Goal: Information Seeking & Learning: Learn about a topic

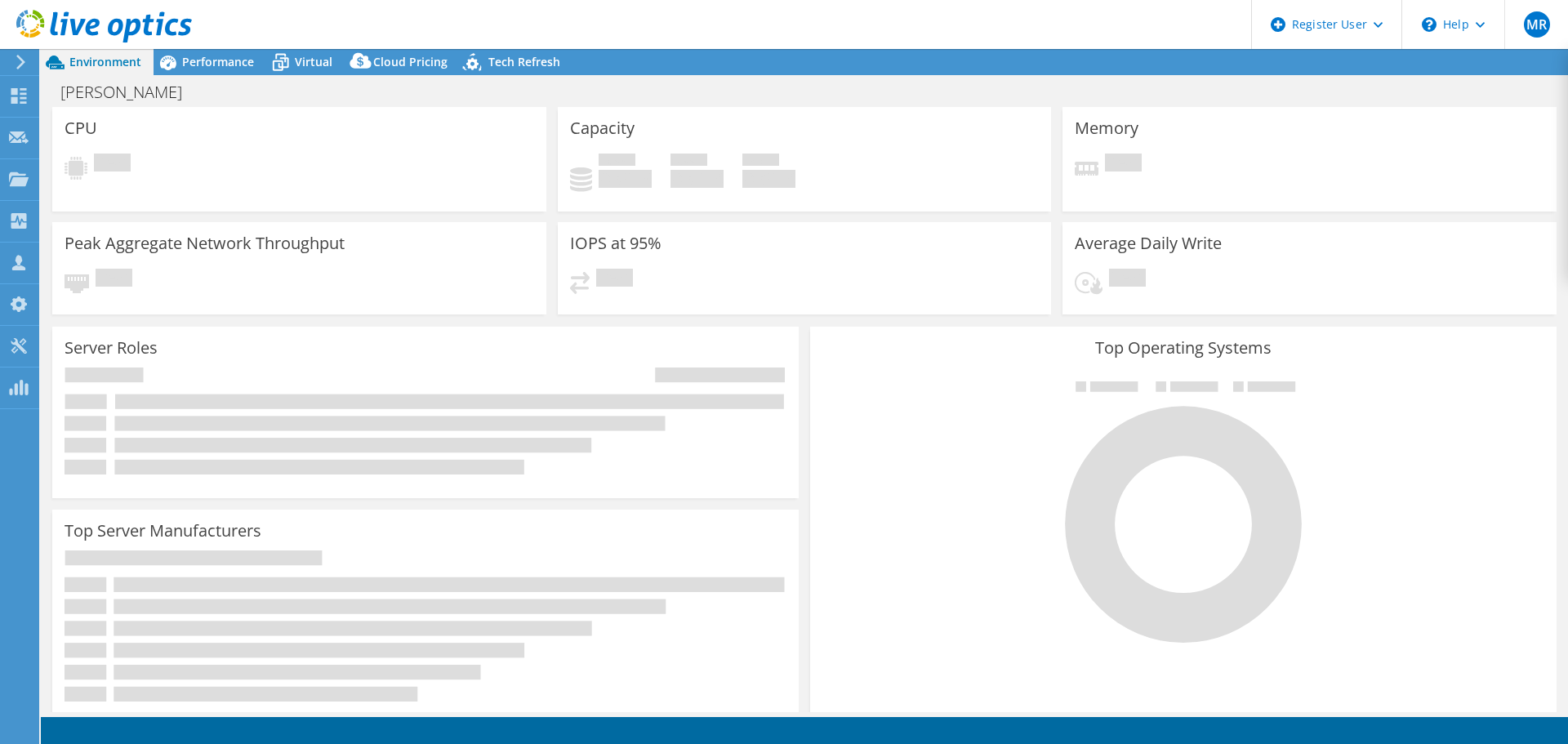
select select "USD"
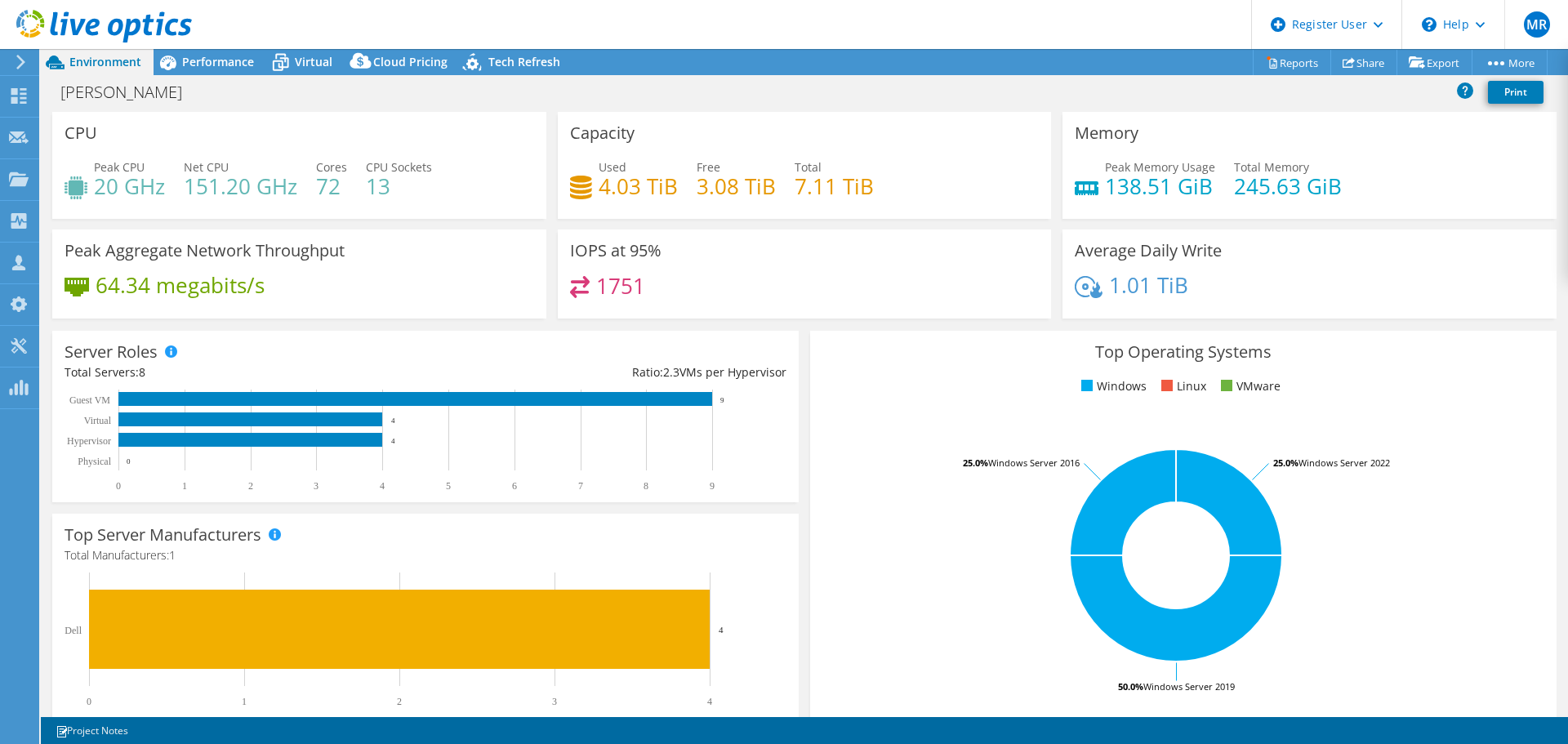
click at [204, 63] on span "Performance" at bounding box center [218, 61] width 72 height 16
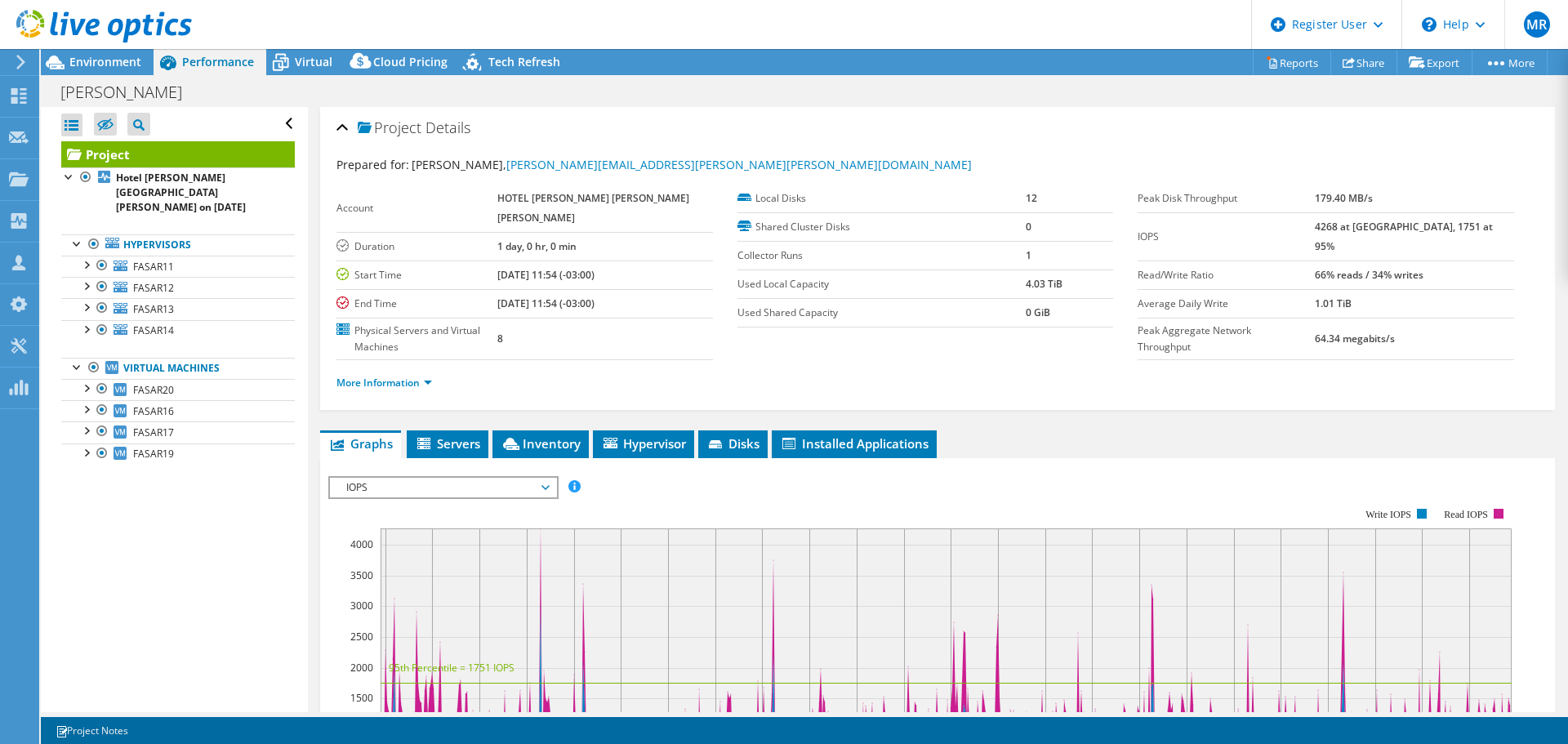
click at [128, 67] on span "Environment" at bounding box center [105, 61] width 72 height 16
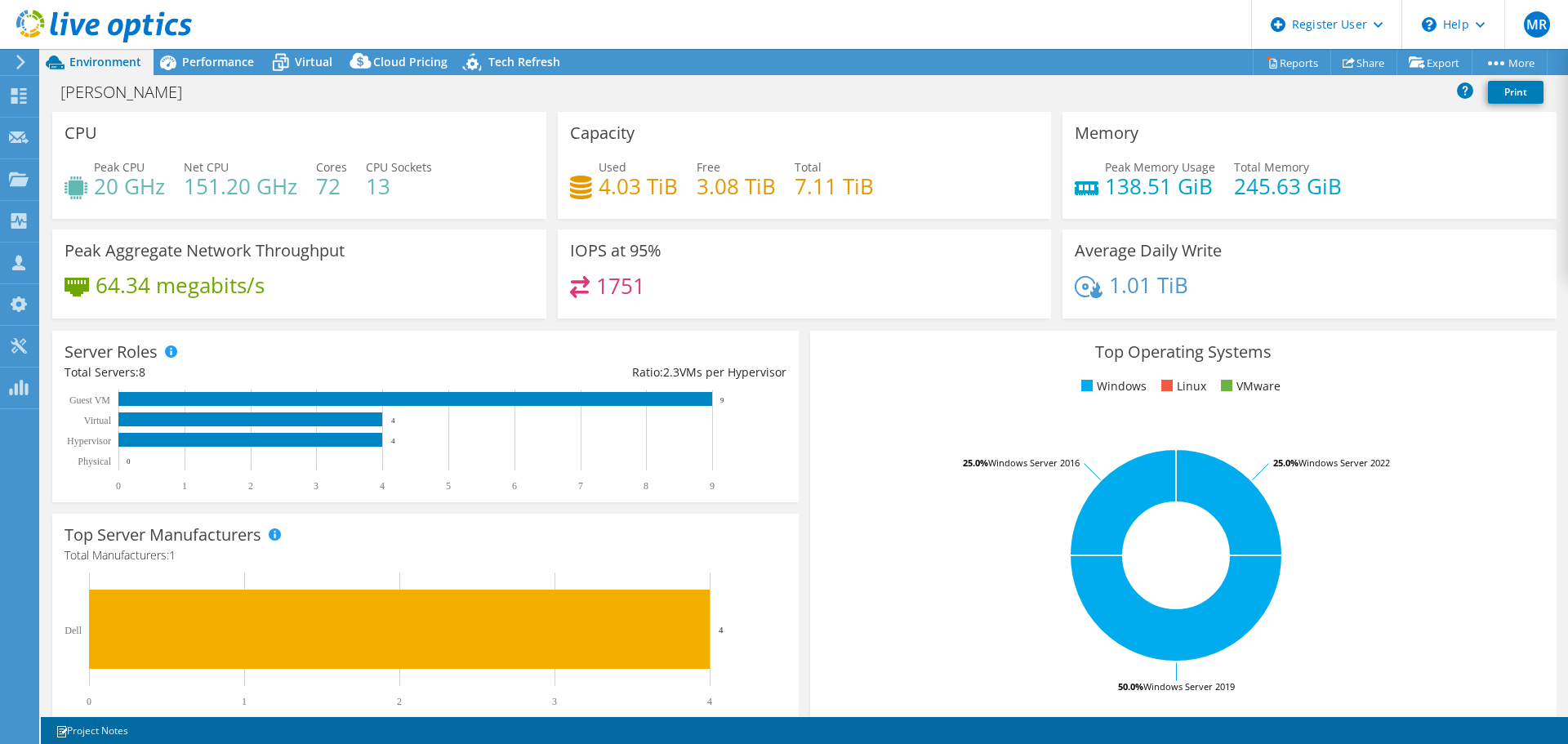
click at [238, 46] on header "MR Dell User Magdiel Ribeiro Magdiel.Ribeiro@Dell.com Dell My Profile Log Out \…" at bounding box center [784, 24] width 1568 height 49
click at [237, 59] on span "Performance" at bounding box center [218, 61] width 72 height 16
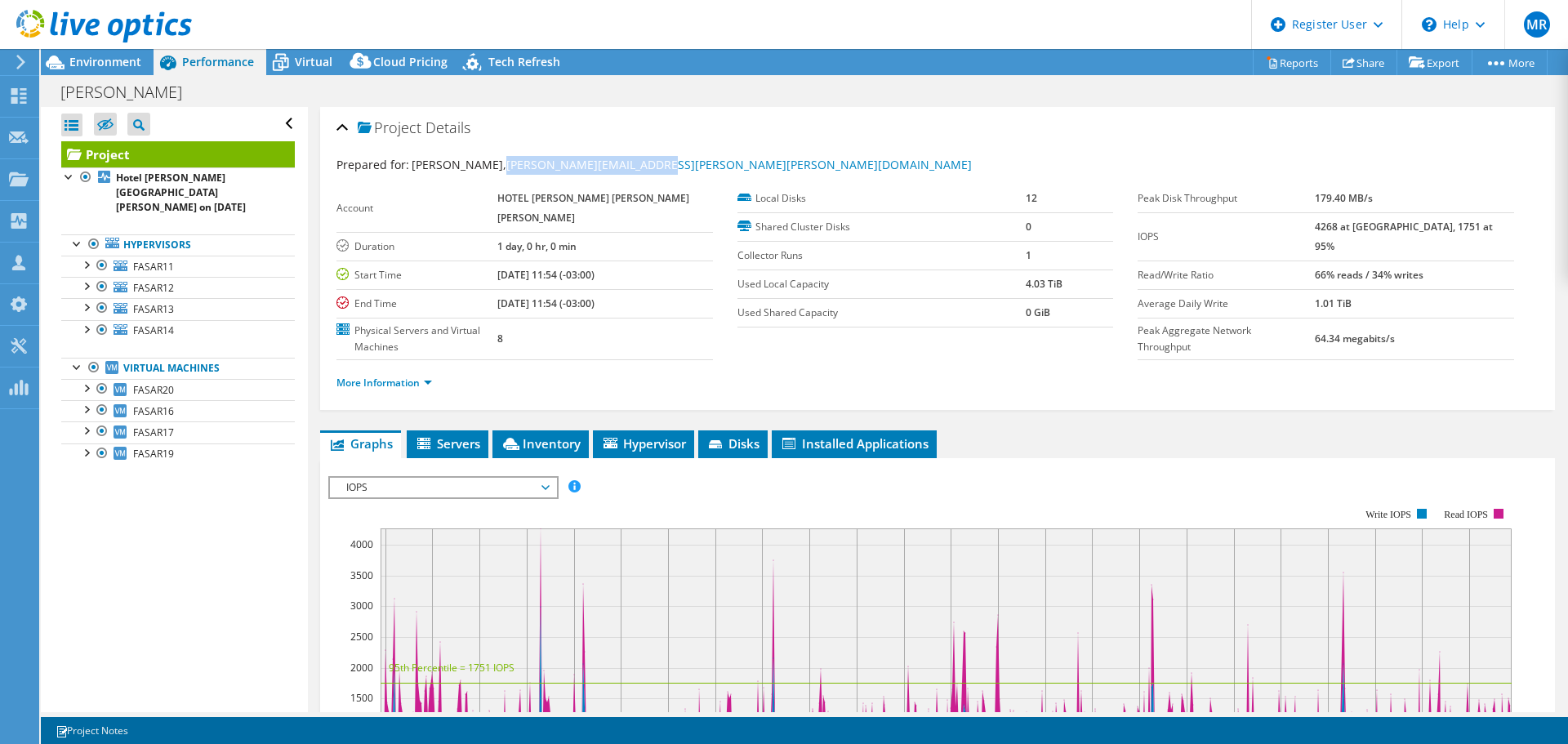
drag, startPoint x: 618, startPoint y: 164, endPoint x: 471, endPoint y: 171, distance: 147.2
click at [471, 171] on div "Prepared for: Julio Valim, julio.valim@fasano.com.br" at bounding box center [936, 166] width 1202 height 19
copy link "julio.valim@fasano.com.br"
click at [100, 63] on span "Environment" at bounding box center [105, 61] width 72 height 16
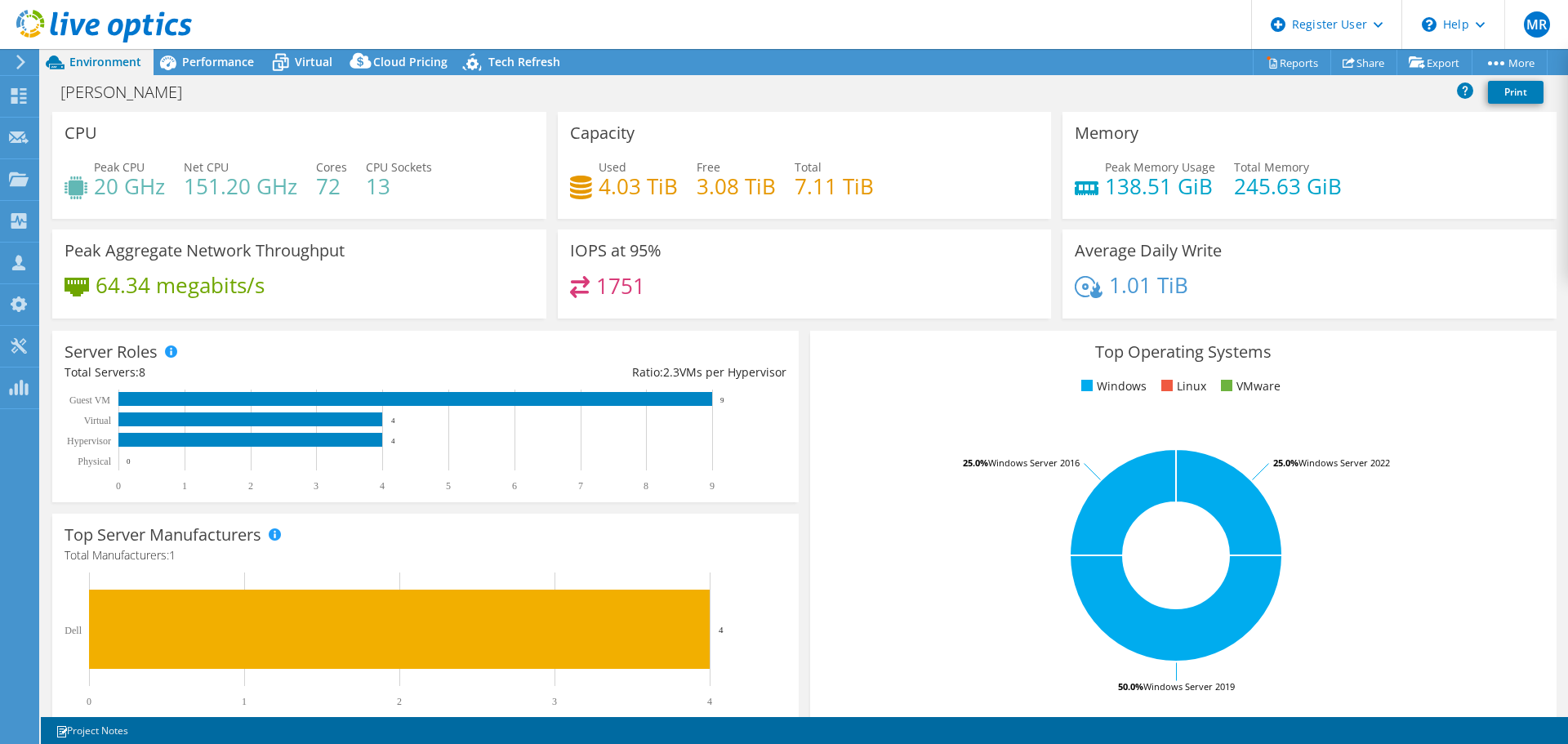
click at [209, 61] on span "Performance" at bounding box center [218, 61] width 72 height 16
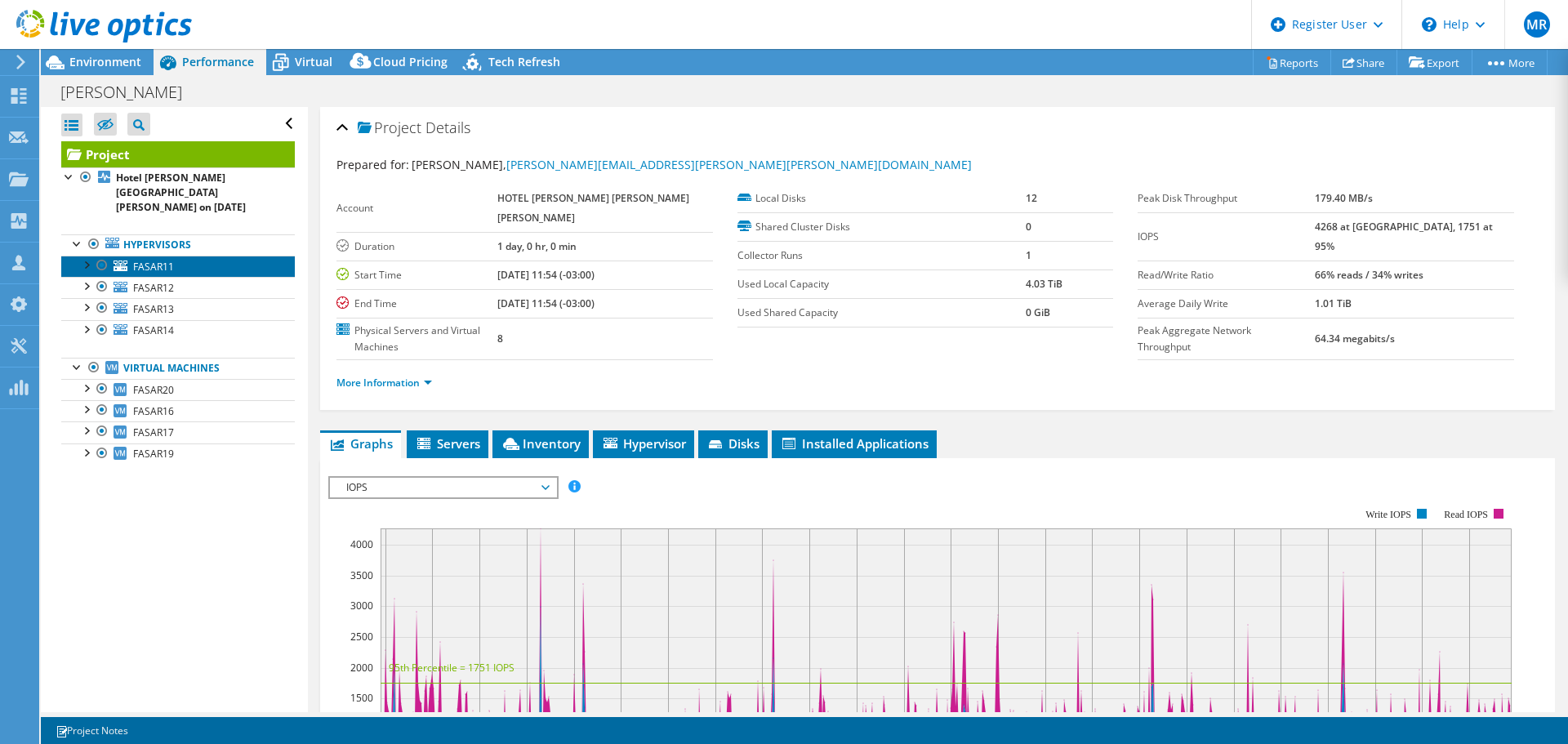
click at [153, 260] on span "FASAR11" at bounding box center [153, 267] width 41 height 14
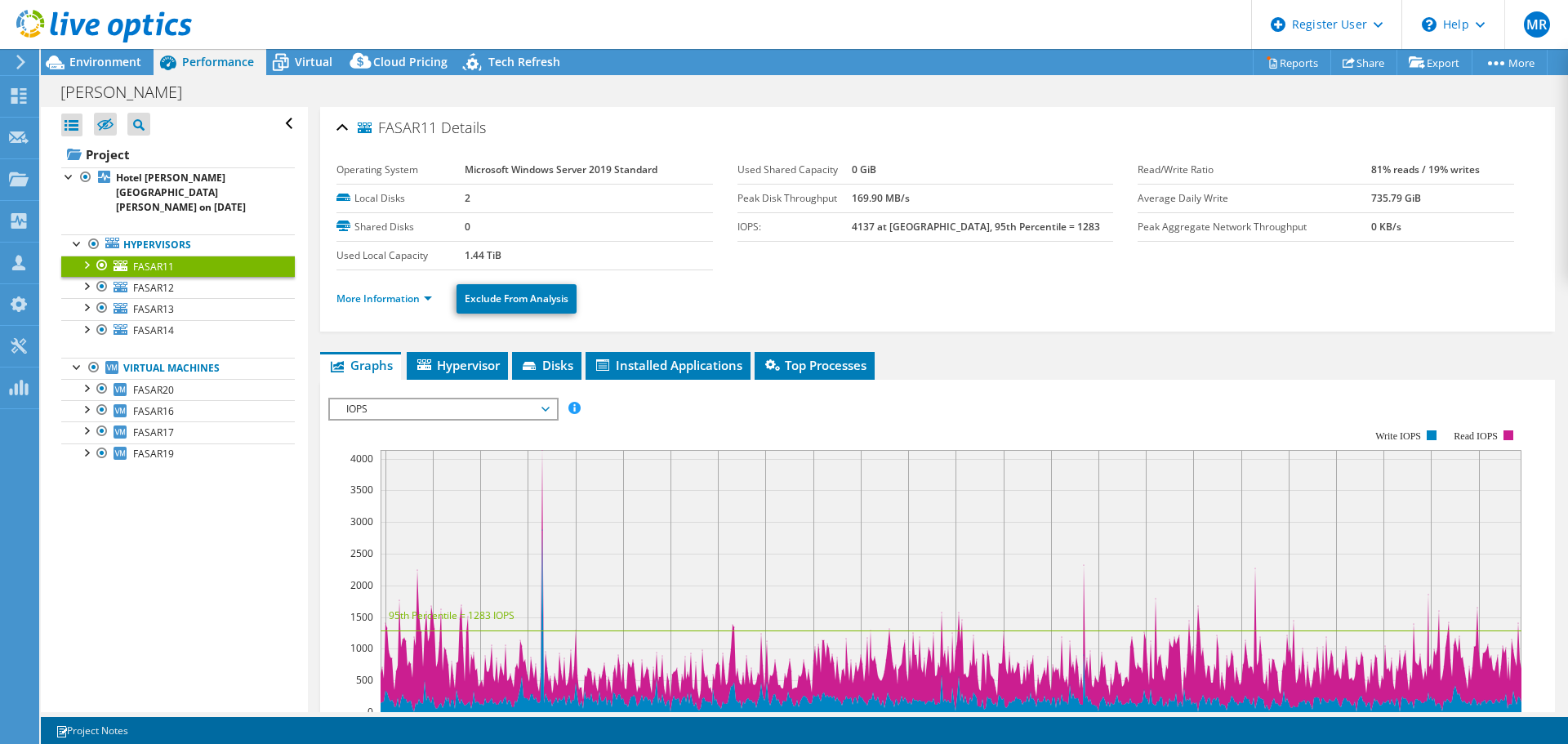
click at [124, 67] on span "Environment" at bounding box center [105, 61] width 72 height 16
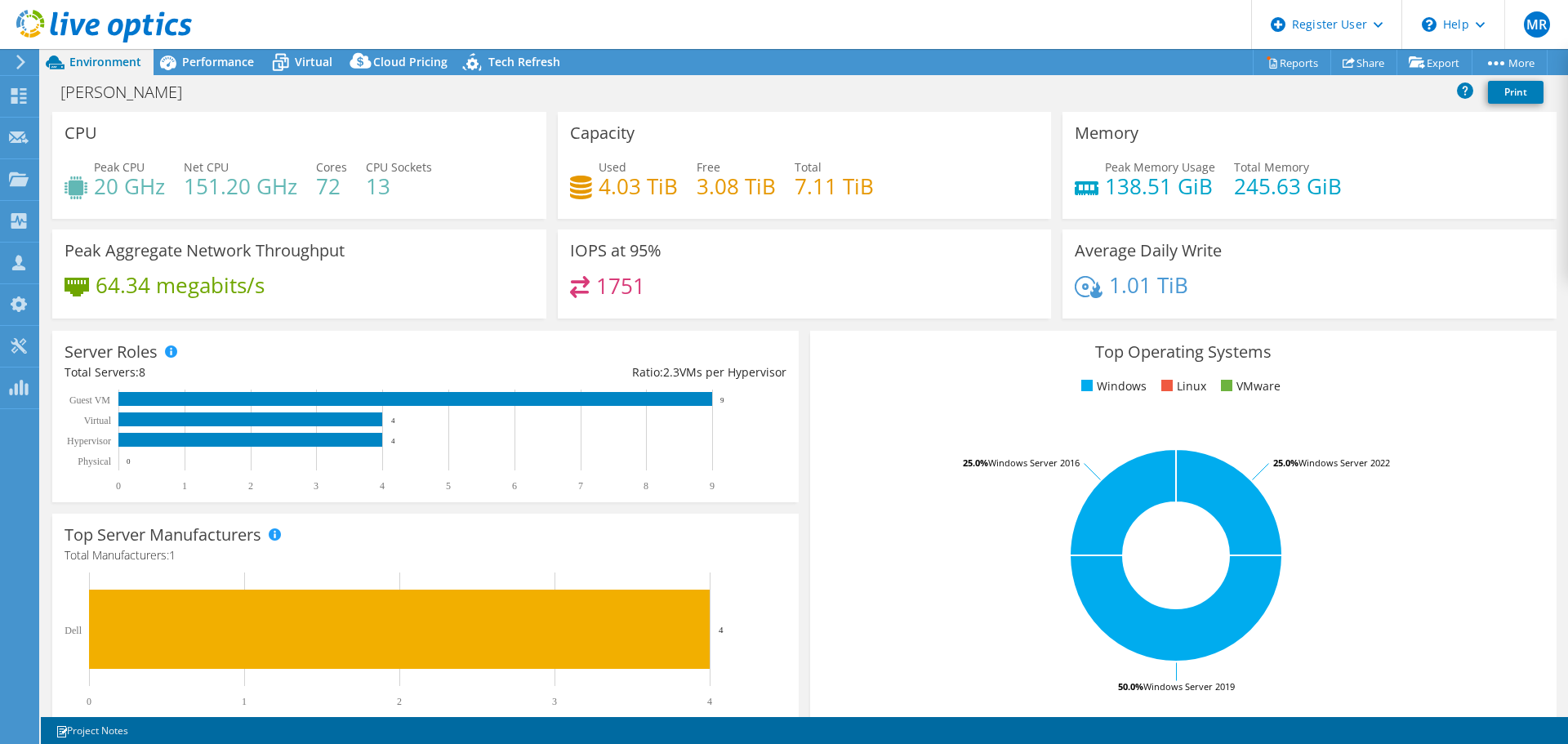
click at [188, 67] on span "Performance" at bounding box center [218, 61] width 72 height 16
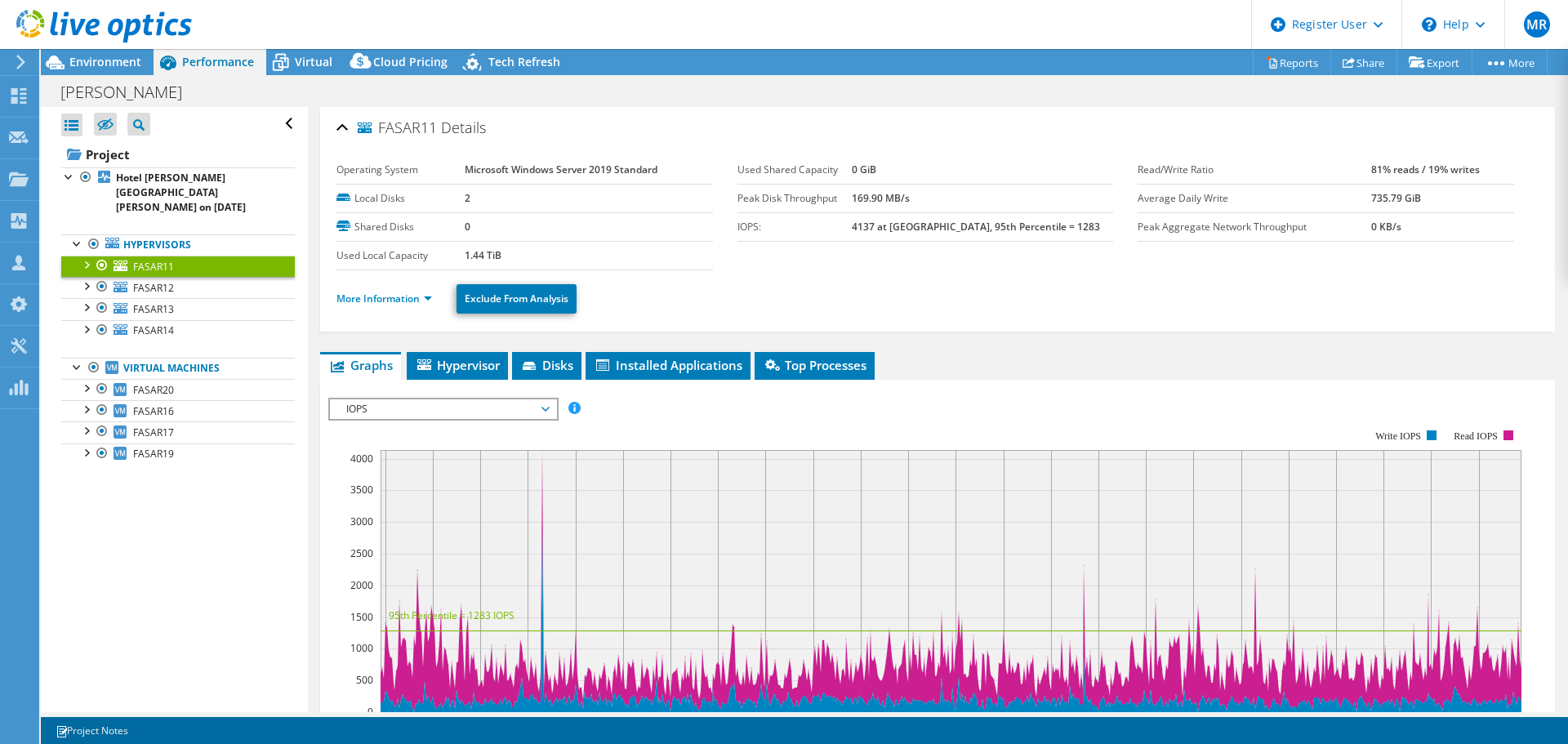
click at [286, 67] on icon at bounding box center [280, 62] width 29 height 29
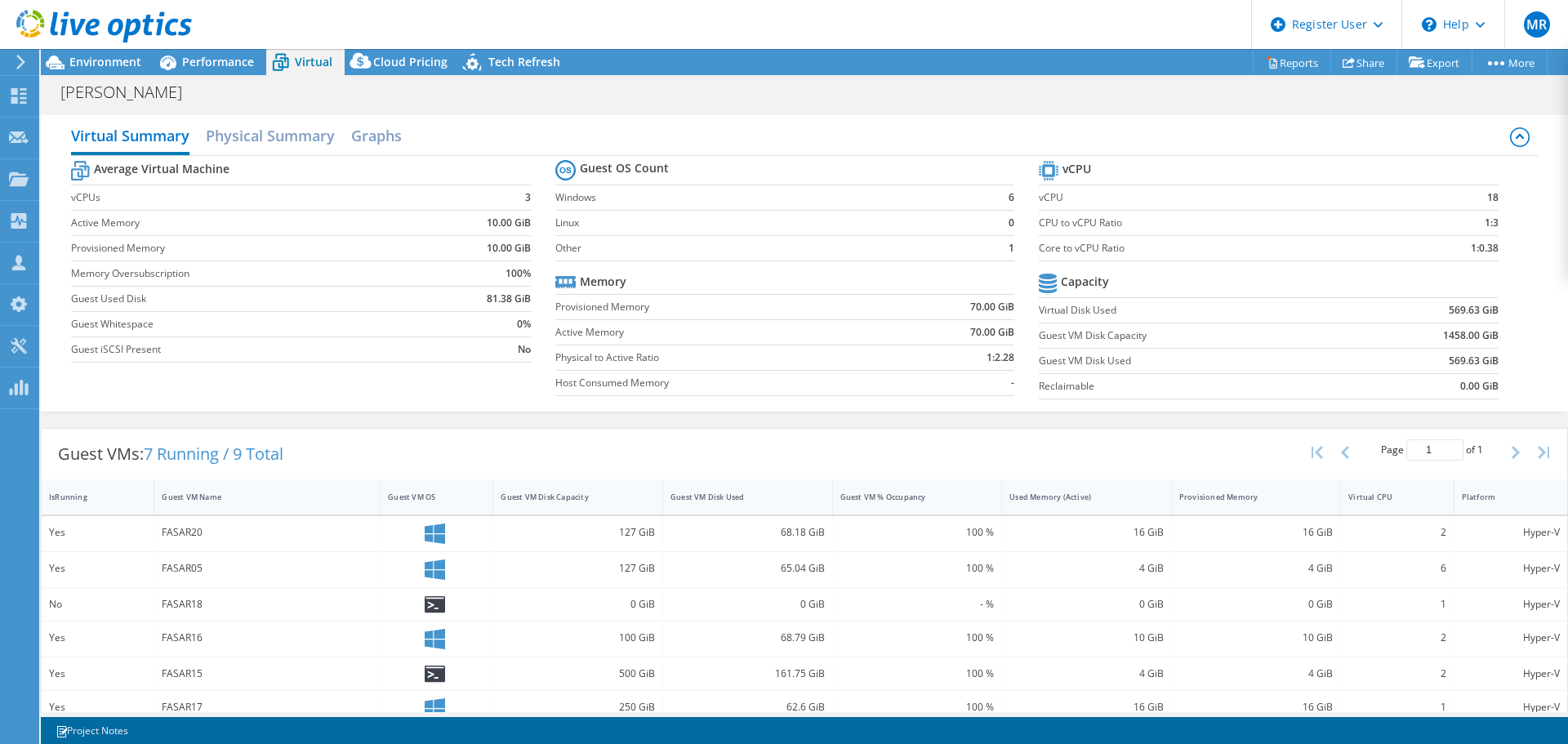
click at [213, 60] on span "Performance" at bounding box center [218, 61] width 72 height 16
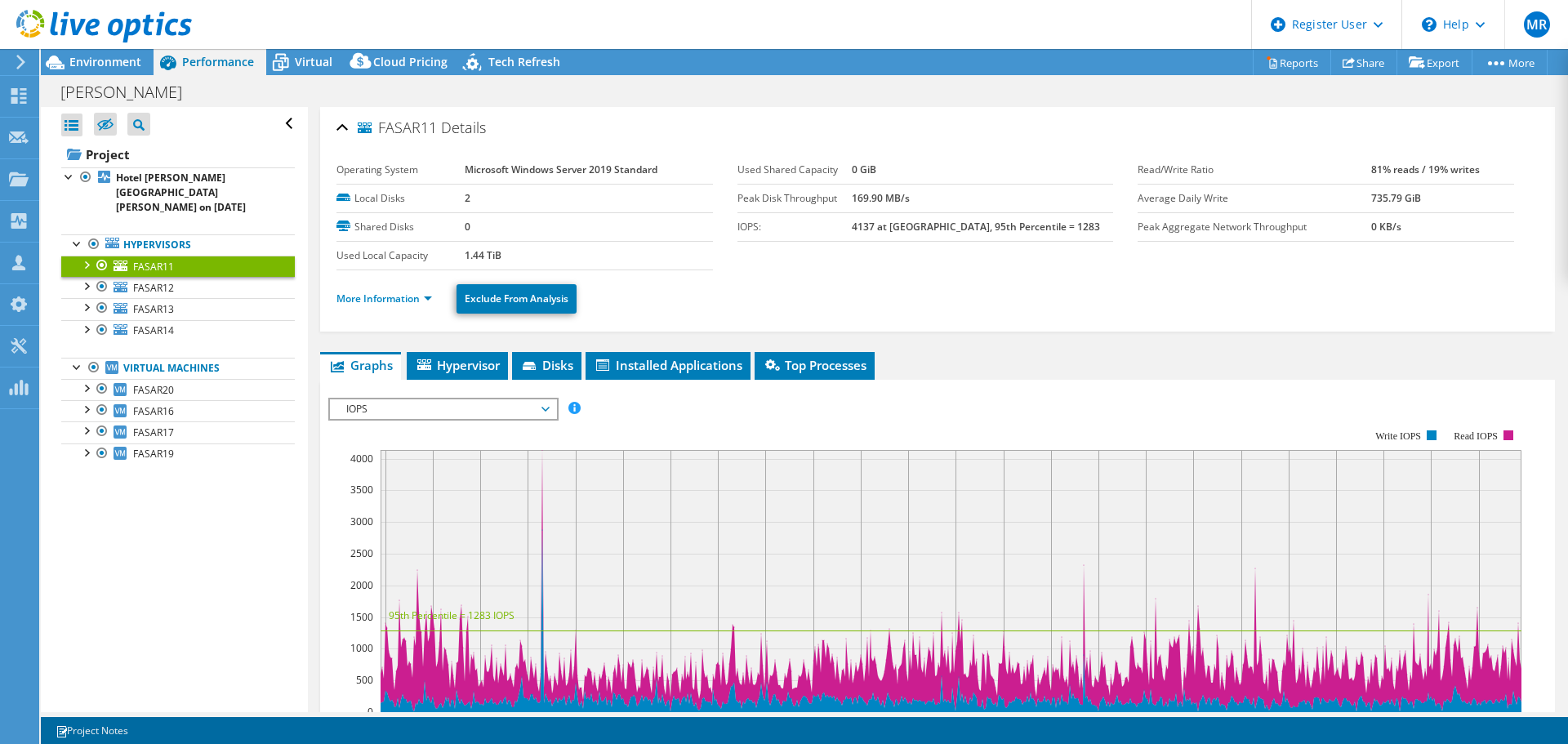
click at [80, 178] on div at bounding box center [86, 177] width 16 height 20
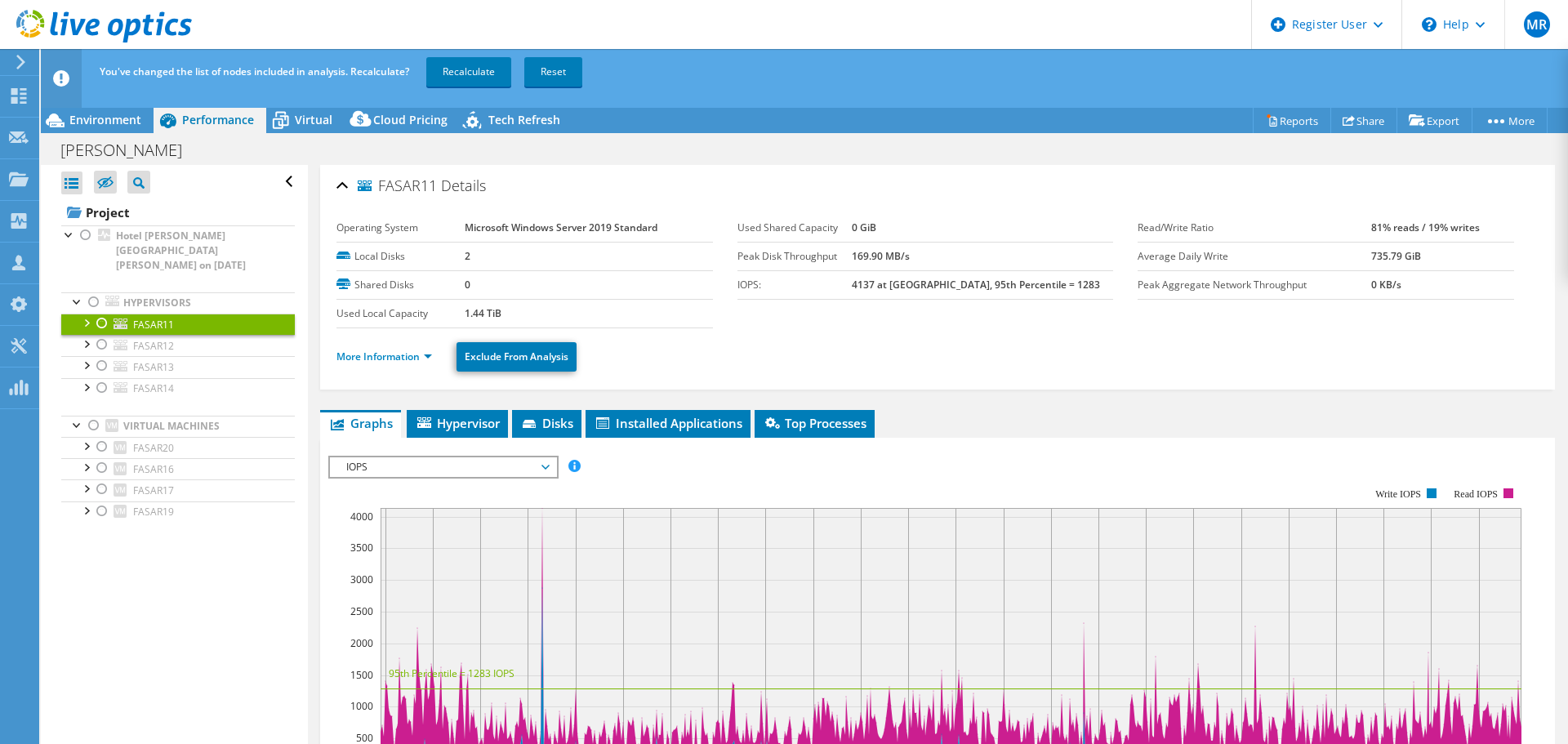
click at [93, 416] on div at bounding box center [93, 425] width 16 height 20
click at [73, 233] on div at bounding box center [69, 233] width 16 height 16
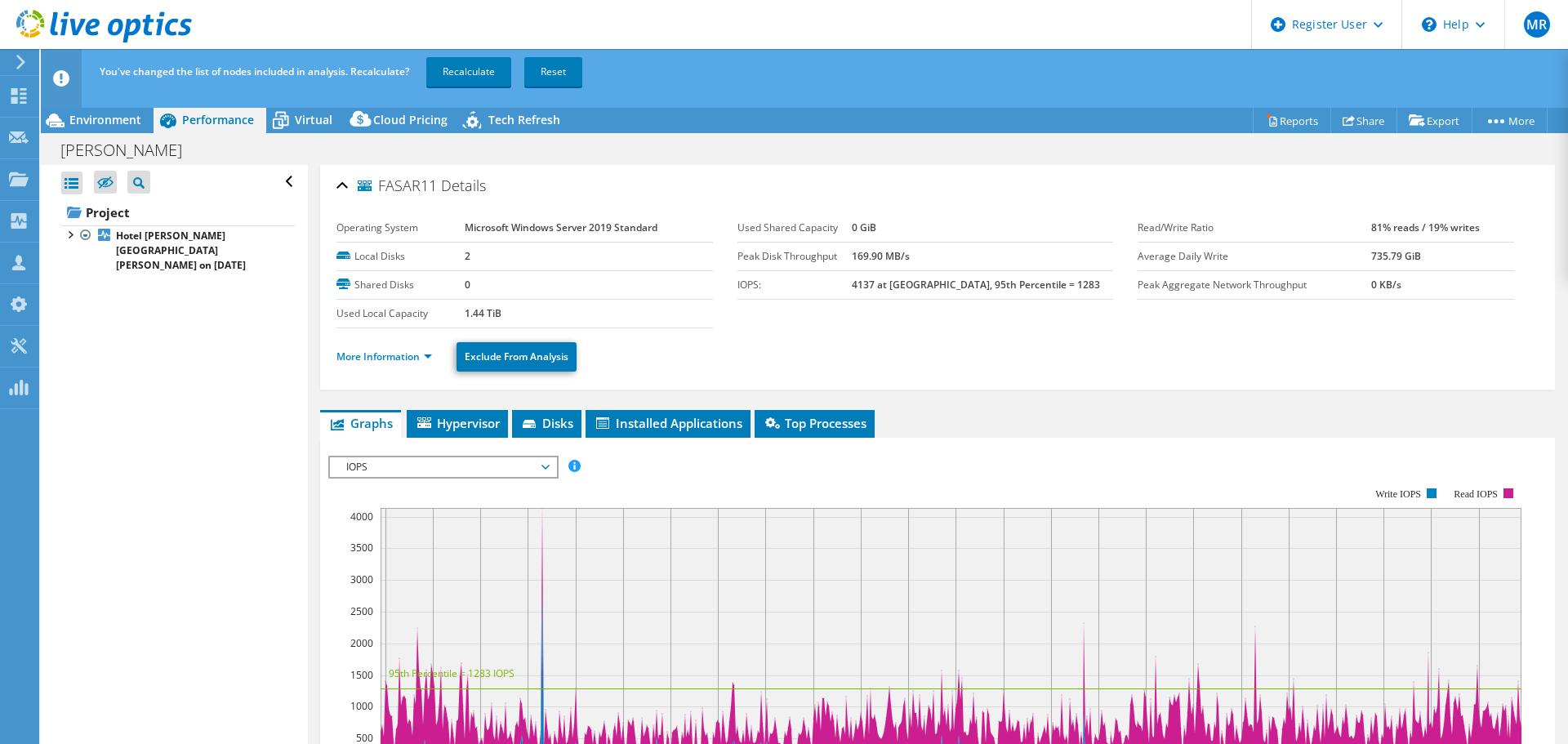
click at [73, 233] on div at bounding box center [69, 233] width 16 height 16
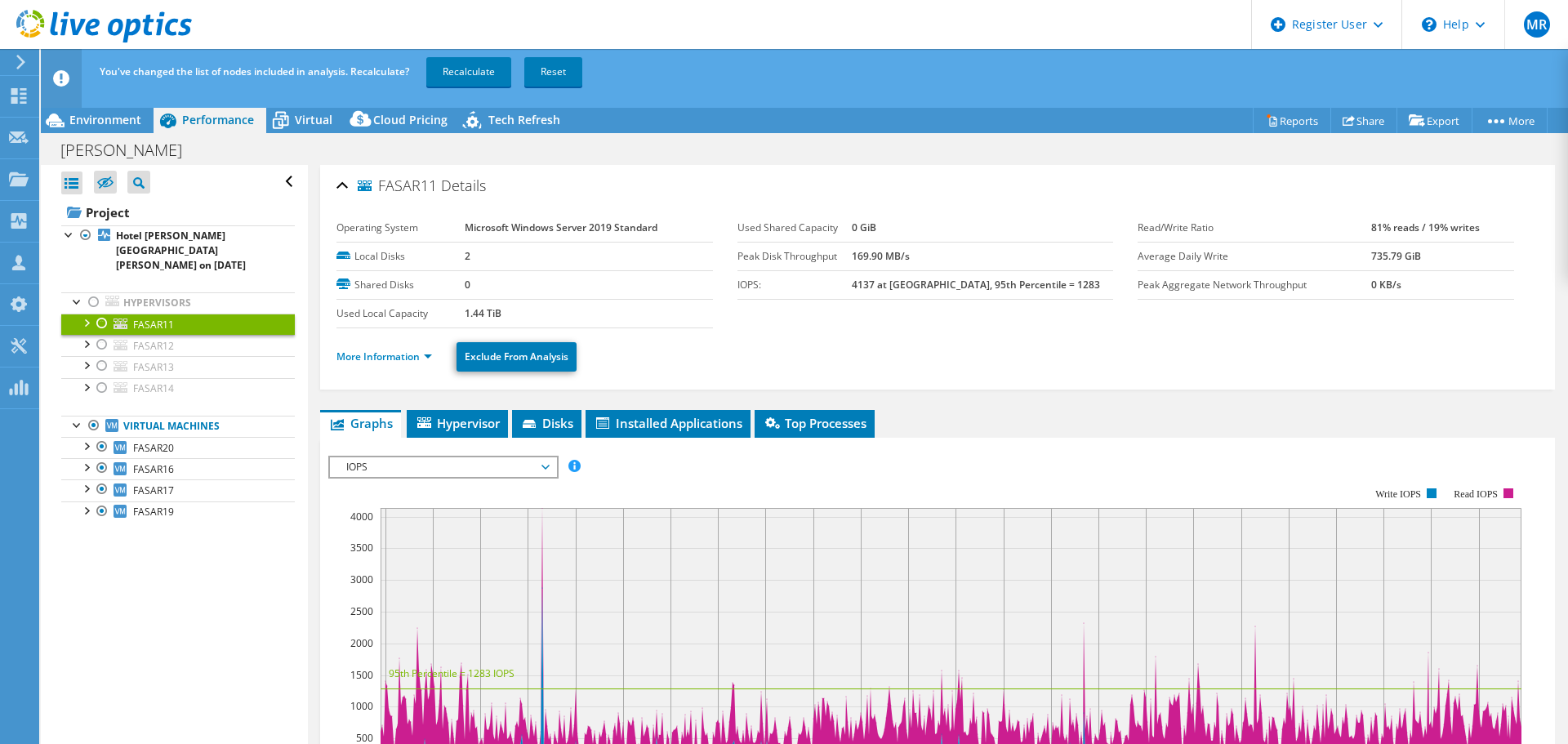
click at [84, 314] on div at bounding box center [86, 321] width 16 height 16
click at [88, 399] on div at bounding box center [86, 407] width 16 height 16
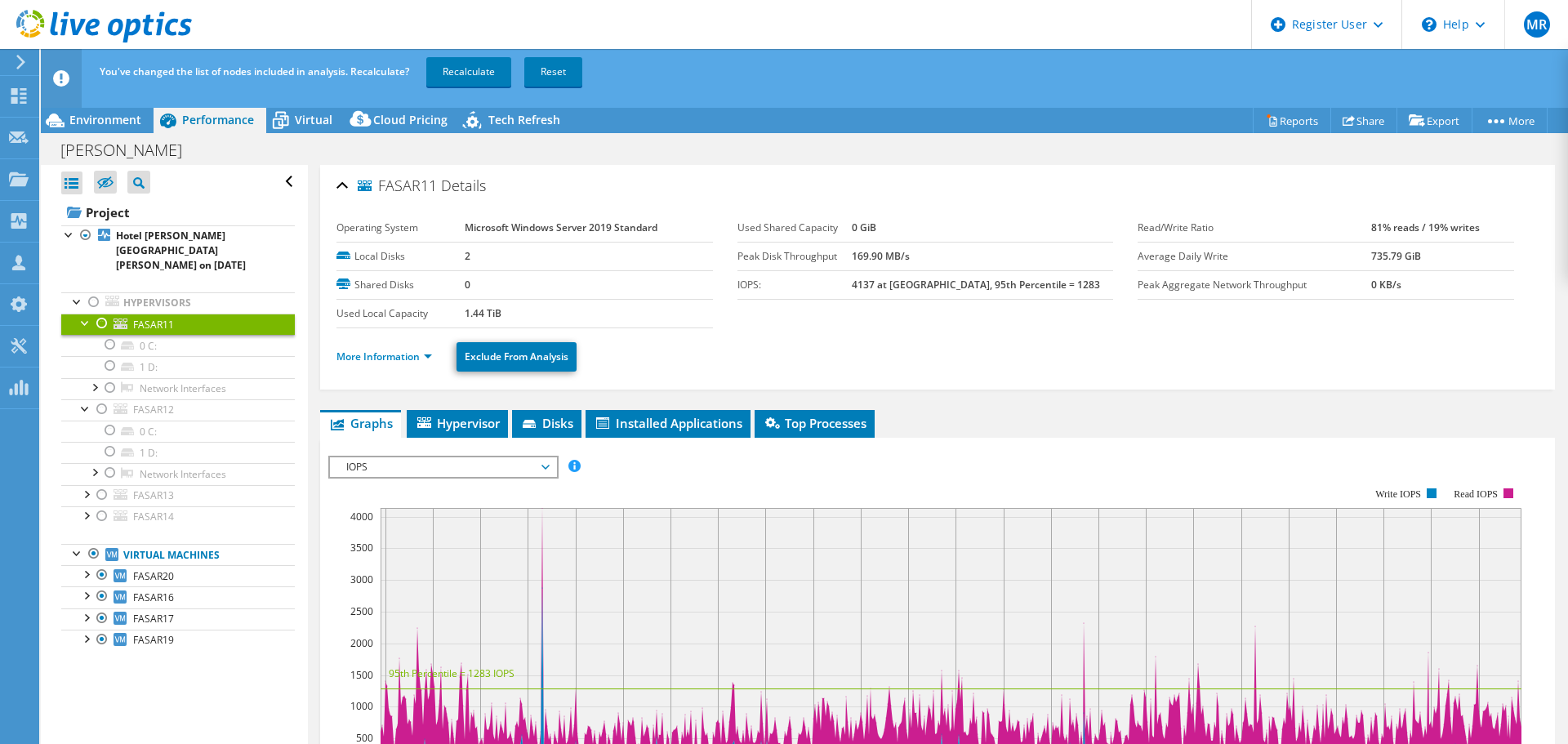
click at [86, 485] on div at bounding box center [86, 493] width 16 height 16
click at [87, 570] on div at bounding box center [86, 578] width 16 height 16
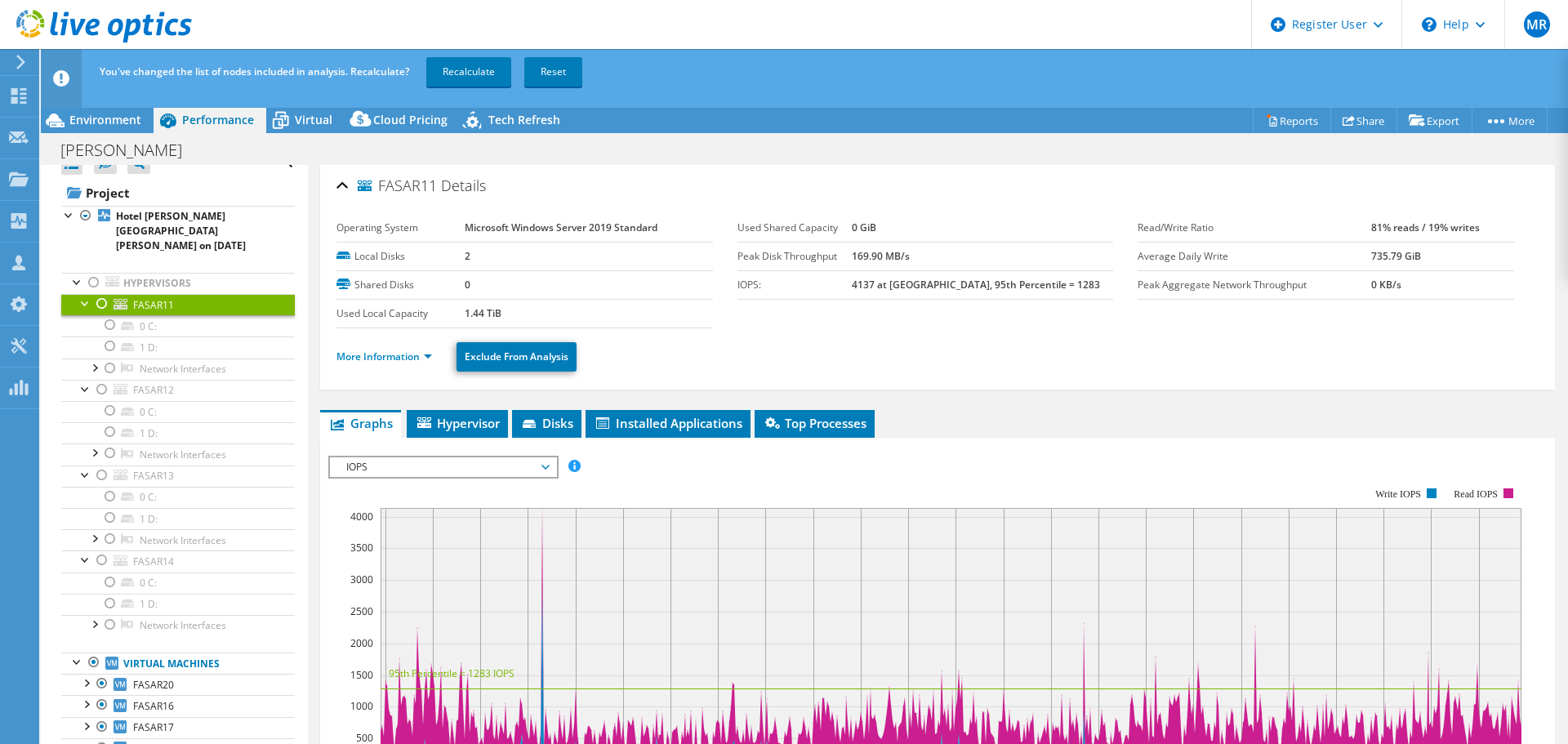
scroll to position [30, 0]
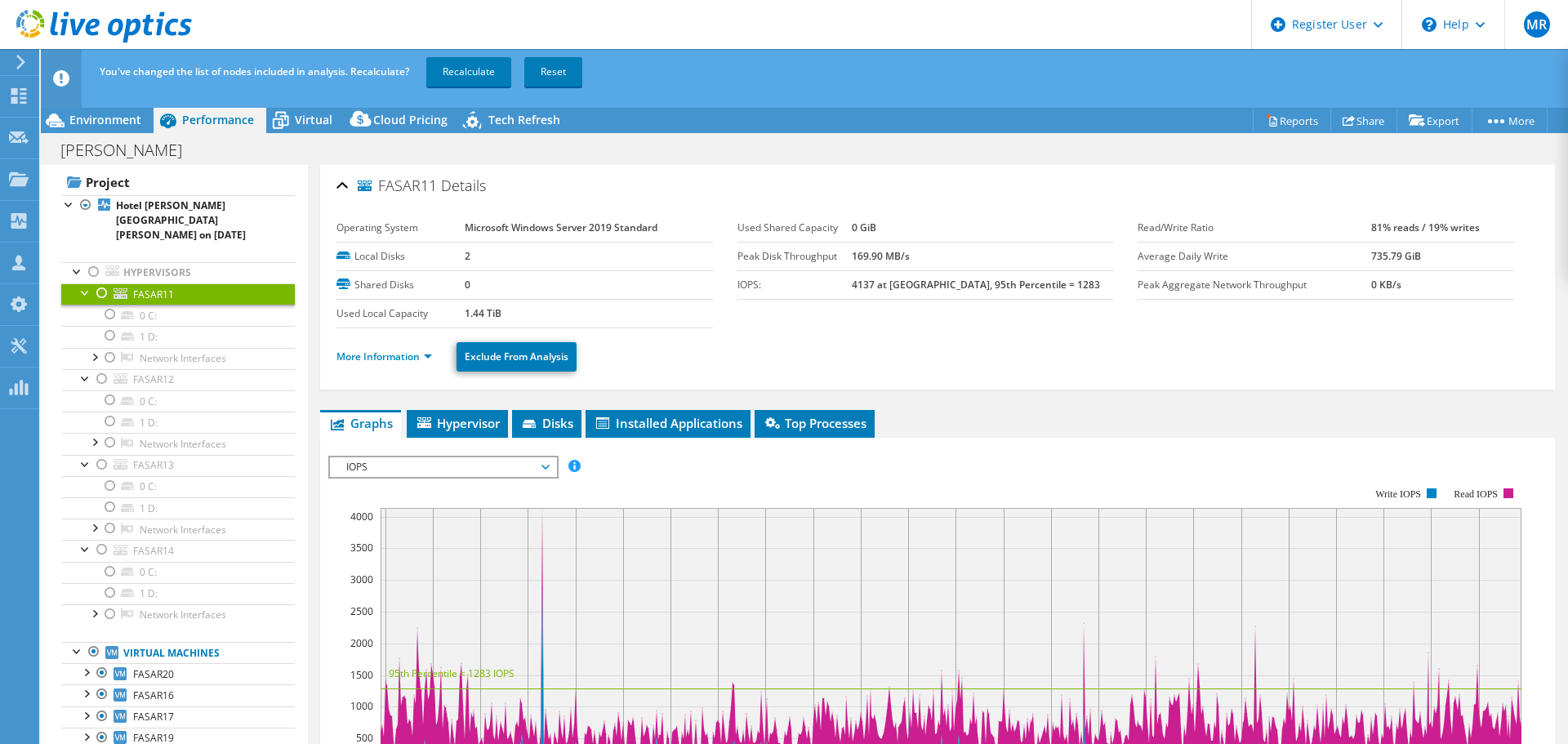
click at [92, 642] on div at bounding box center [93, 652] width 16 height 20
click at [84, 195] on div at bounding box center [86, 205] width 16 height 20
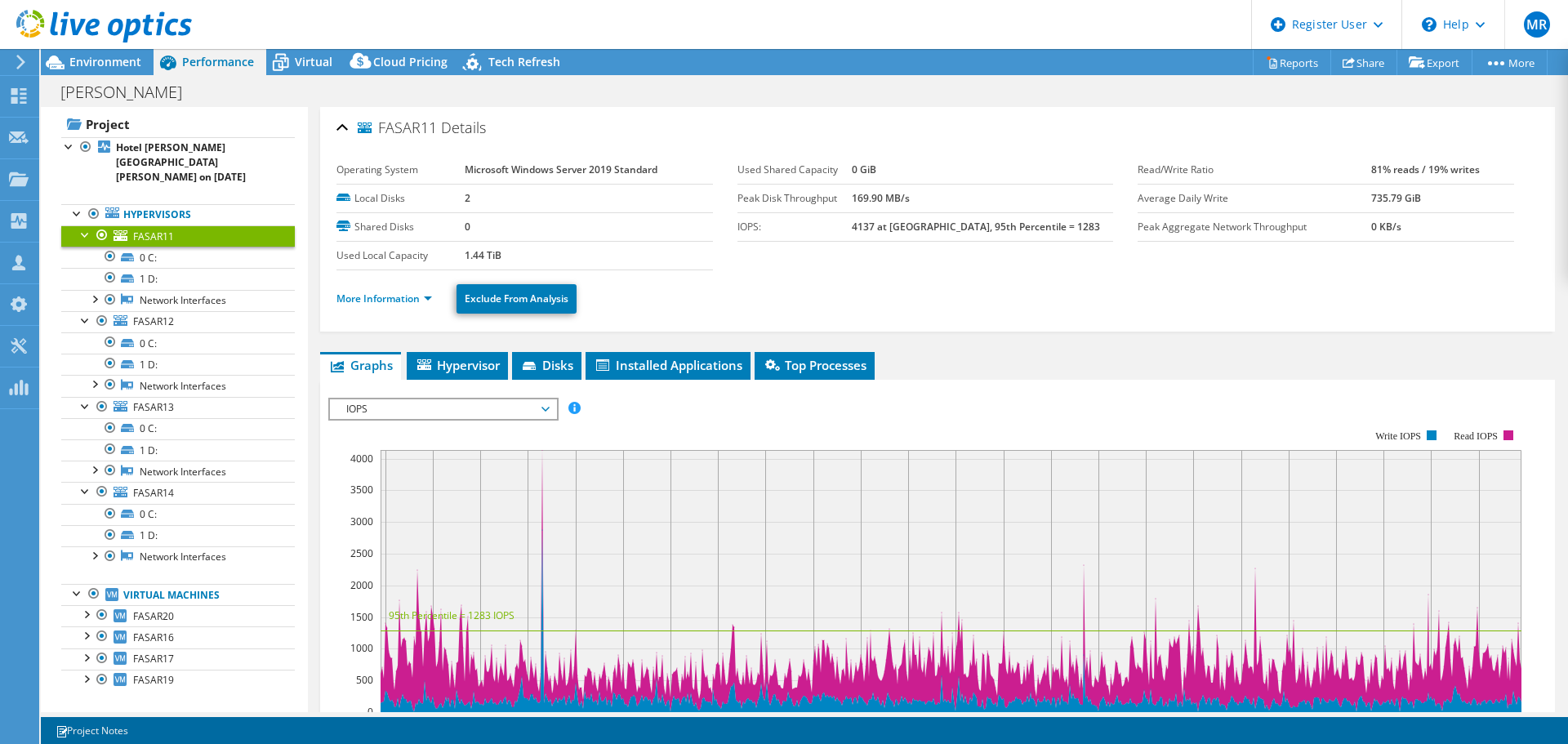
click at [94, 584] on div at bounding box center [93, 594] width 16 height 20
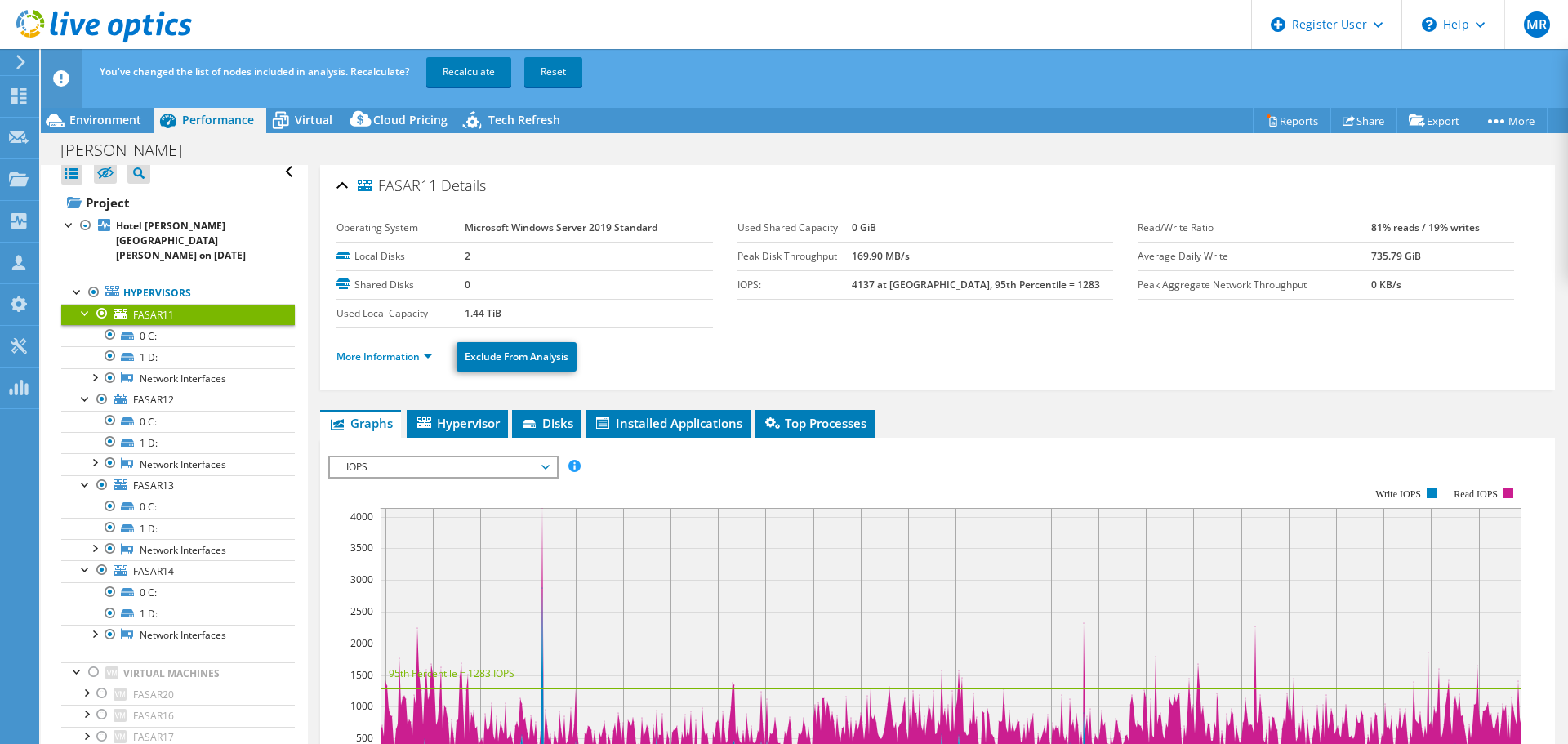
scroll to position [0, 0]
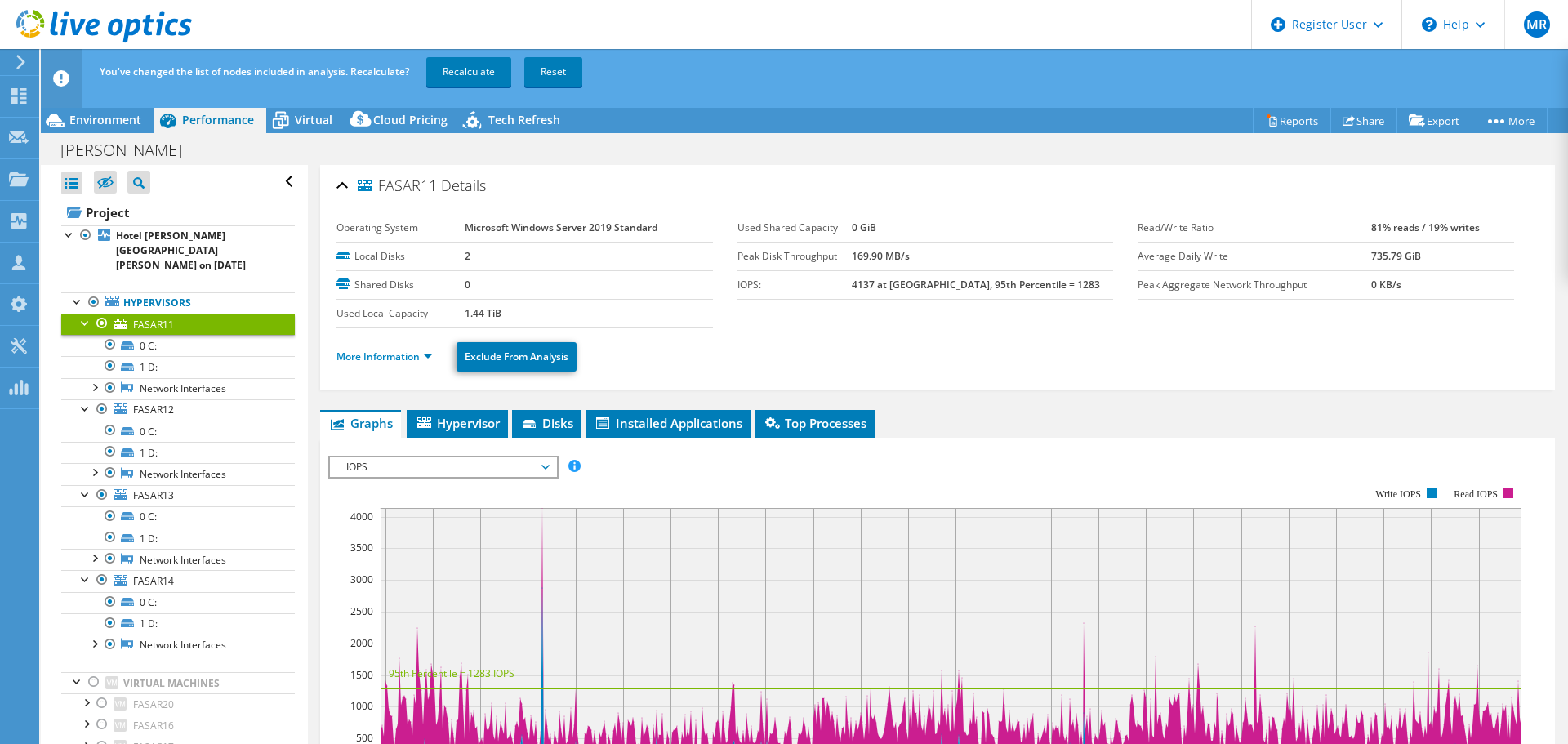
click at [478, 60] on link "Recalculate" at bounding box center [468, 72] width 85 height 29
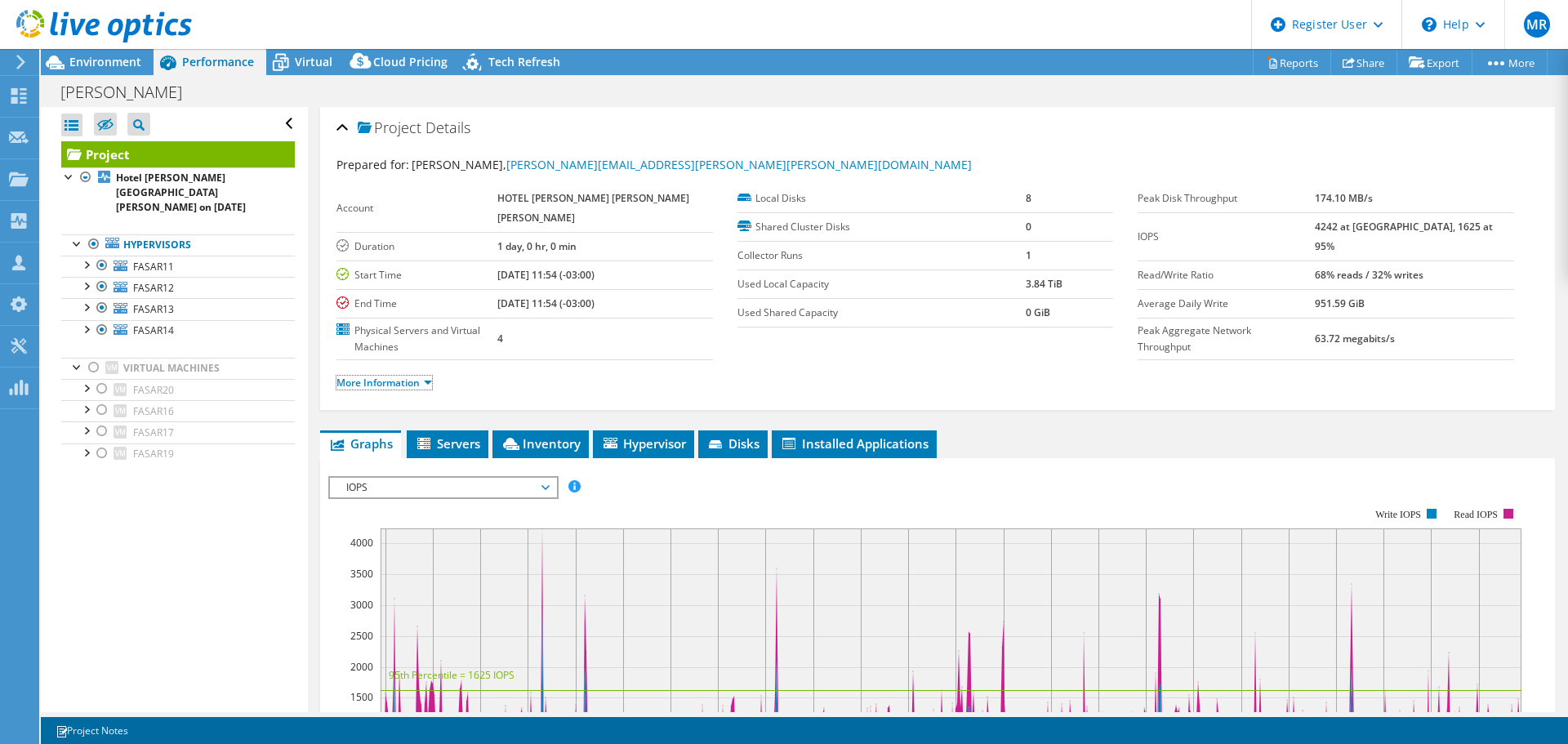
click at [386, 376] on link "More Information" at bounding box center [384, 383] width 96 height 14
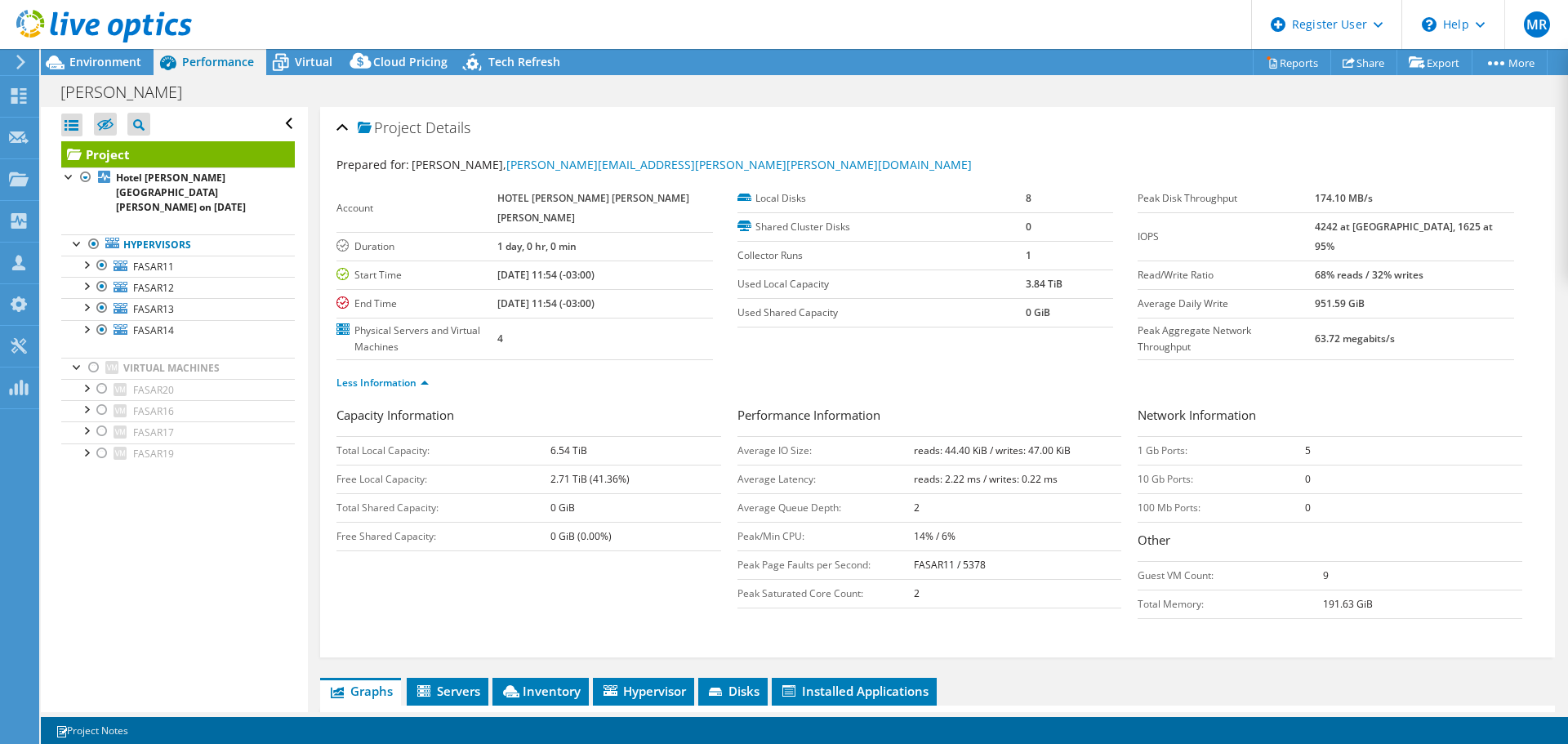
click at [111, 59] on span "Environment" at bounding box center [105, 61] width 72 height 16
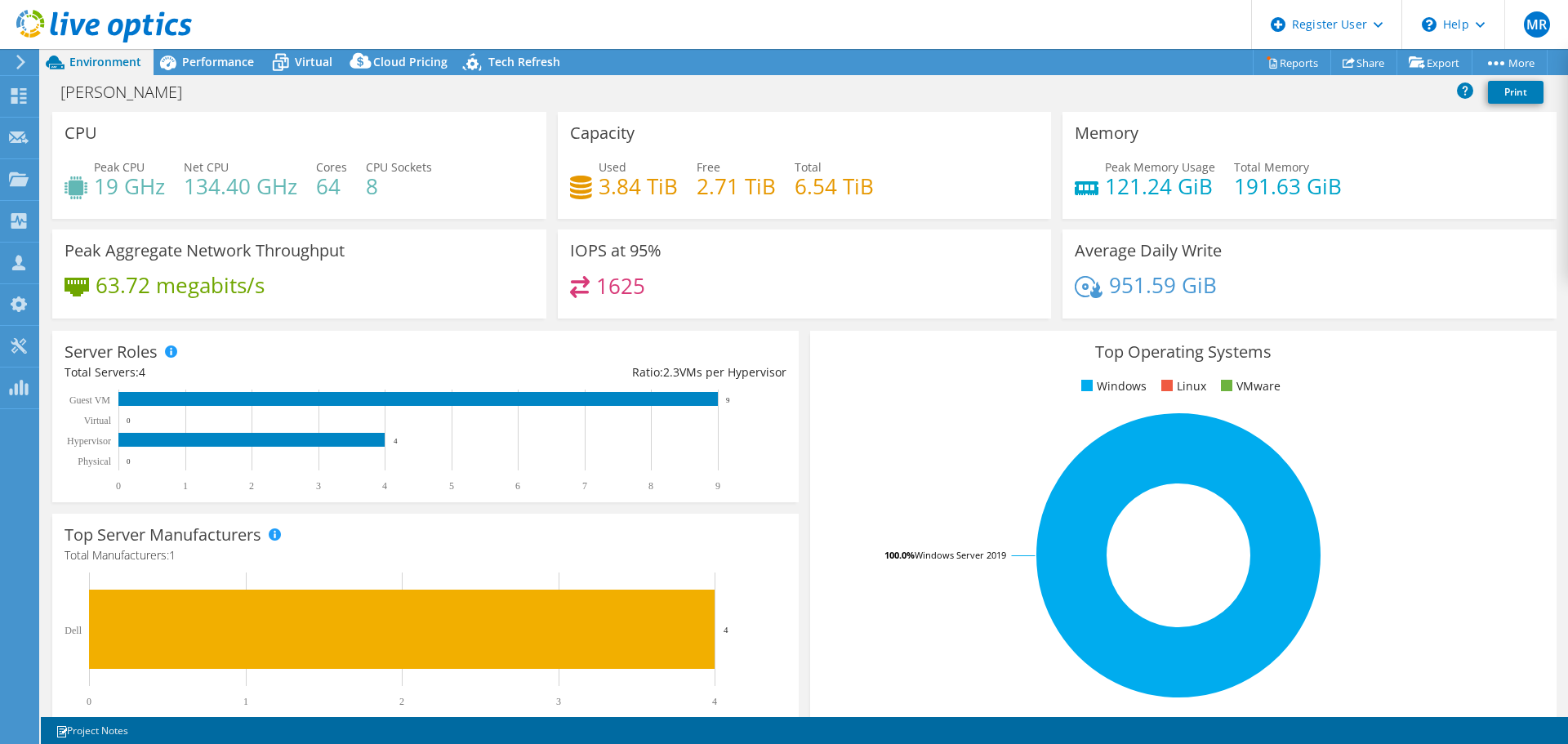
click at [224, 54] on span "Performance" at bounding box center [218, 61] width 72 height 16
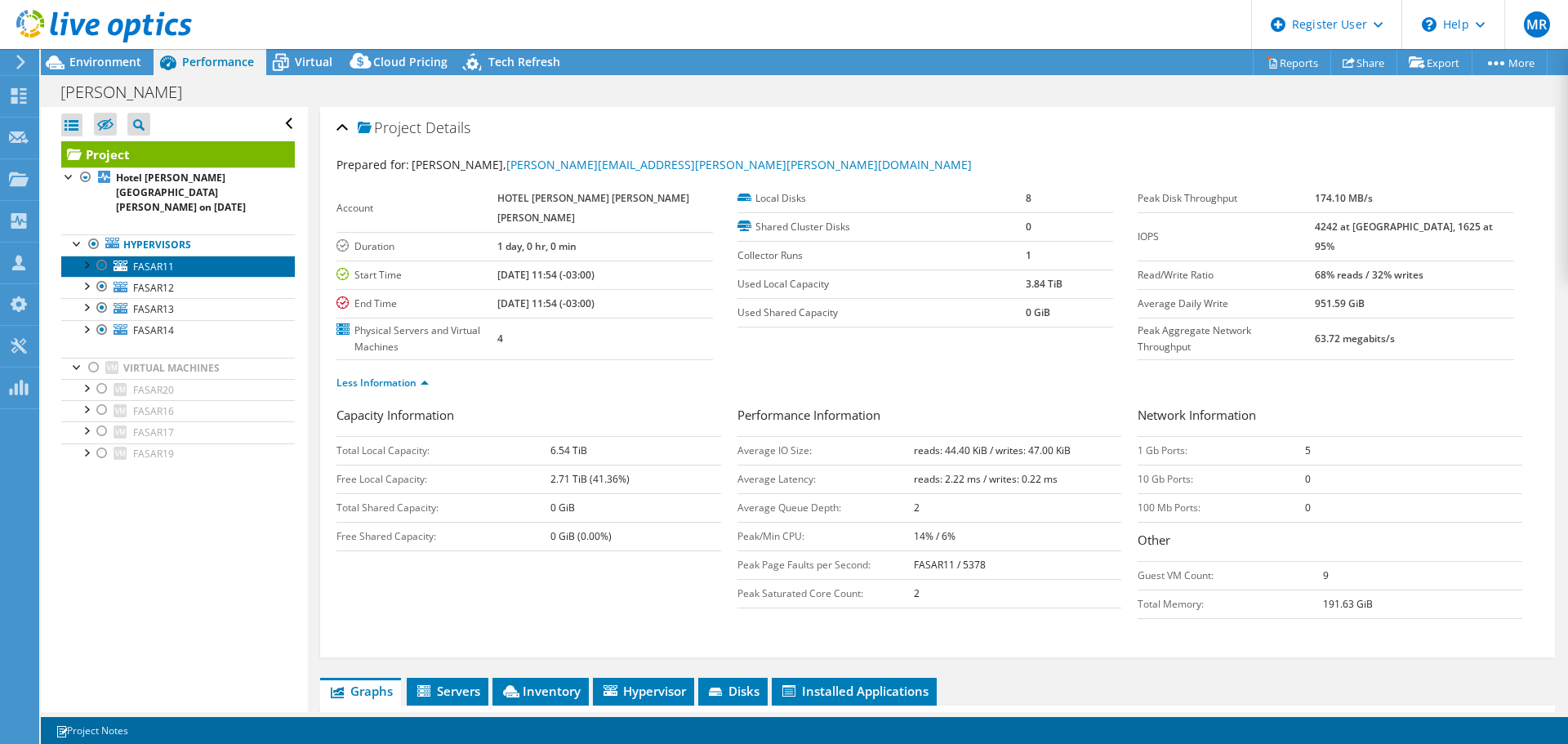
click at [168, 260] on span "FASAR11" at bounding box center [153, 267] width 41 height 14
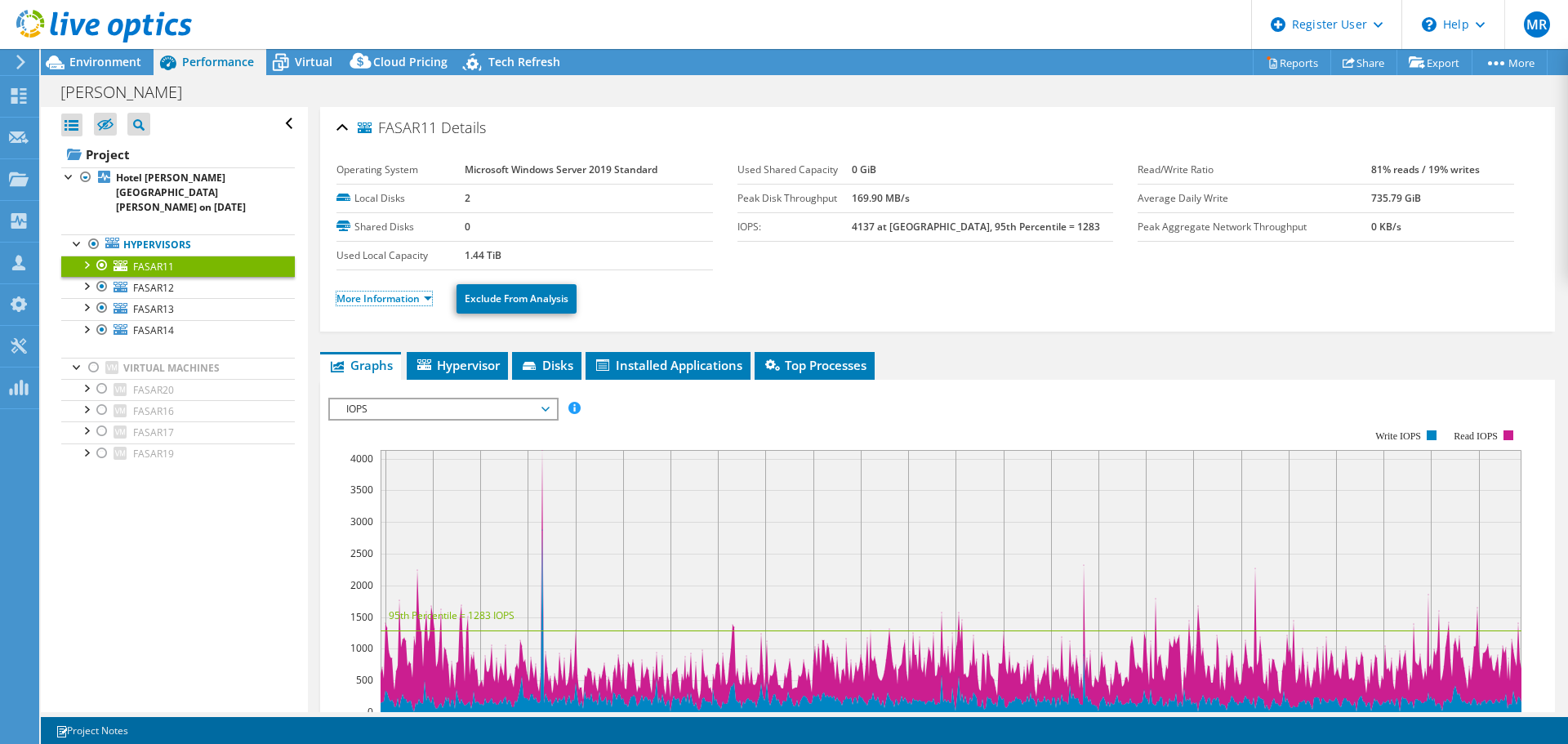
click at [365, 299] on link "More Information" at bounding box center [384, 298] width 96 height 14
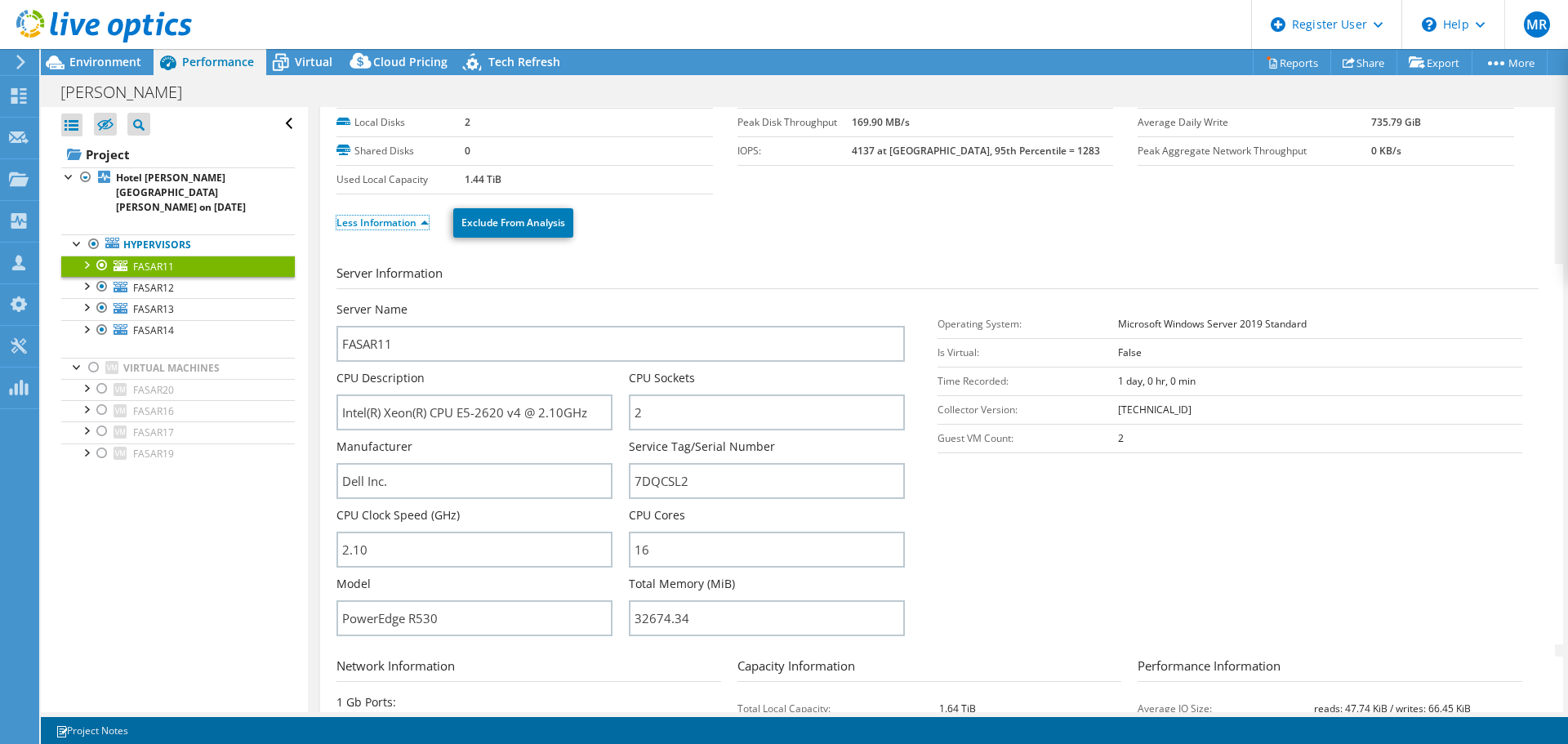
scroll to position [163, 0]
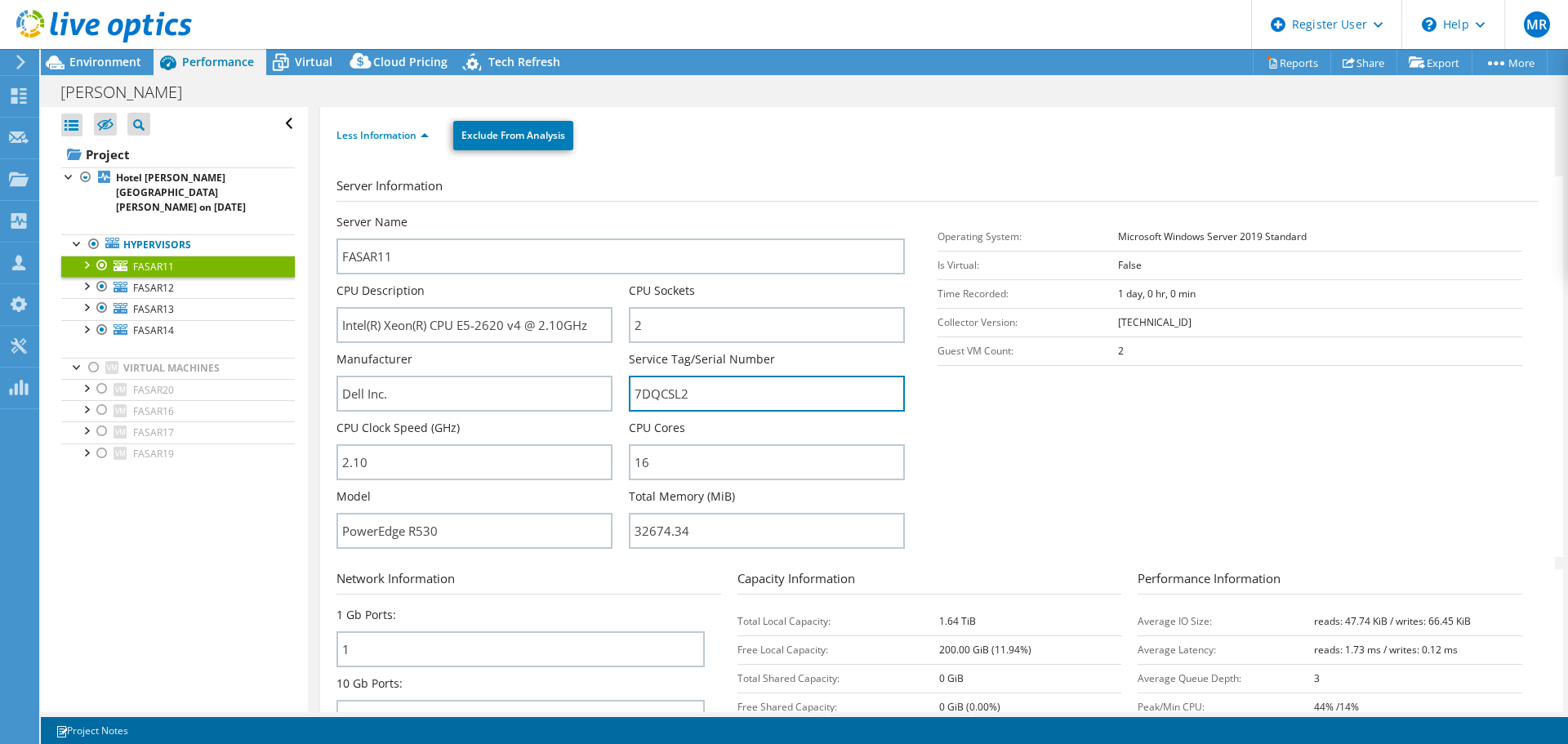
click at [669, 390] on input "7DQCSL2" at bounding box center [766, 394] width 276 height 36
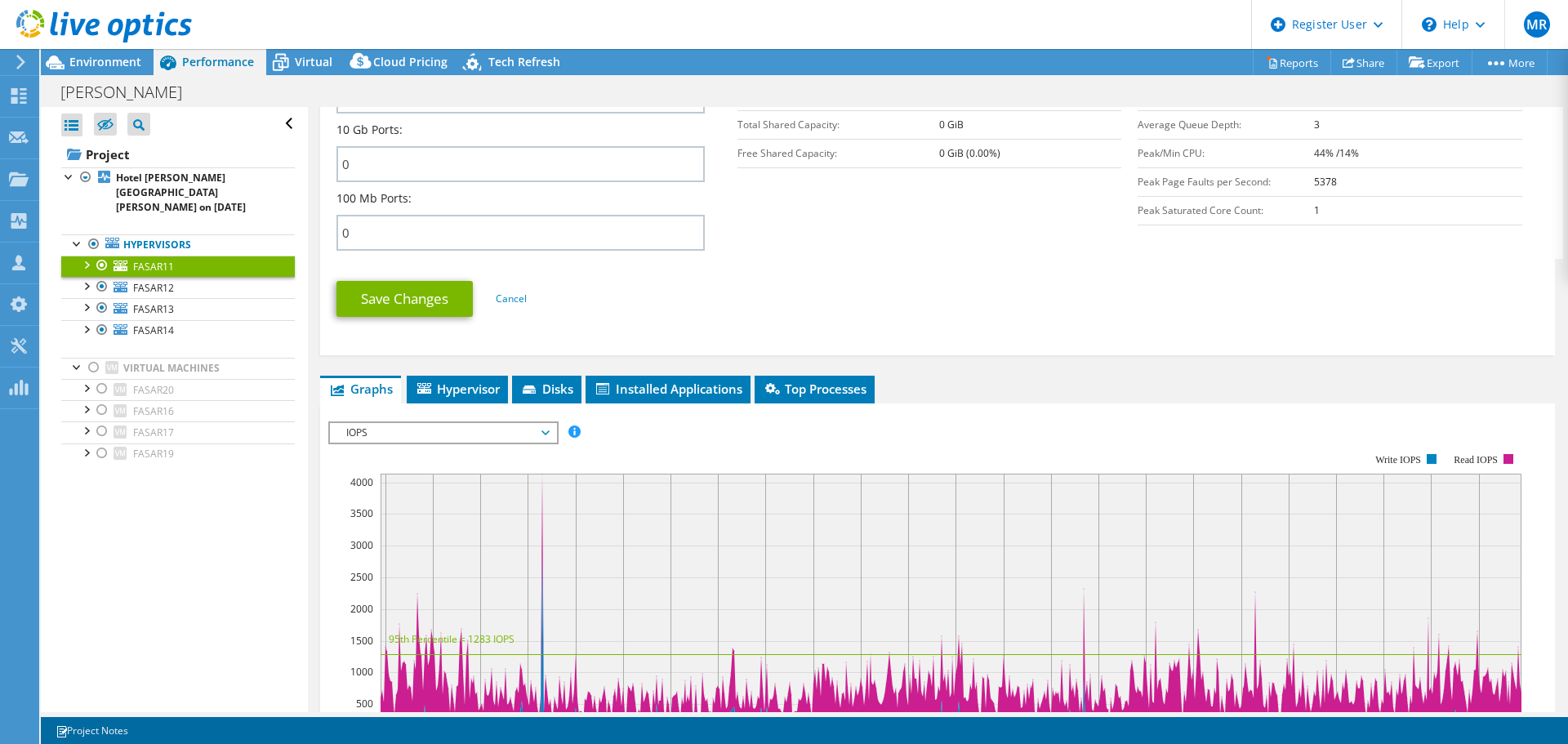
scroll to position [735, 0]
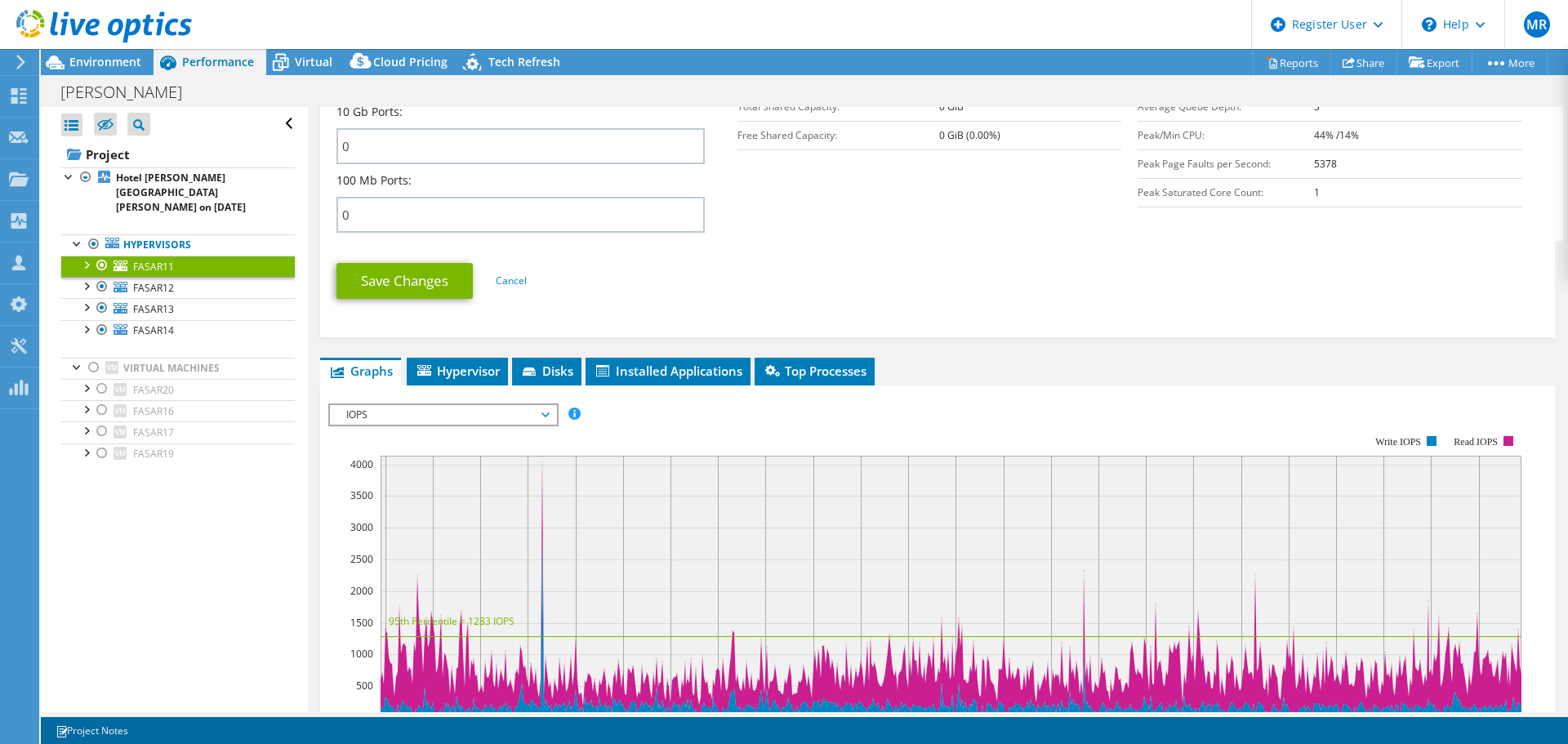
click at [399, 422] on span "IOPS" at bounding box center [442, 415] width 210 height 20
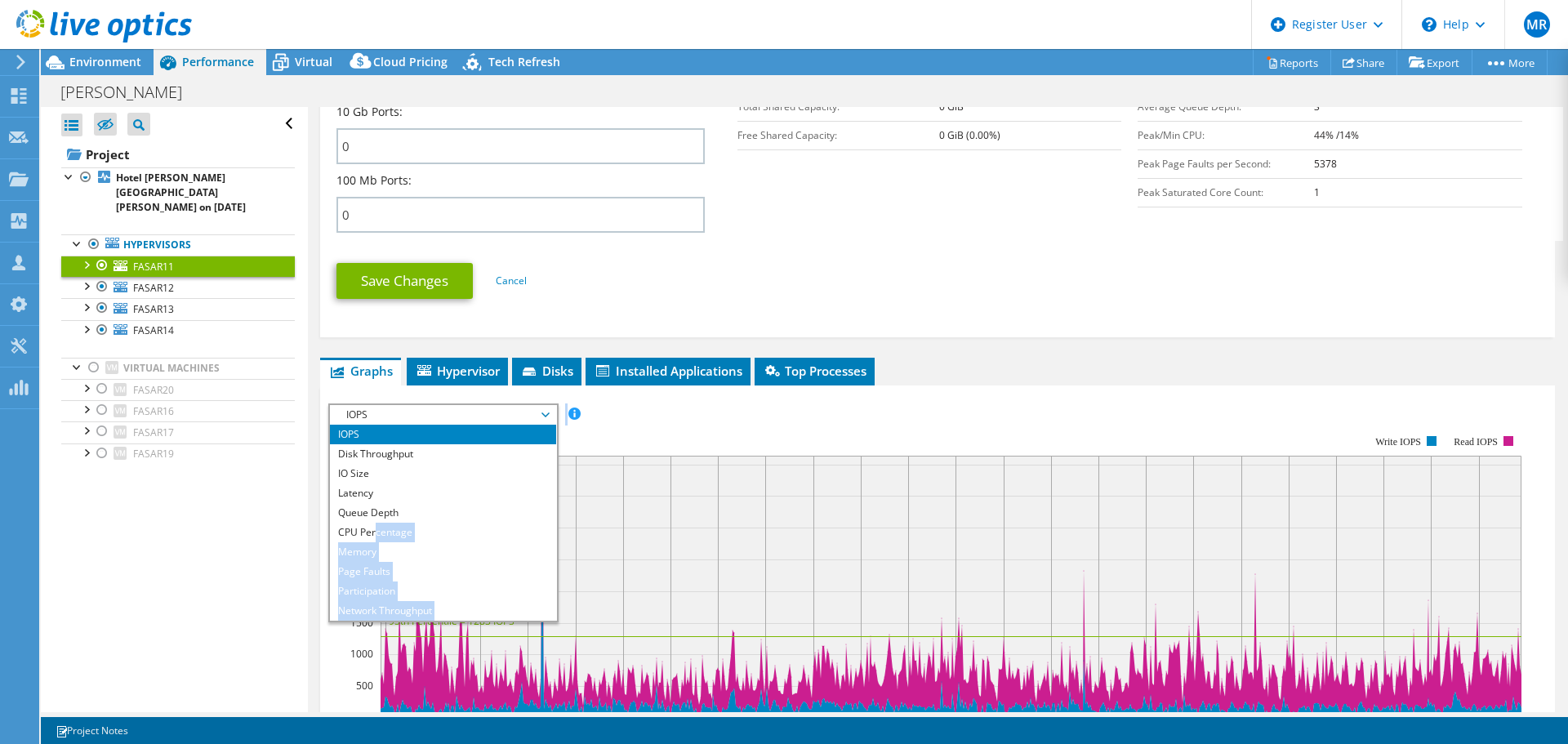
drag, startPoint x: 376, startPoint y: 533, endPoint x: 809, endPoint y: 509, distance: 433.7
click at [809, 509] on div "IOPS Disk Throughput IO Size Latency Queue Depth CPU Percentage Memory Page Fau…" at bounding box center [937, 683] width 1218 height 558
click at [366, 547] on li "Memory" at bounding box center [443, 552] width 226 height 20
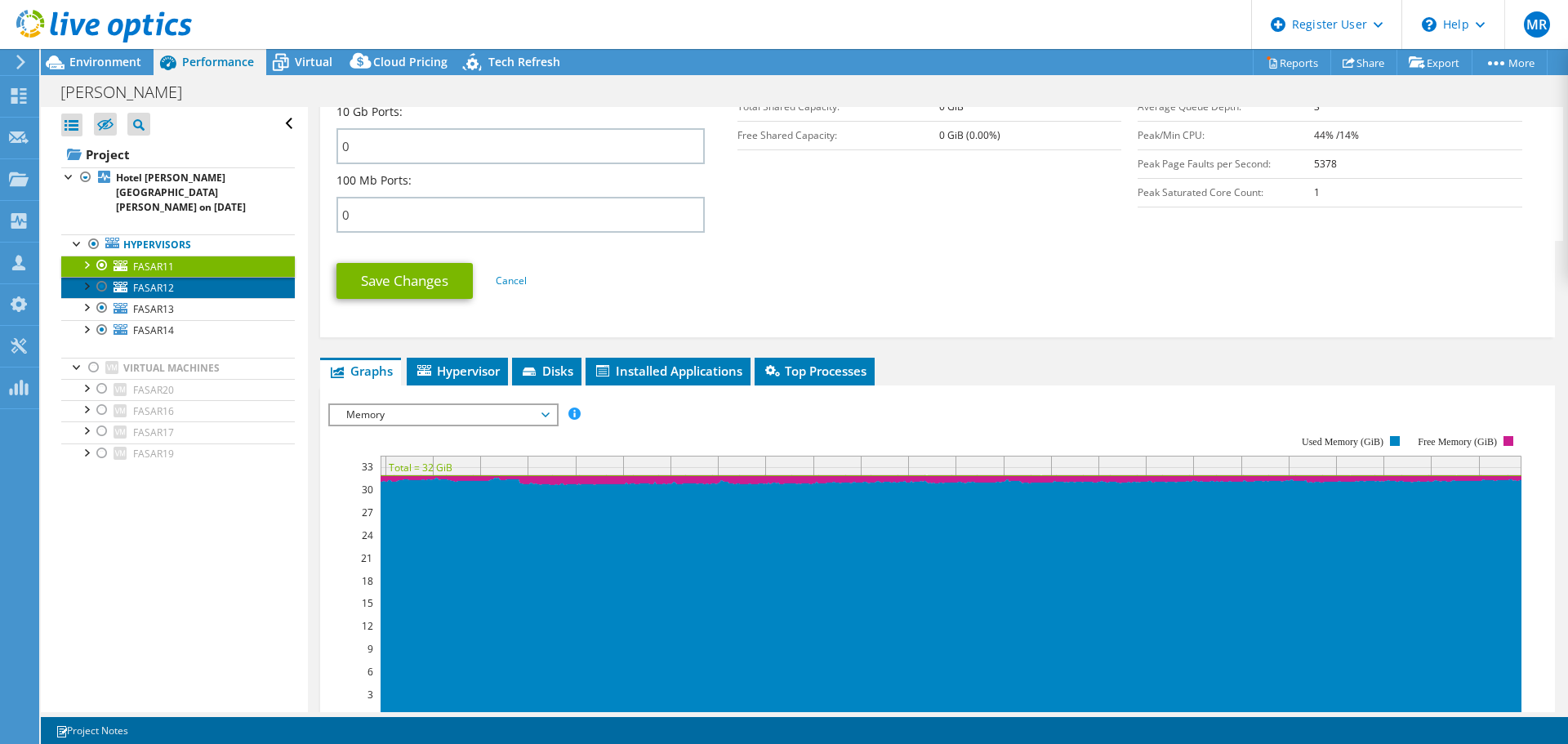
click at [165, 281] on span "FASAR12" at bounding box center [153, 288] width 41 height 14
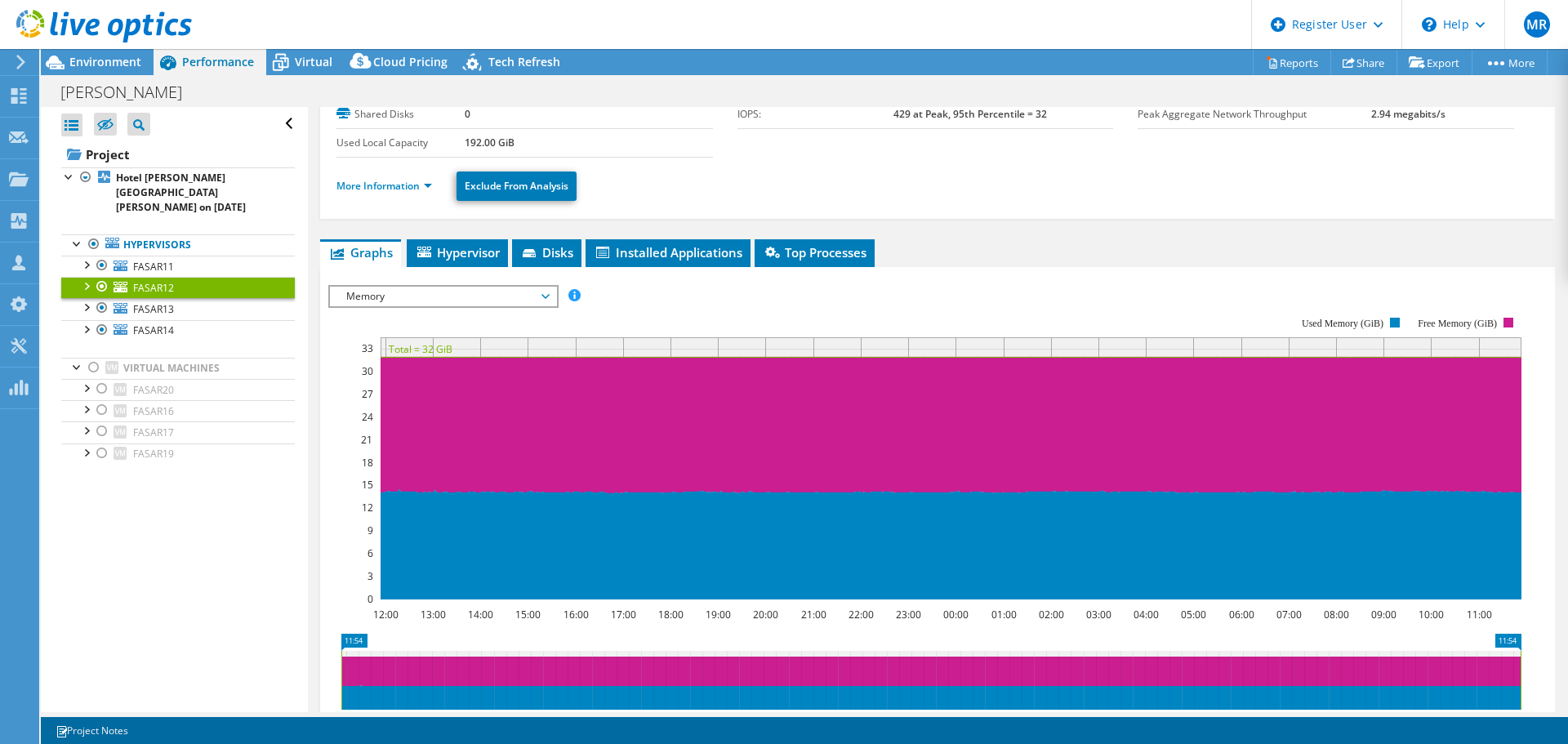
scroll to position [111, 0]
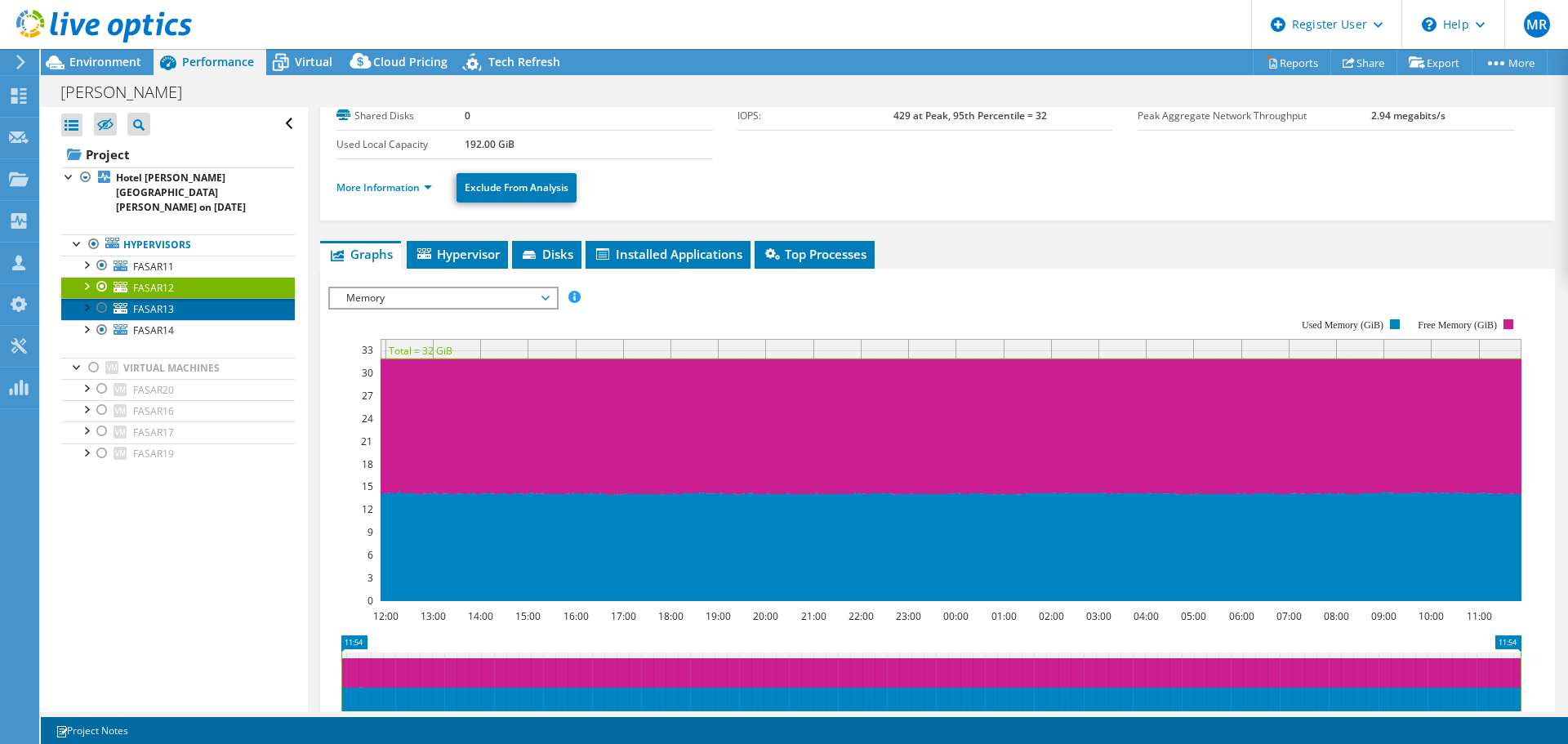
click at [162, 302] on span "FASAR13" at bounding box center [153, 309] width 41 height 14
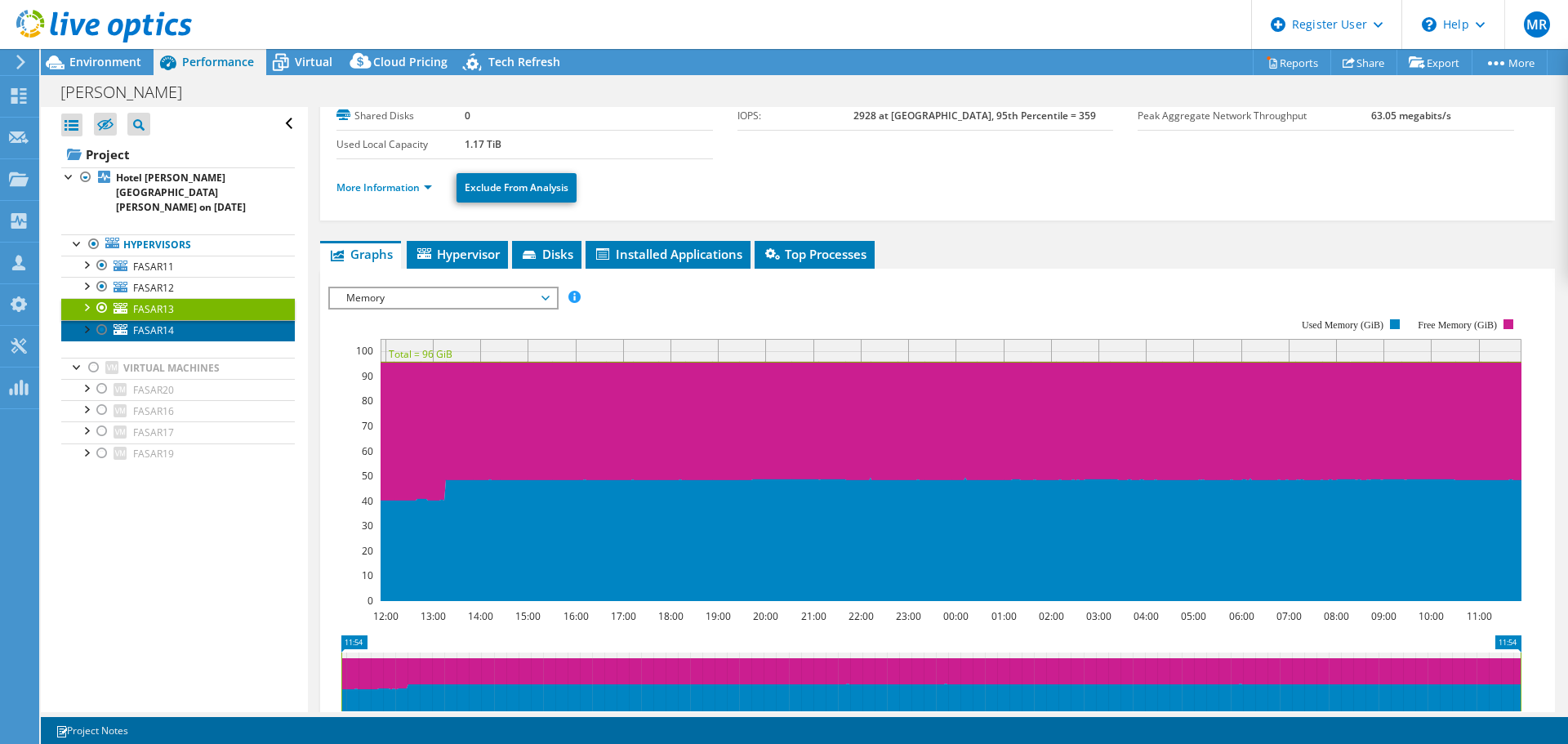
click at [162, 323] on span "FASAR14" at bounding box center [153, 330] width 41 height 14
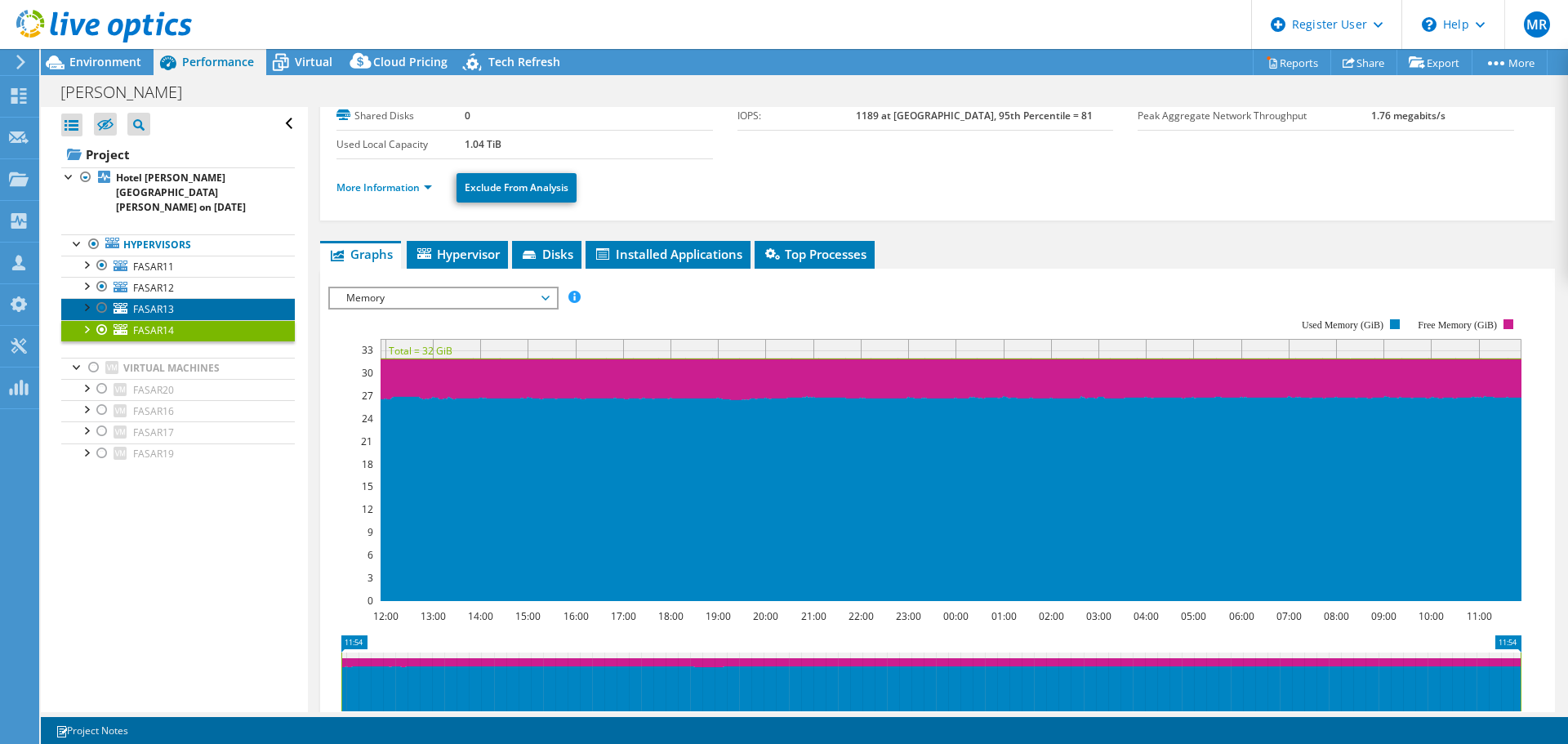
click at [161, 302] on span "FASAR13" at bounding box center [153, 309] width 41 height 14
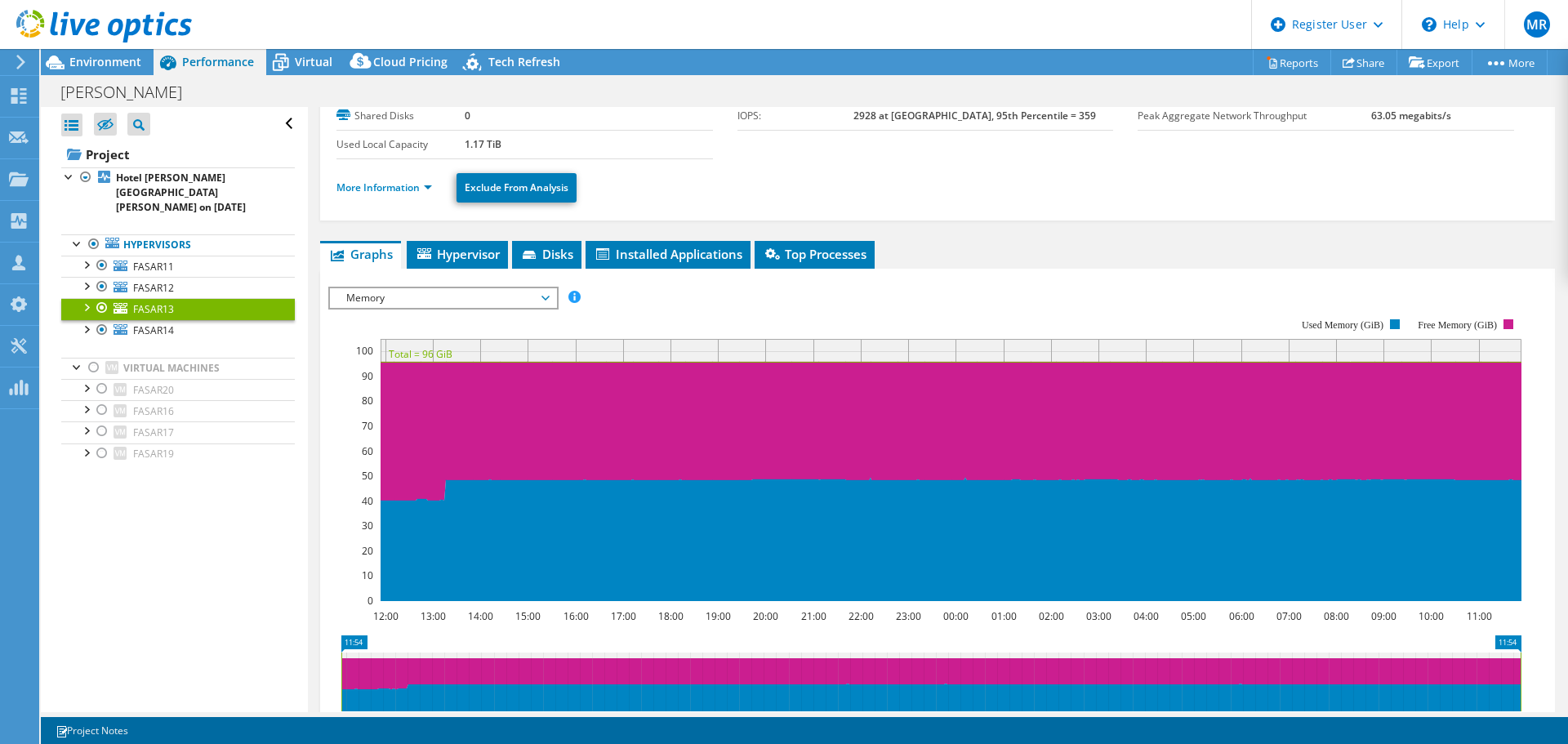
click at [123, 50] on div at bounding box center [96, 27] width 192 height 54
click at [288, 59] on icon at bounding box center [281, 63] width 16 height 13
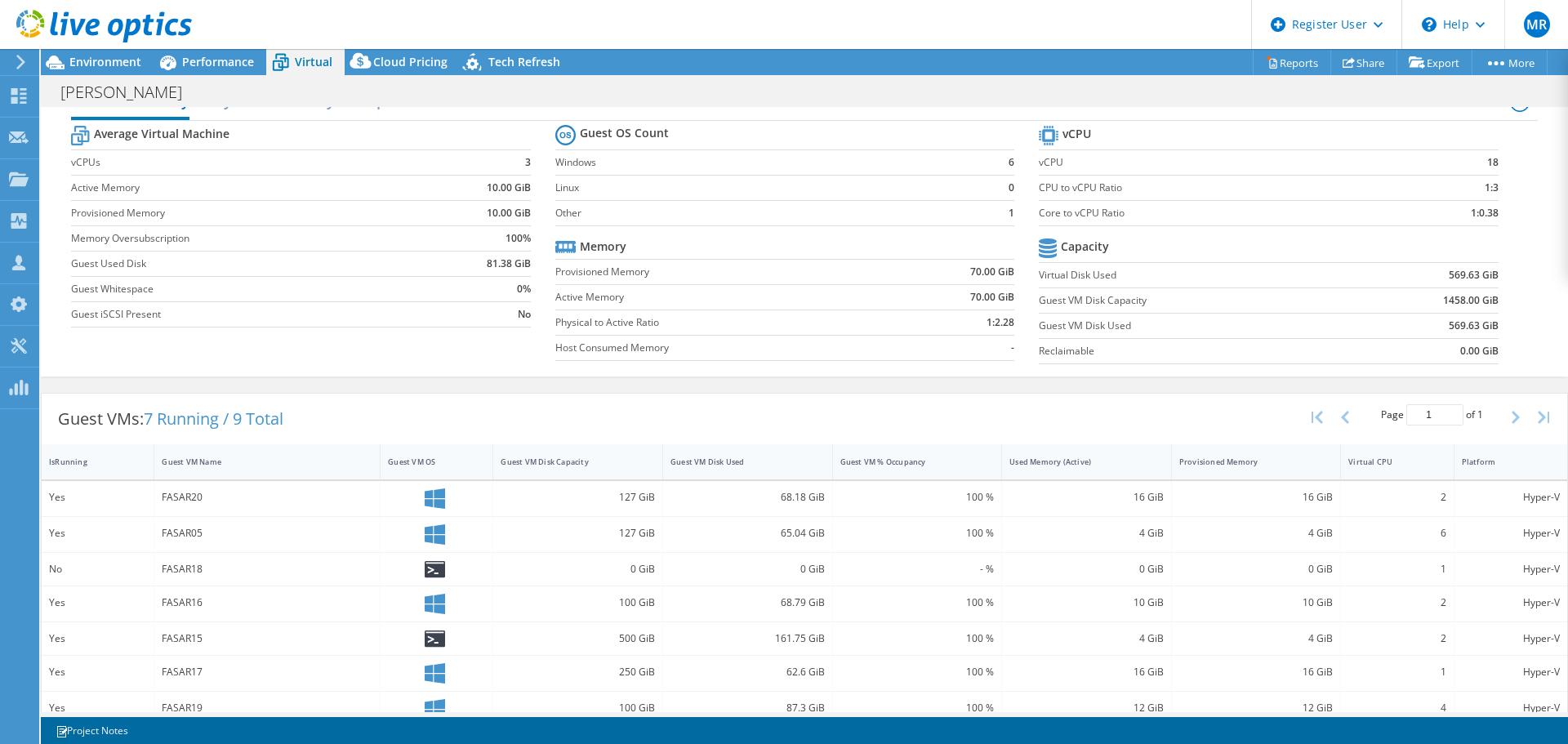
scroll to position [0, 0]
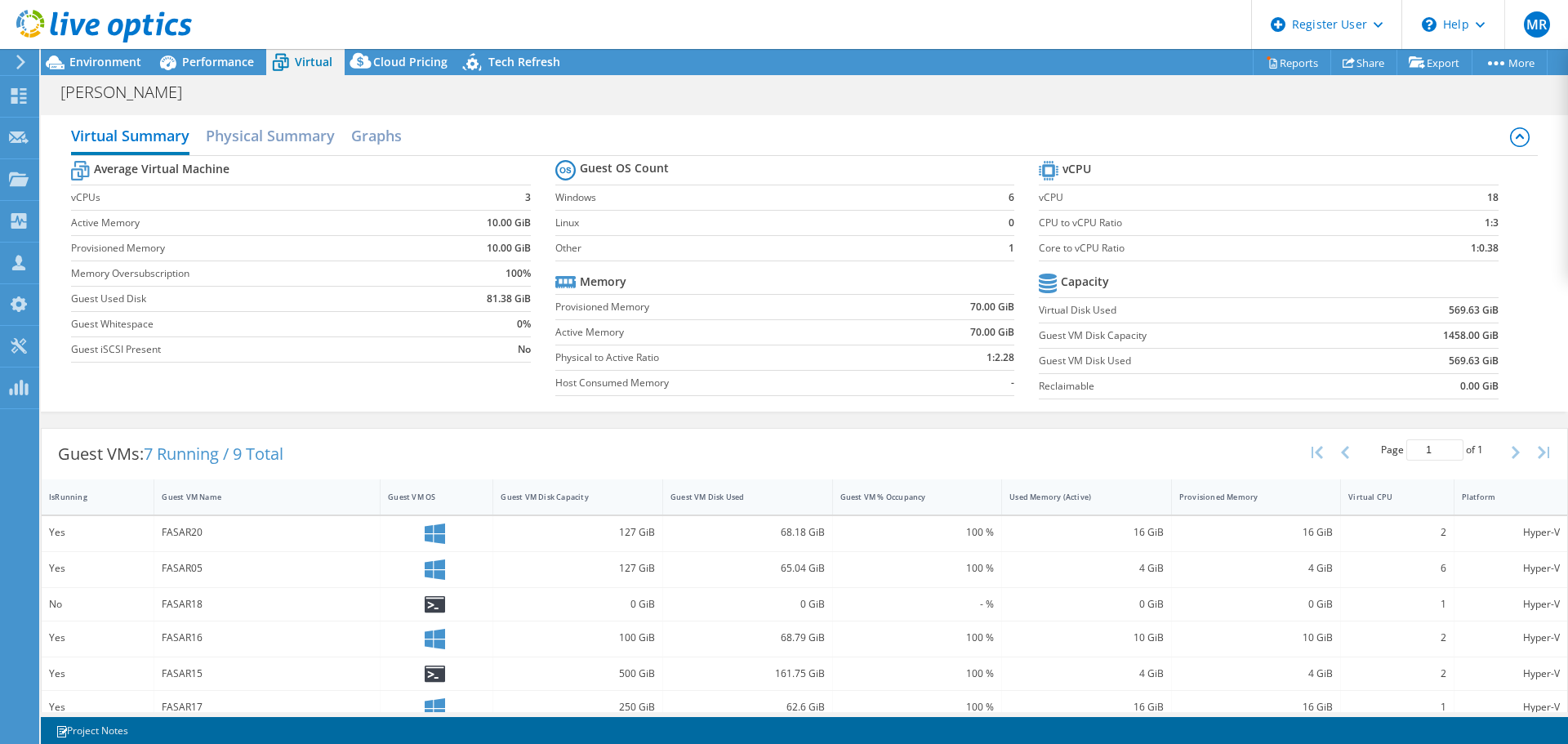
click at [200, 60] on span "Performance" at bounding box center [218, 61] width 72 height 16
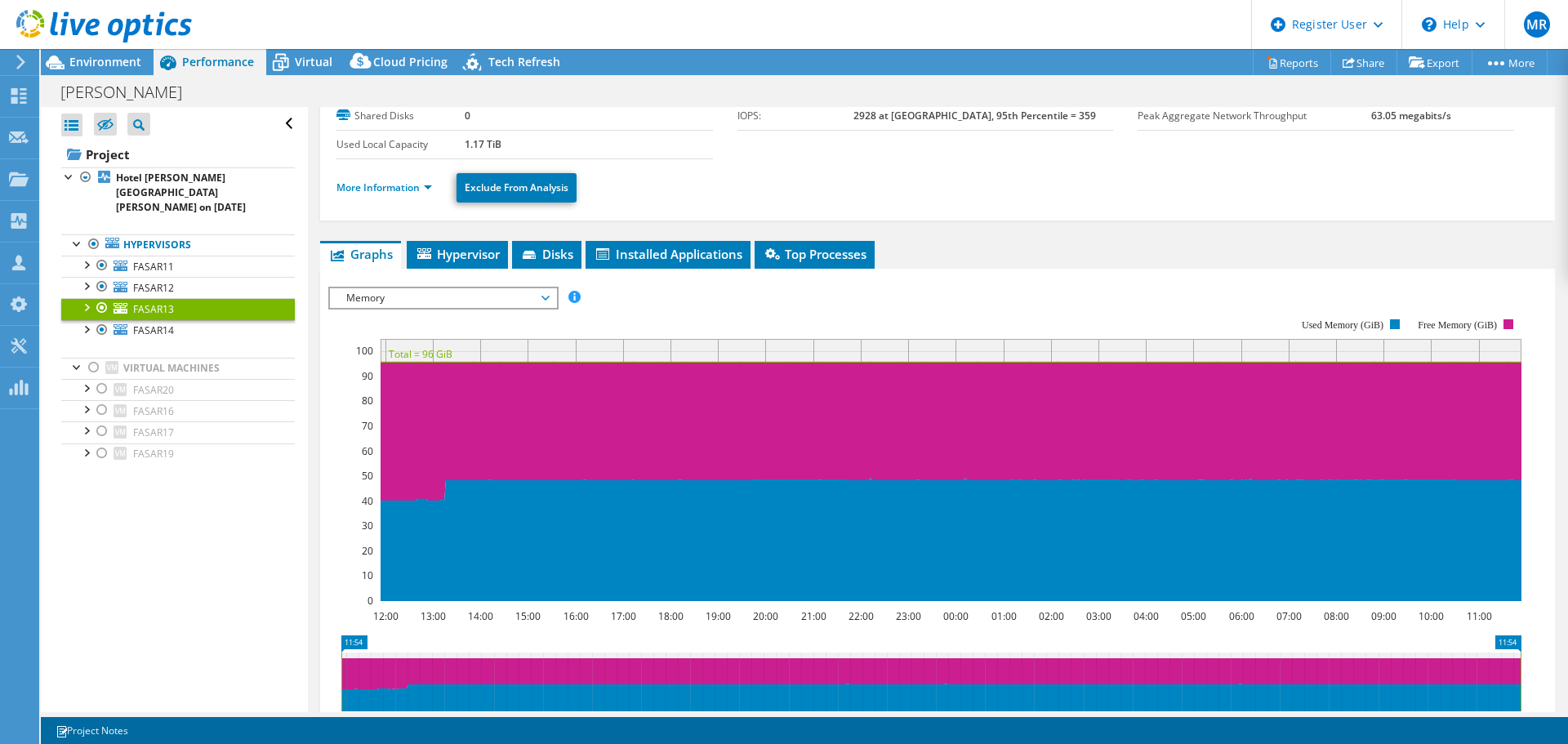
click at [302, 54] on span "Virtual" at bounding box center [313, 61] width 37 height 16
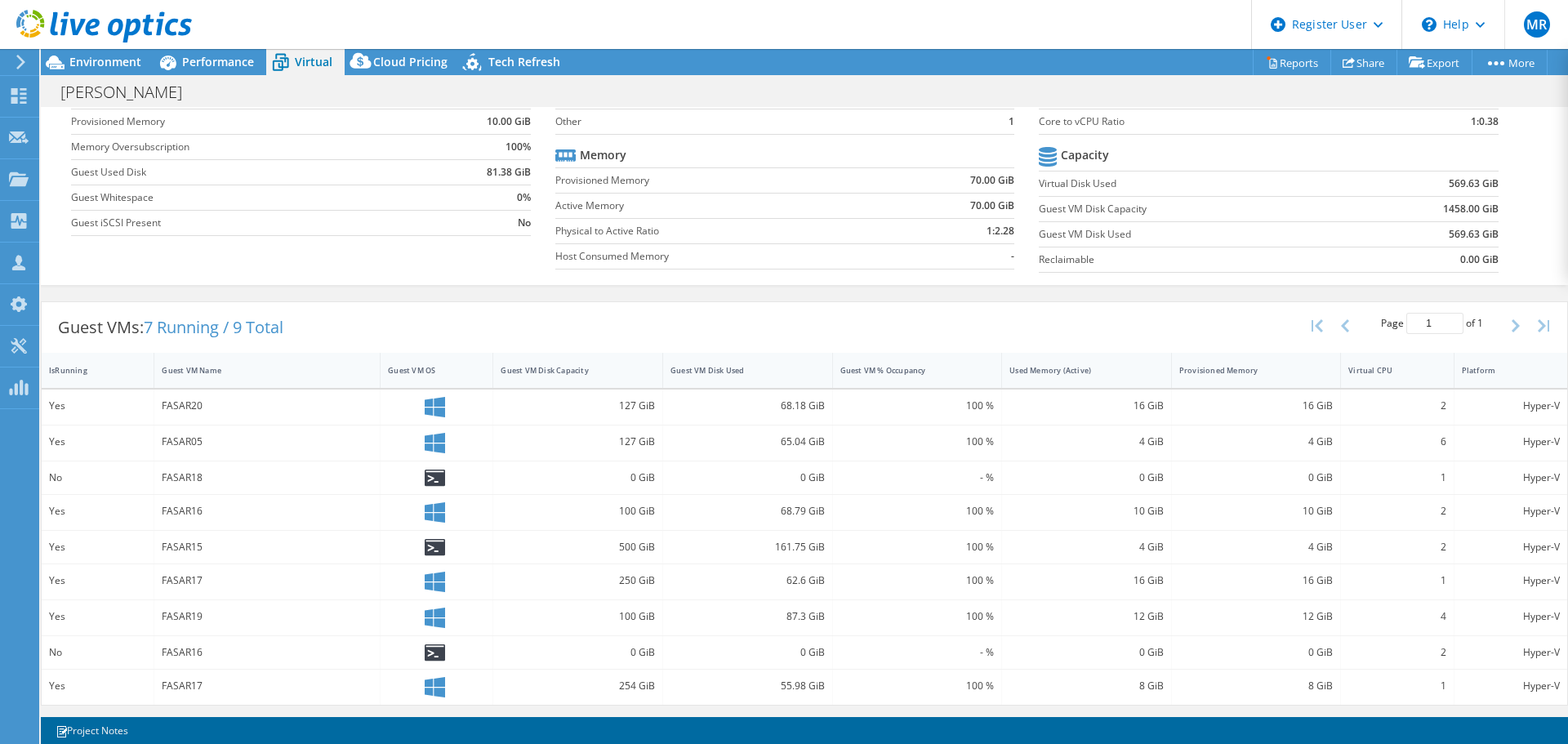
scroll to position [128, 0]
click at [203, 59] on span "Performance" at bounding box center [218, 61] width 72 height 16
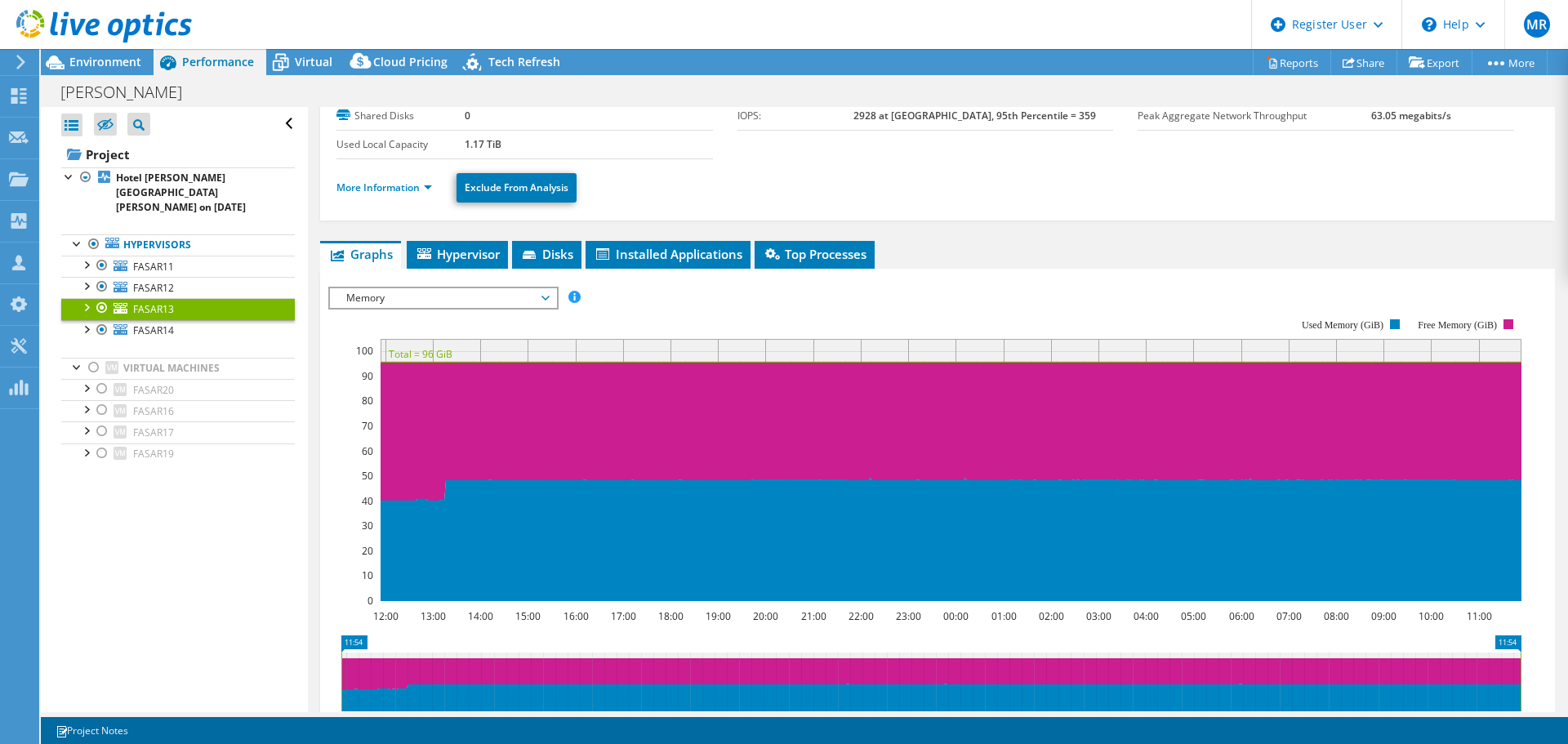
click at [93, 234] on div at bounding box center [93, 244] width 16 height 20
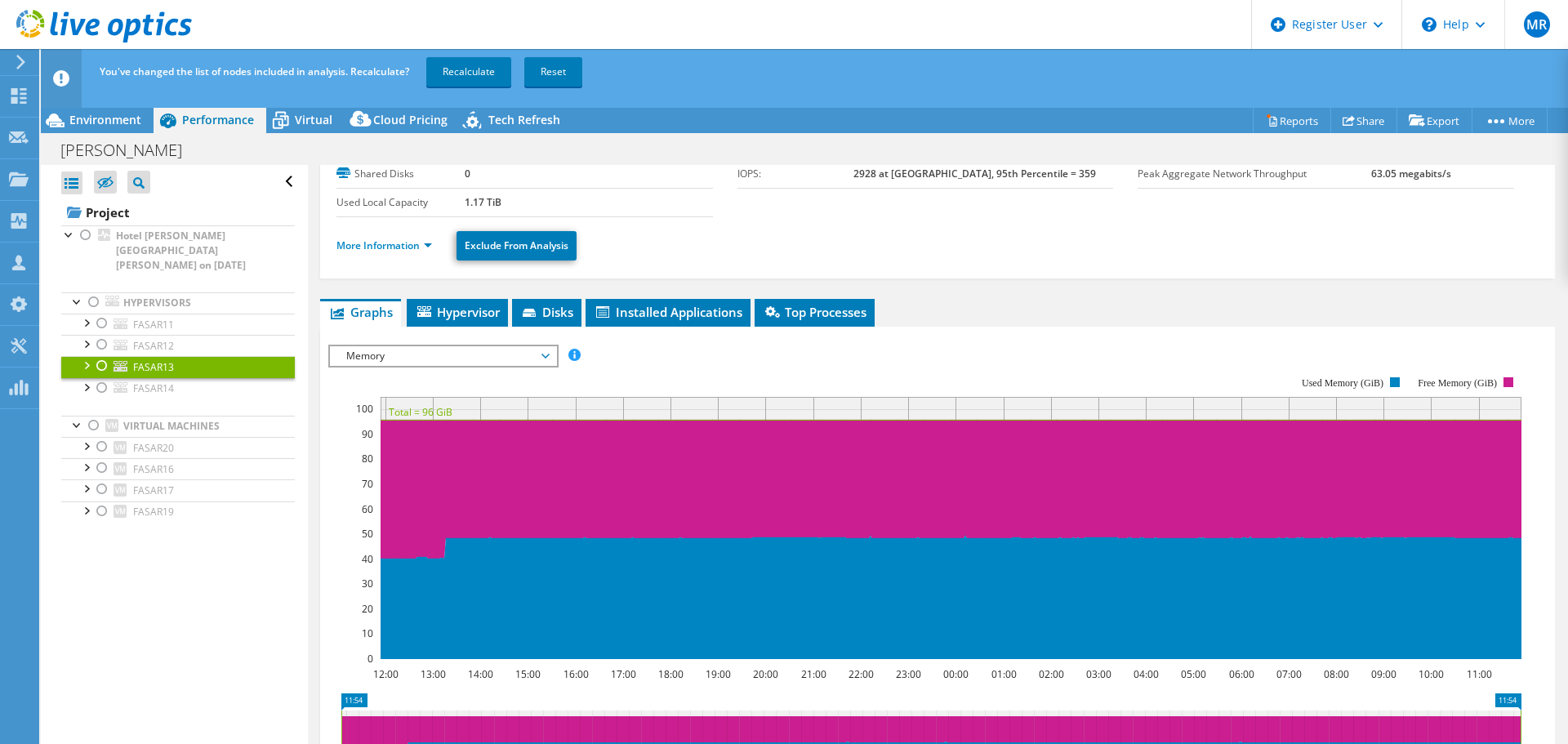
click at [102, 314] on div at bounding box center [102, 323] width 16 height 20
click at [467, 67] on link "Recalculate" at bounding box center [468, 72] width 85 height 29
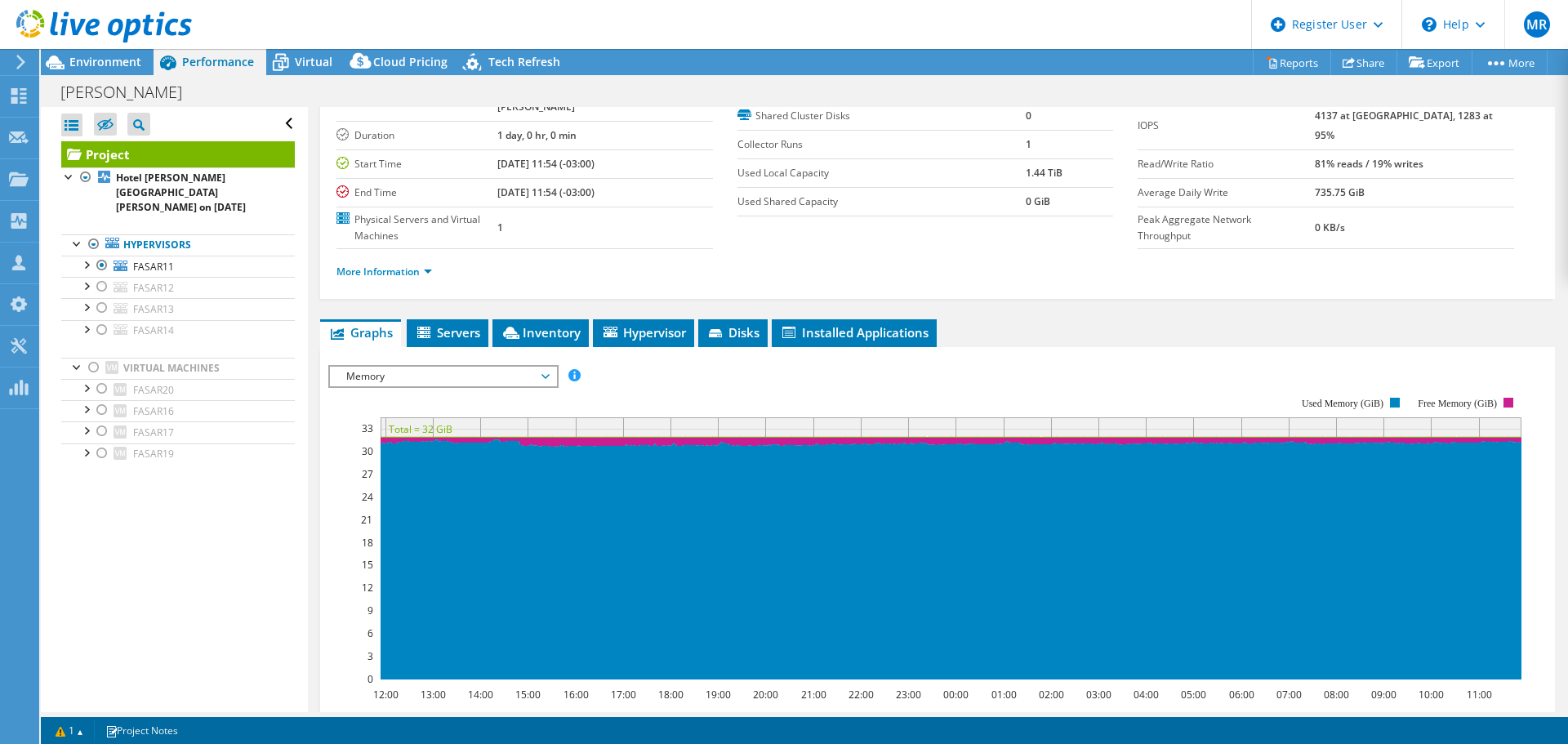
click at [295, 70] on div "Virtual" at bounding box center [305, 62] width 79 height 26
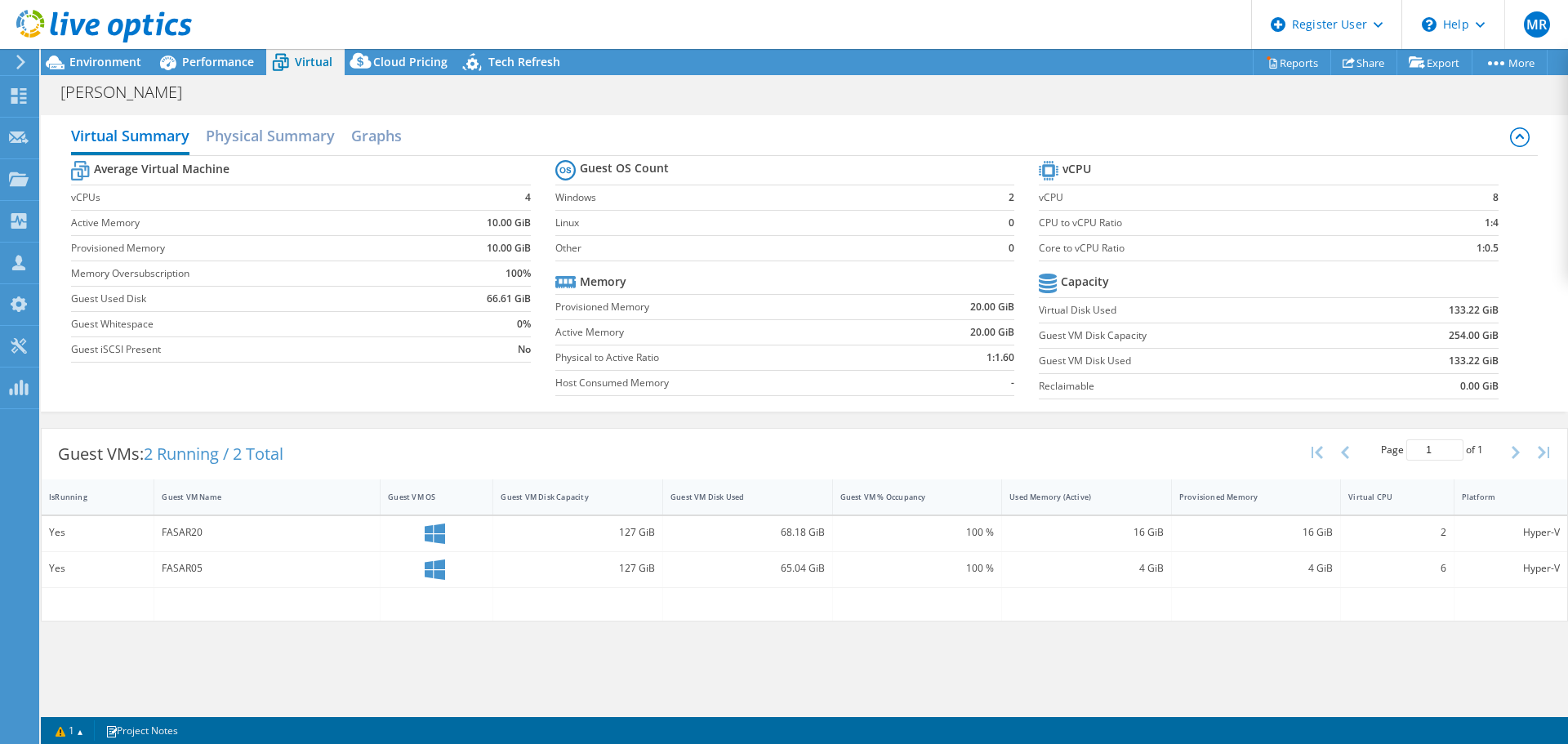
click at [239, 70] on div "Performance" at bounding box center [210, 62] width 112 height 26
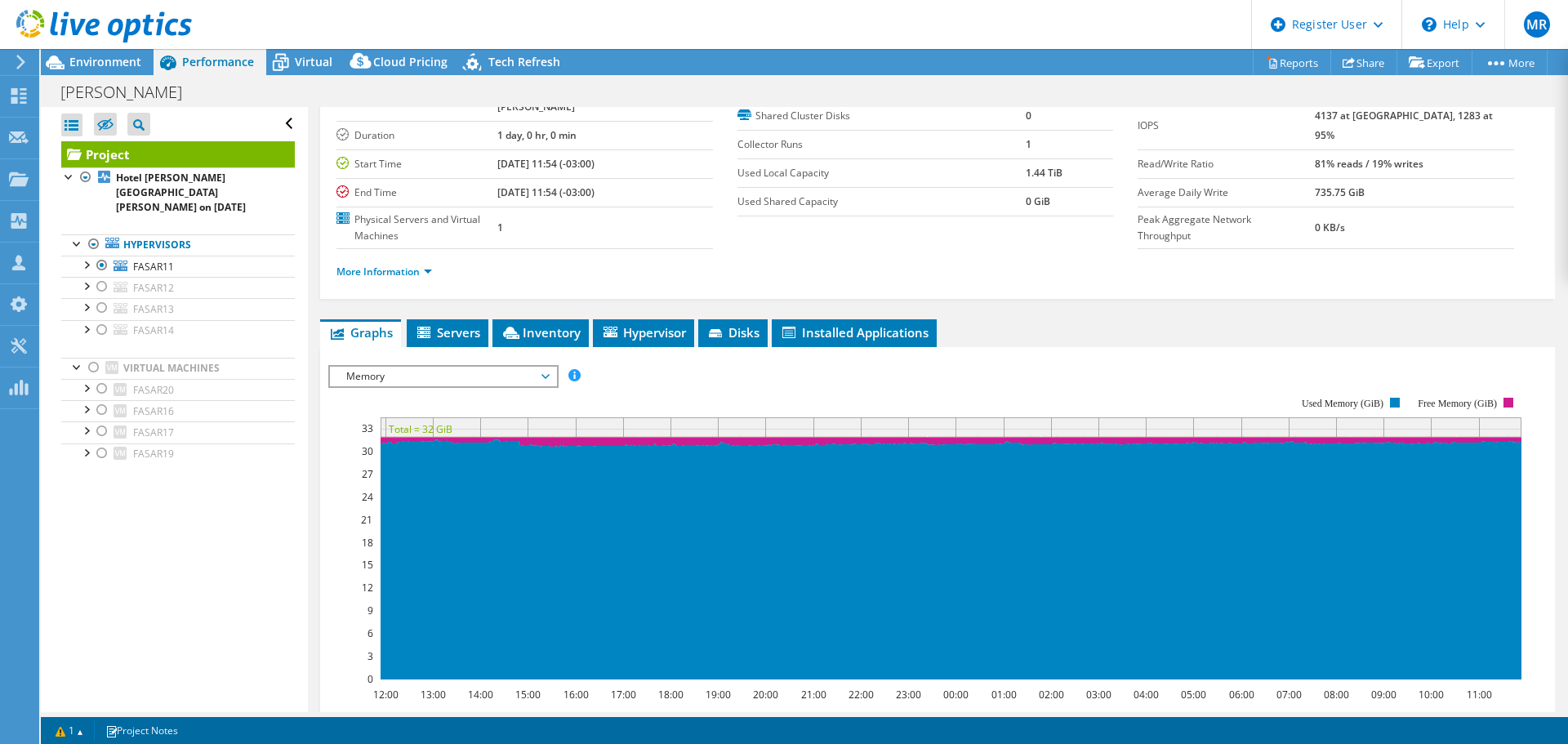
click at [333, 55] on div "Virtual" at bounding box center [305, 62] width 79 height 26
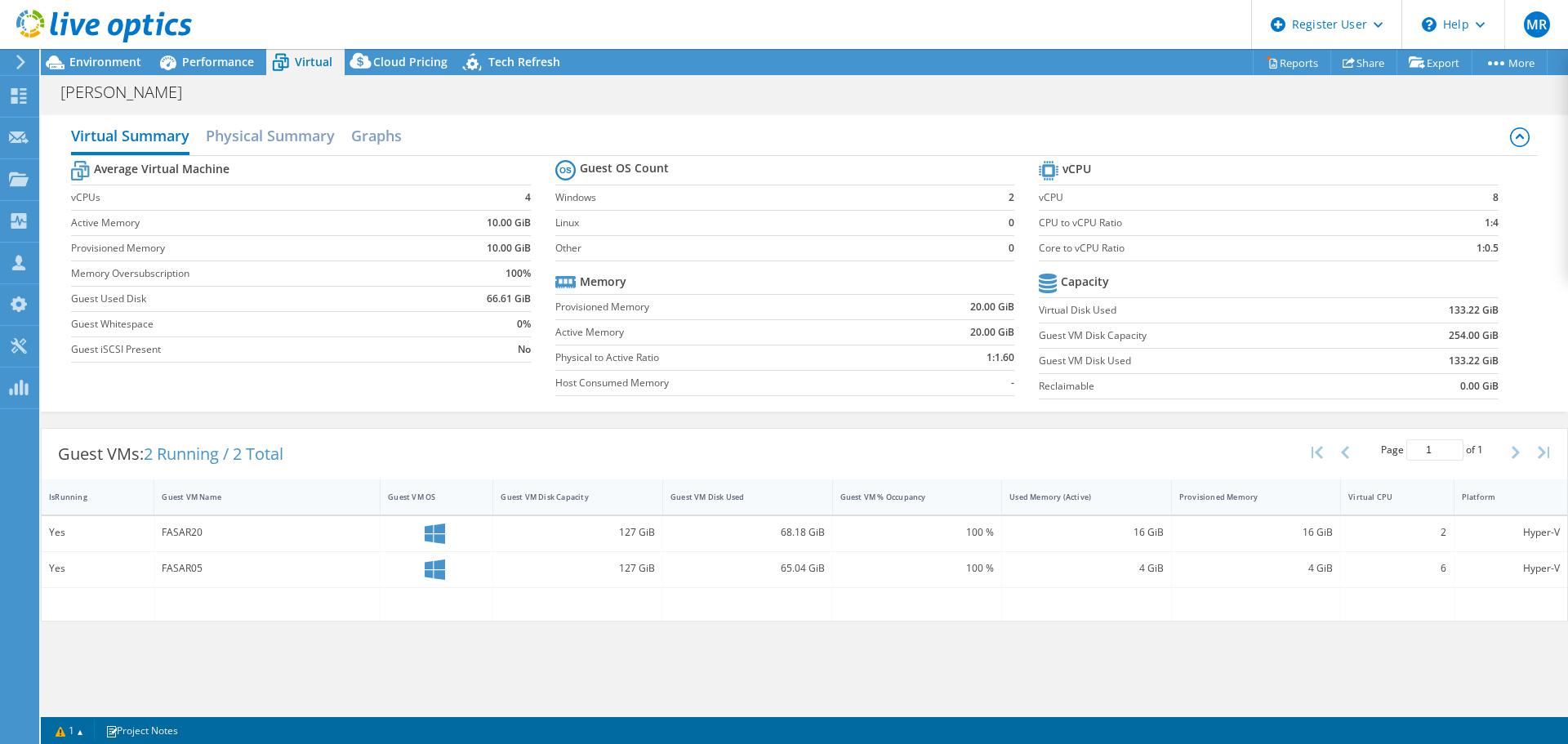
click at [236, 60] on span "Performance" at bounding box center [218, 61] width 72 height 16
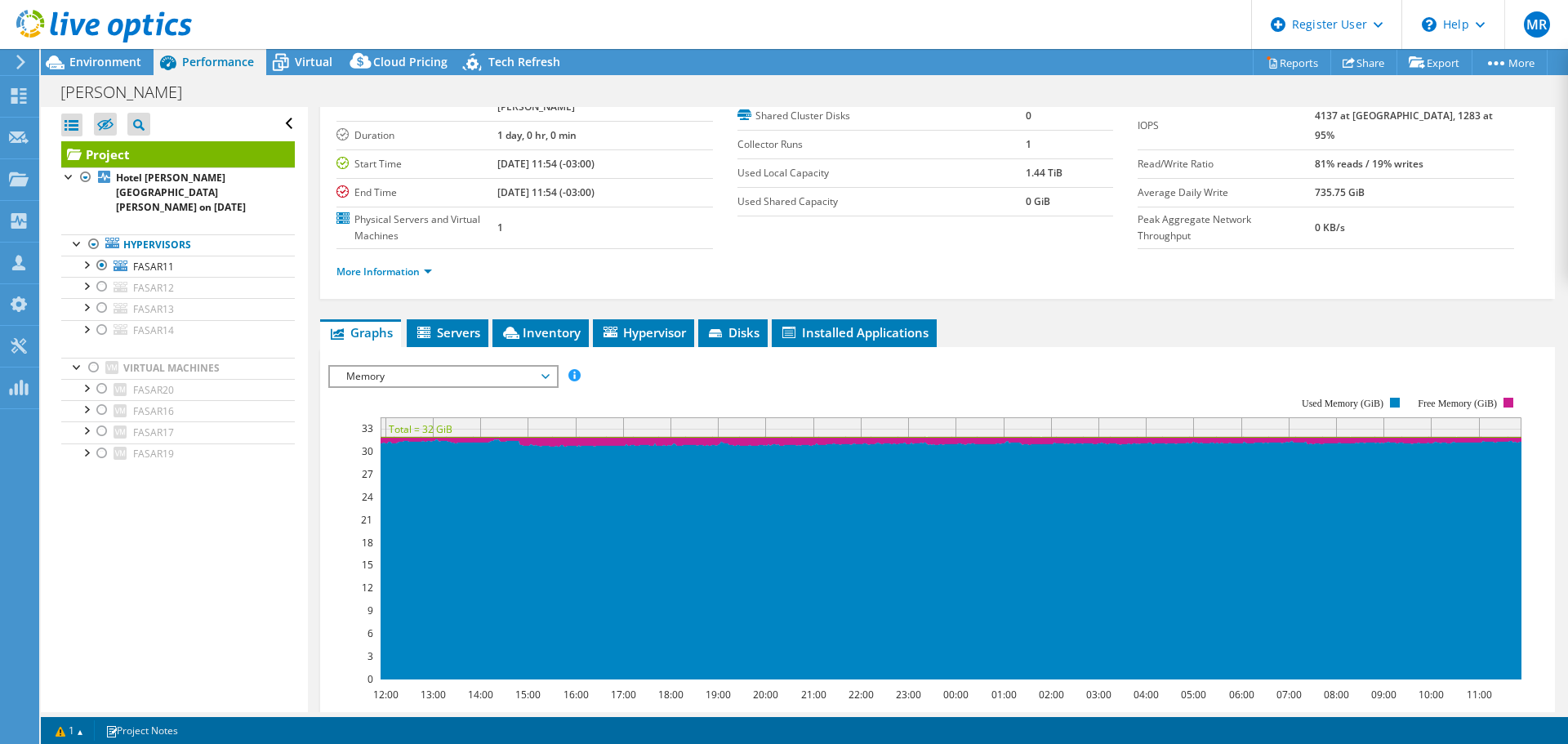
click at [307, 60] on span "Virtual" at bounding box center [313, 61] width 37 height 16
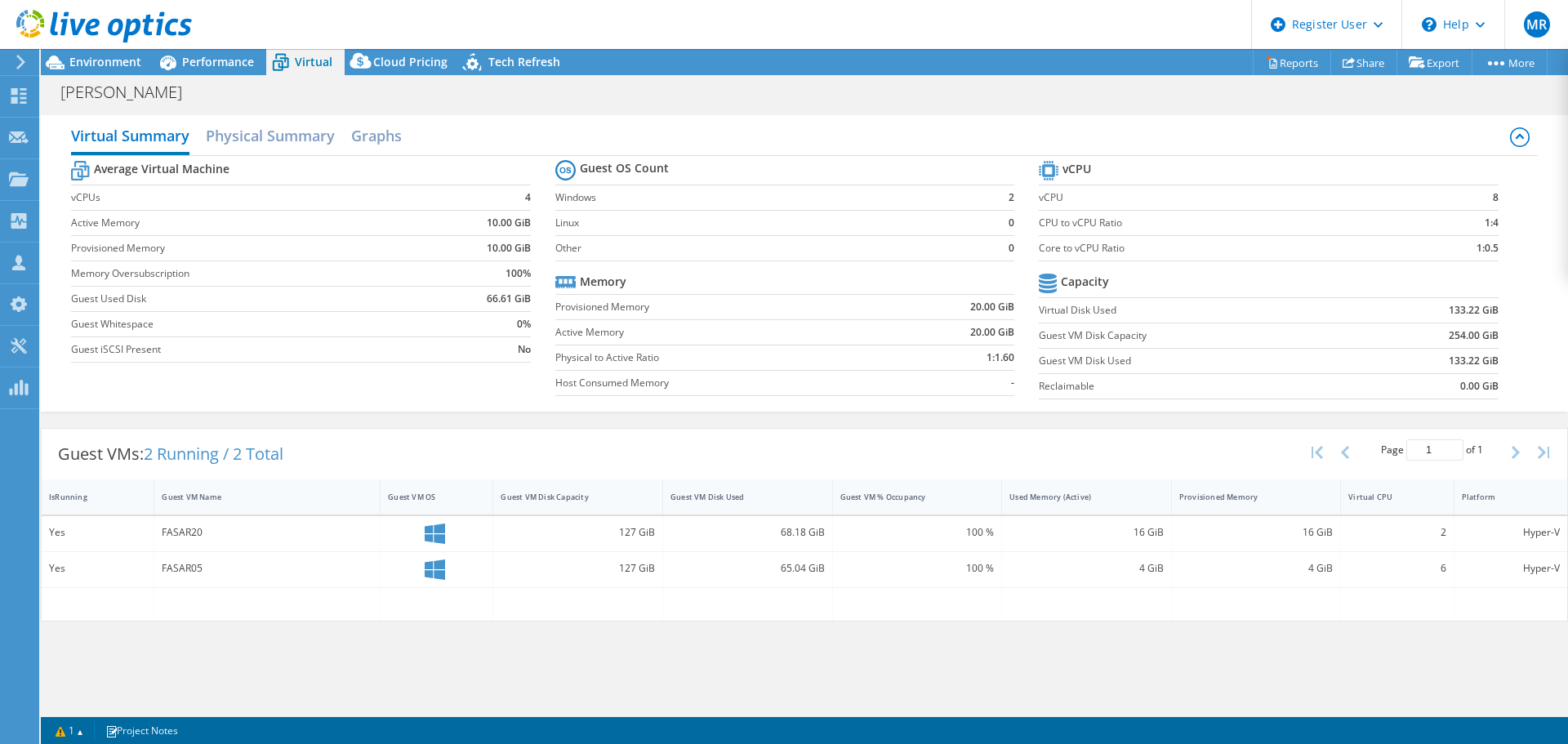
click at [226, 70] on div "Performance" at bounding box center [210, 62] width 112 height 26
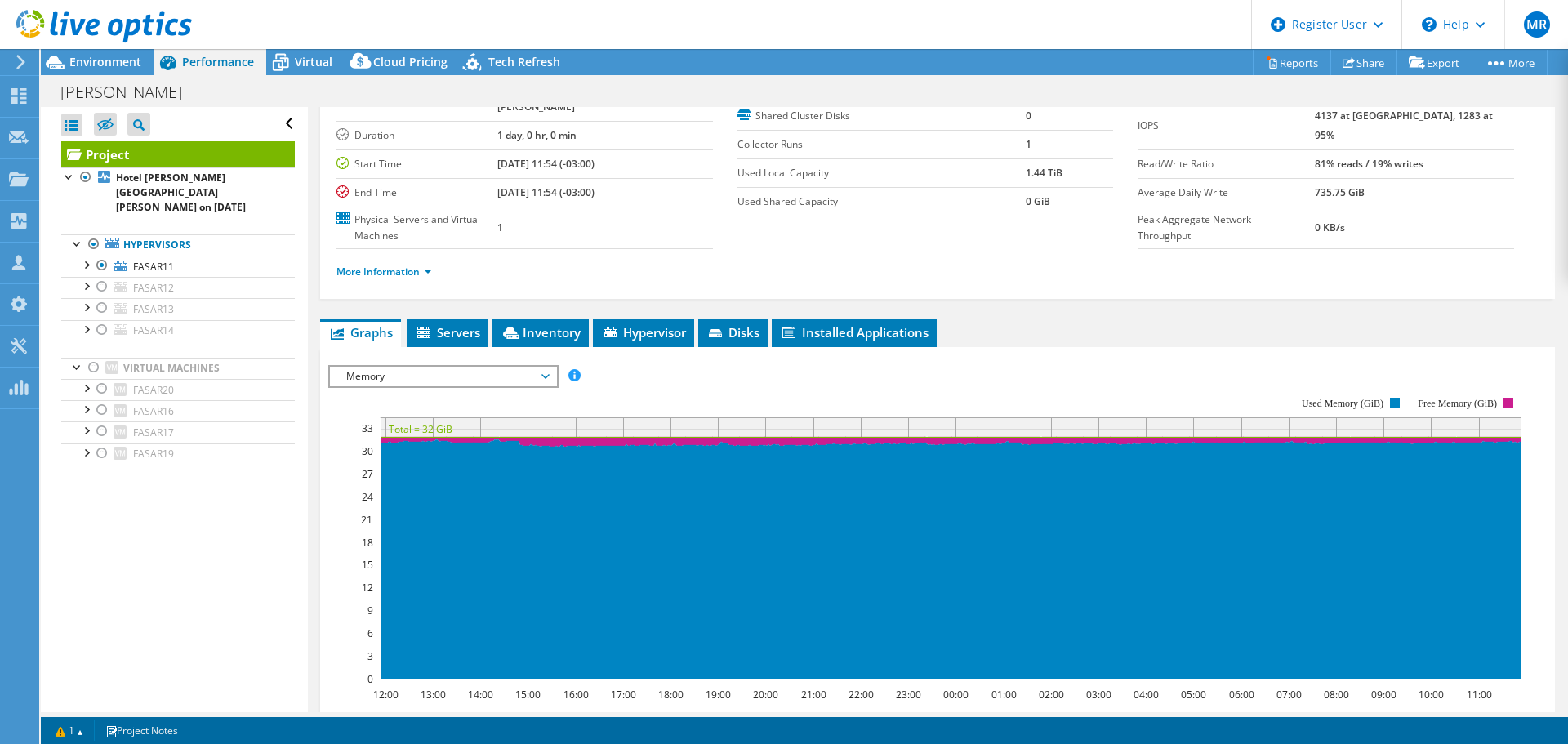
click at [100, 256] on div at bounding box center [102, 265] width 16 height 20
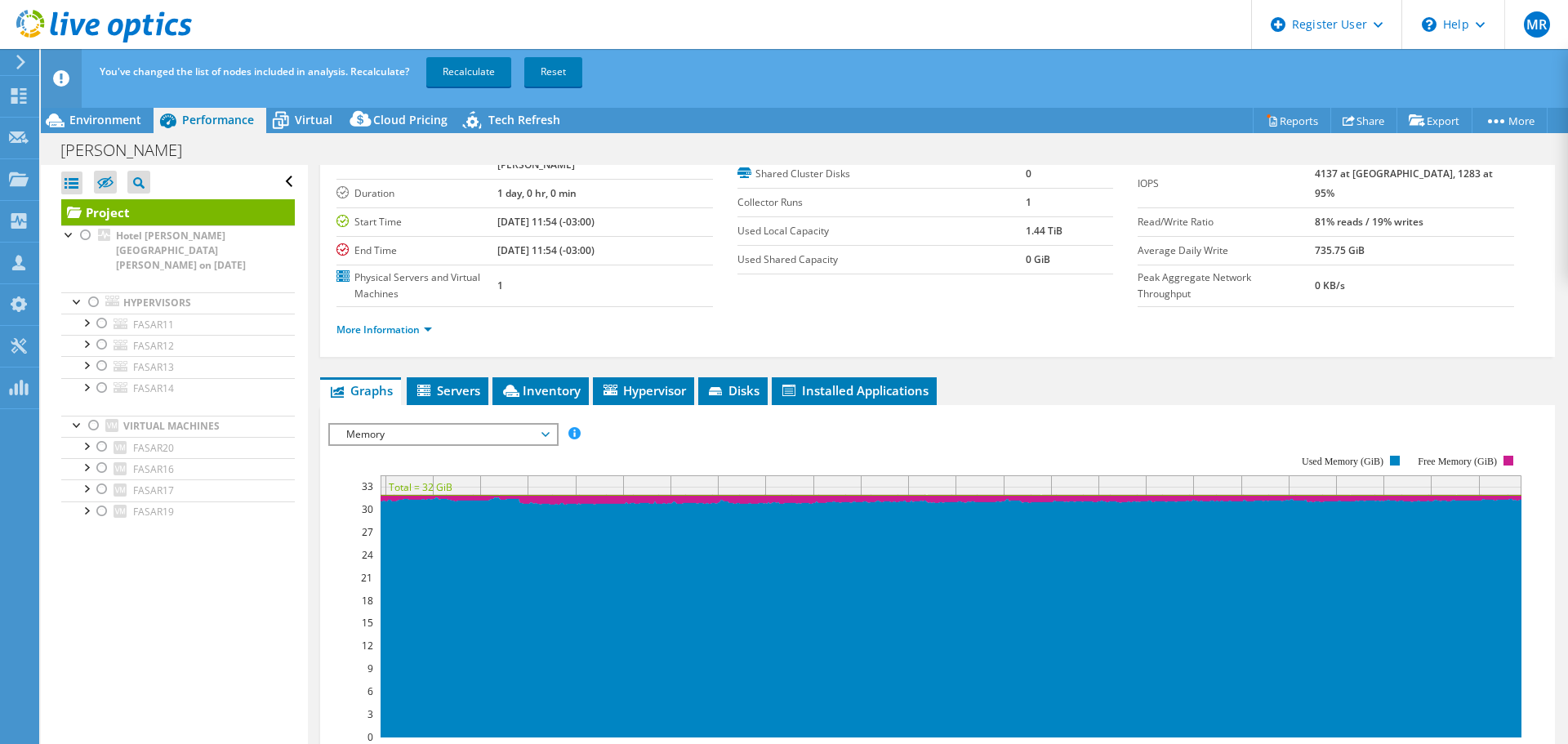
click at [102, 335] on div at bounding box center [102, 345] width 16 height 20
click at [474, 78] on link "Recalculate" at bounding box center [468, 72] width 85 height 29
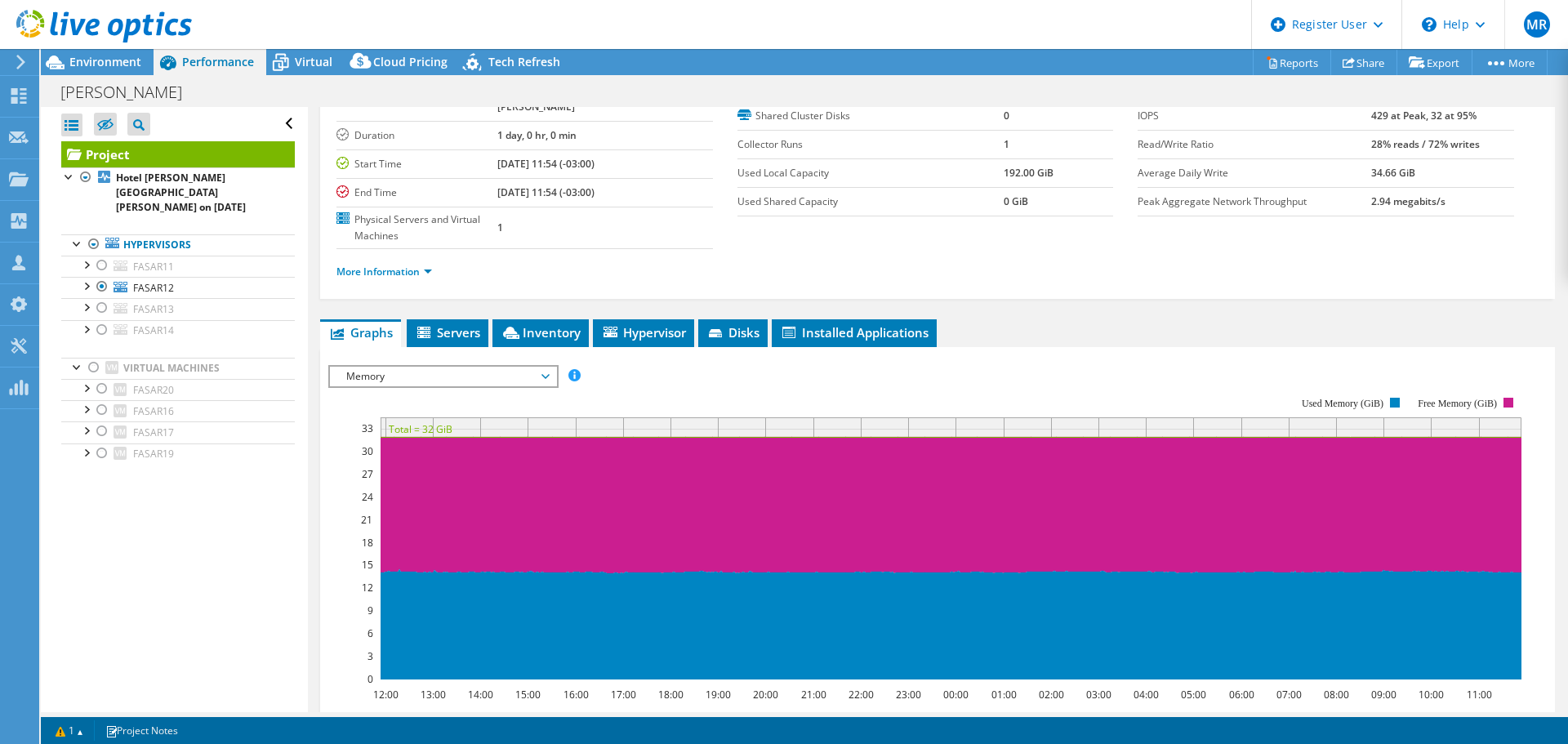
click at [297, 67] on span "Virtual" at bounding box center [313, 61] width 37 height 16
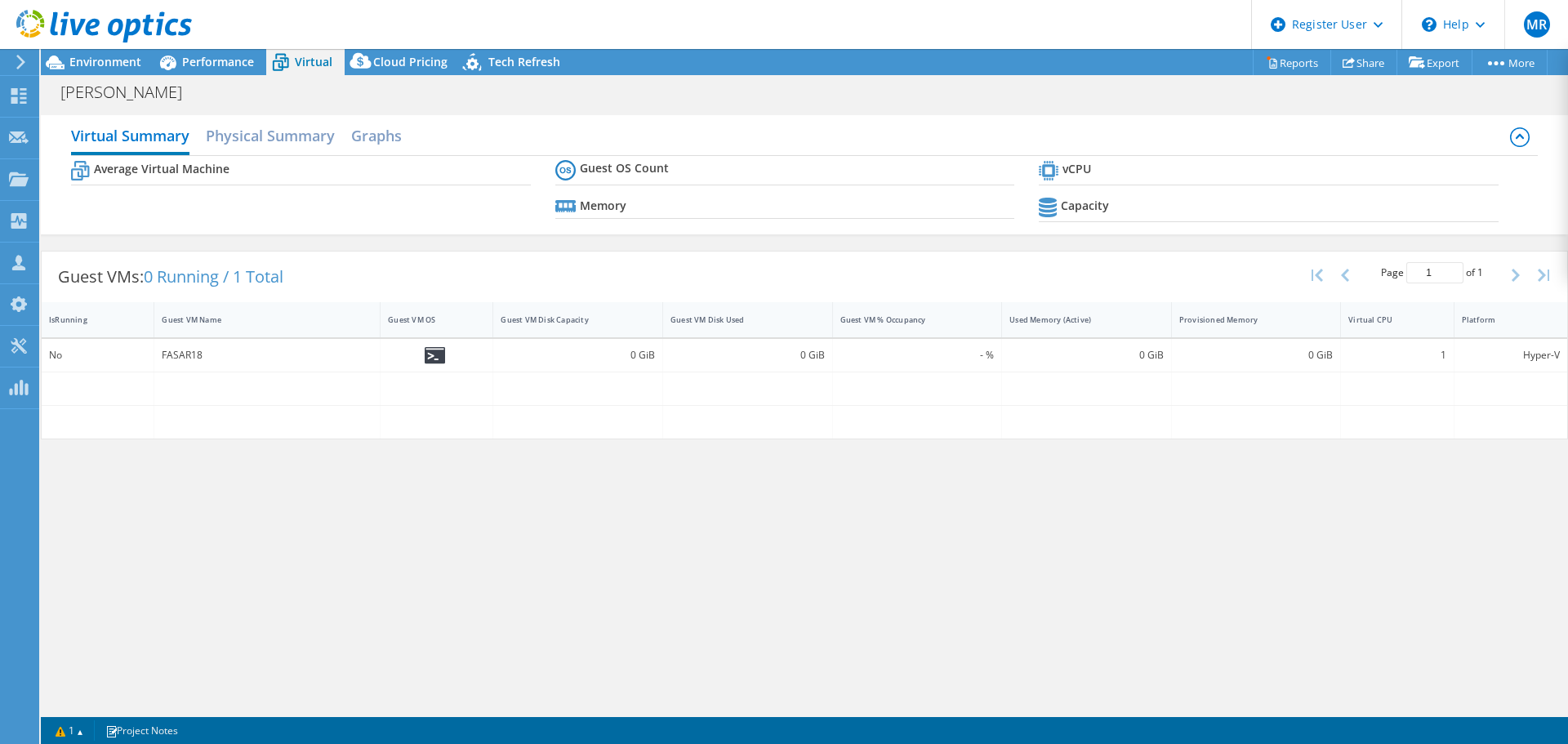
click at [240, 67] on span "Performance" at bounding box center [218, 61] width 72 height 16
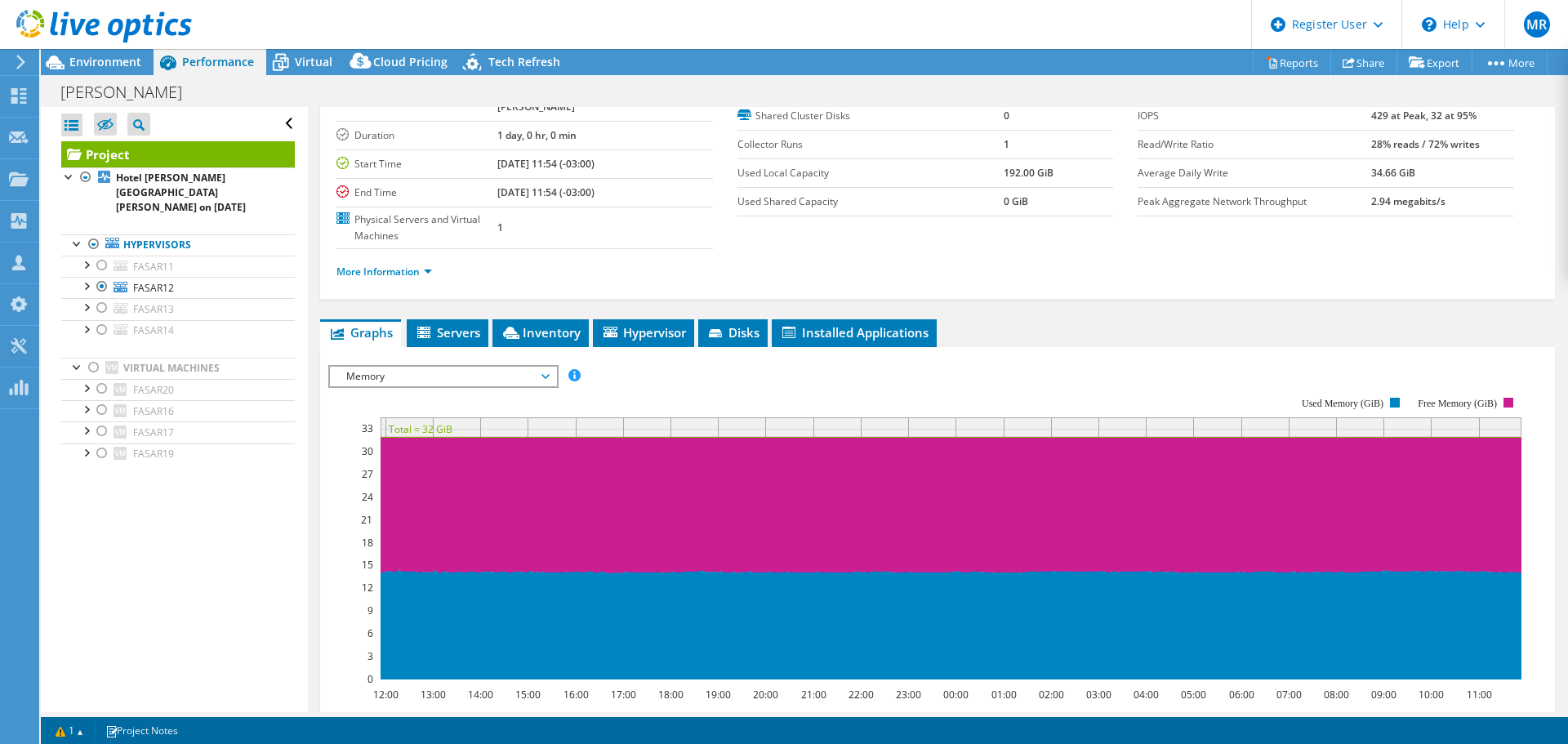
click at [105, 277] on div at bounding box center [102, 286] width 16 height 20
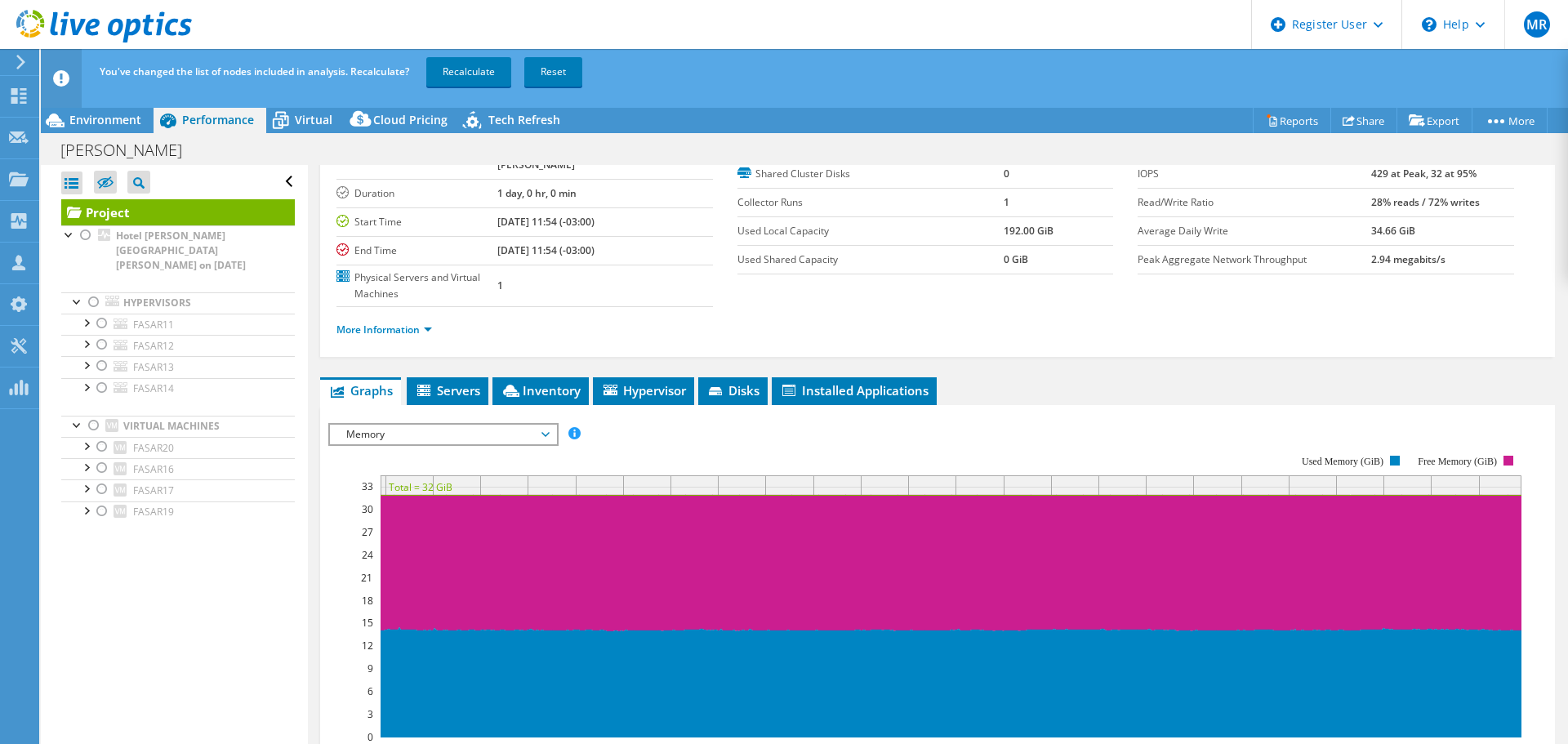
click at [103, 356] on div at bounding box center [102, 366] width 16 height 20
click at [469, 79] on link "Recalculate" at bounding box center [468, 72] width 85 height 29
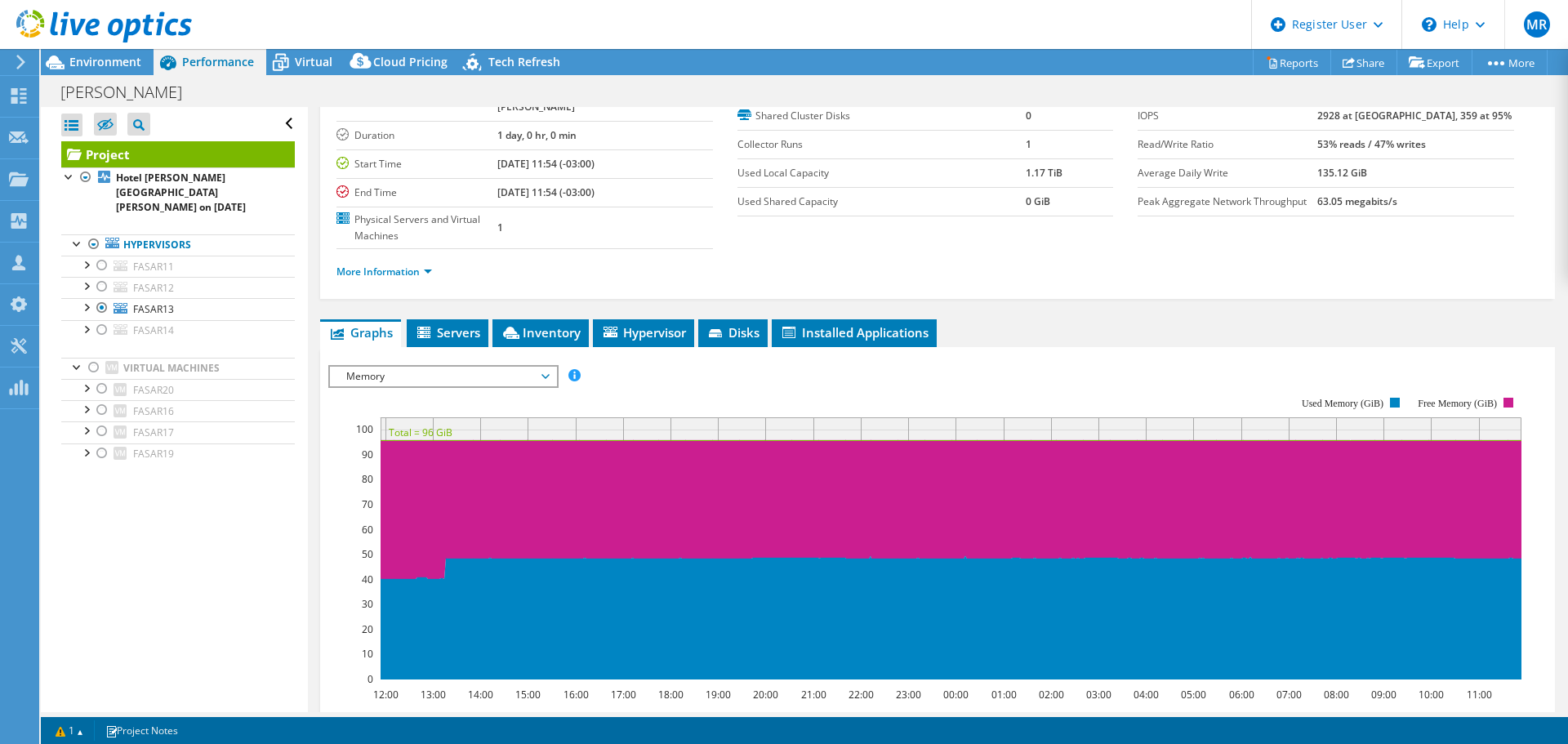
click at [302, 67] on span "Virtual" at bounding box center [313, 61] width 37 height 16
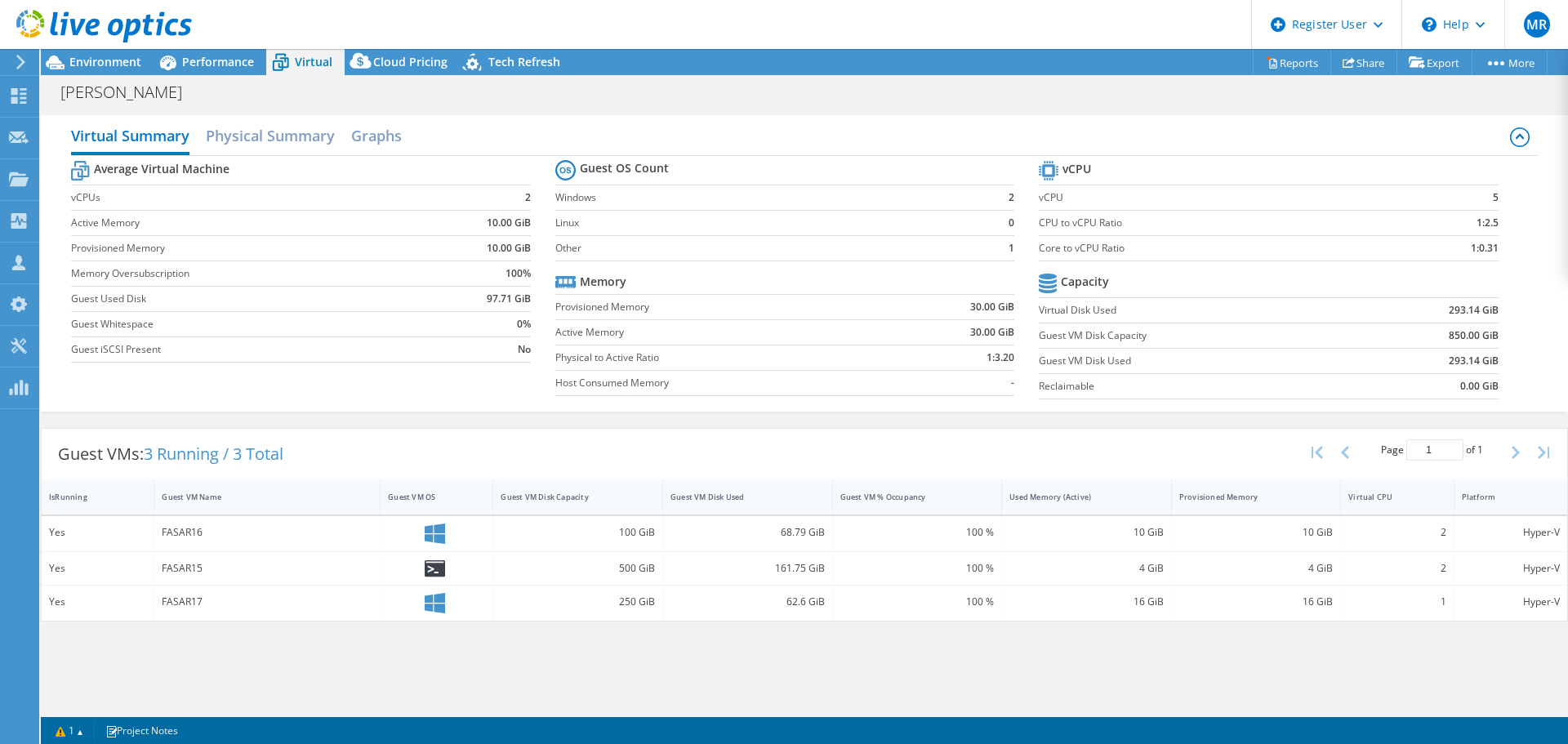
click at [186, 67] on span "Performance" at bounding box center [218, 61] width 72 height 16
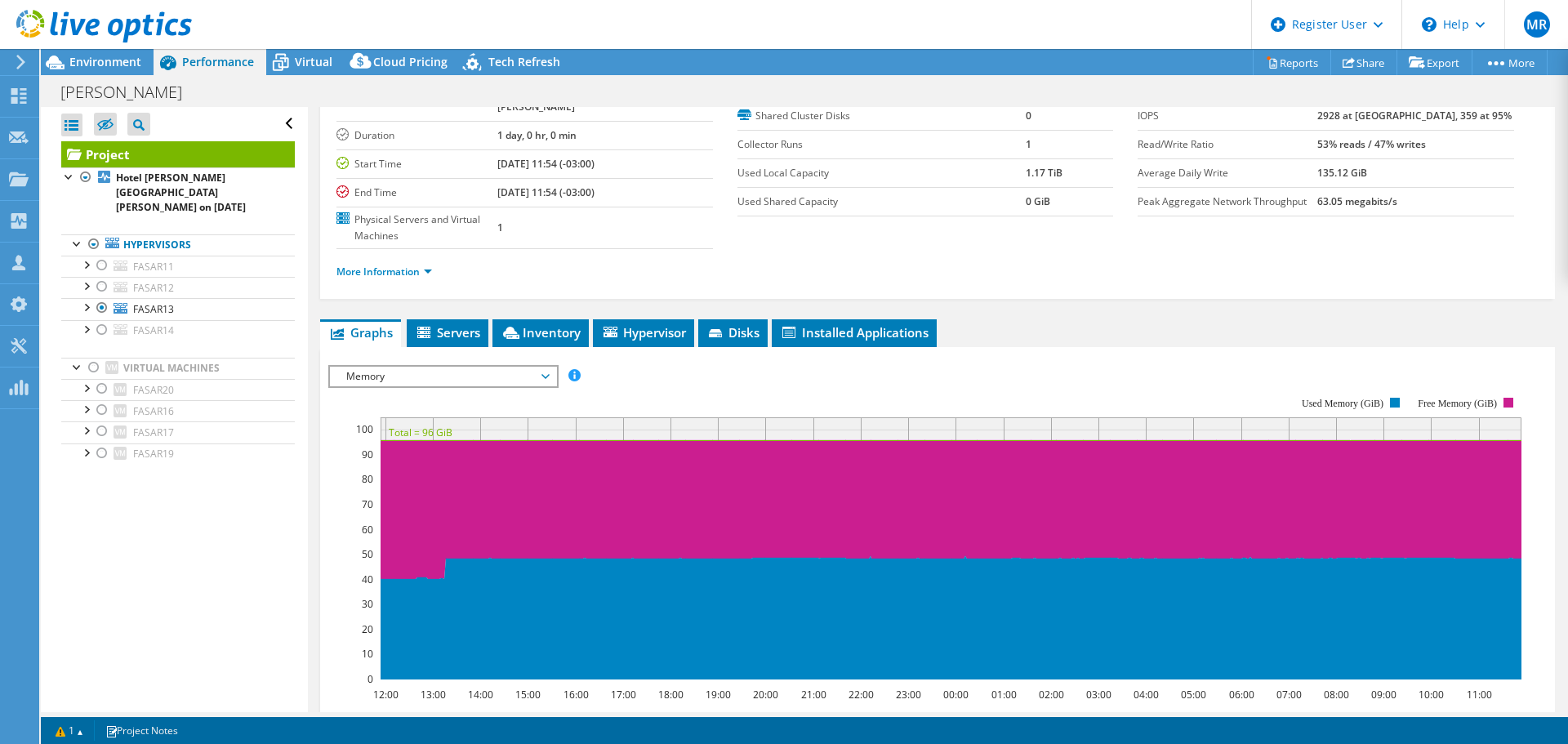
click at [287, 62] on icon at bounding box center [281, 63] width 16 height 13
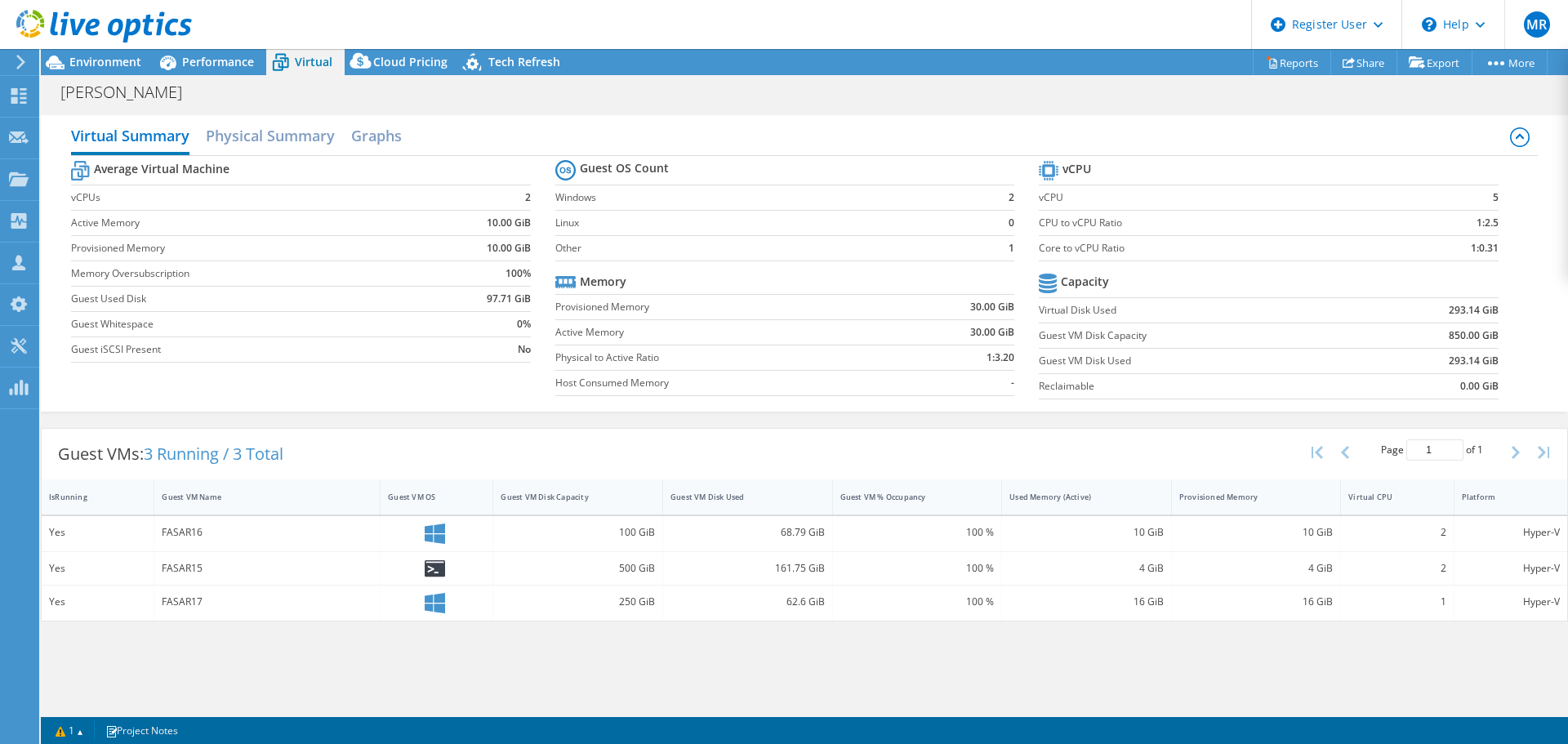
click at [232, 61] on span "Performance" at bounding box center [218, 61] width 72 height 16
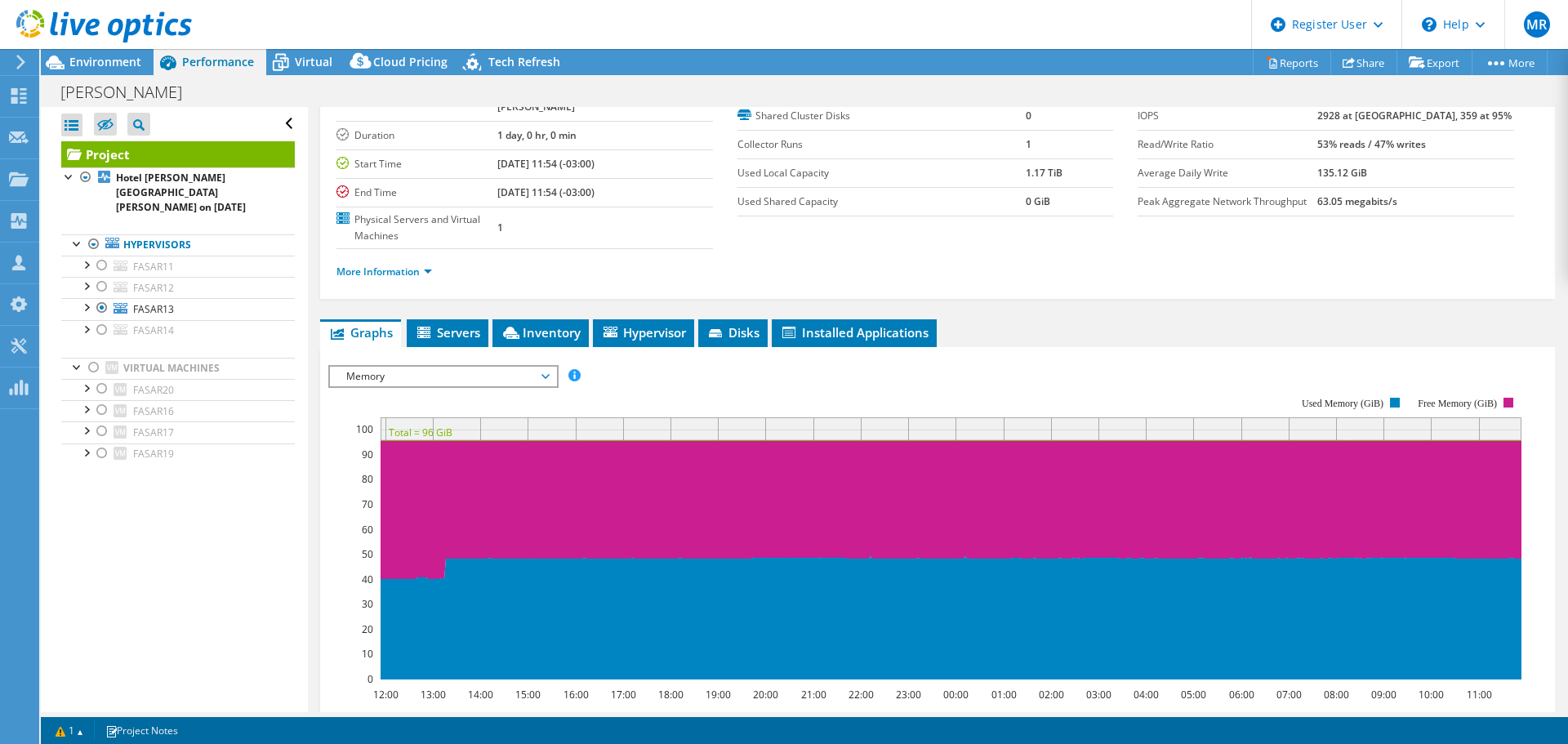
click at [286, 62] on icon at bounding box center [280, 62] width 29 height 29
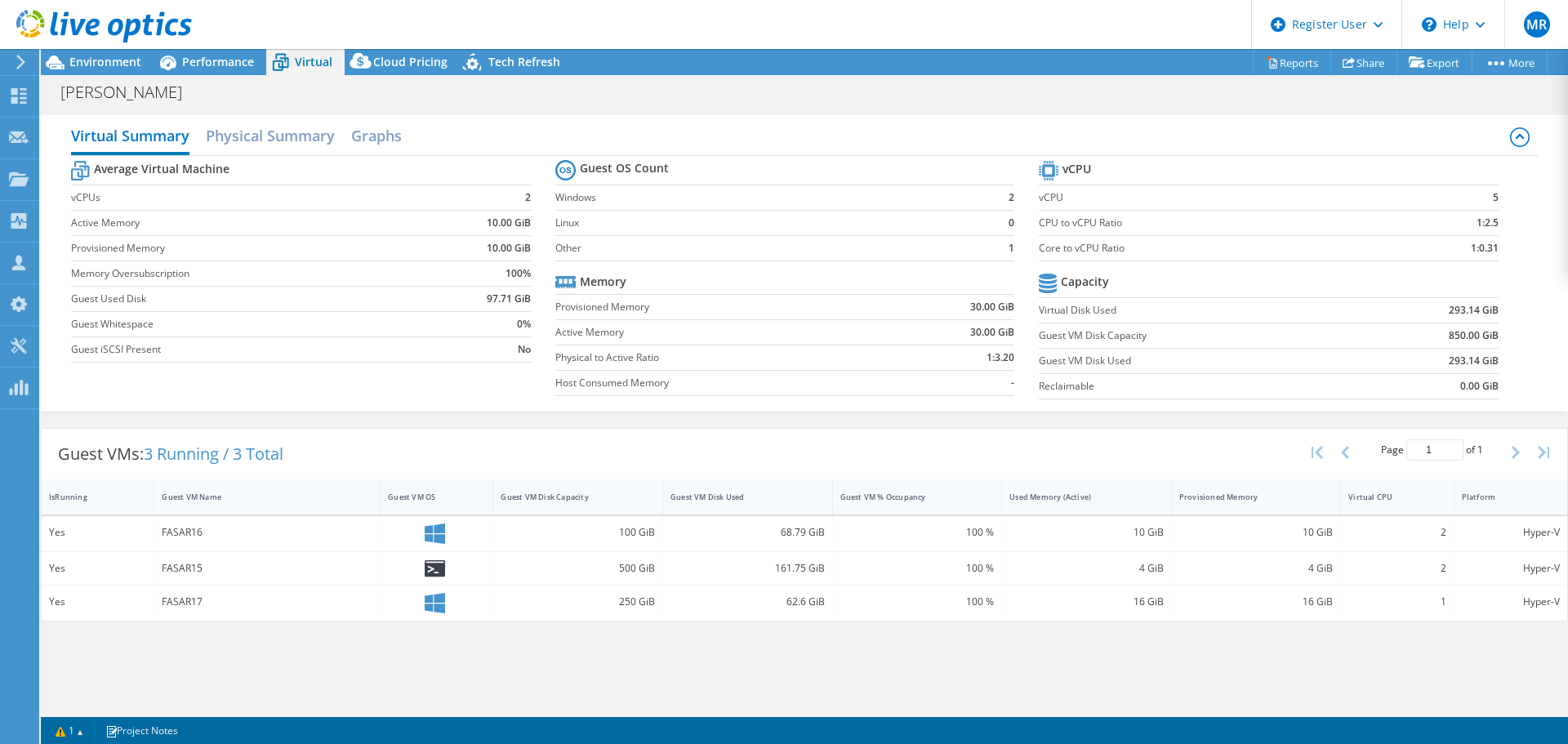
click at [216, 65] on span "Performance" at bounding box center [218, 61] width 72 height 16
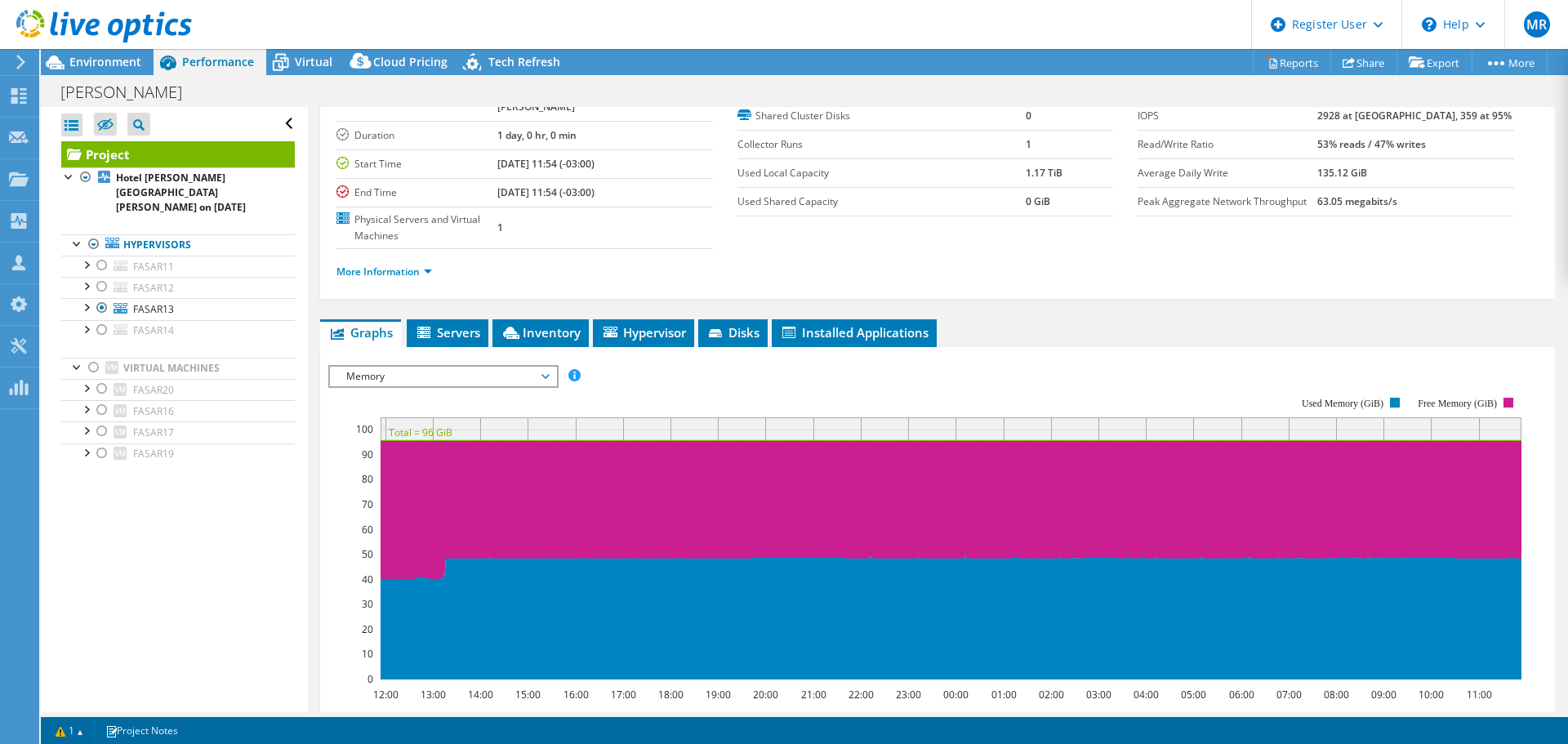
click at [102, 320] on div at bounding box center [102, 329] width 16 height 20
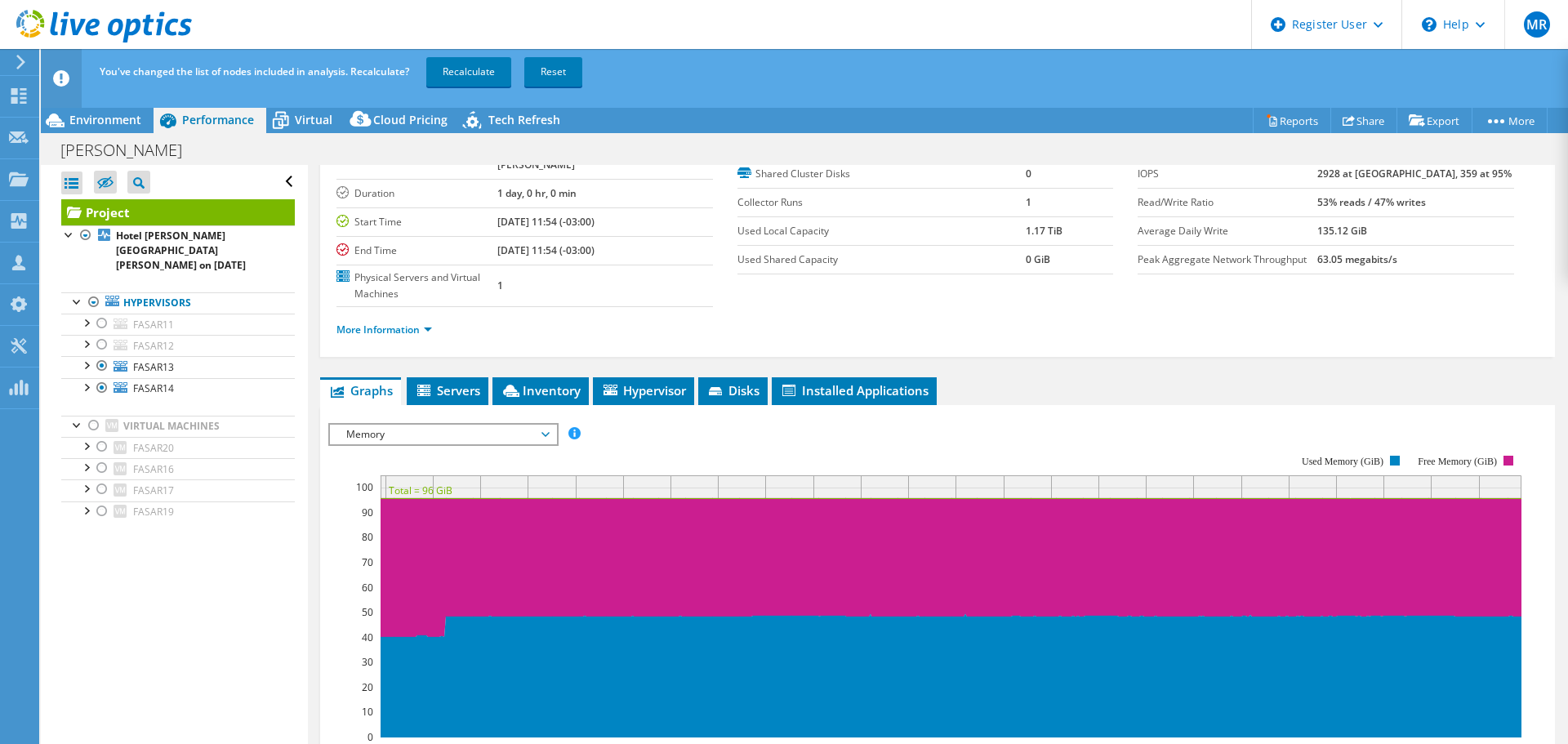
click at [100, 356] on div at bounding box center [102, 366] width 16 height 20
click at [460, 69] on link "Recalculate" at bounding box center [468, 72] width 85 height 29
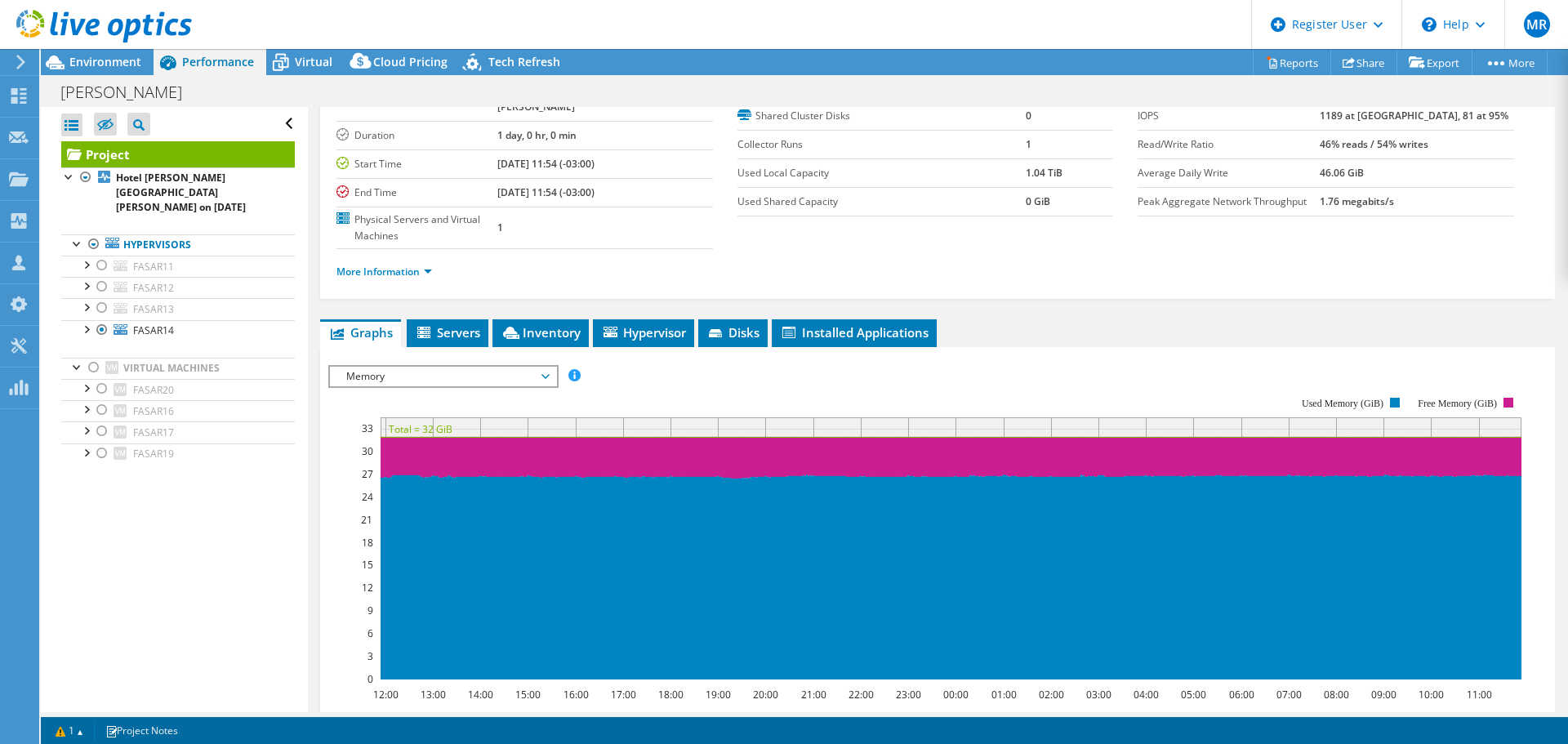
click at [304, 69] on div "Virtual" at bounding box center [305, 62] width 79 height 26
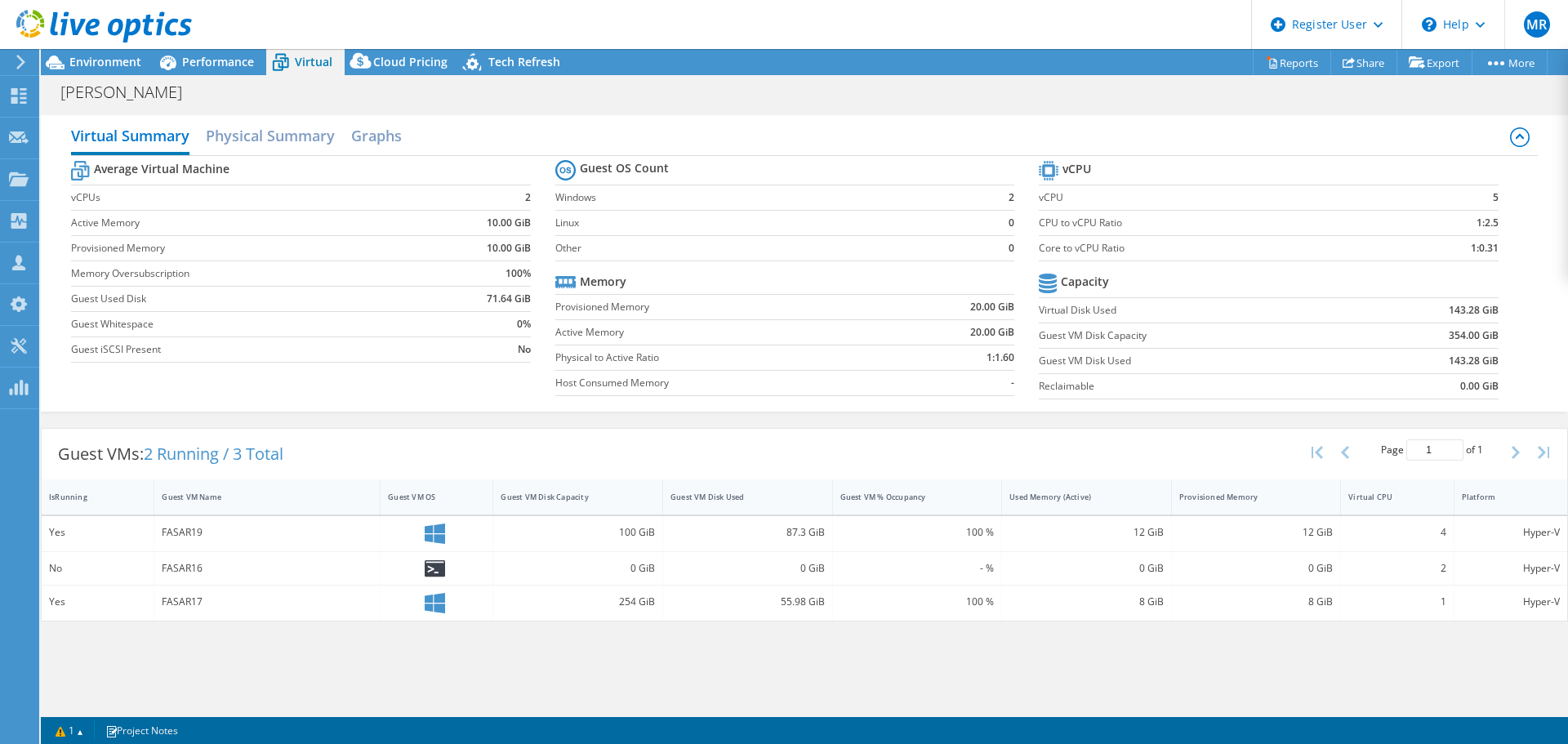
click at [213, 67] on span "Performance" at bounding box center [218, 61] width 72 height 16
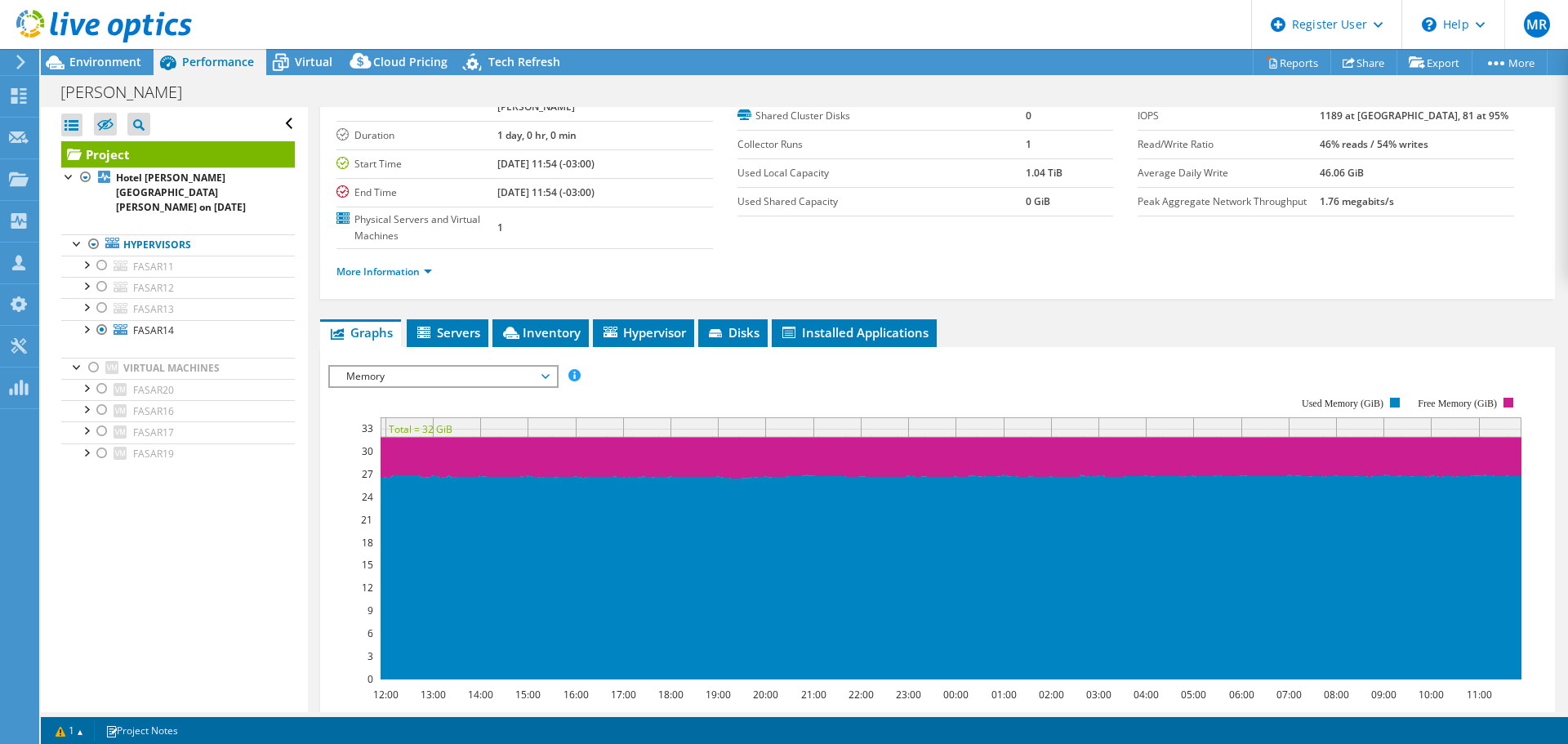
click at [303, 64] on span "Virtual" at bounding box center [313, 61] width 37 height 16
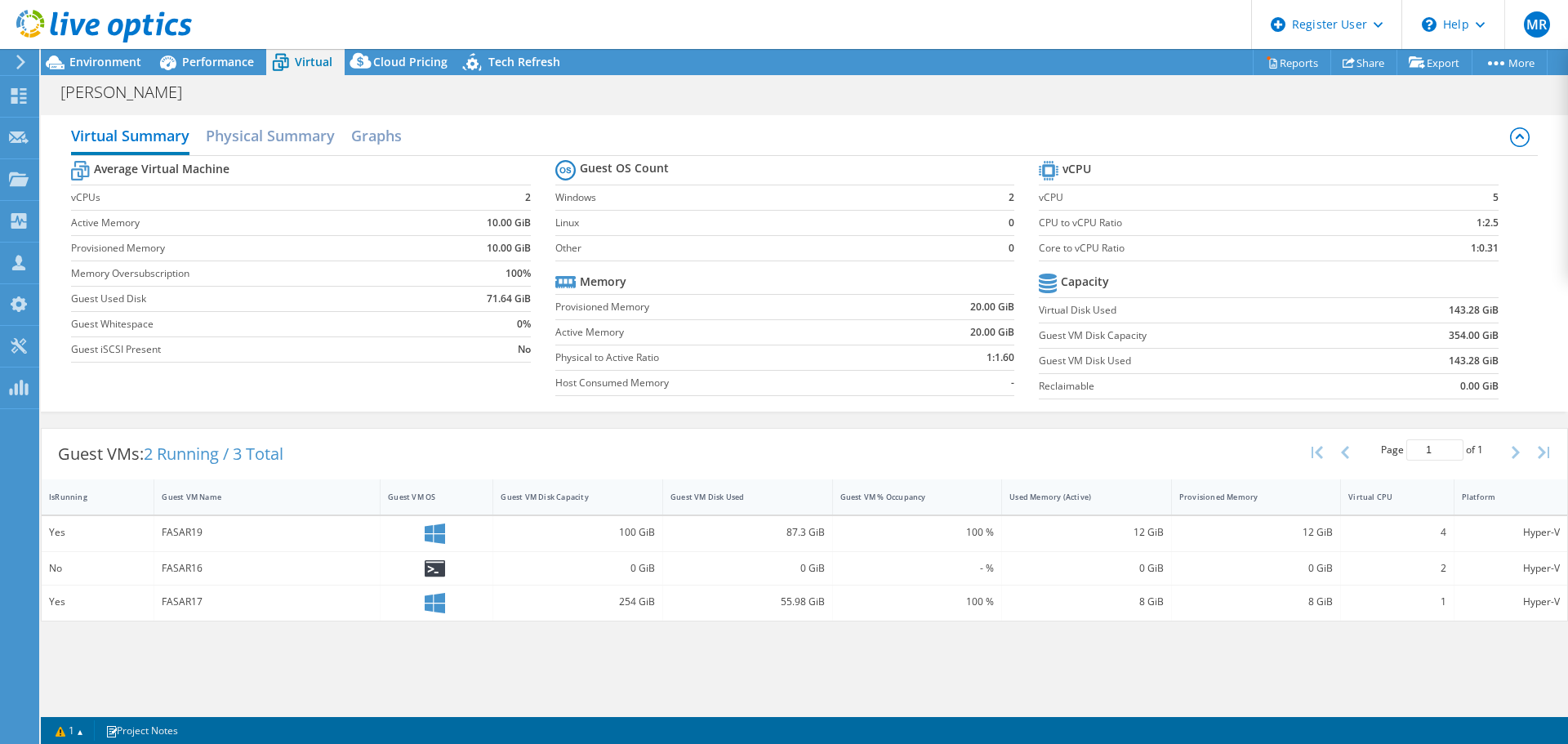
click at [232, 62] on span "Performance" at bounding box center [218, 61] width 72 height 16
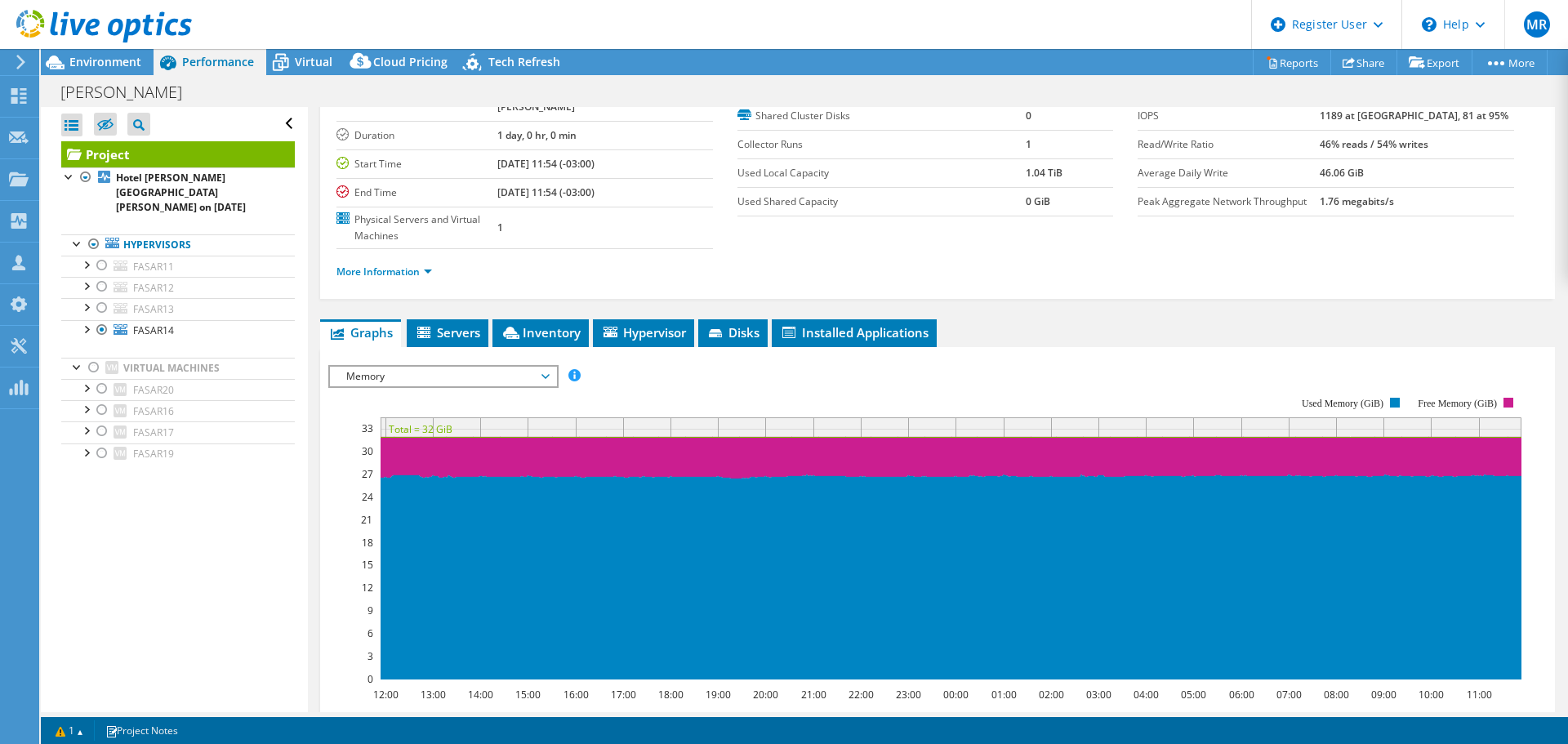
click at [317, 62] on span "Virtual" at bounding box center [313, 61] width 37 height 16
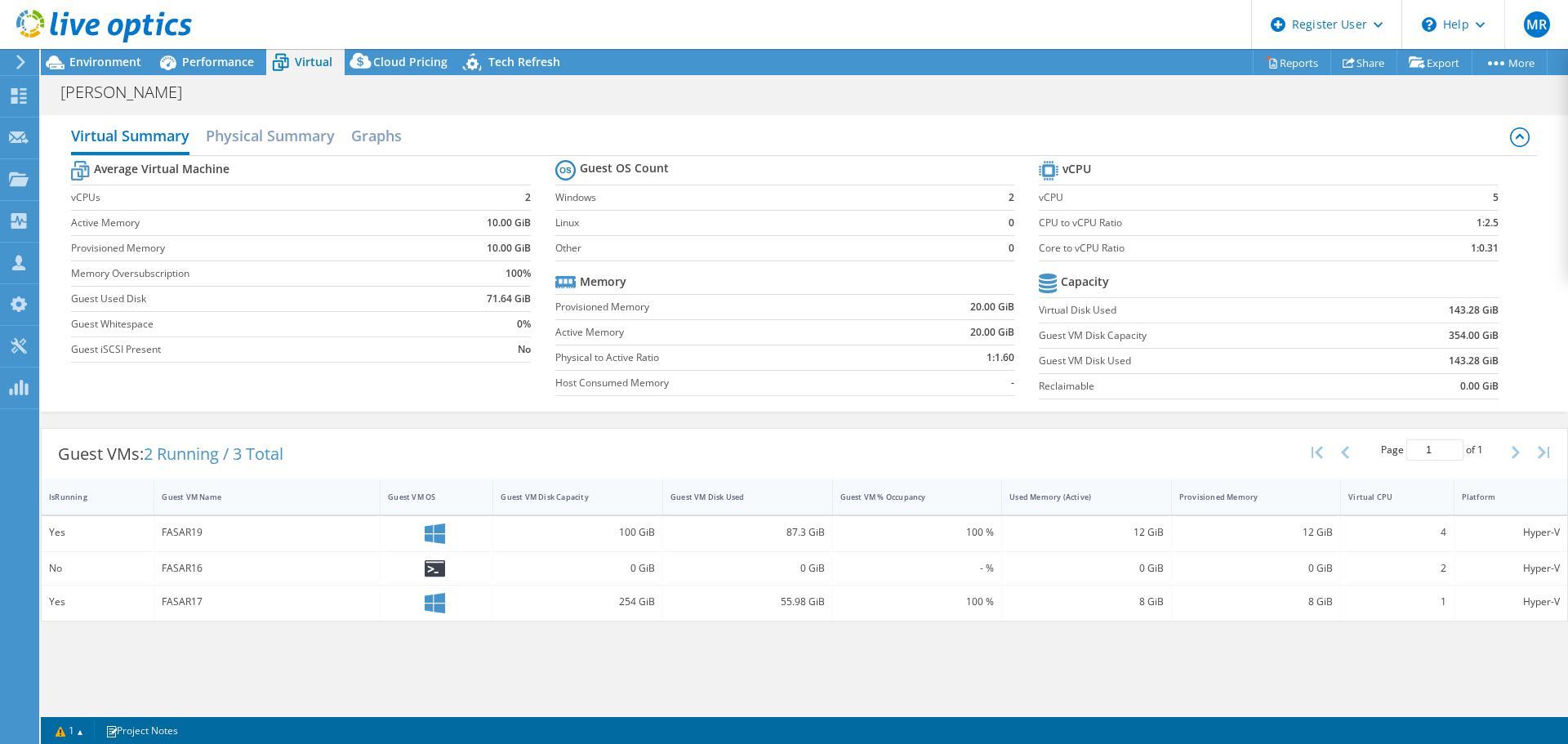
click at [207, 61] on span "Performance" at bounding box center [218, 61] width 72 height 16
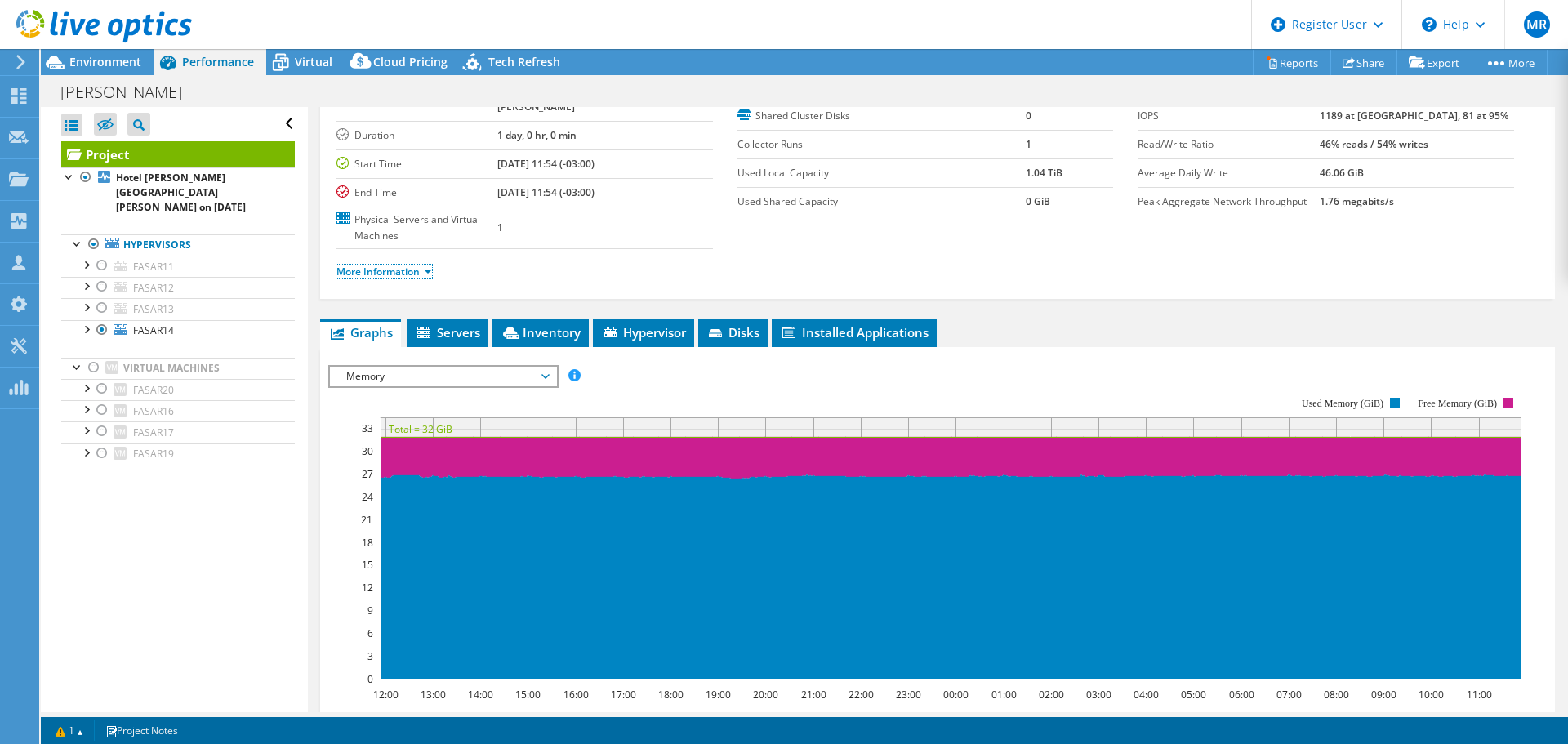
click at [365, 264] on link "More Information" at bounding box center [384, 271] width 96 height 14
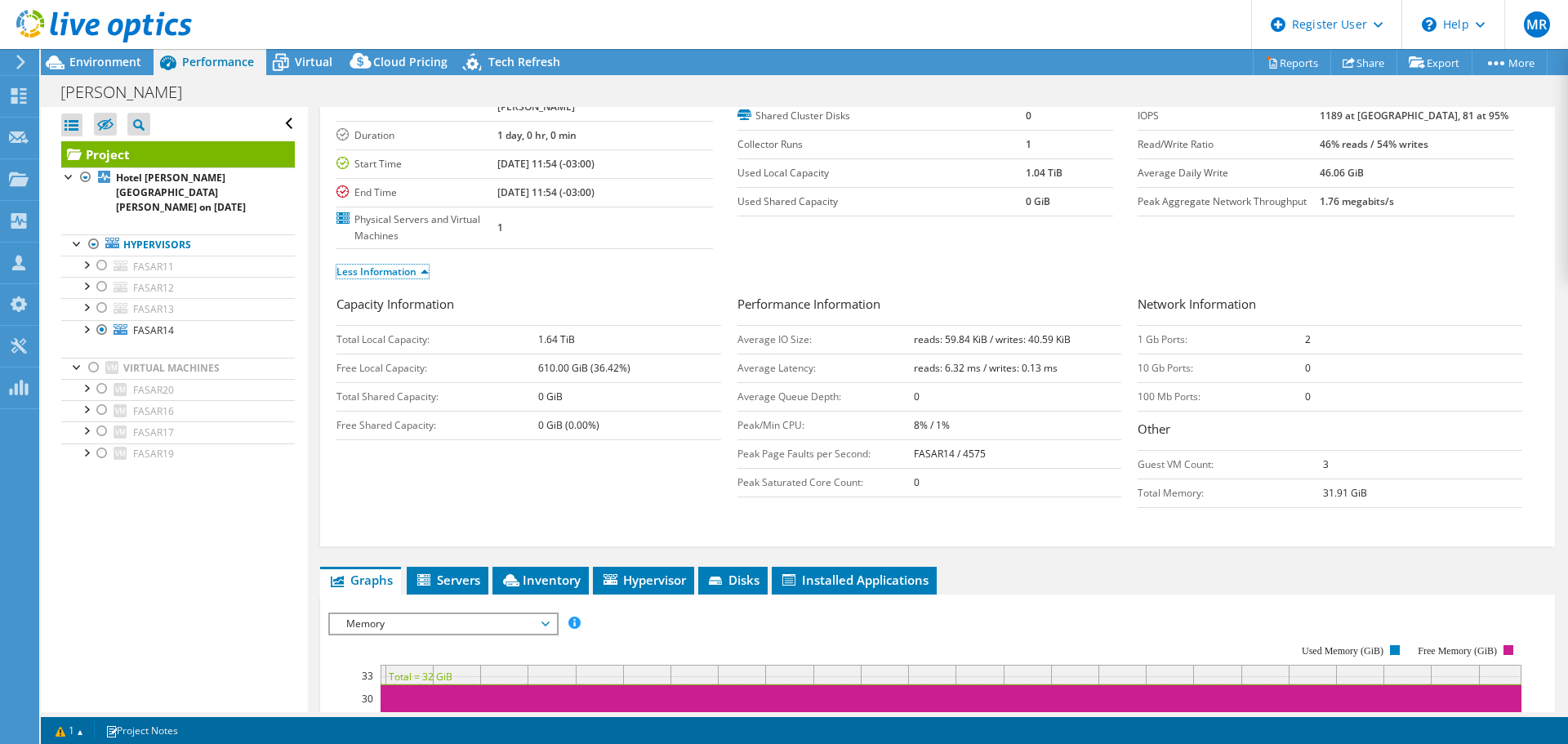
click at [365, 264] on link "Less Information" at bounding box center [382, 271] width 92 height 14
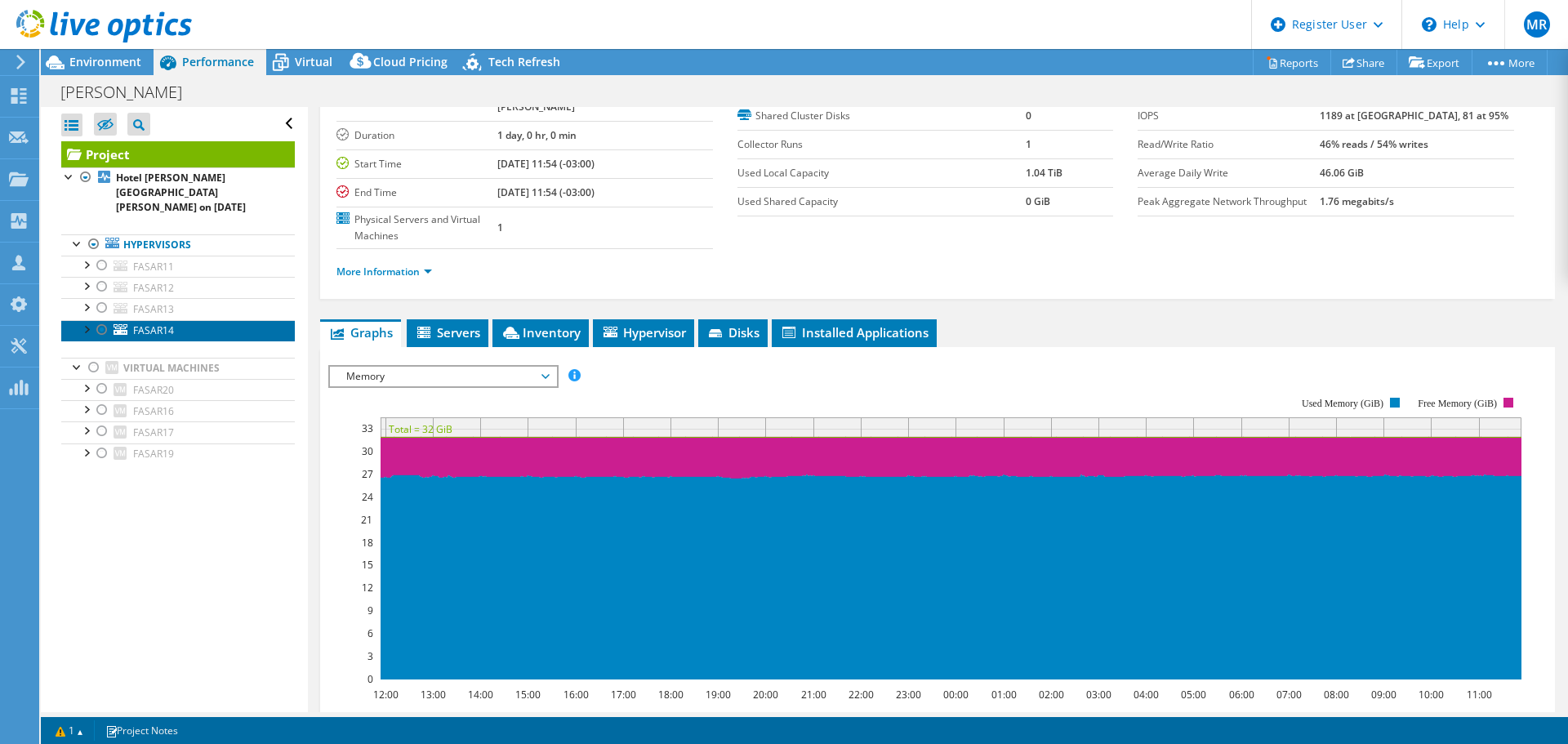
click at [151, 323] on span "FASAR14" at bounding box center [153, 330] width 41 height 14
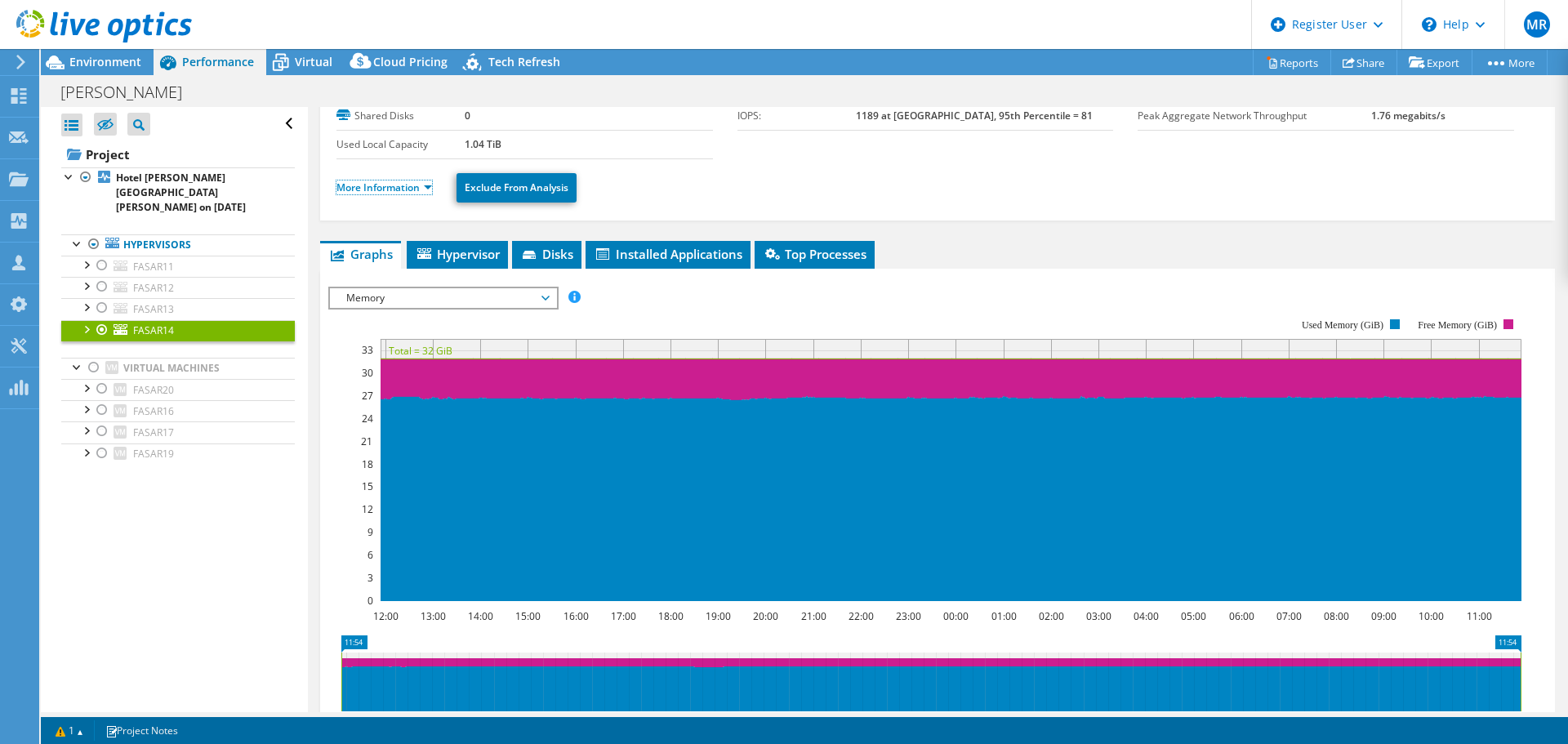
click at [378, 188] on link "More Information" at bounding box center [384, 188] width 96 height 14
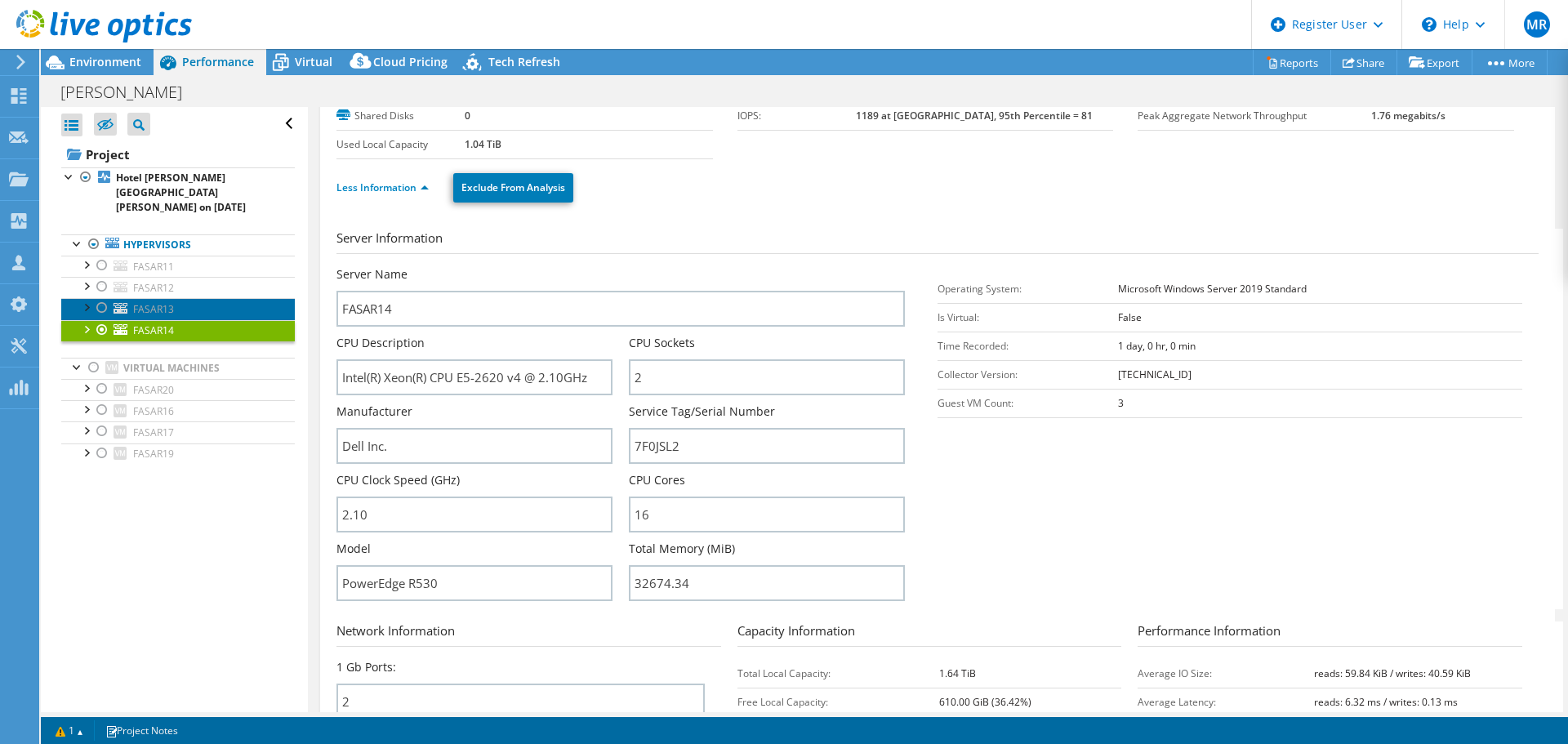
click at [162, 302] on span "FASAR13" at bounding box center [153, 309] width 41 height 14
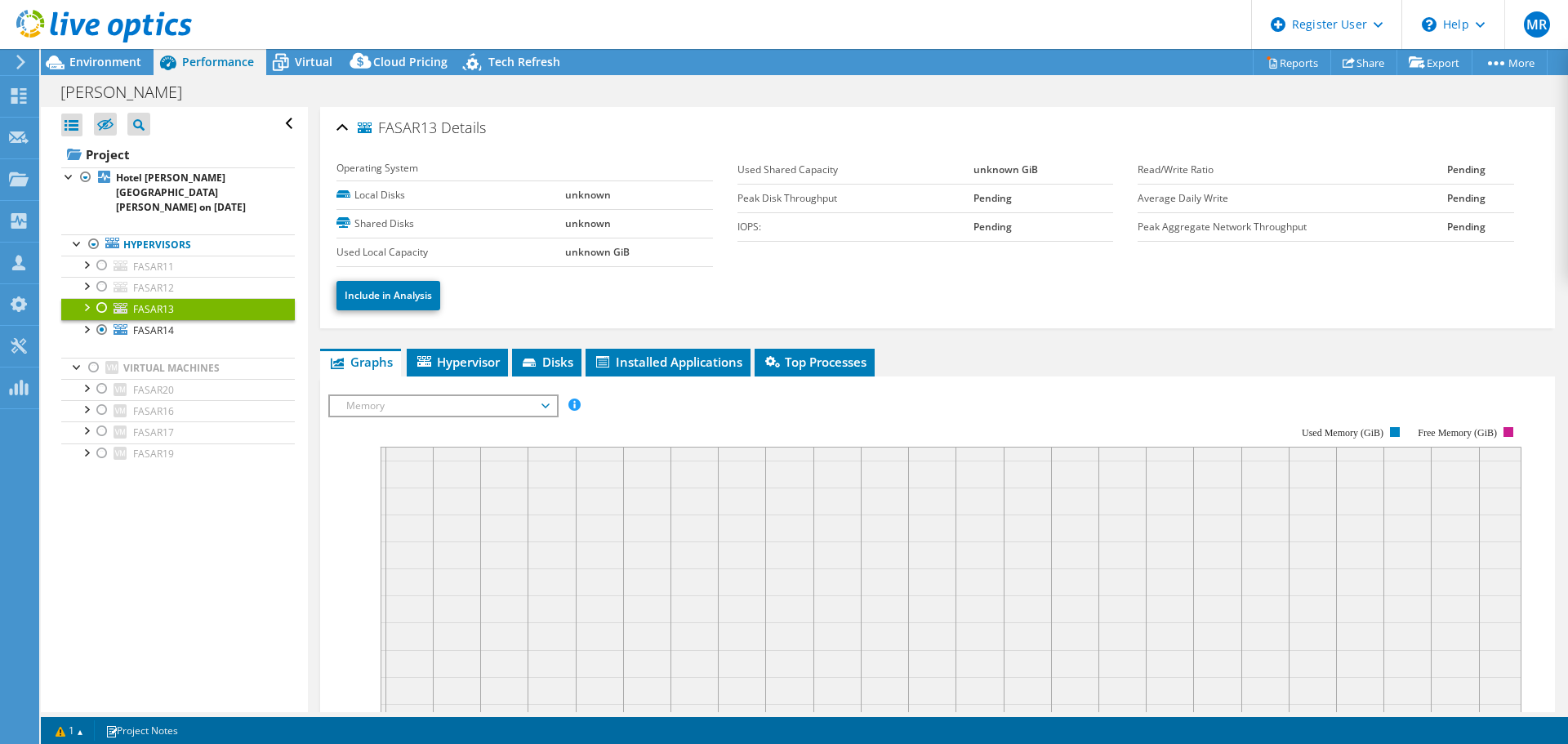
click at [106, 320] on div at bounding box center [102, 329] width 16 height 20
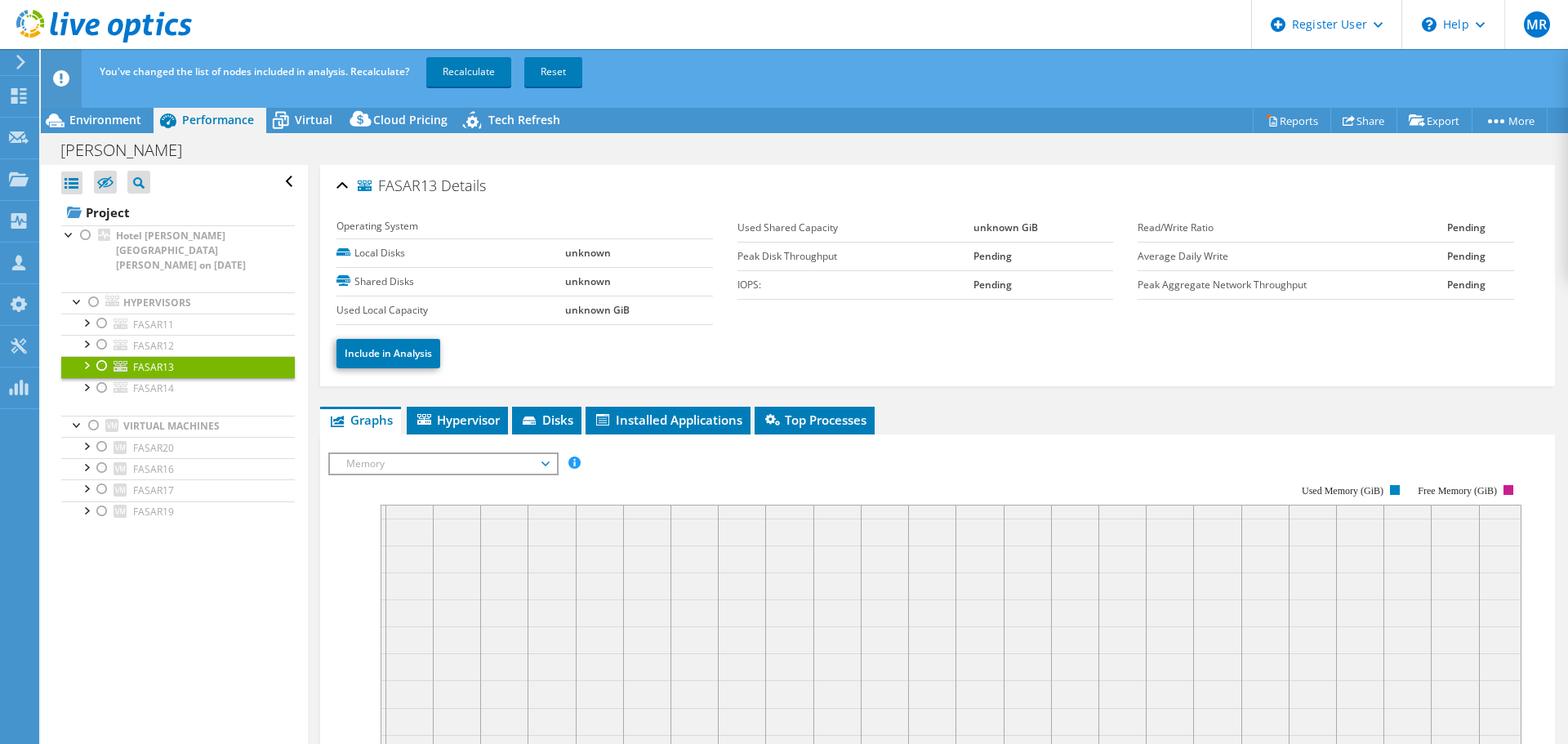
click at [101, 356] on div at bounding box center [102, 366] width 16 height 20
click at [104, 378] on div at bounding box center [102, 388] width 16 height 20
click at [476, 61] on link "Recalculate" at bounding box center [468, 72] width 85 height 29
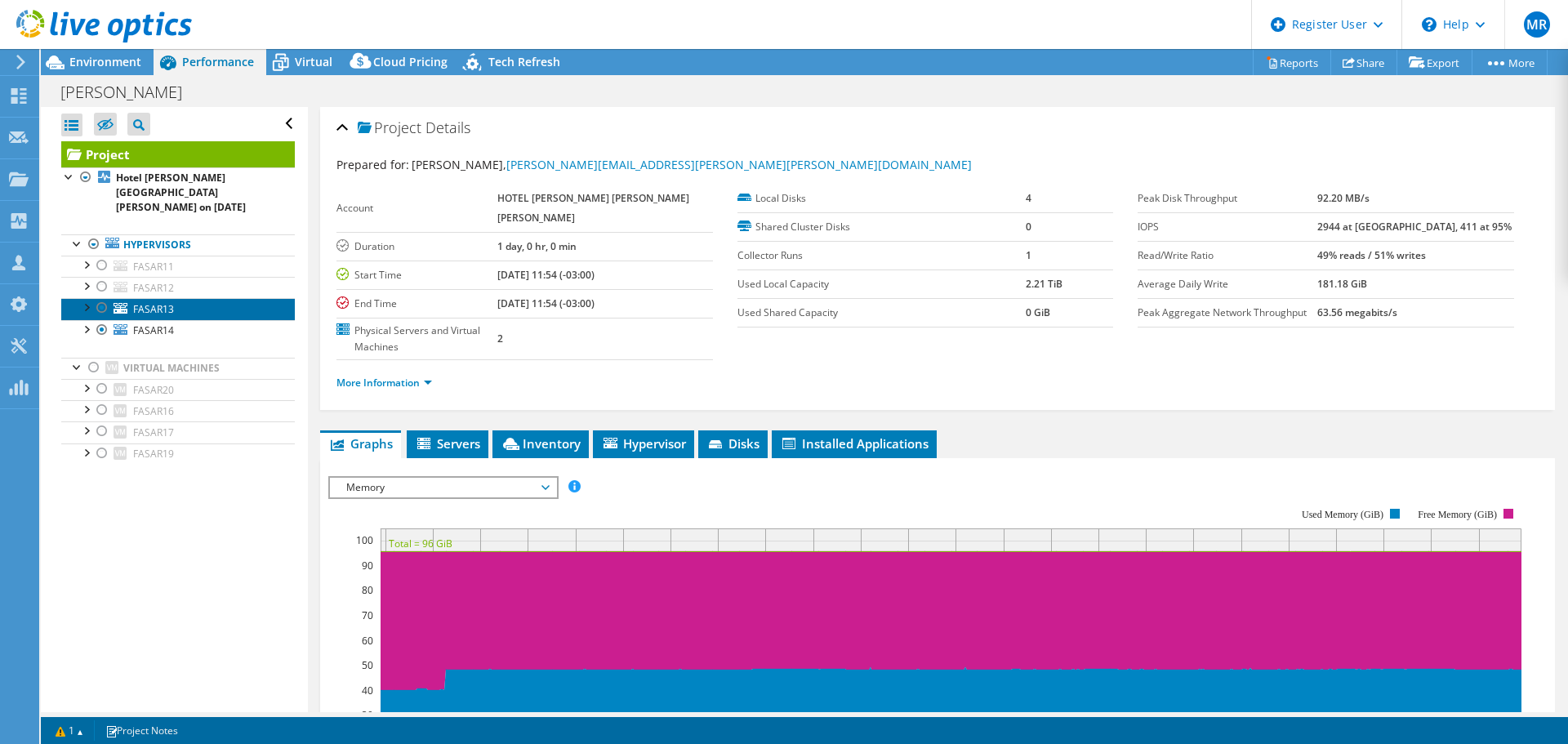
click at [154, 302] on span "FASAR13" at bounding box center [153, 309] width 41 height 14
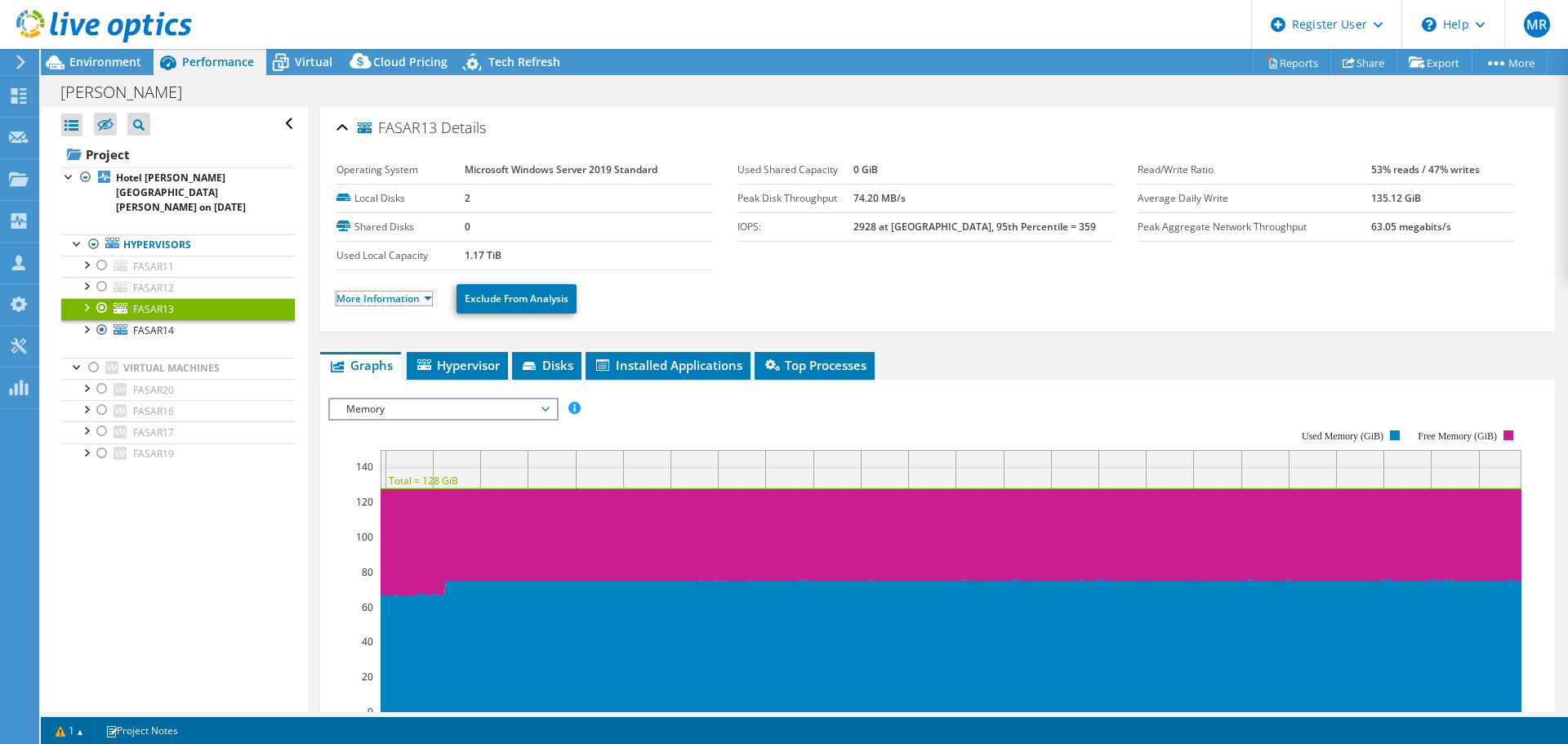
click at [373, 303] on link "More Information" at bounding box center [384, 298] width 96 height 14
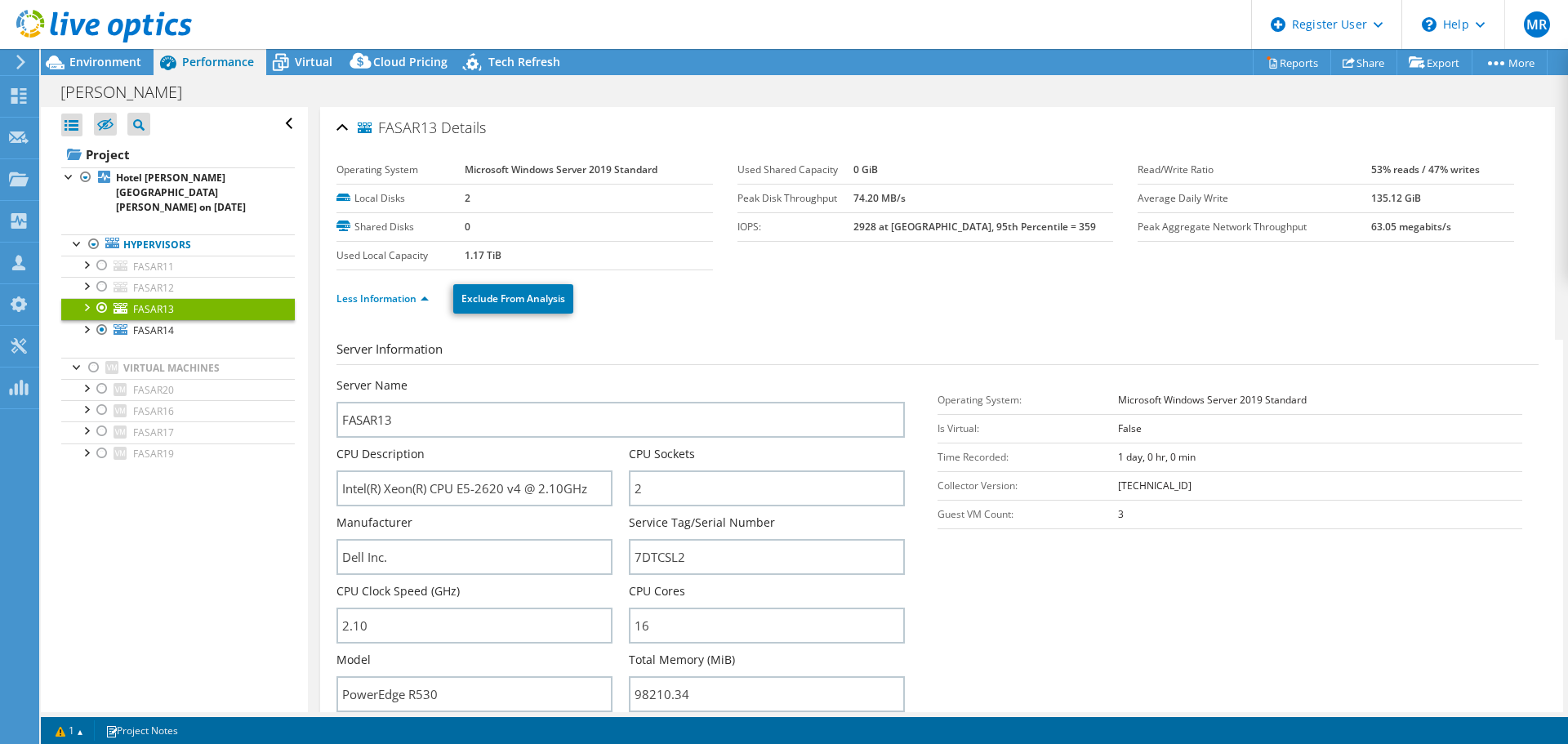
click at [317, 60] on span "Virtual" at bounding box center [313, 61] width 37 height 16
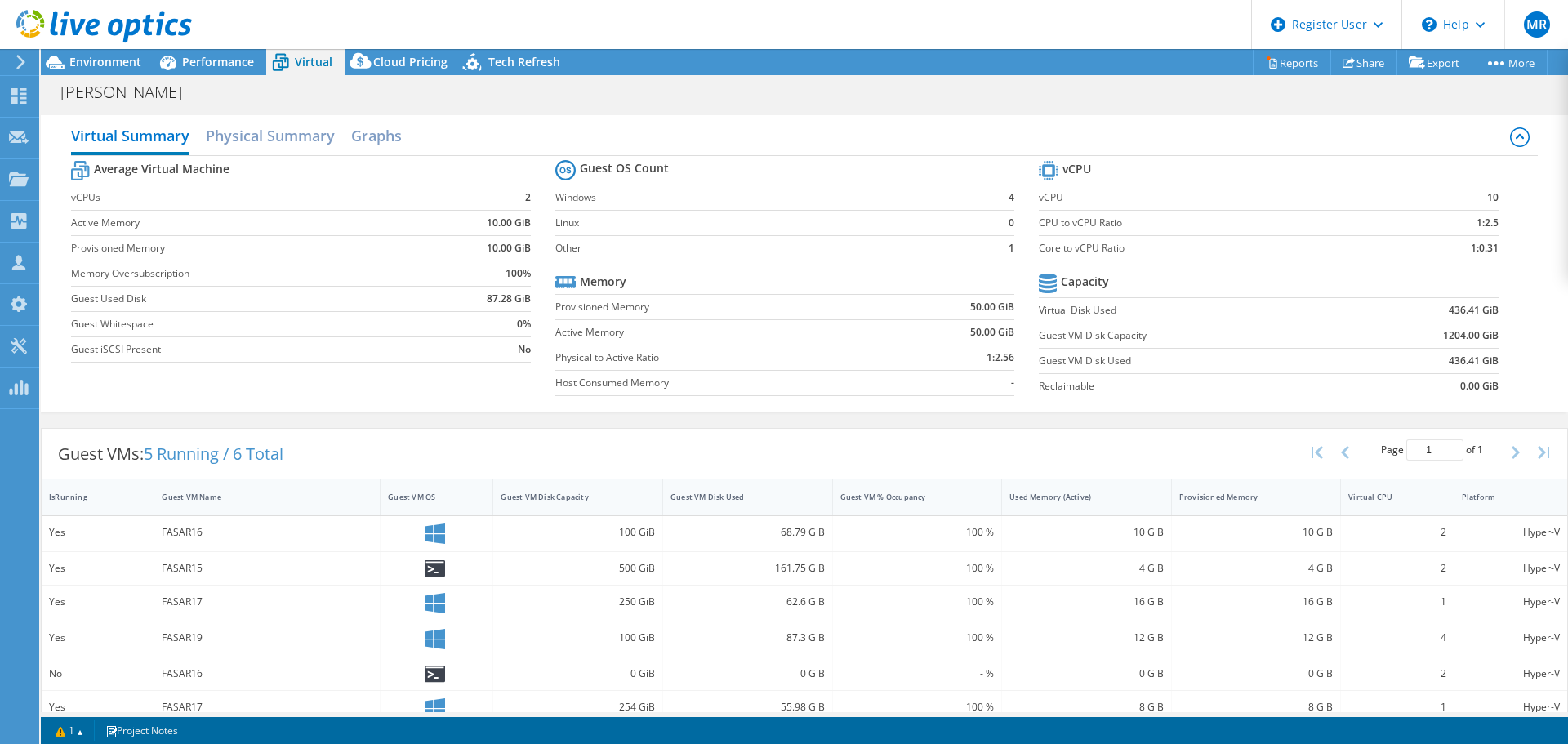
click at [211, 58] on span "Performance" at bounding box center [218, 61] width 72 height 16
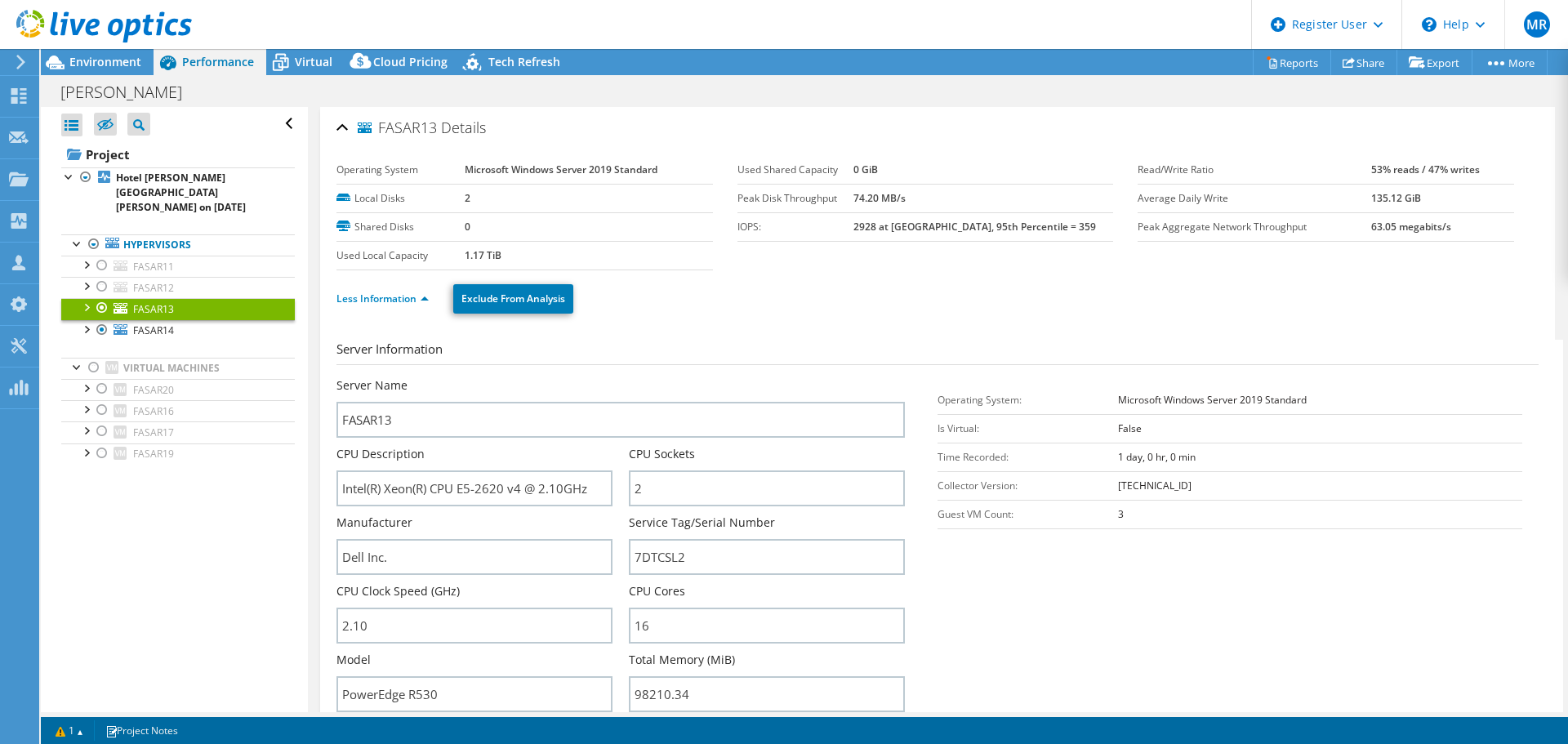
click at [320, 65] on span "Virtual" at bounding box center [313, 61] width 37 height 16
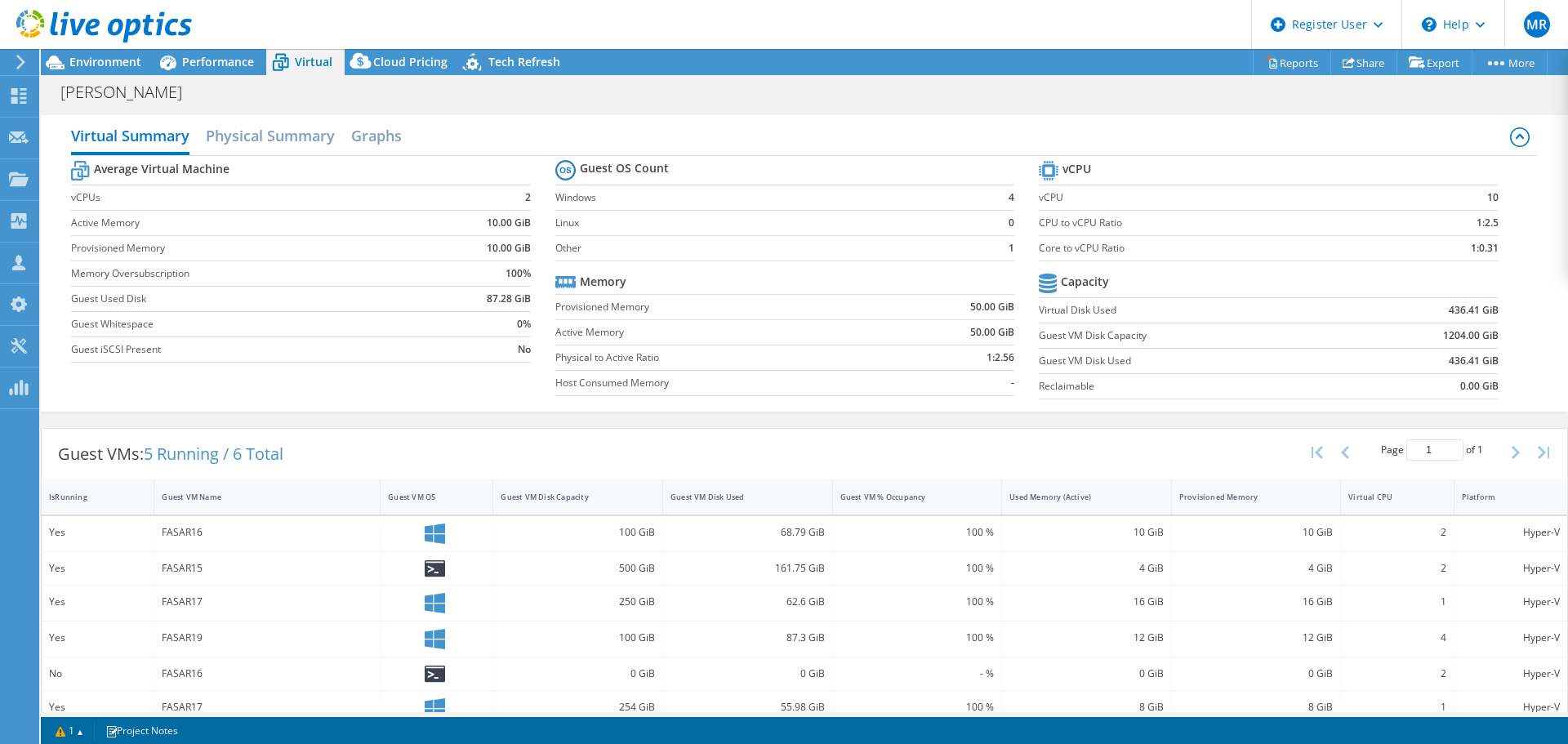
scroll to position [22, 0]
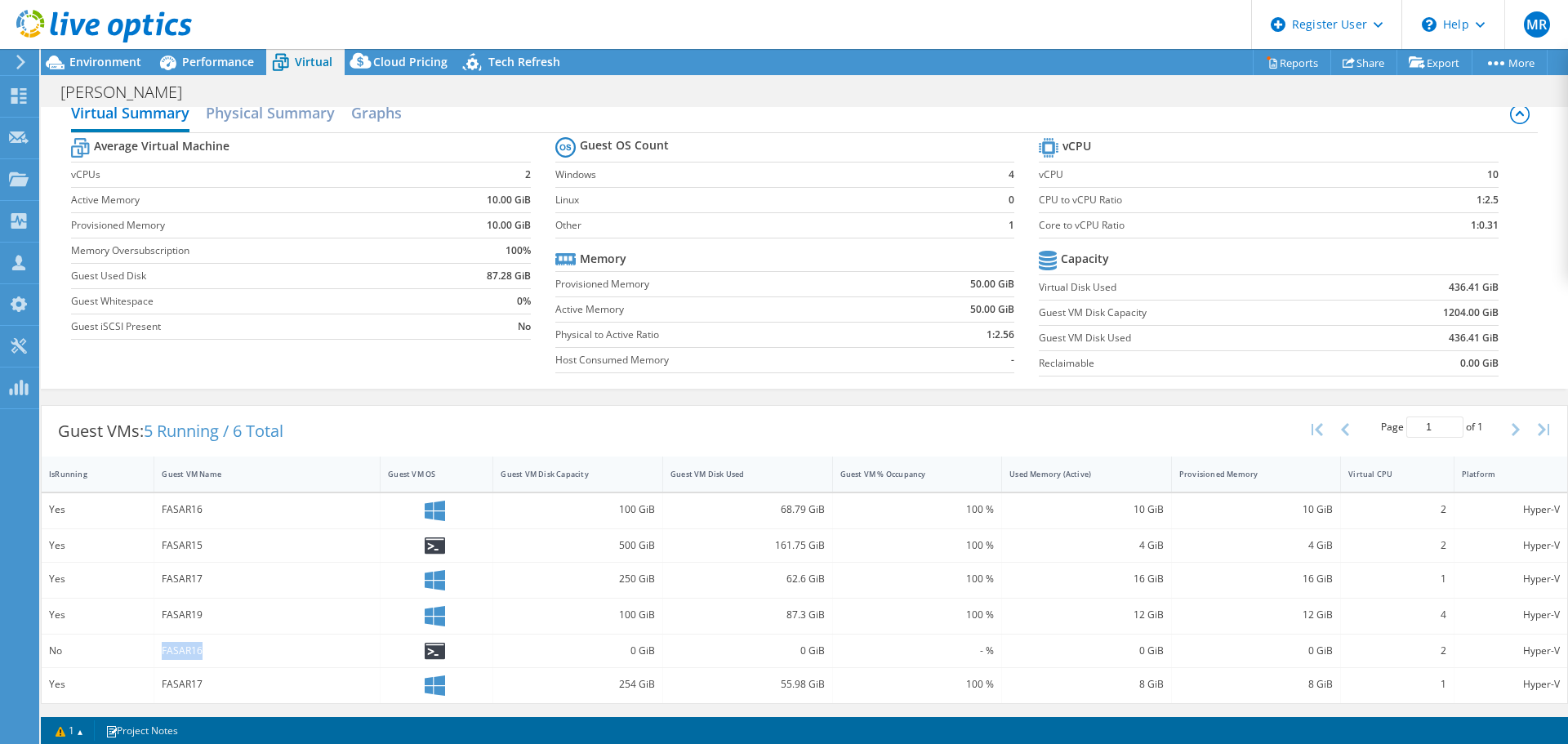
drag, startPoint x: 158, startPoint y: 653, endPoint x: 207, endPoint y: 649, distance: 49.2
click at [207, 649] on div "FASAR16" at bounding box center [268, 651] width 226 height 33
drag, startPoint x: 156, startPoint y: 509, endPoint x: 228, endPoint y: 506, distance: 72.1
click at [228, 506] on div "FASAR16" at bounding box center [268, 511] width 226 height 35
drag, startPoint x: 211, startPoint y: 546, endPoint x: 146, endPoint y: 547, distance: 65.0
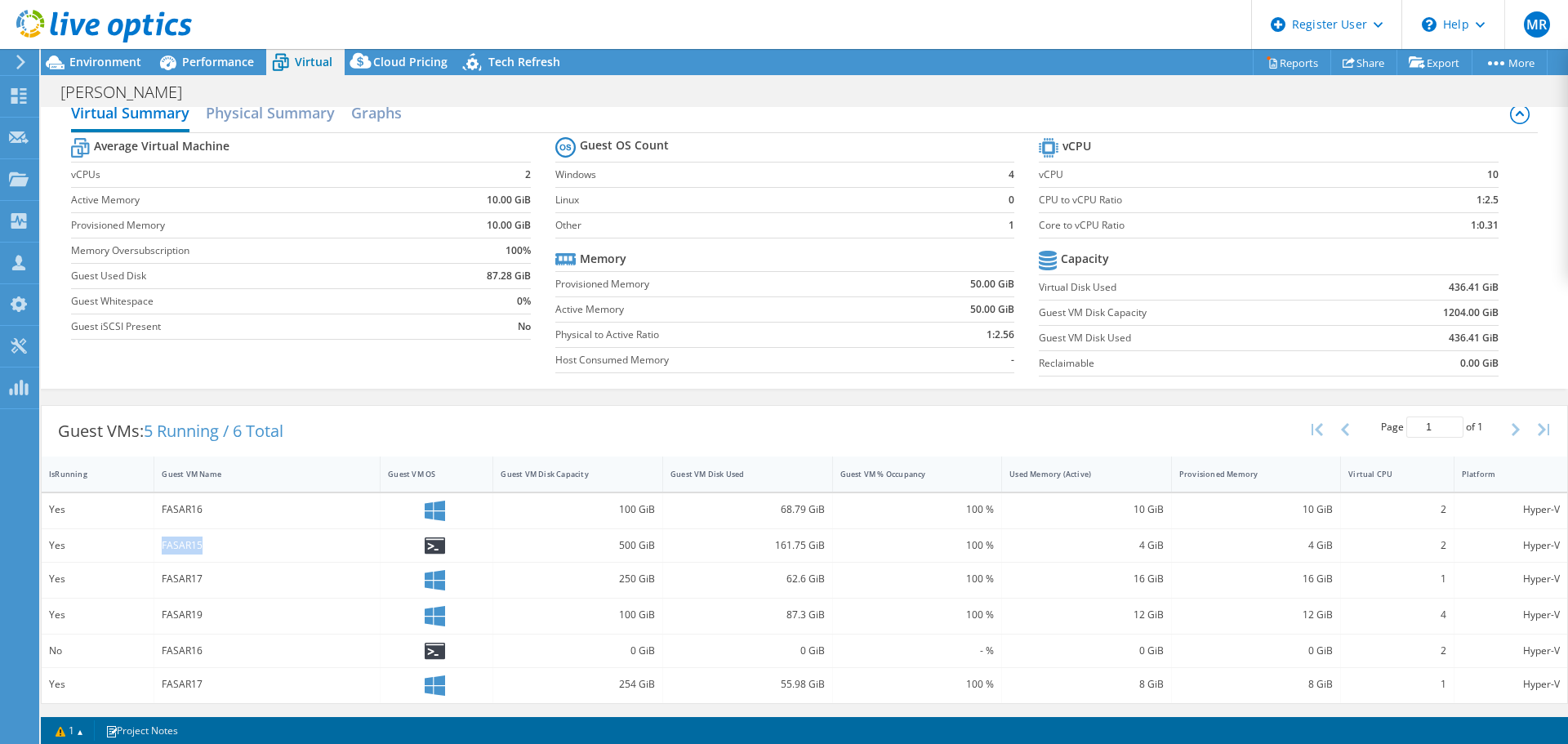
click at [146, 547] on div "Yes FASAR15 500 GiB 161.75 GiB 100 % 4 GiB 4 GiB 2 Hyper-V" at bounding box center [804, 545] width 1526 height 33
drag, startPoint x: 165, startPoint y: 577, endPoint x: 205, endPoint y: 576, distance: 40.0
click at [205, 576] on div "FASAR17" at bounding box center [267, 579] width 211 height 18
click at [166, 575] on div "FASAR17" at bounding box center [267, 579] width 211 height 18
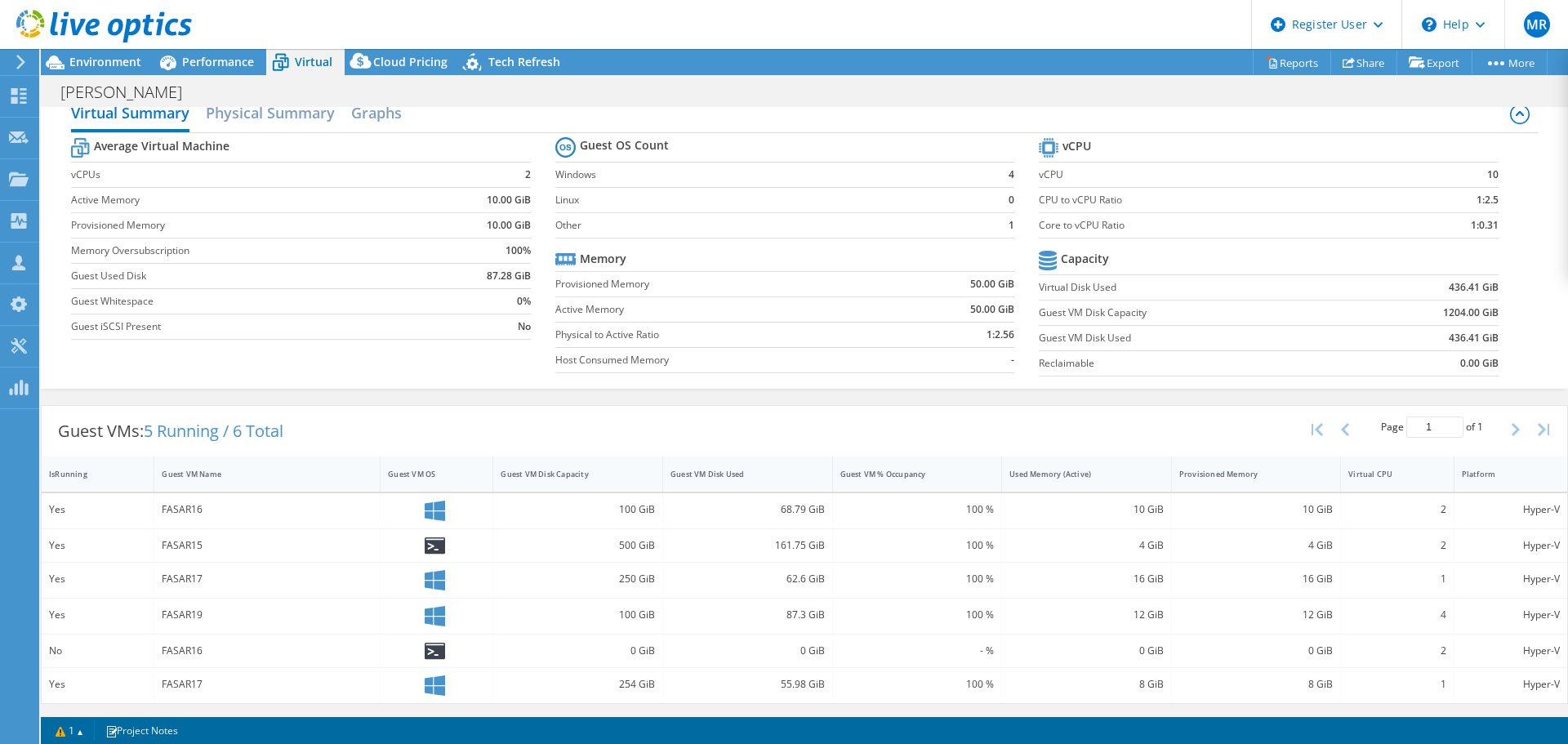
click at [181, 686] on div "FASAR17" at bounding box center [267, 684] width 211 height 18
click at [220, 58] on span "Performance" at bounding box center [218, 61] width 72 height 16
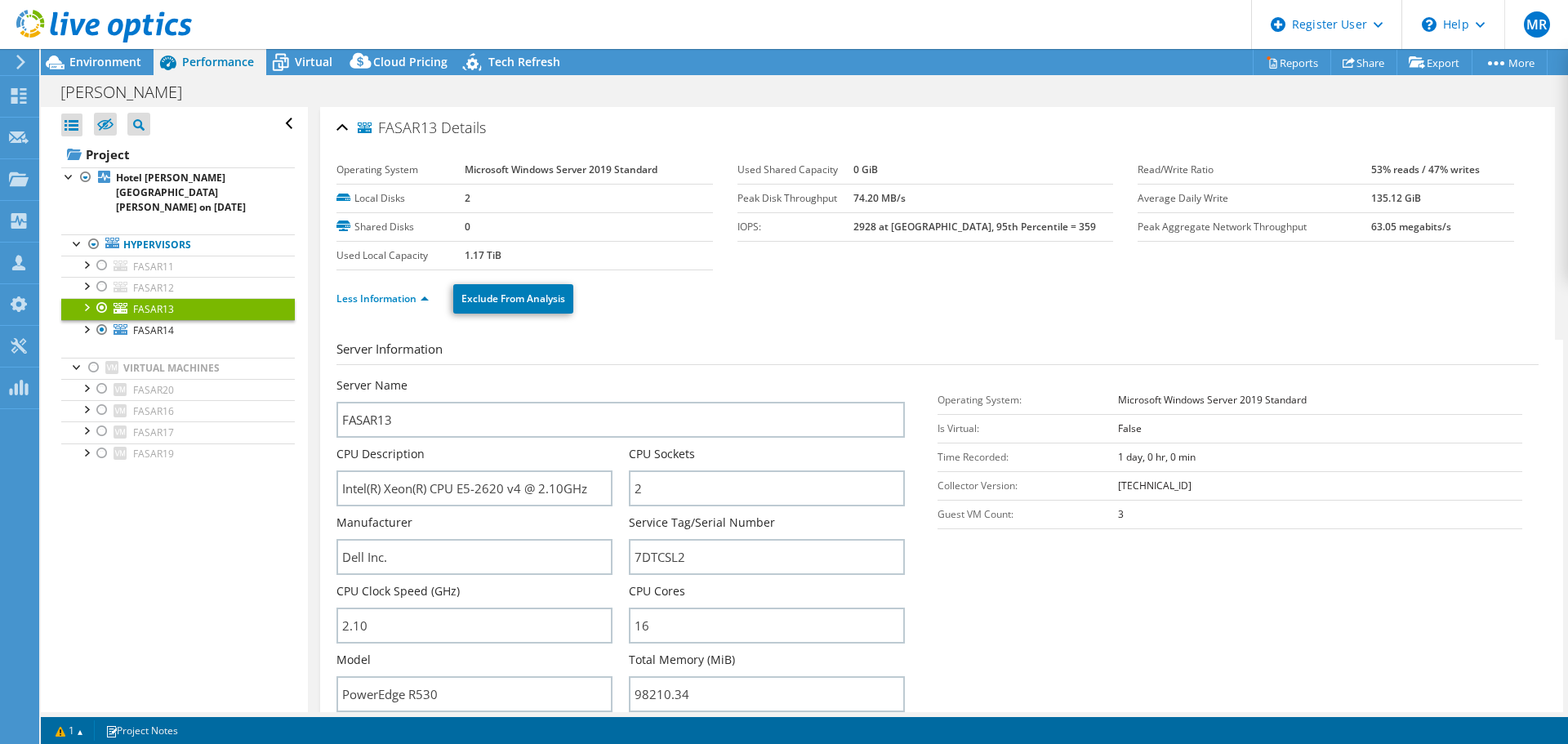
scroll to position [0, 0]
click at [92, 234] on div at bounding box center [93, 244] width 16 height 20
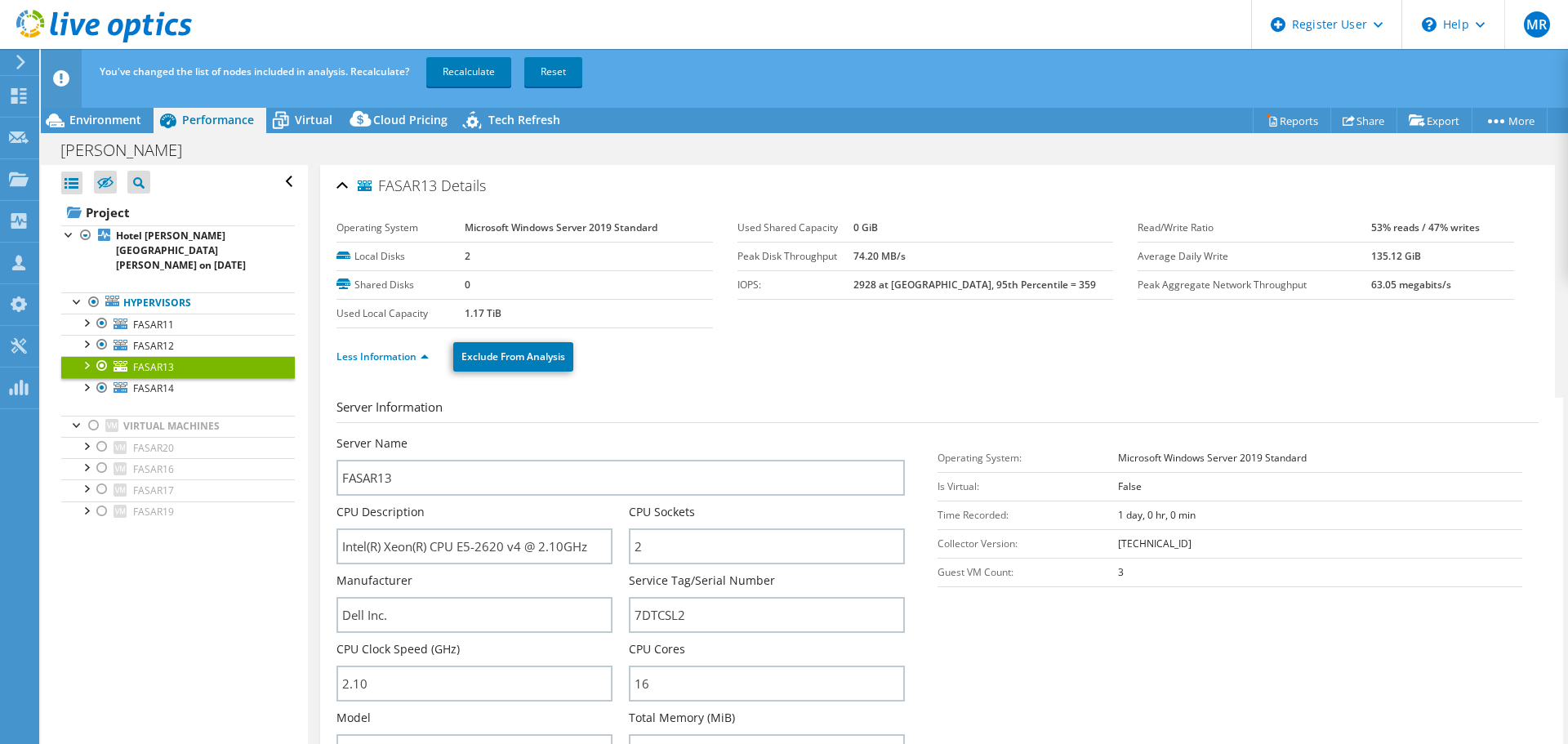
click at [458, 65] on link "Recalculate" at bounding box center [468, 72] width 85 height 29
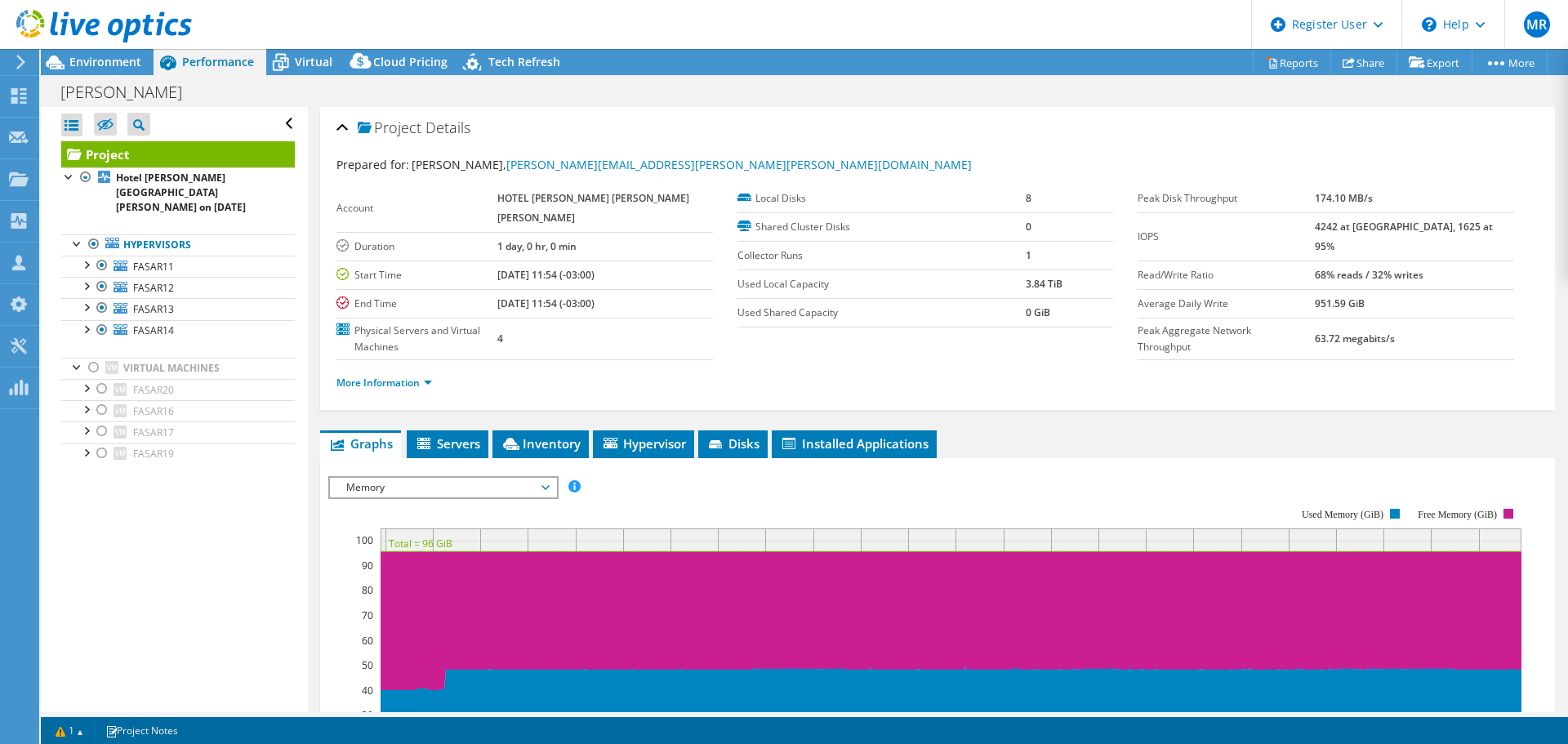
click at [103, 66] on span "Environment" at bounding box center [105, 61] width 72 height 16
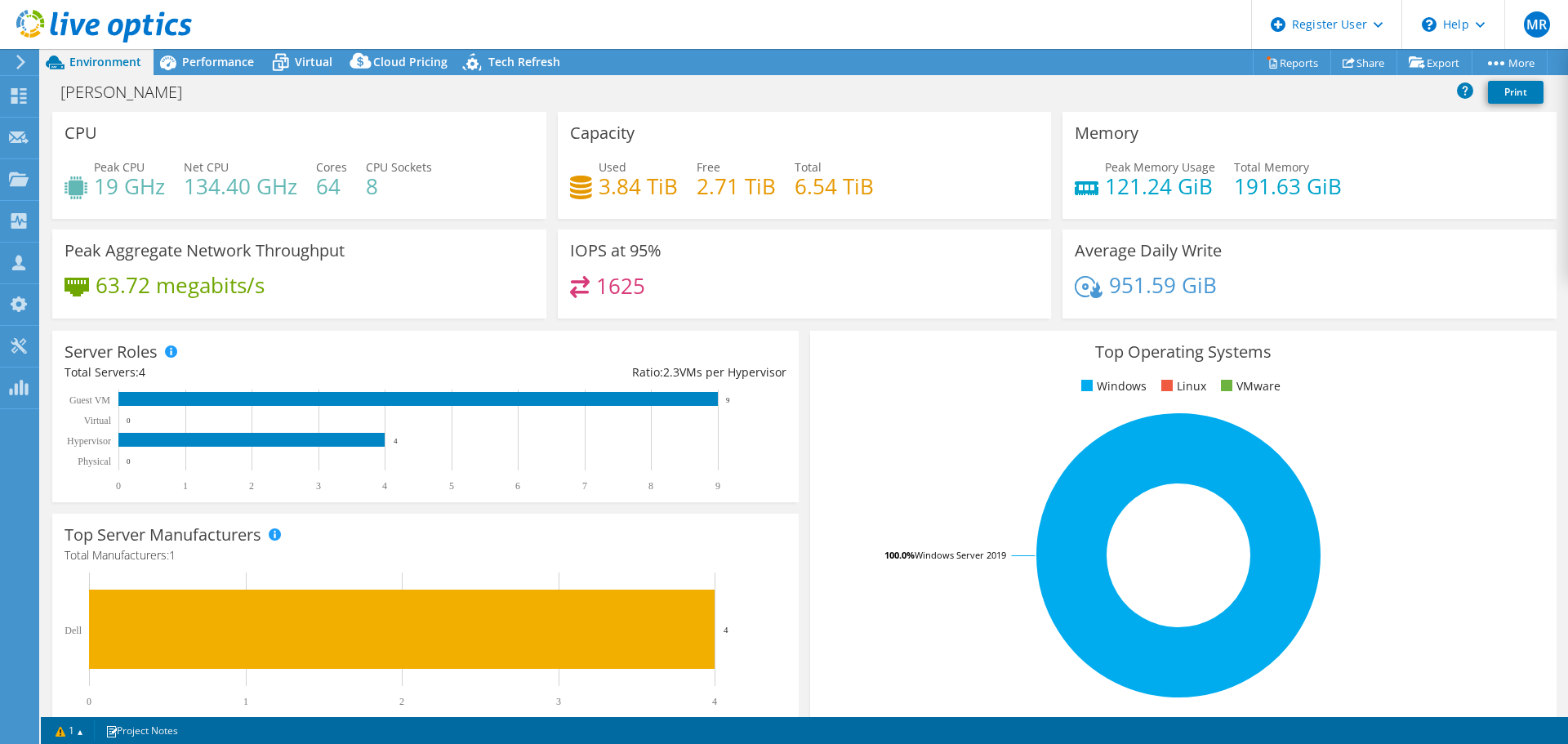
click at [200, 66] on span "Performance" at bounding box center [218, 61] width 72 height 16
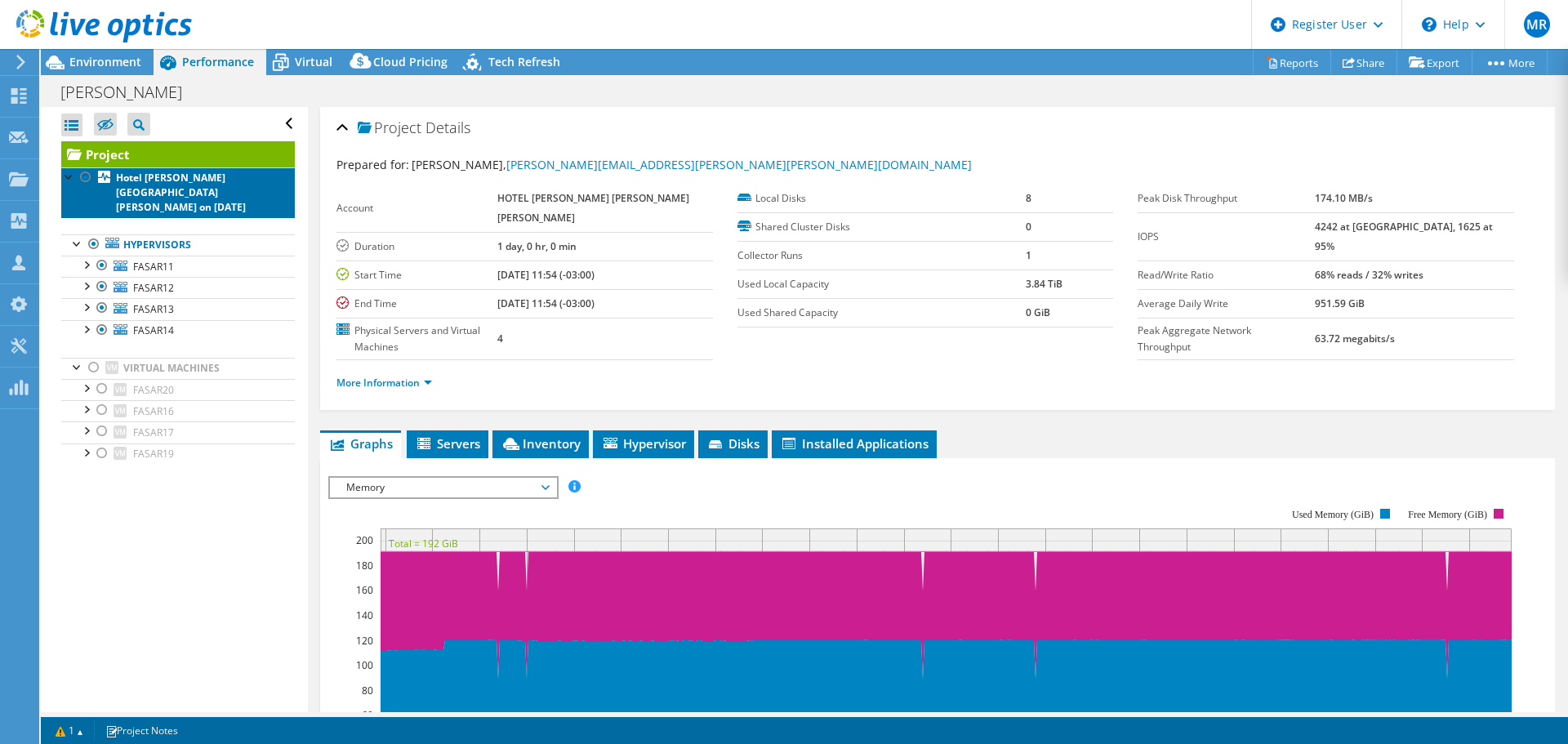
click at [154, 173] on b "Hotel Fasano Angra dos Reis on 10/13/2025" at bounding box center [181, 193] width 130 height 43
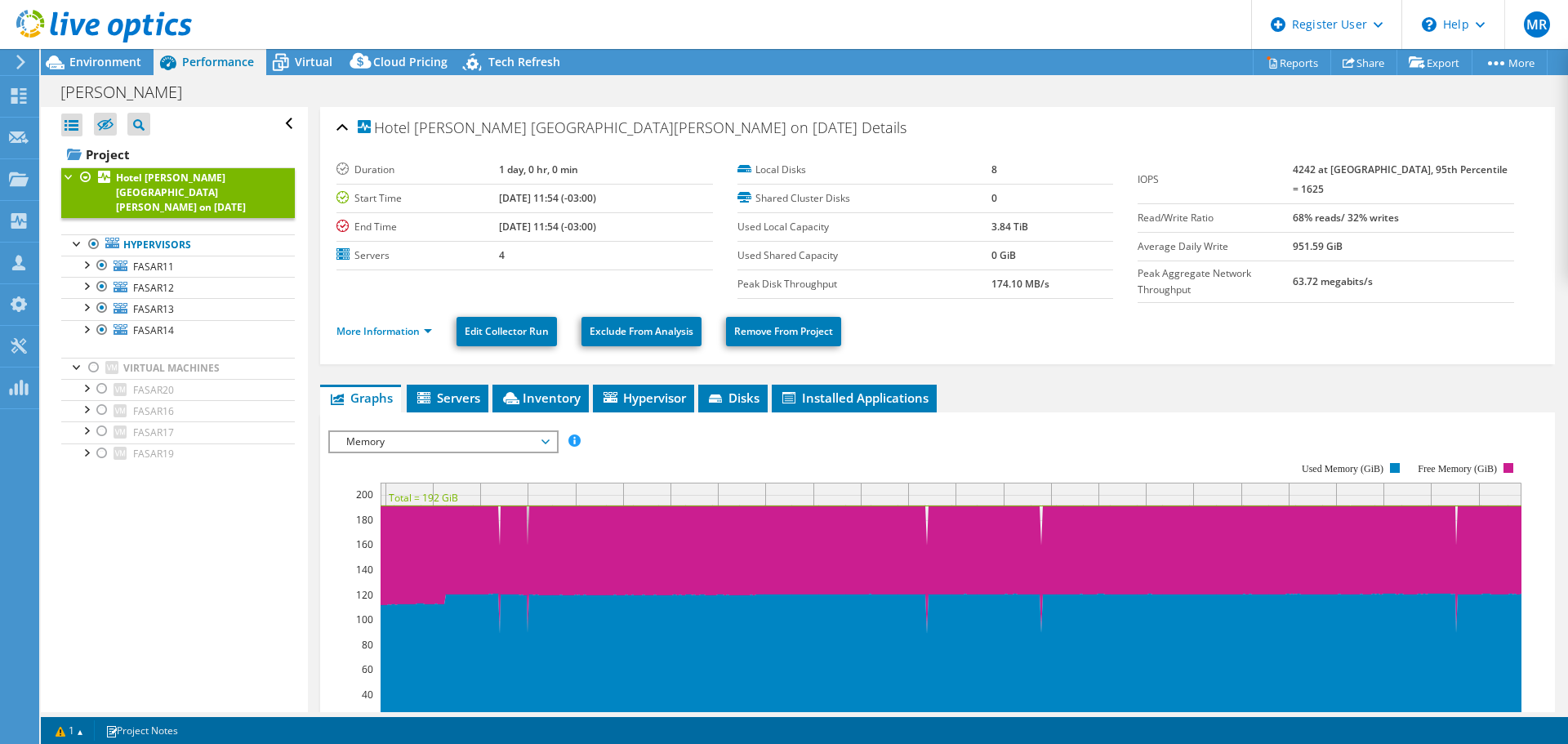
click at [120, 64] on span "Environment" at bounding box center [105, 61] width 72 height 16
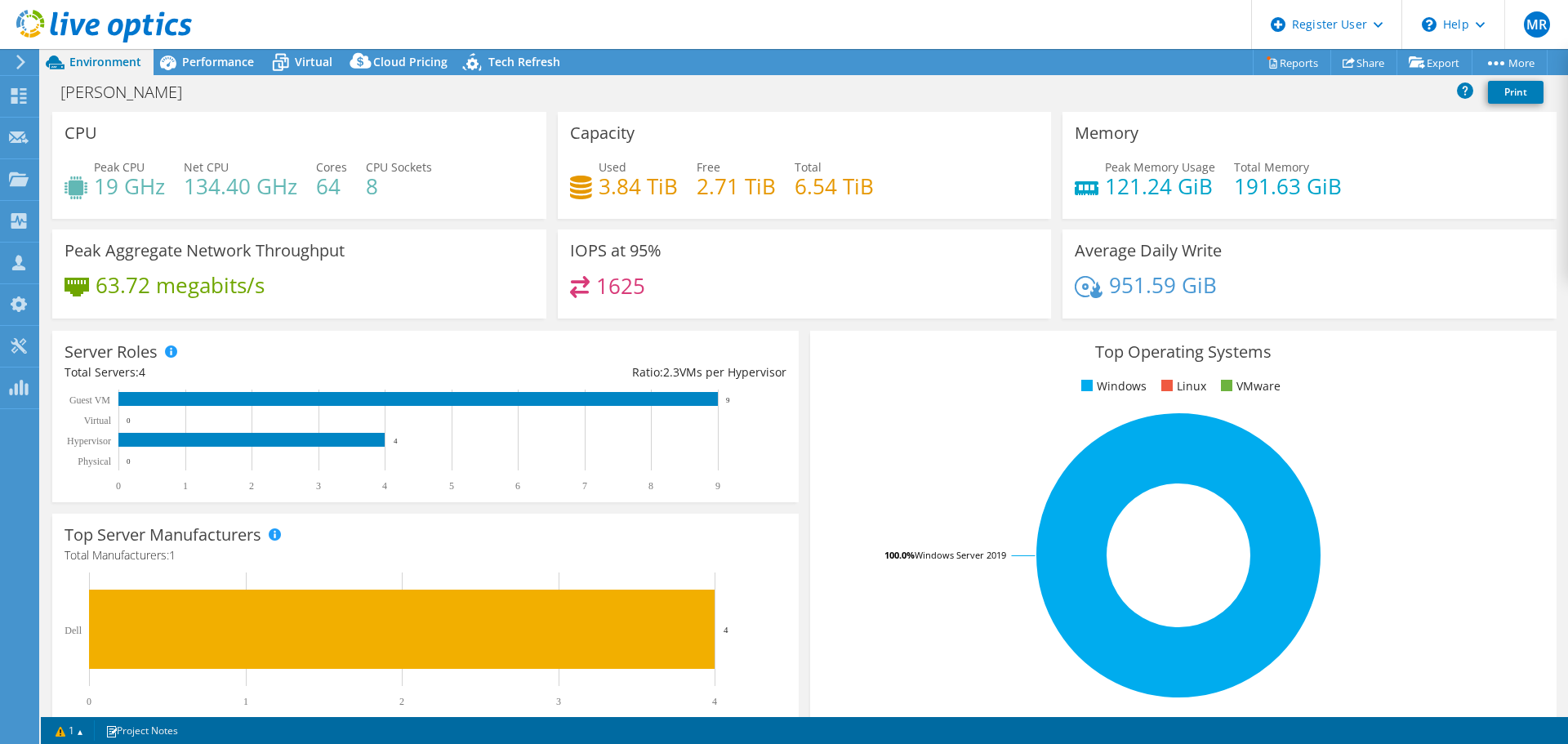
click at [198, 65] on span "Performance" at bounding box center [218, 61] width 72 height 16
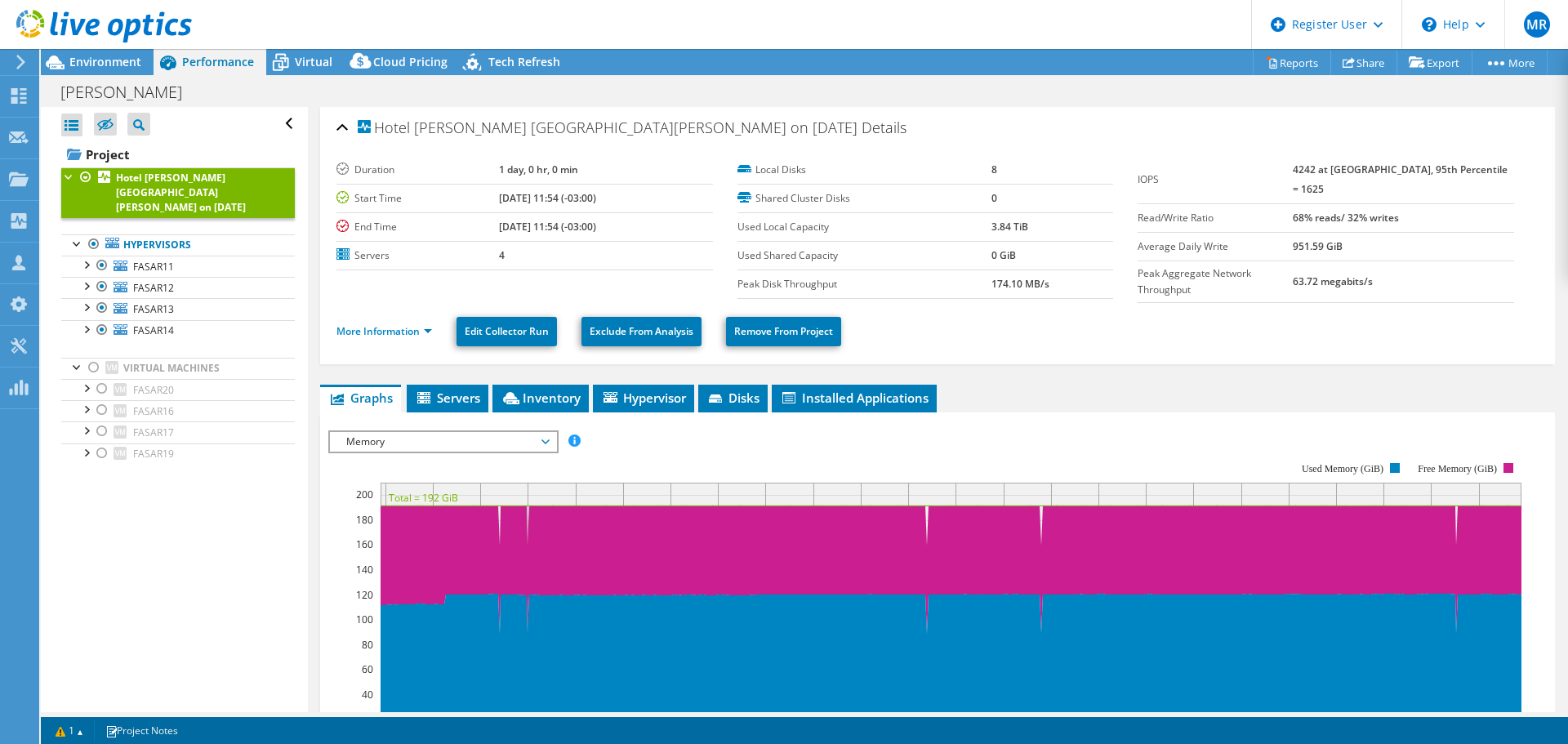
click at [387, 432] on span "Memory" at bounding box center [442, 442] width 210 height 20
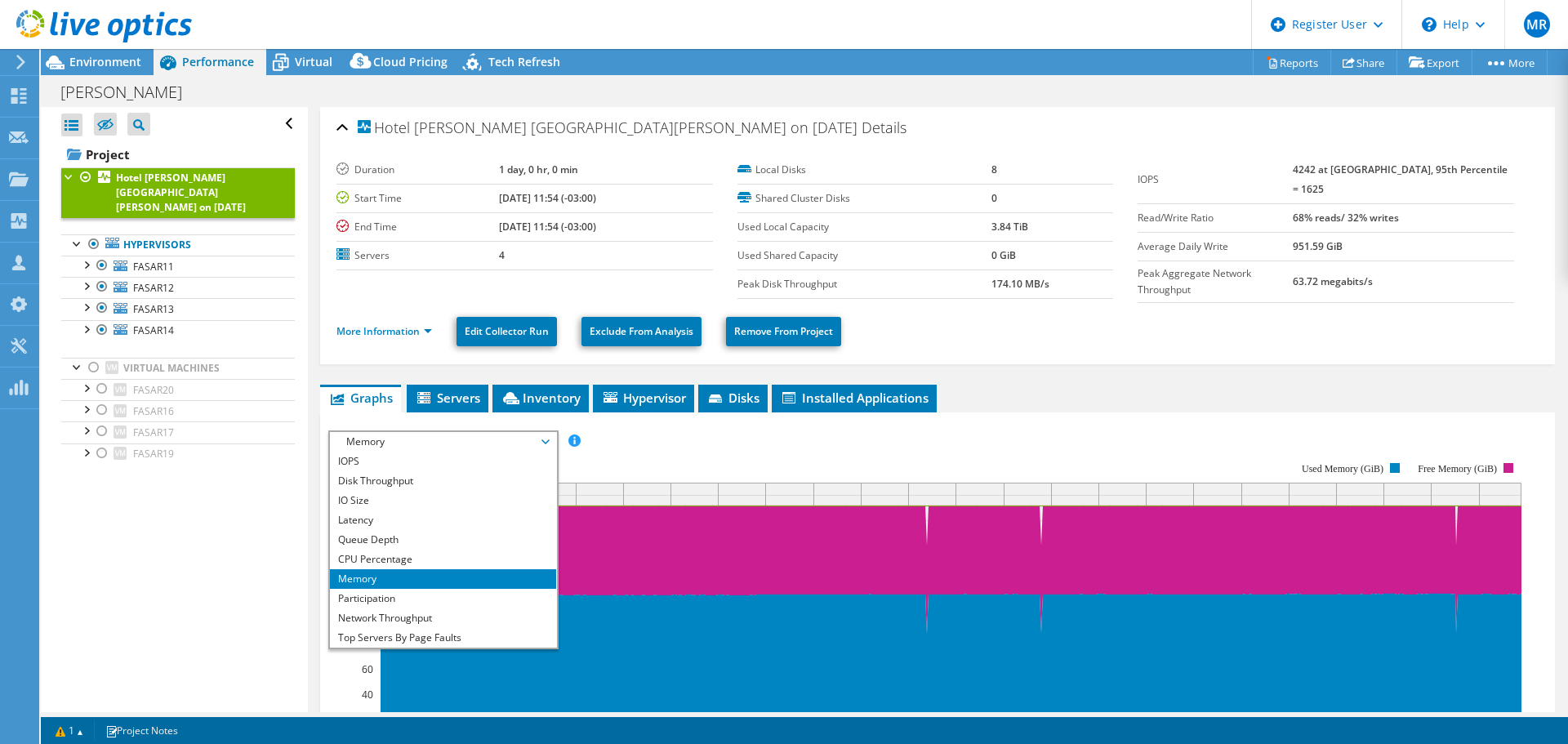
click at [379, 550] on li "CPU Percentage" at bounding box center [443, 559] width 226 height 20
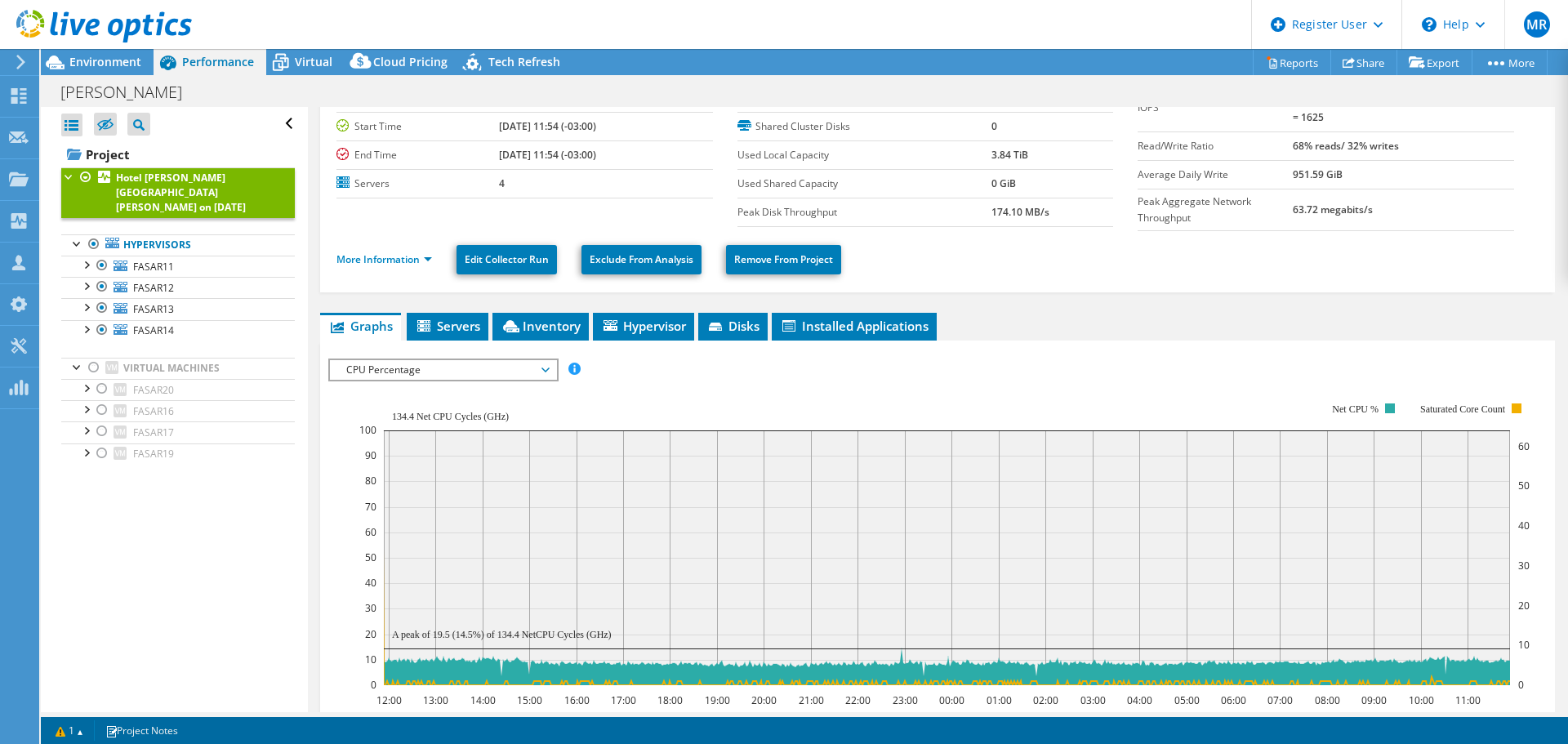
scroll to position [163, 0]
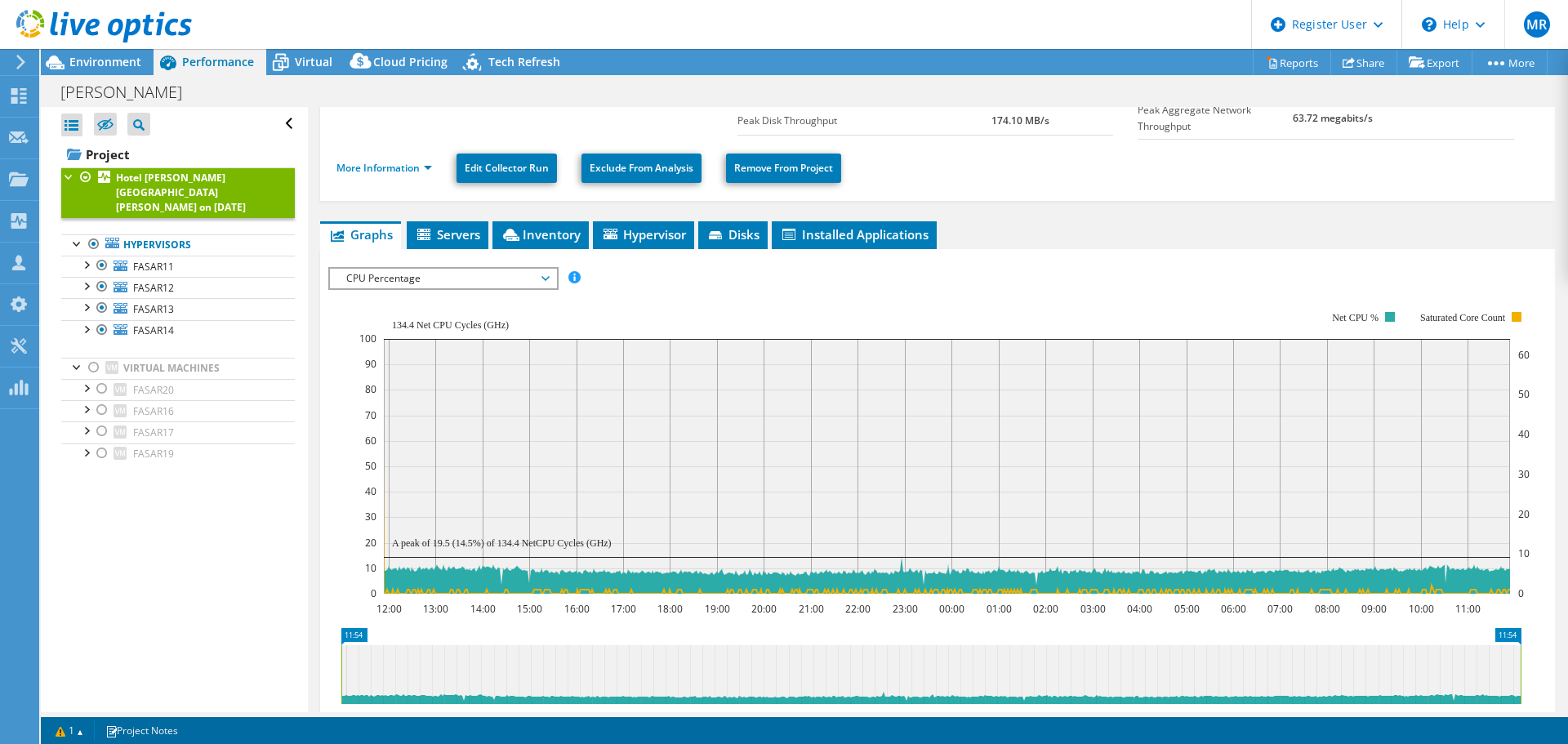
click at [385, 273] on span "CPU Percentage" at bounding box center [442, 278] width 210 height 20
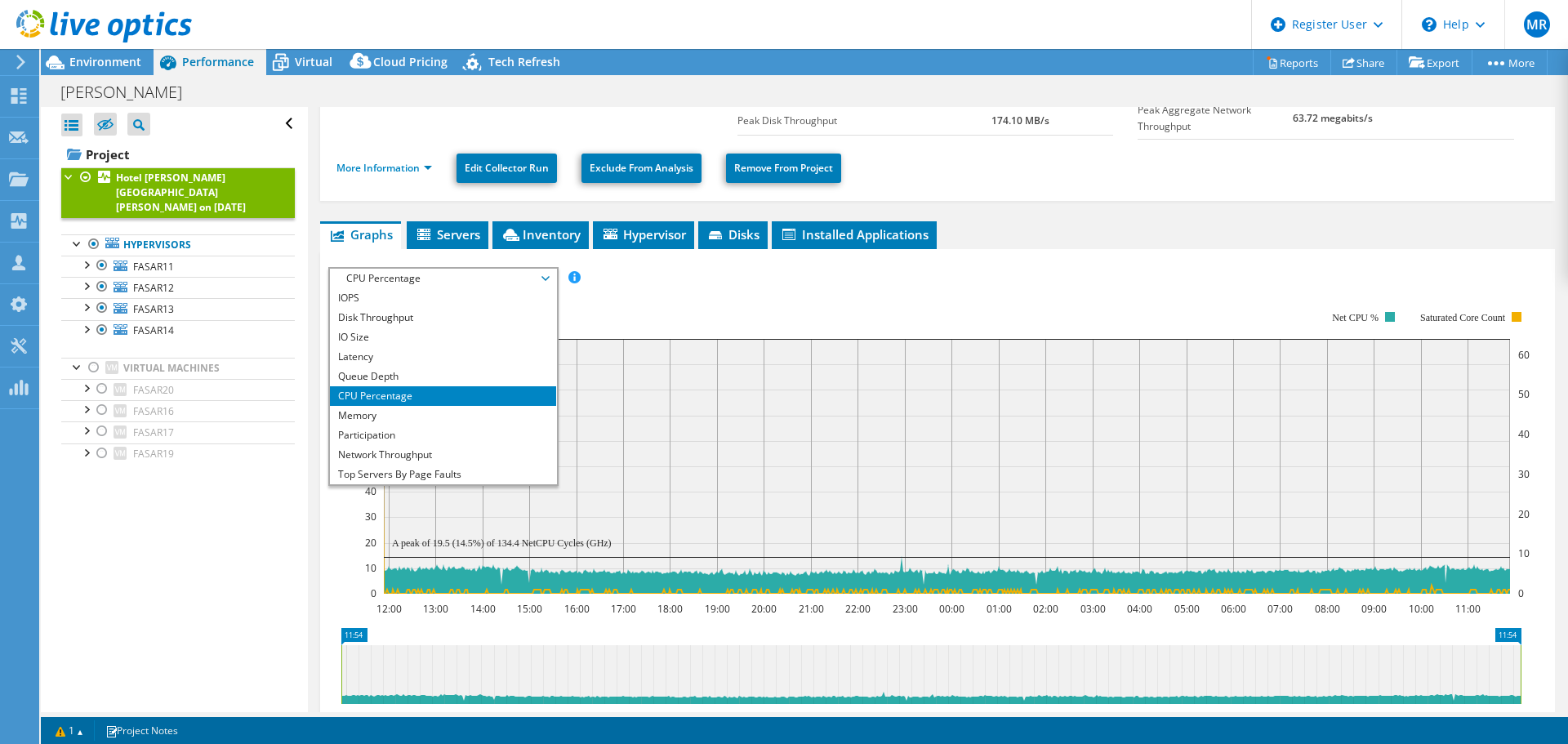
click at [385, 372] on li "Queue Depth" at bounding box center [443, 376] width 226 height 20
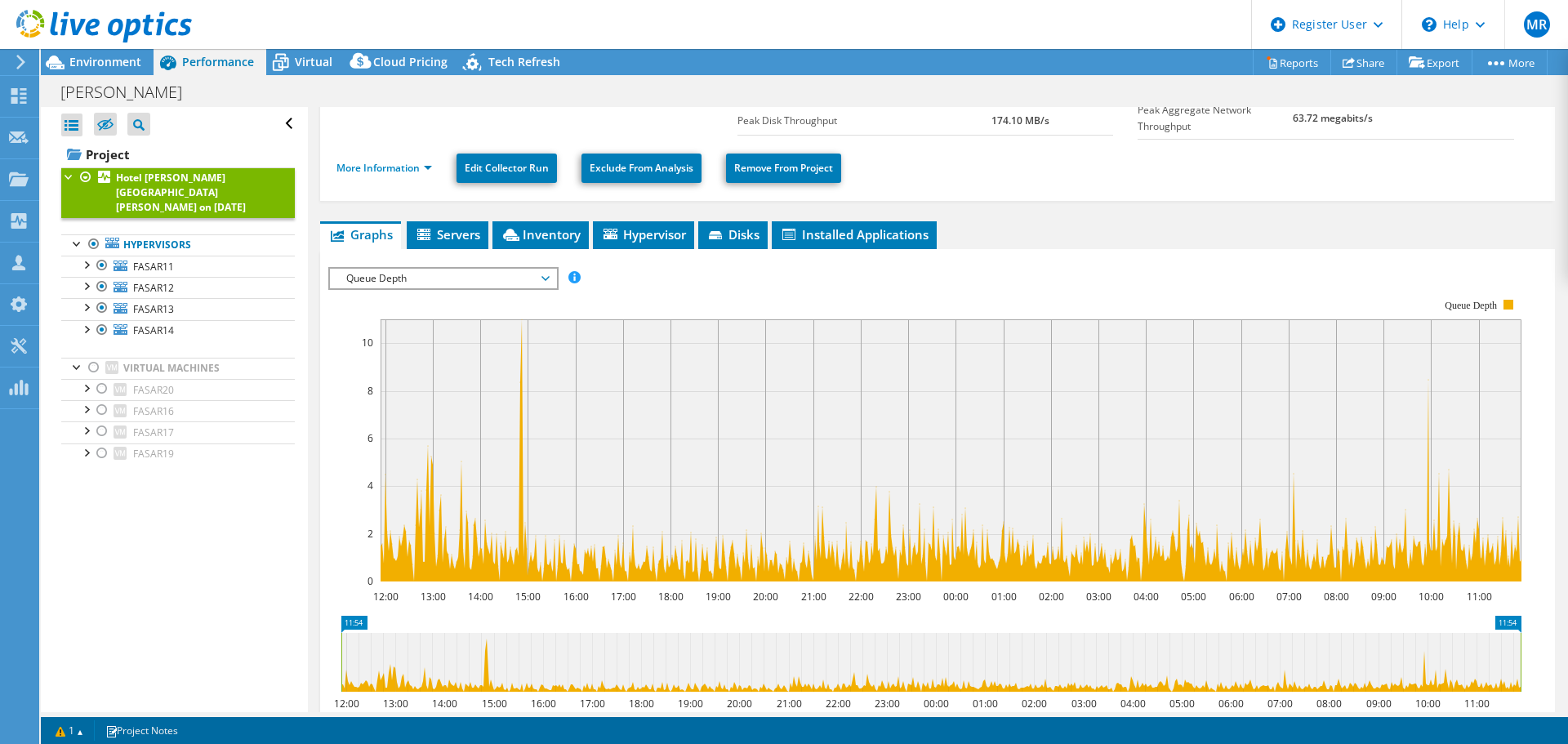
click at [107, 68] on span "Environment" at bounding box center [105, 61] width 72 height 16
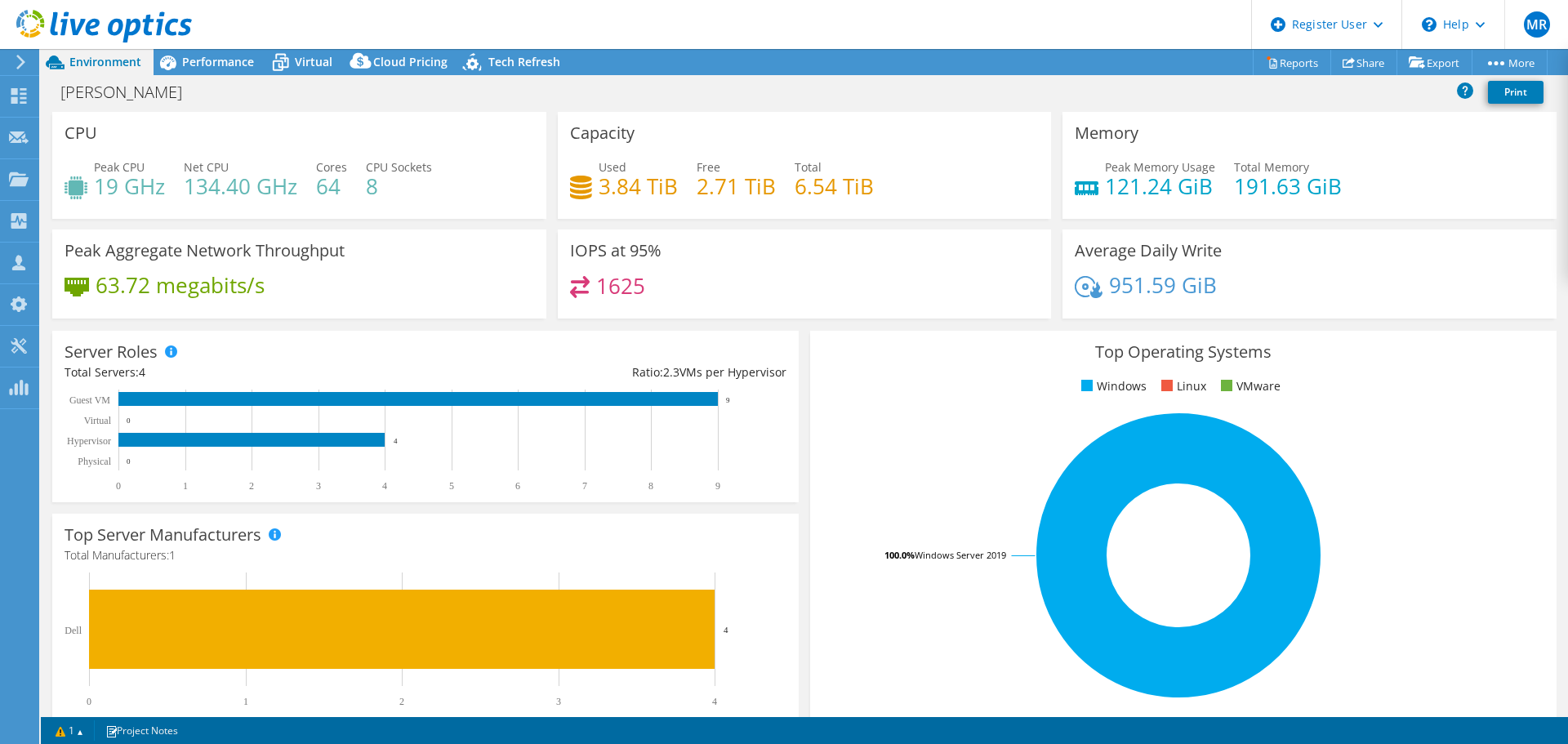
click at [196, 56] on span "Performance" at bounding box center [218, 61] width 72 height 16
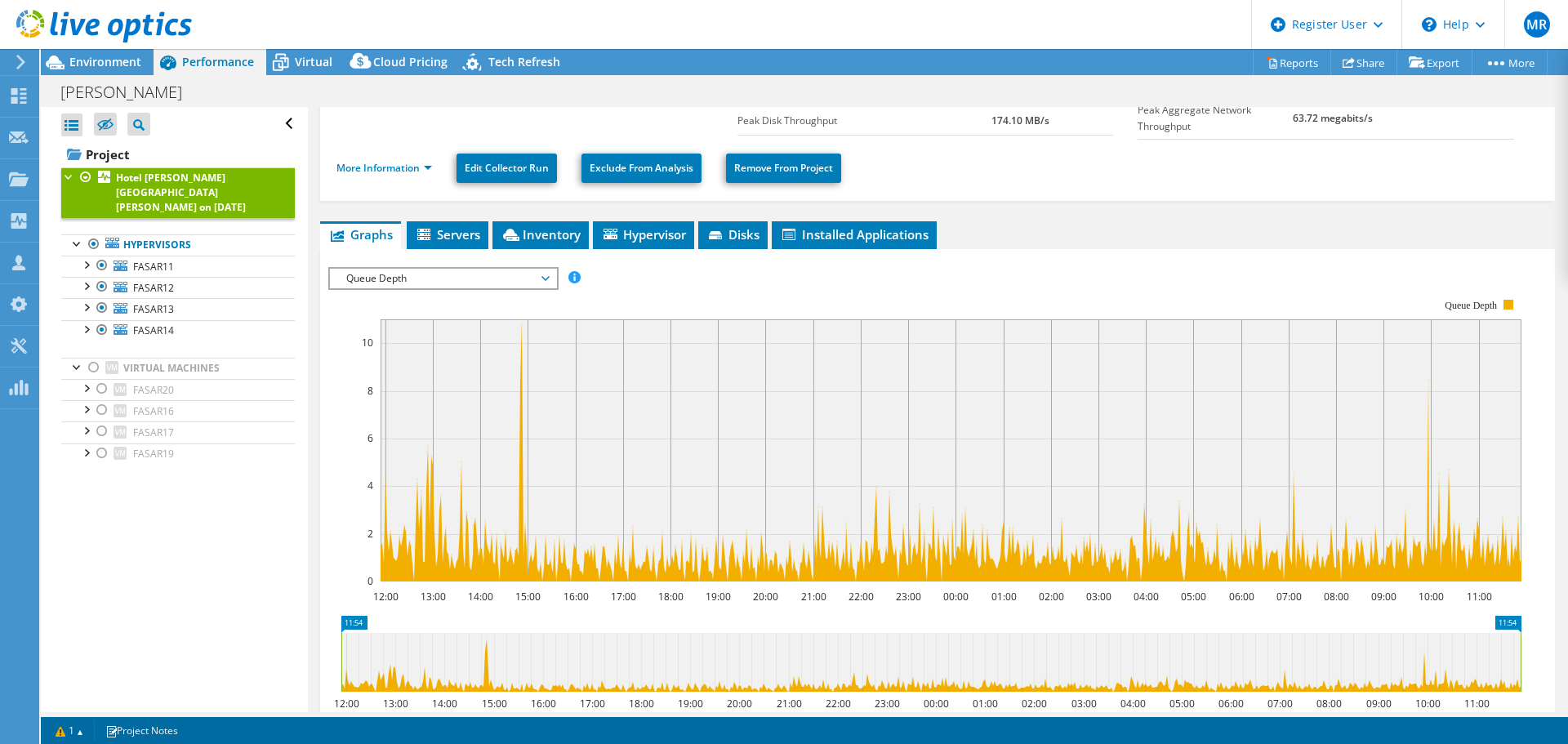
click at [117, 65] on span "Environment" at bounding box center [105, 61] width 72 height 16
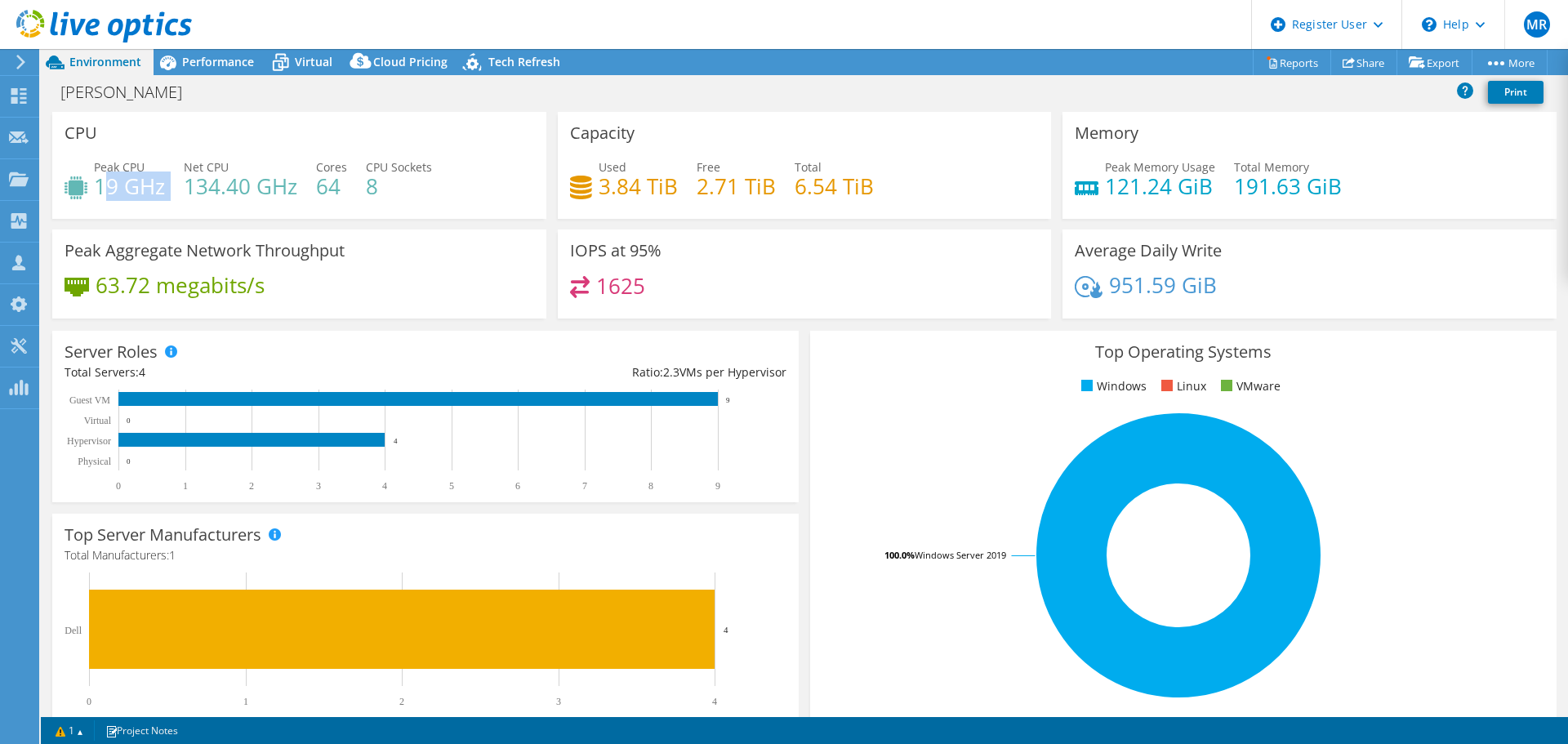
drag, startPoint x: 100, startPoint y: 188, endPoint x: 168, endPoint y: 188, distance: 68.0
click at [168, 188] on div "Peak CPU 19 GHz Net CPU 134.40 GHz Cores 64 CPU Sockets 8" at bounding box center [299, 184] width 469 height 53
drag, startPoint x: 596, startPoint y: 176, endPoint x: 671, endPoint y: 186, distance: 75.7
click at [671, 186] on h4 "3.84 TiB" at bounding box center [638, 186] width 79 height 18
drag, startPoint x: 200, startPoint y: 66, endPoint x: 156, endPoint y: 194, distance: 135.4
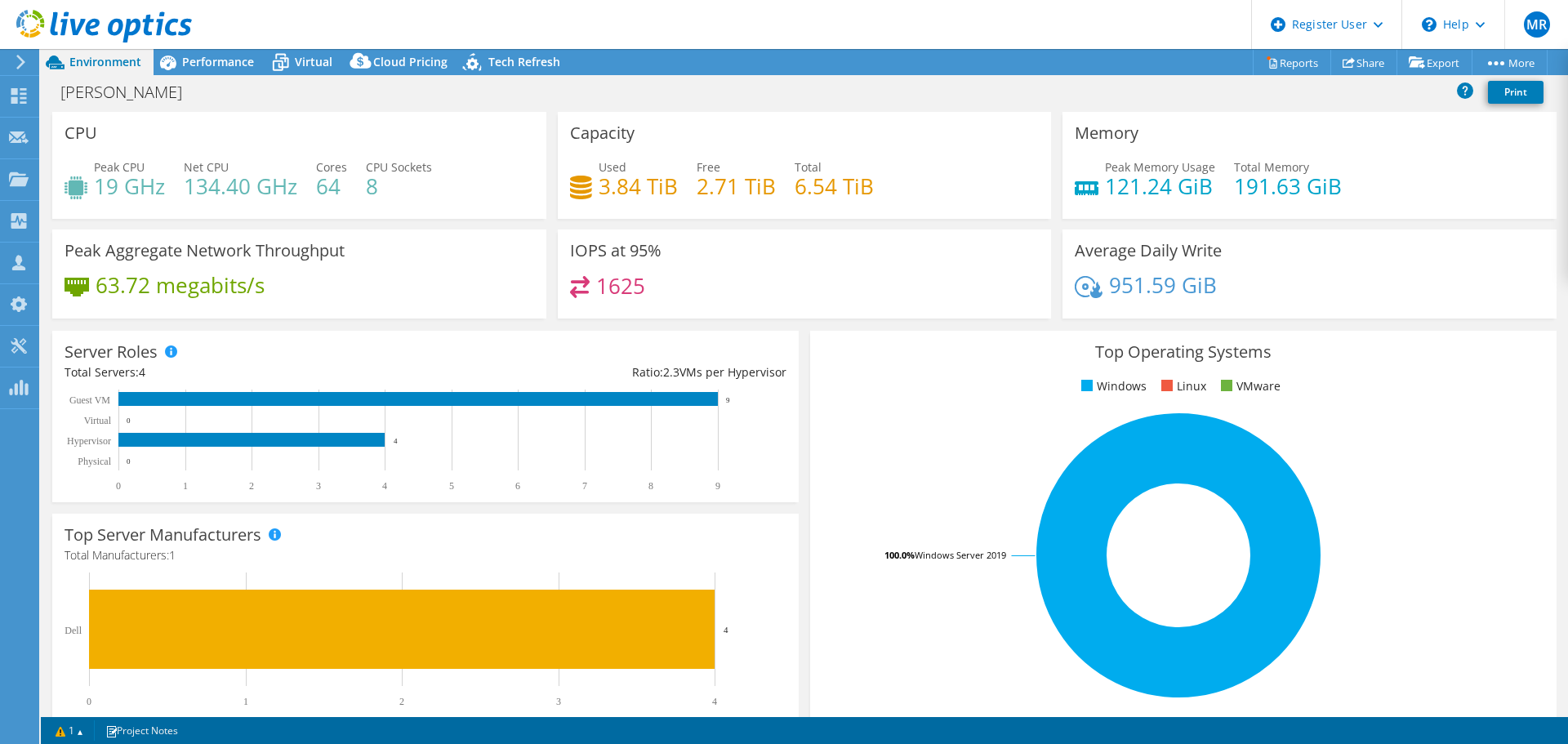
click at [200, 66] on span "Performance" at bounding box center [218, 61] width 72 height 16
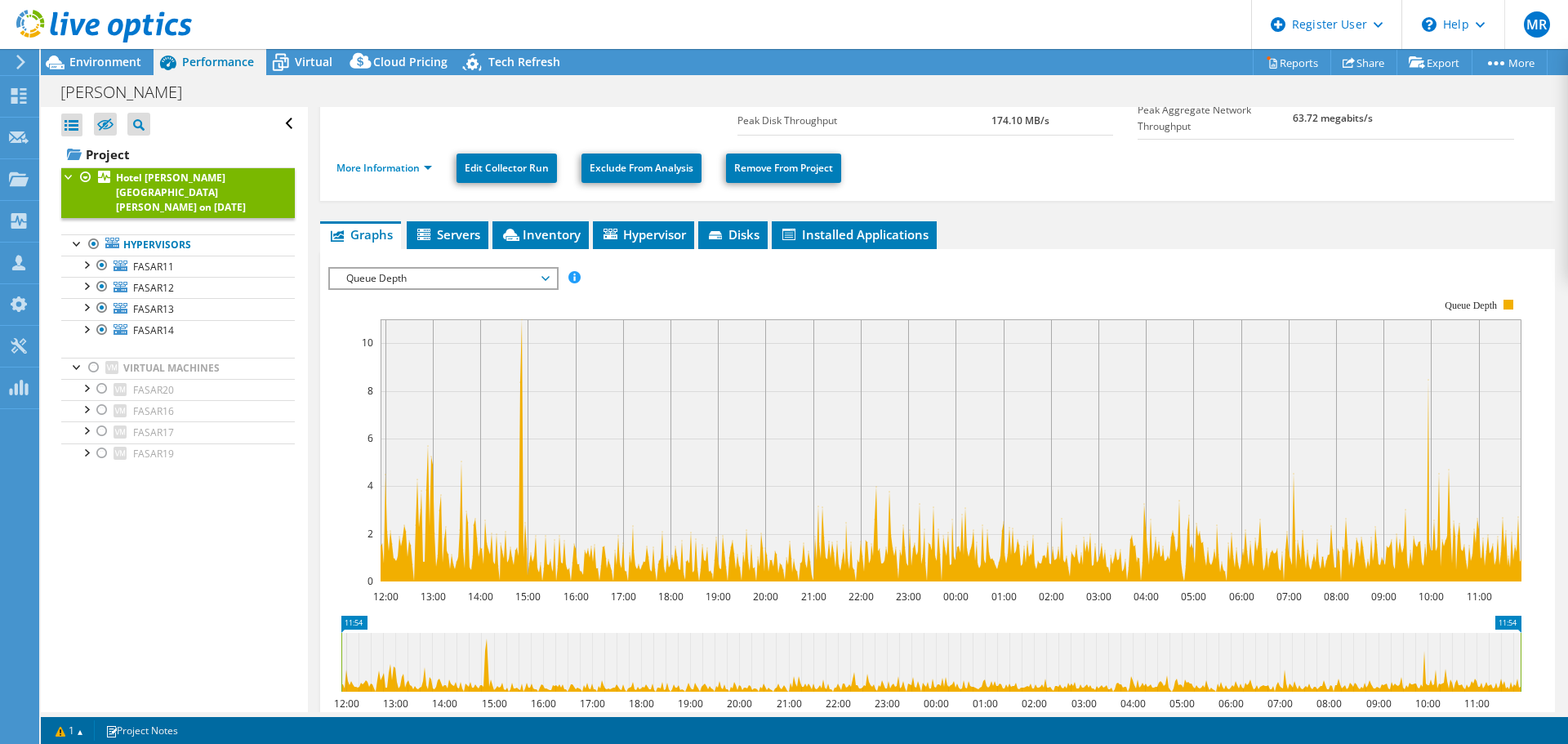
drag, startPoint x: 127, startPoint y: 60, endPoint x: 372, endPoint y: 111, distance: 250.3
click at [127, 60] on span "Environment" at bounding box center [105, 61] width 72 height 16
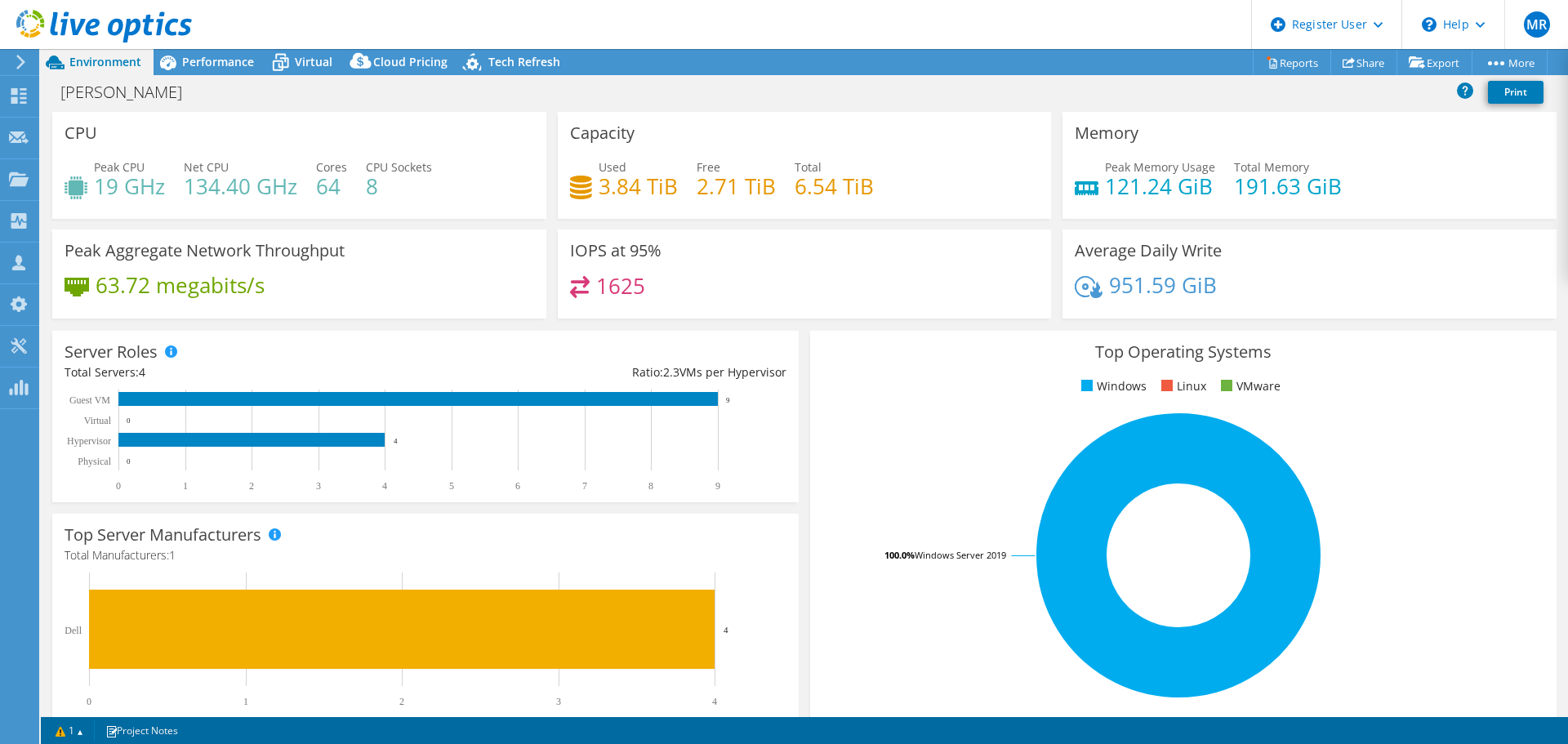
click at [222, 67] on span "Performance" at bounding box center [218, 61] width 72 height 16
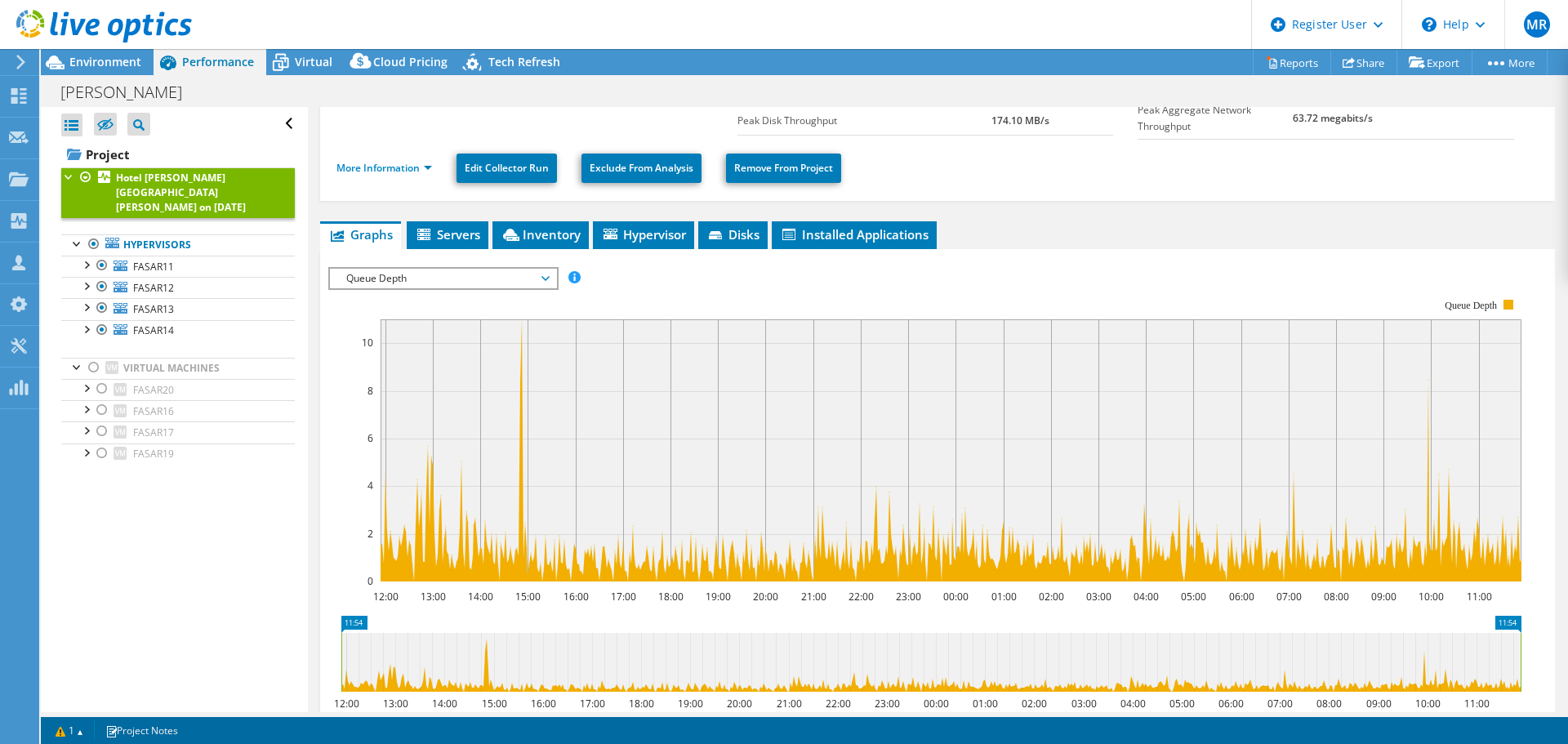
click at [296, 58] on span "Virtual" at bounding box center [313, 61] width 37 height 16
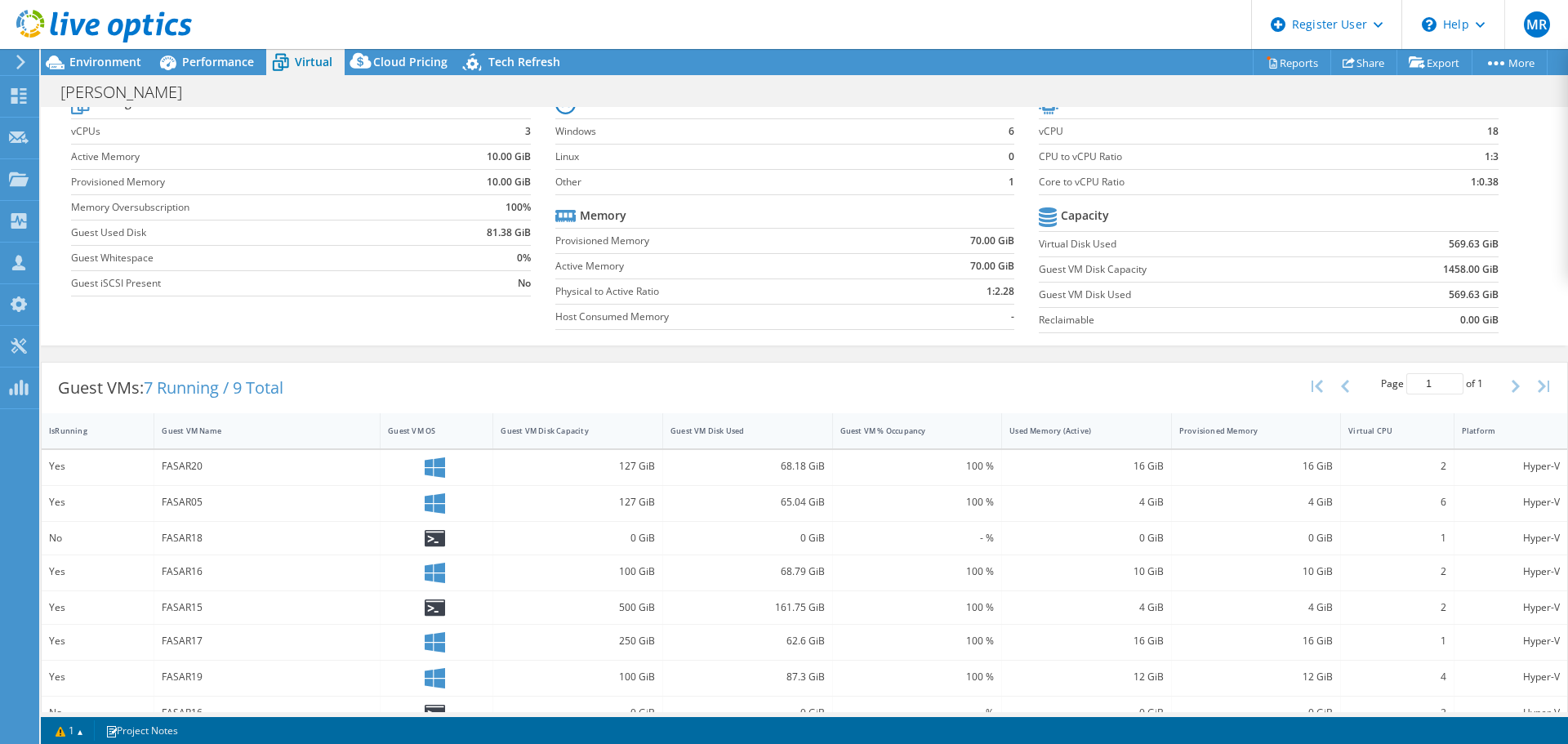
scroll to position [128, 0]
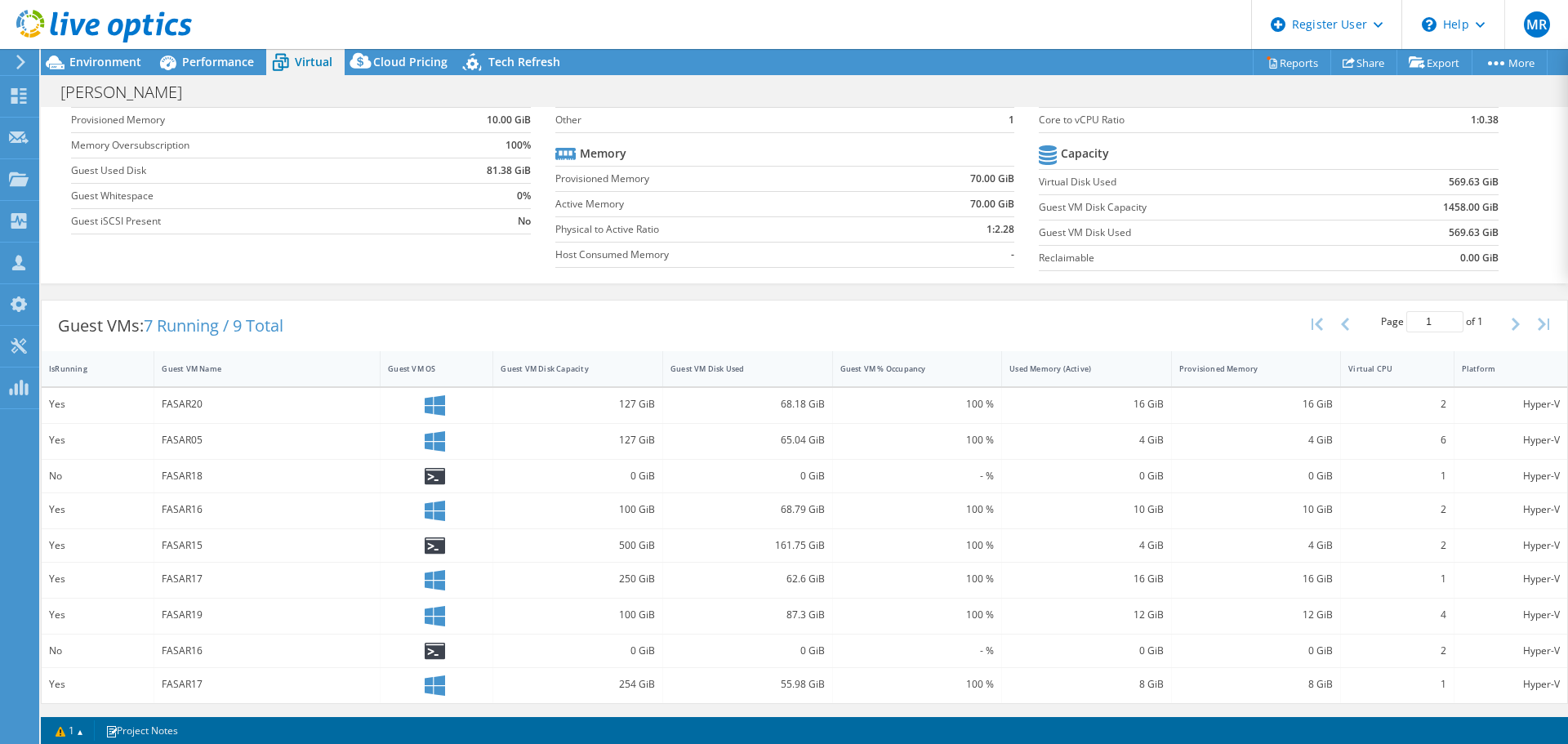
click at [219, 67] on span "Performance" at bounding box center [218, 61] width 72 height 16
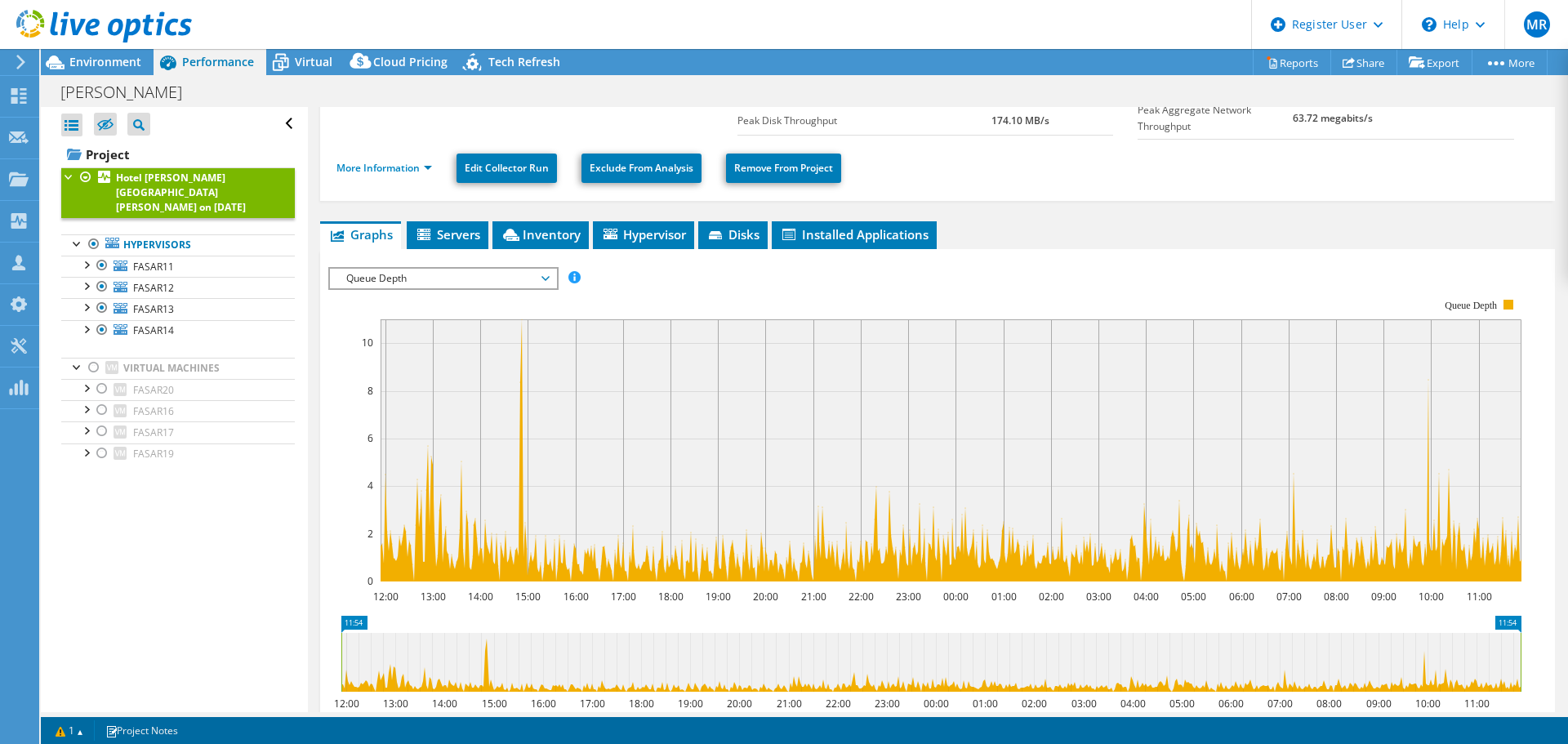
scroll to position [0, 0]
click at [300, 66] on span "Virtual" at bounding box center [313, 61] width 37 height 16
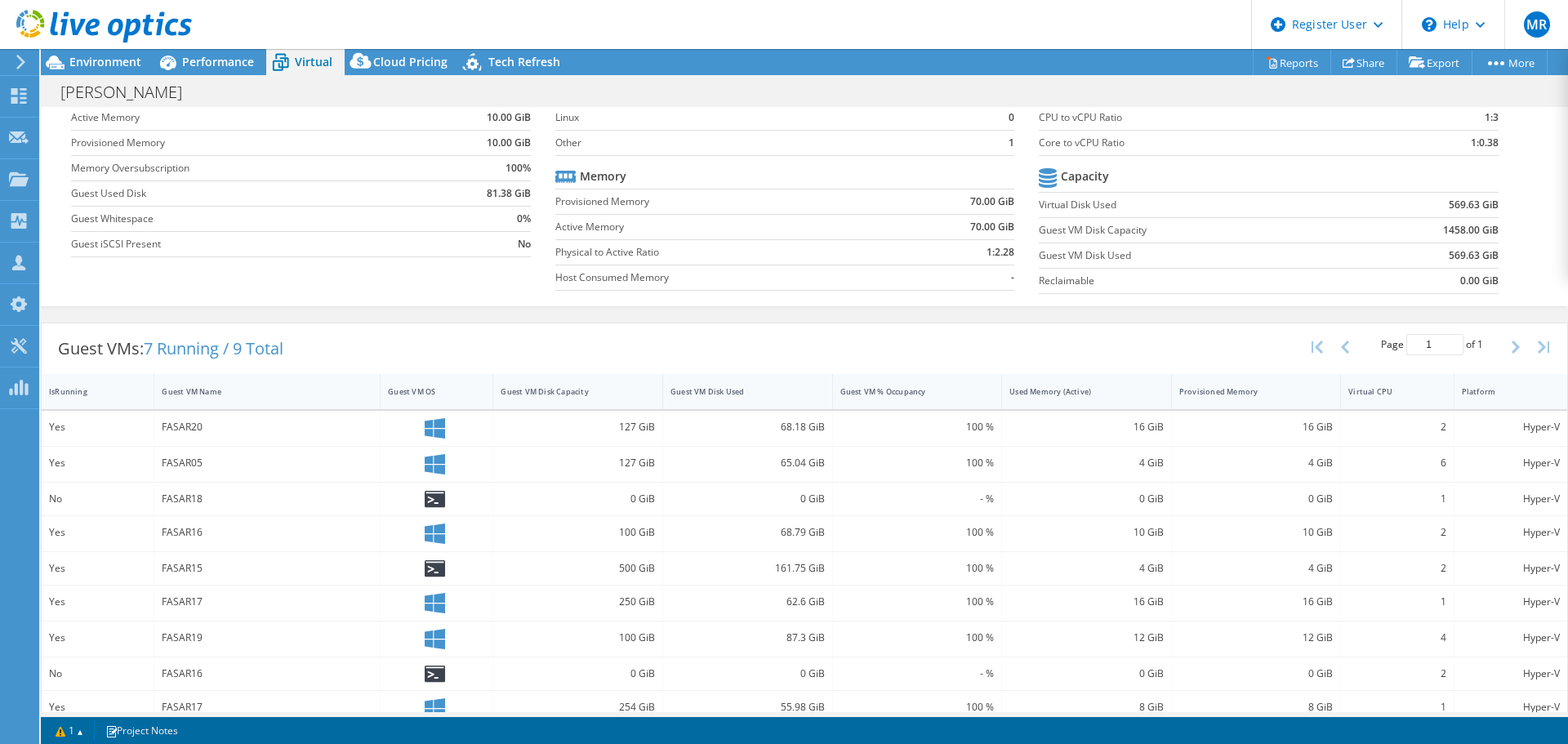
scroll to position [128, 0]
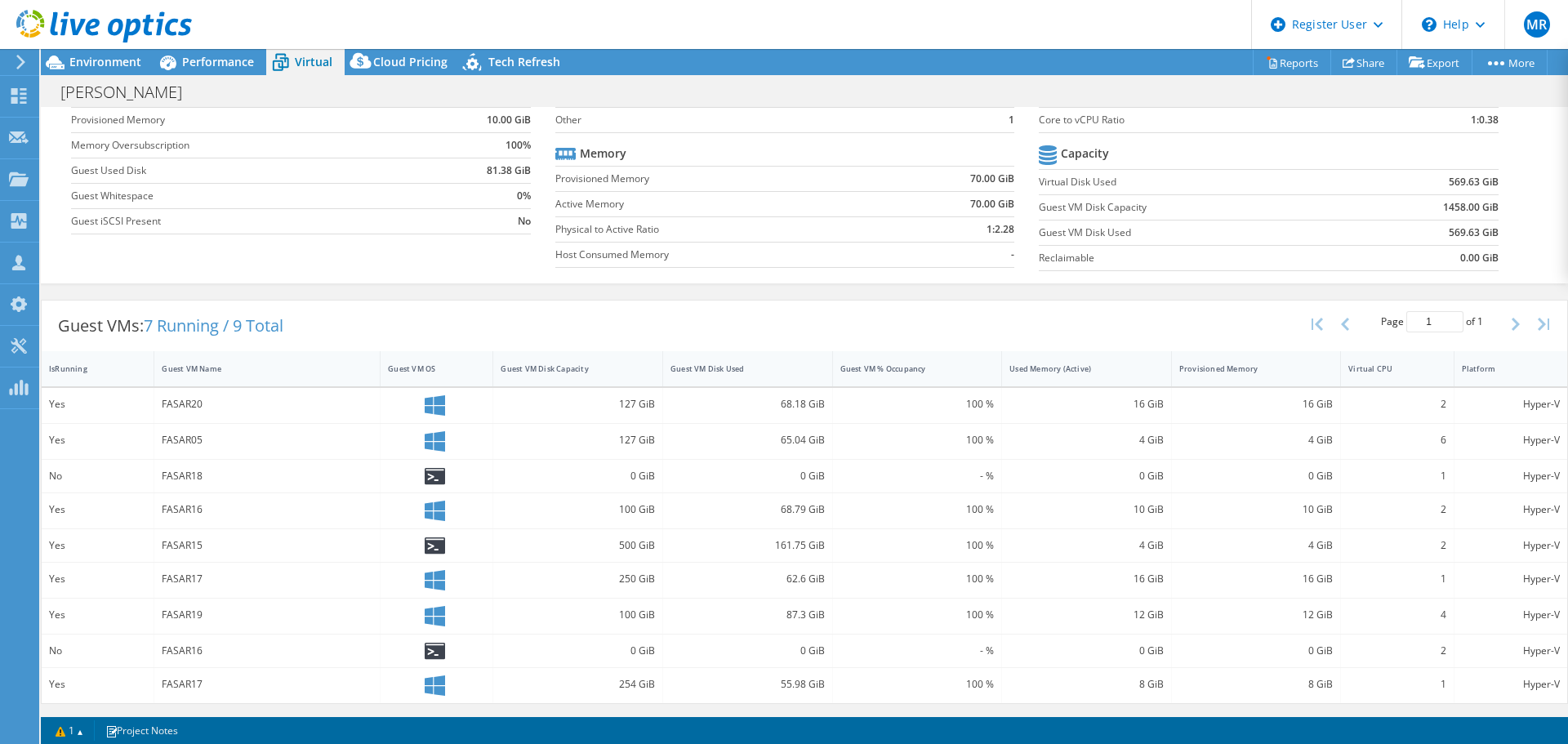
click at [222, 67] on span "Performance" at bounding box center [218, 61] width 72 height 16
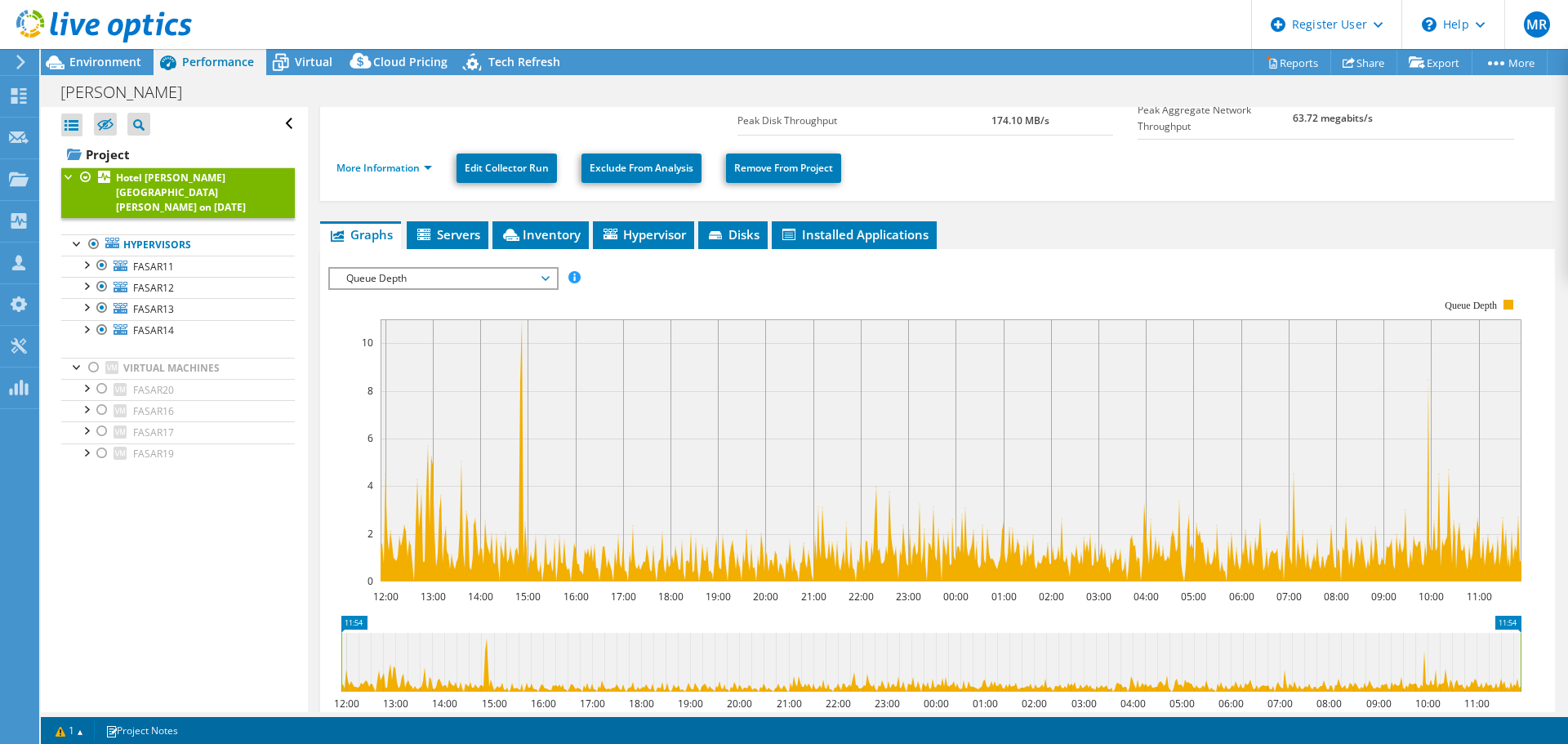
scroll to position [0, 0]
click at [151, 260] on span "FASAR11" at bounding box center [153, 267] width 41 height 14
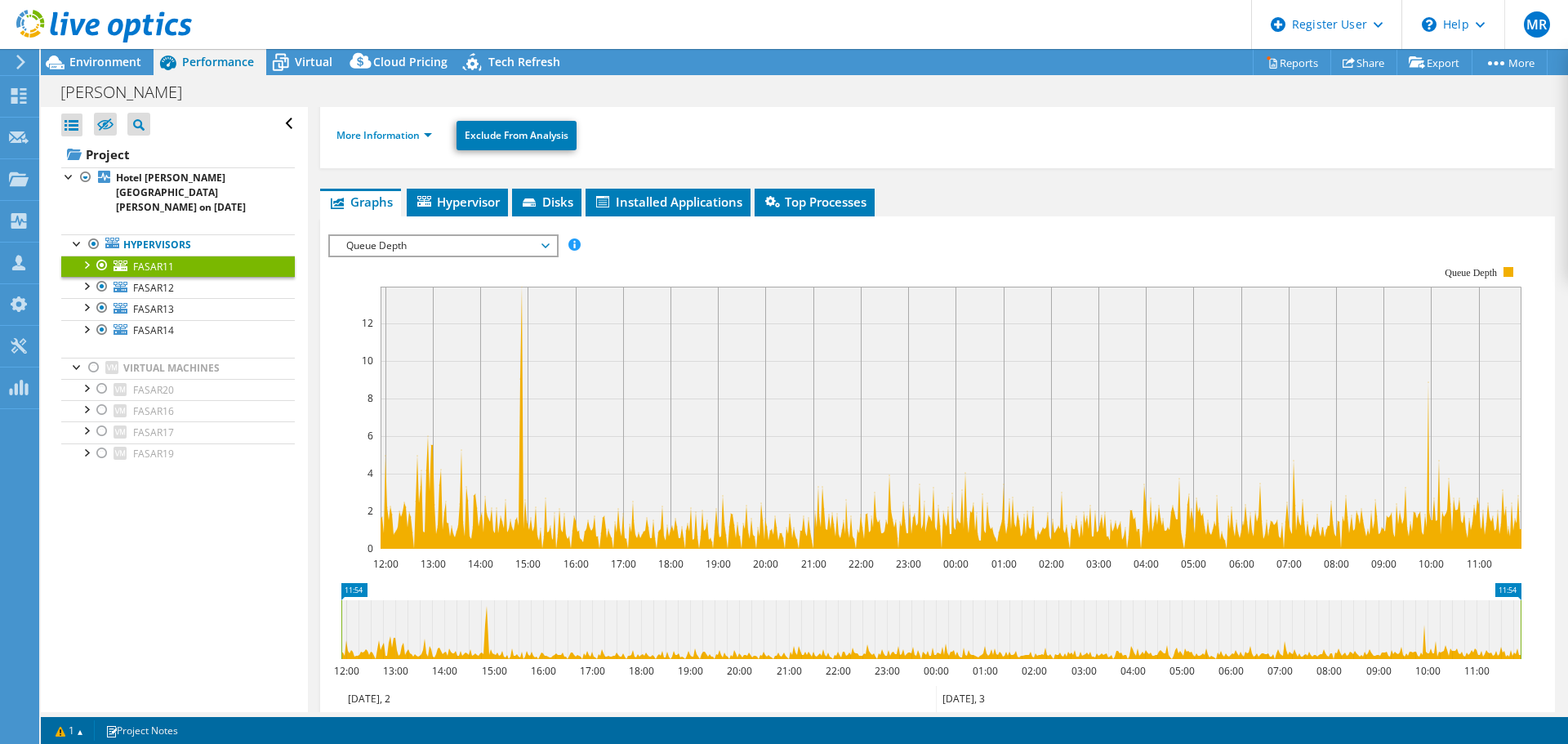
click at [105, 277] on div at bounding box center [102, 286] width 16 height 20
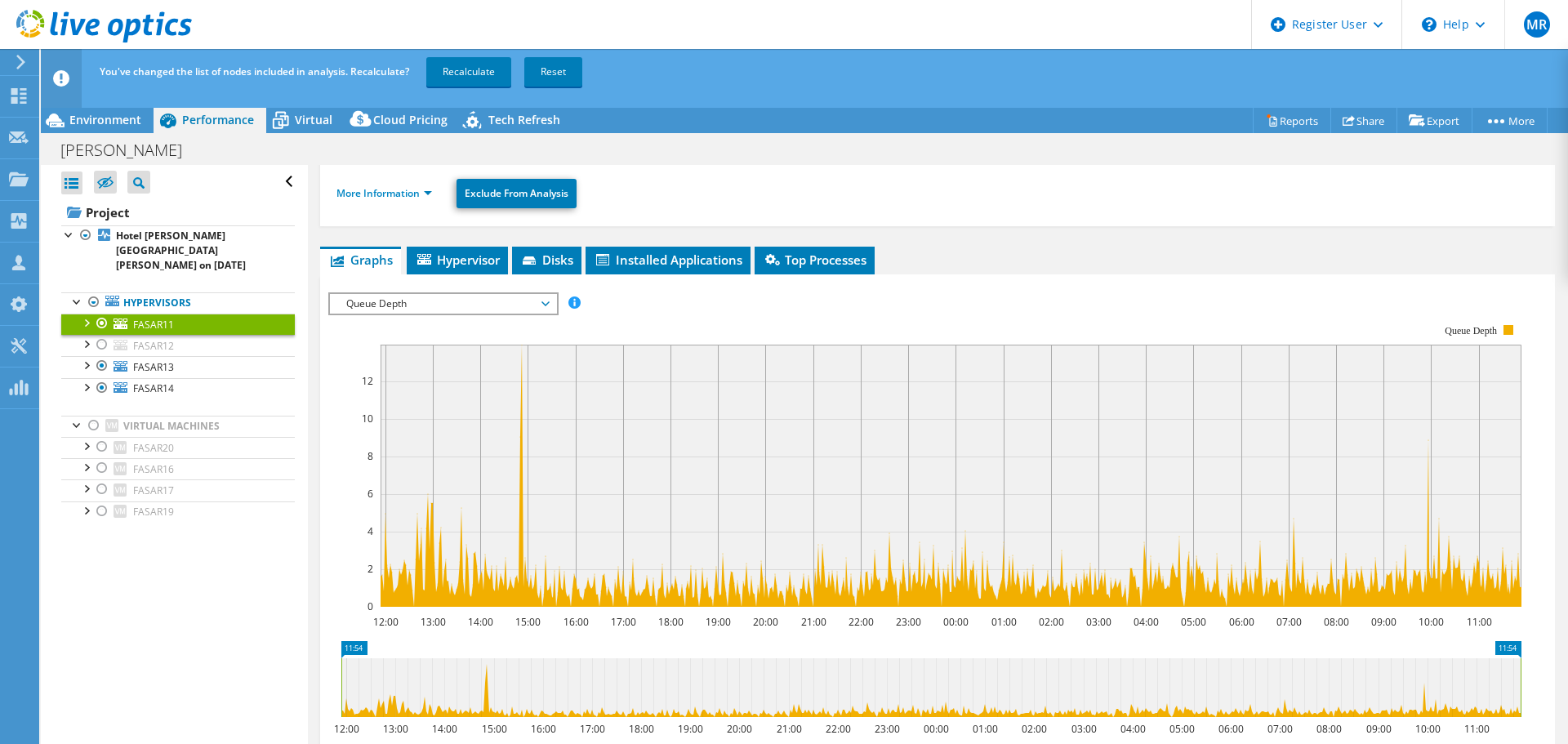
click at [103, 356] on div at bounding box center [102, 366] width 16 height 20
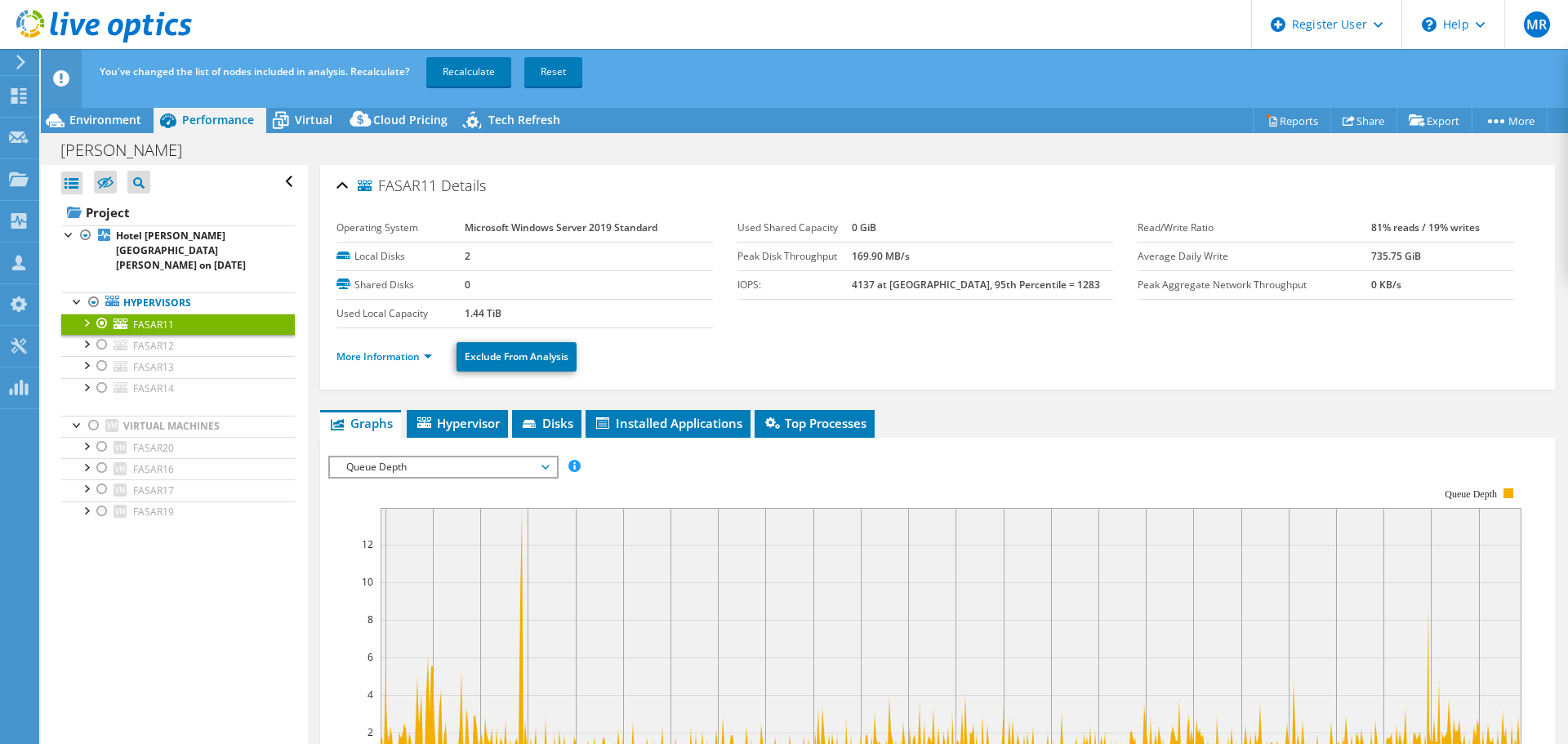
select select "USD"
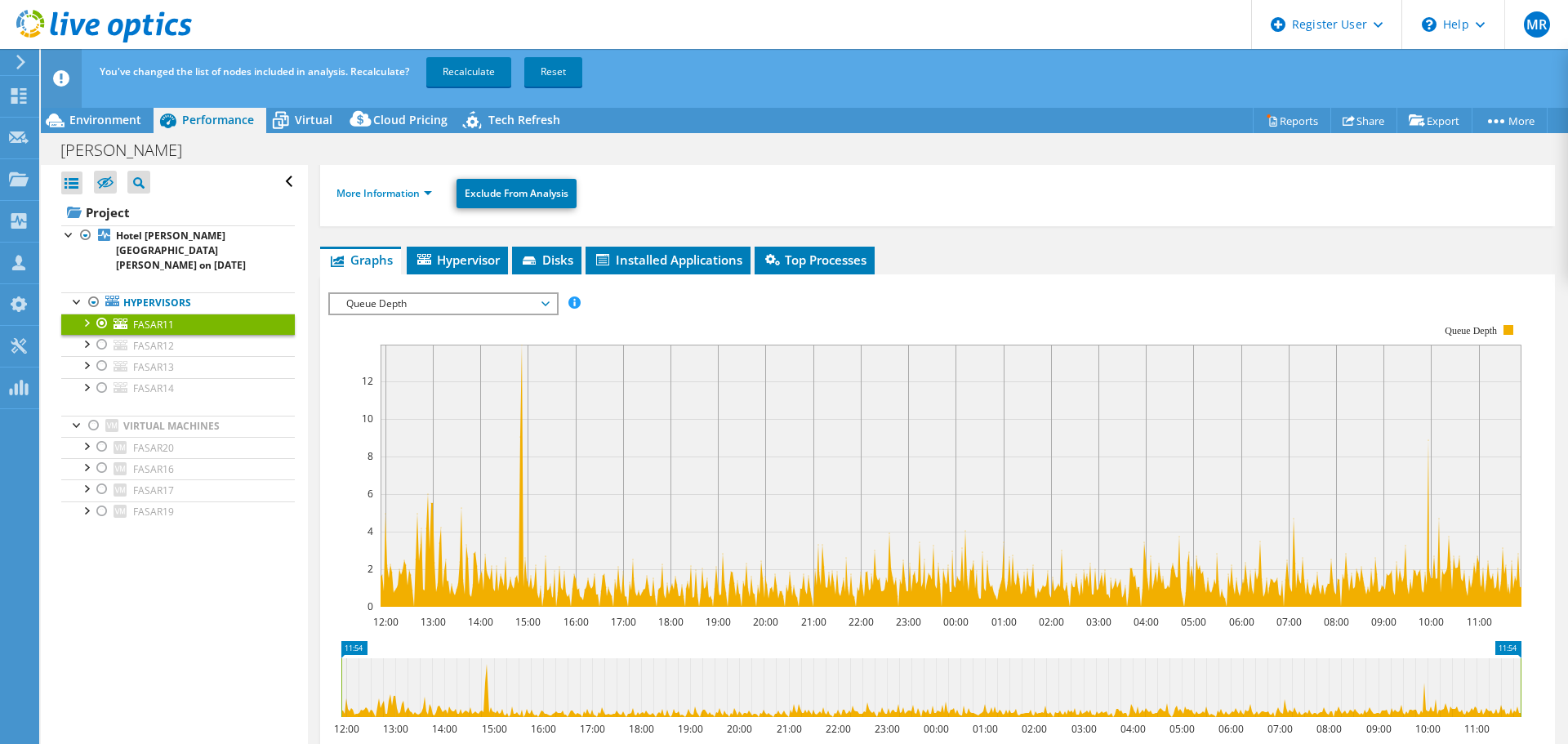
click at [479, 69] on link "Recalculate" at bounding box center [468, 72] width 85 height 29
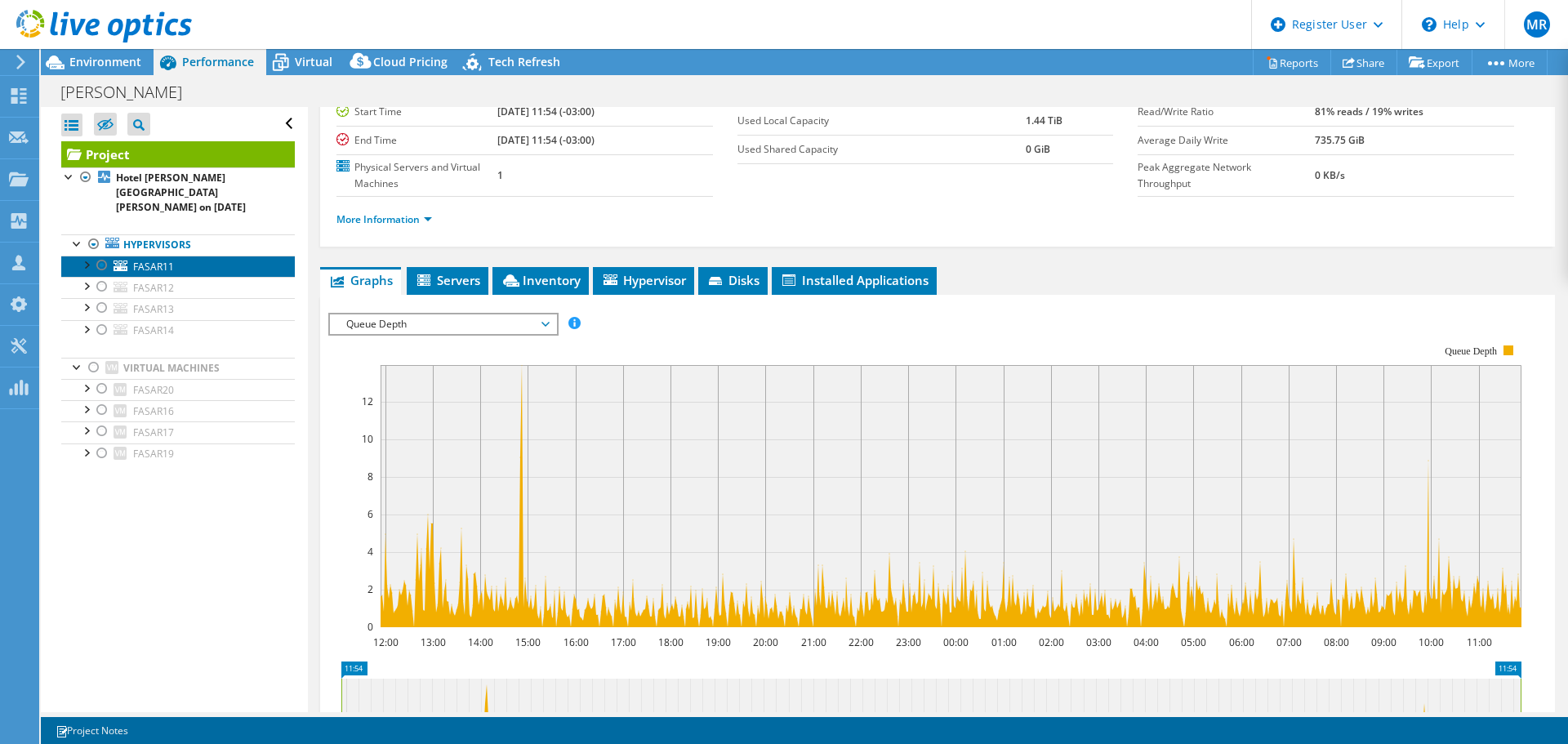
click at [151, 260] on span "FASAR11" at bounding box center [153, 267] width 41 height 14
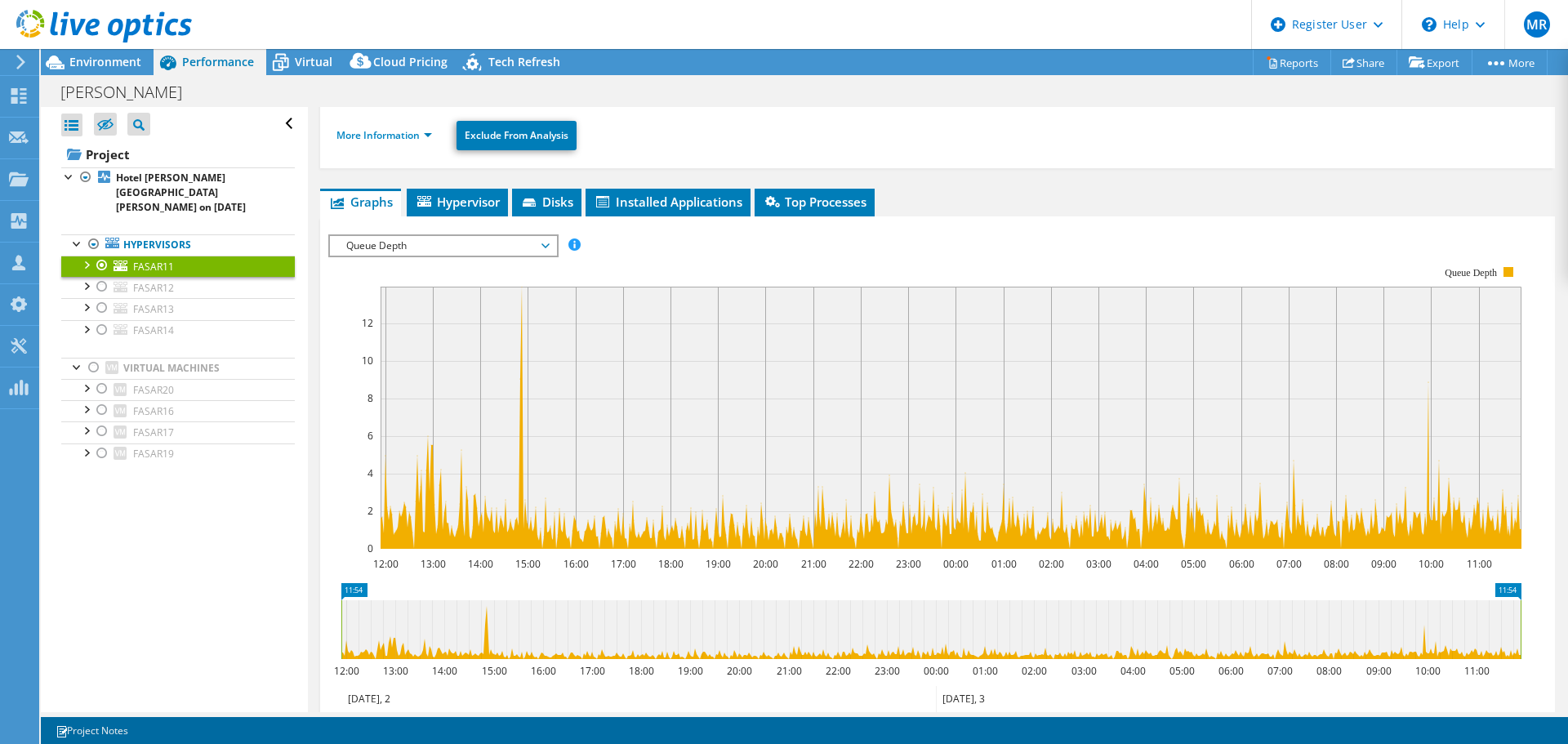
click at [313, 63] on span "Virtual" at bounding box center [313, 61] width 37 height 16
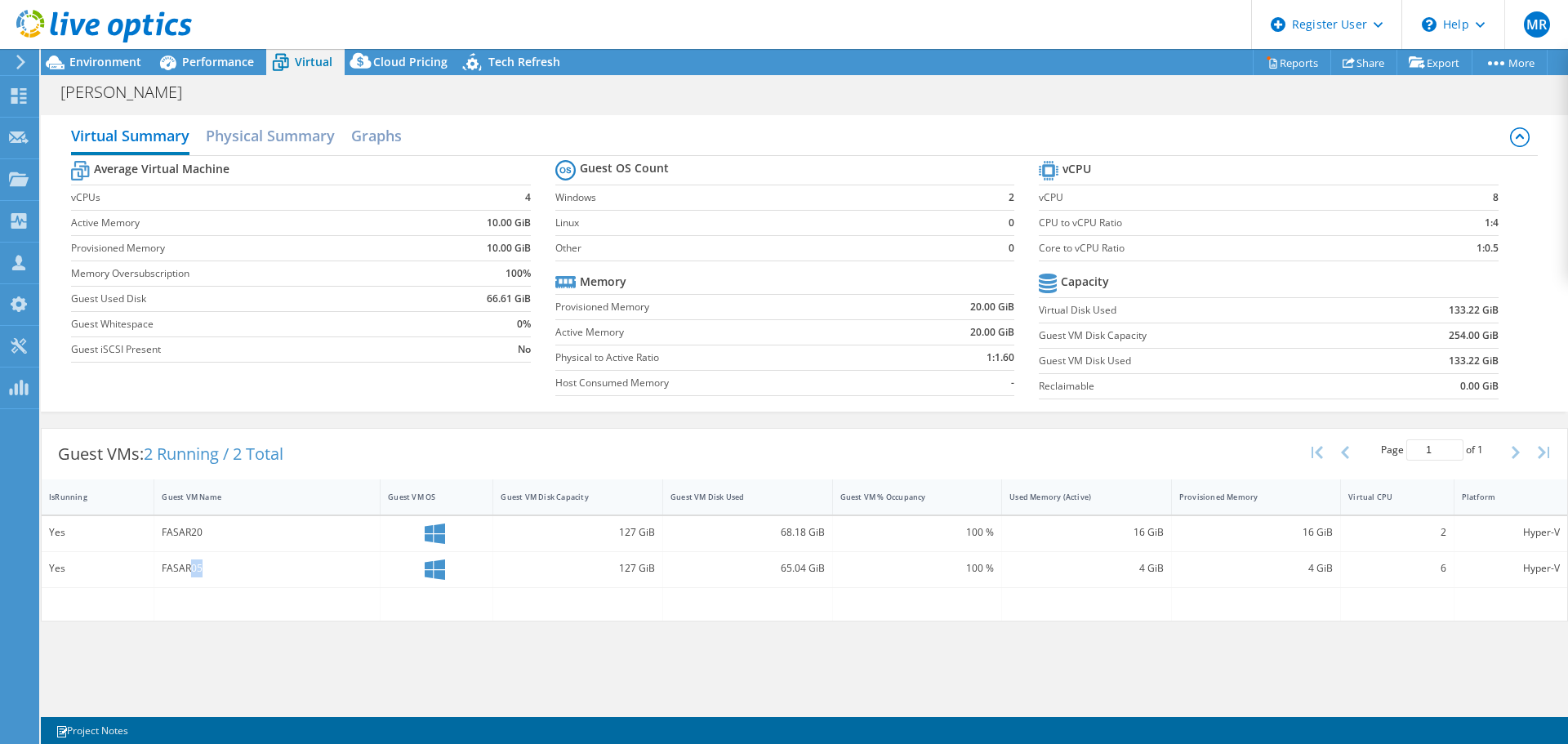
drag, startPoint x: 201, startPoint y: 570, endPoint x: 193, endPoint y: 569, distance: 8.1
click at [193, 569] on div "FASAR05" at bounding box center [267, 568] width 211 height 18
click at [205, 60] on span "Performance" at bounding box center [218, 61] width 72 height 16
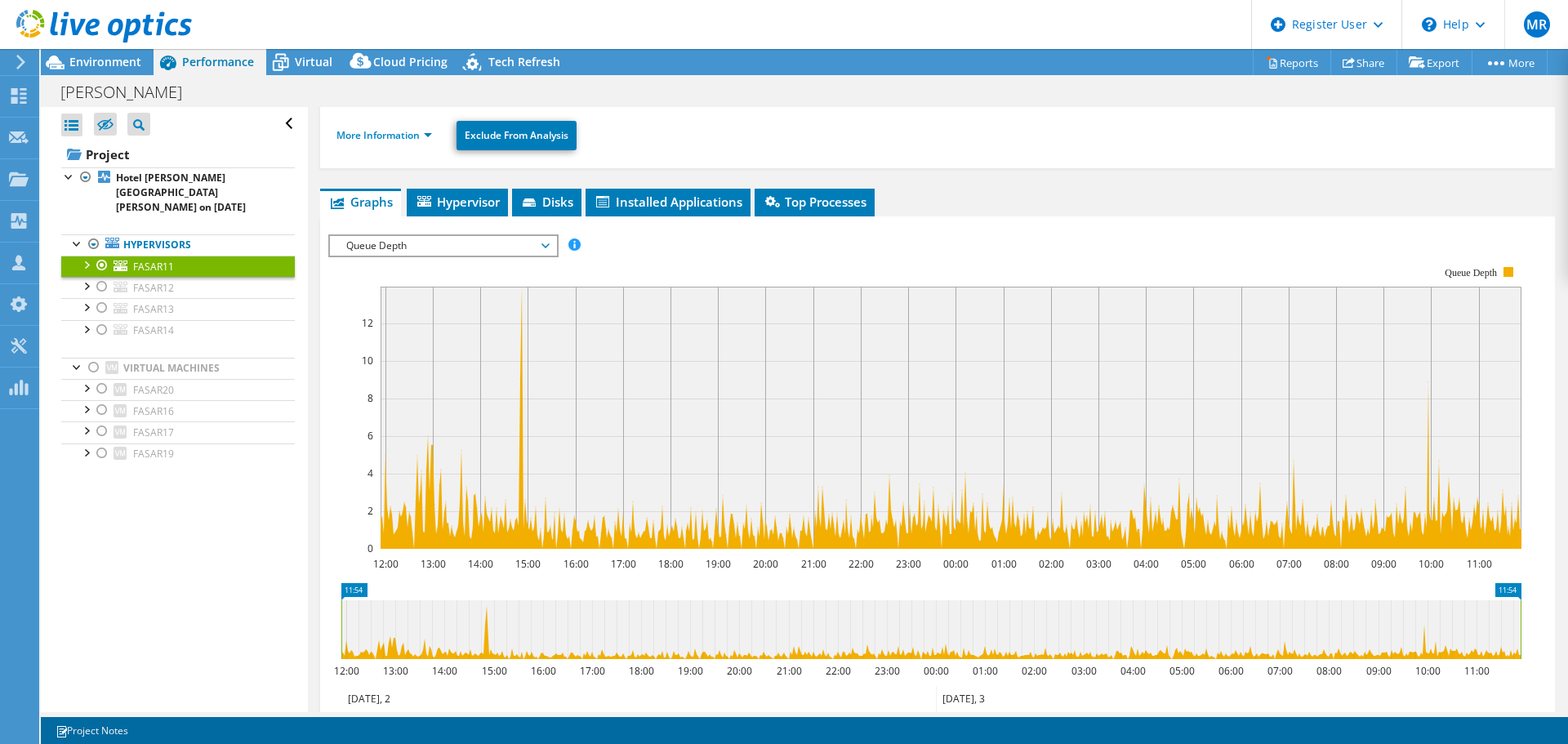
click at [296, 66] on span "Virtual" at bounding box center [313, 61] width 37 height 16
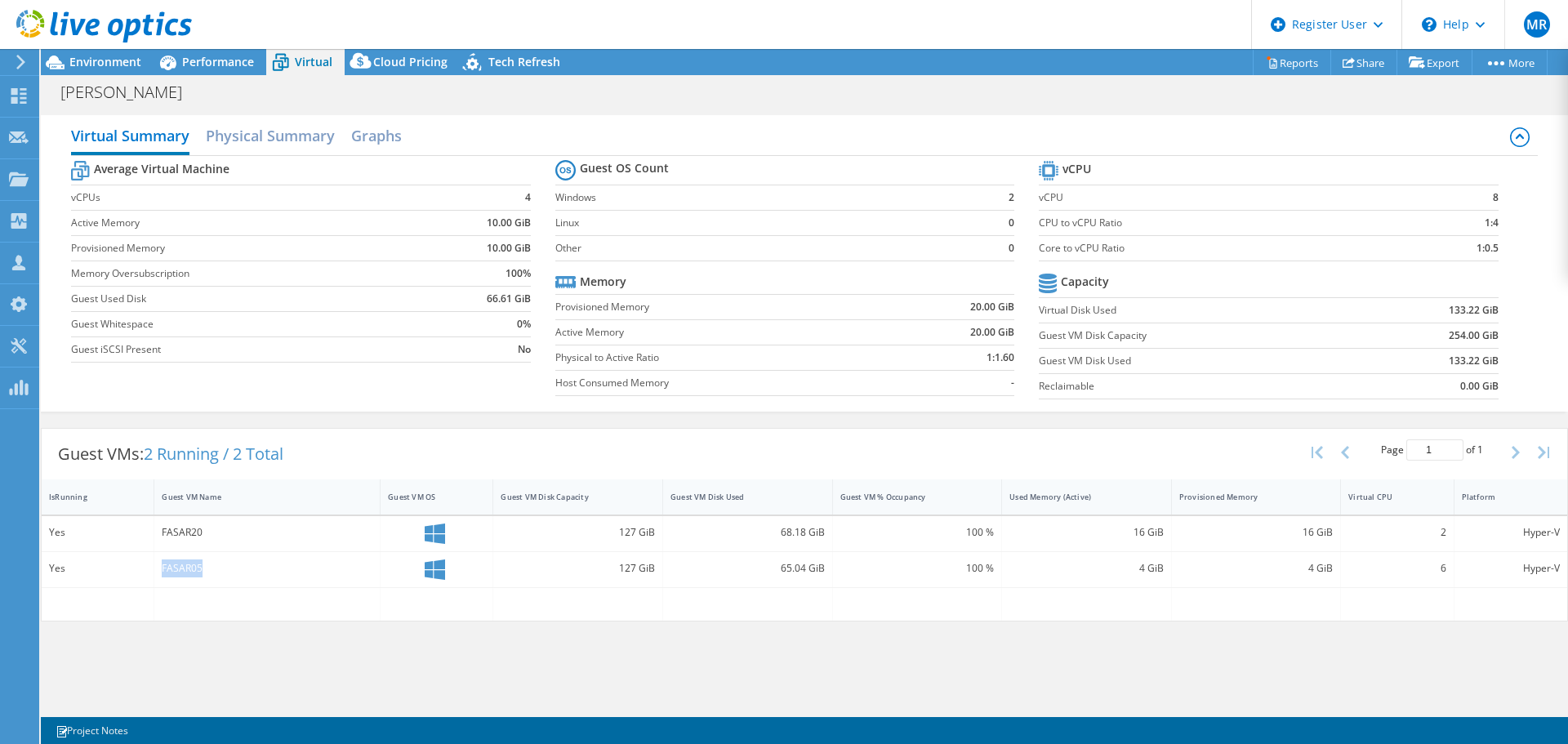
drag, startPoint x: 206, startPoint y: 572, endPoint x: 284, endPoint y: 326, distance: 258.1
click at [159, 569] on div "FASAR05" at bounding box center [268, 569] width 226 height 35
click at [223, 60] on span "Performance" at bounding box center [218, 61] width 72 height 16
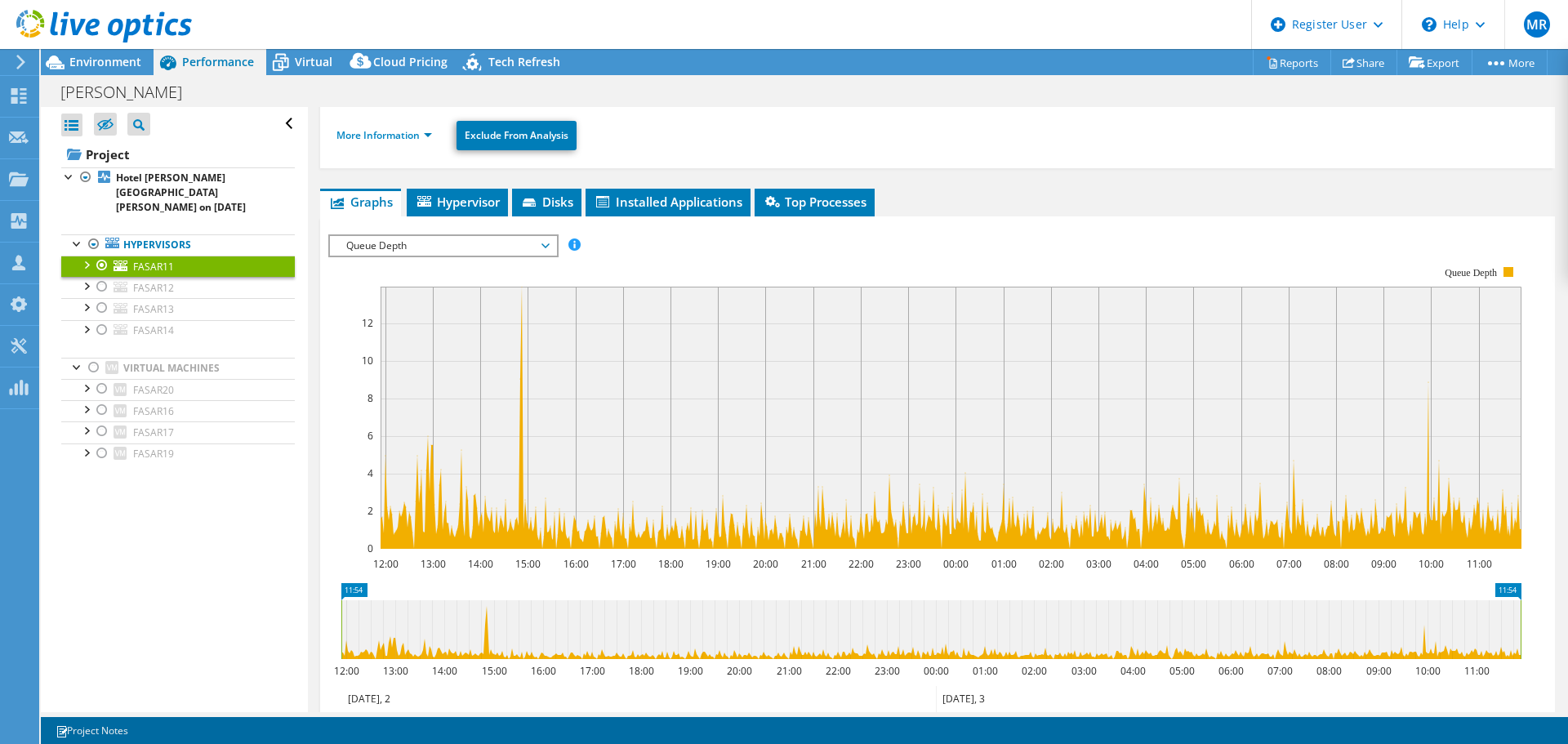
click at [107, 52] on div at bounding box center [96, 27] width 192 height 54
click at [111, 62] on span "Environment" at bounding box center [105, 61] width 72 height 16
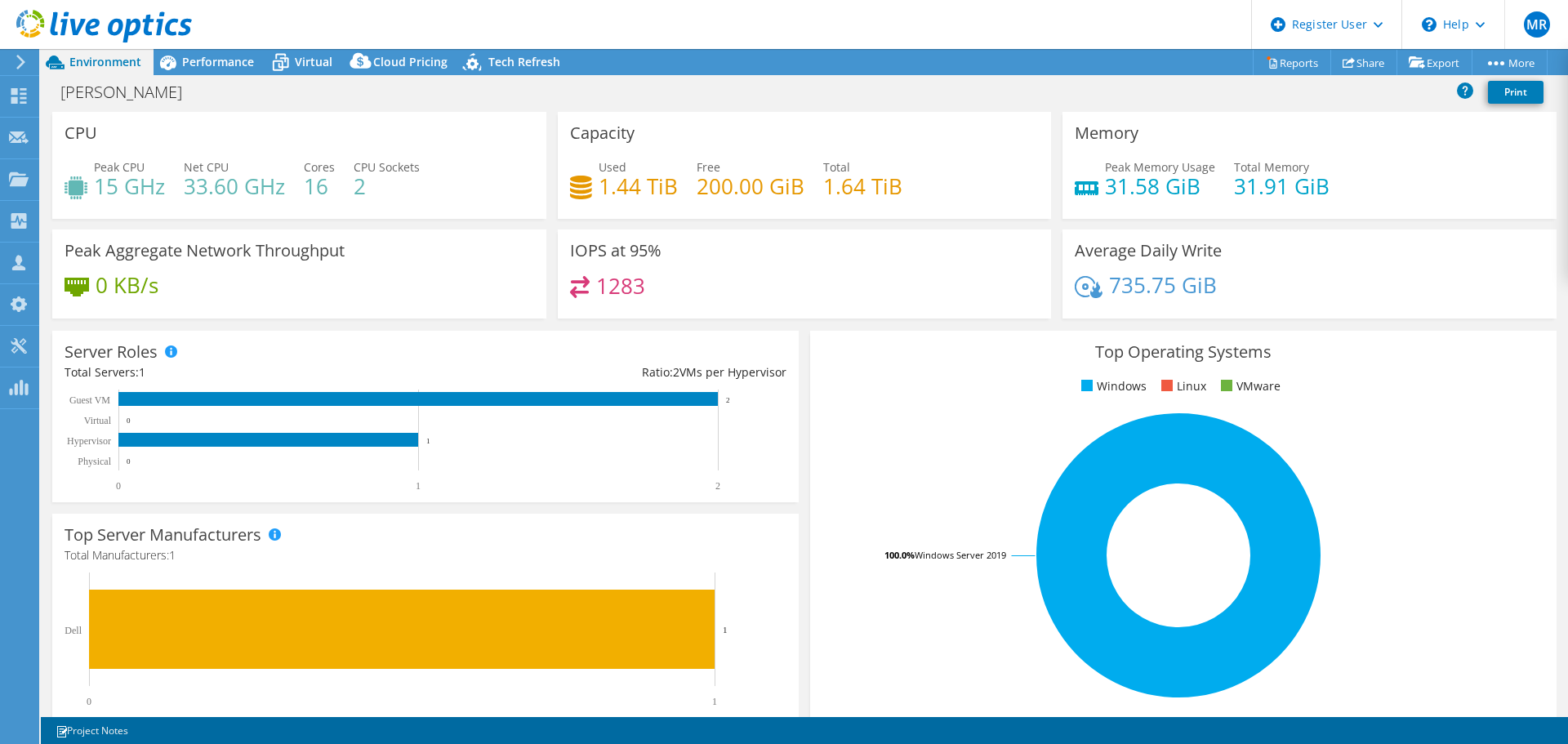
click at [231, 64] on span "Performance" at bounding box center [218, 61] width 72 height 16
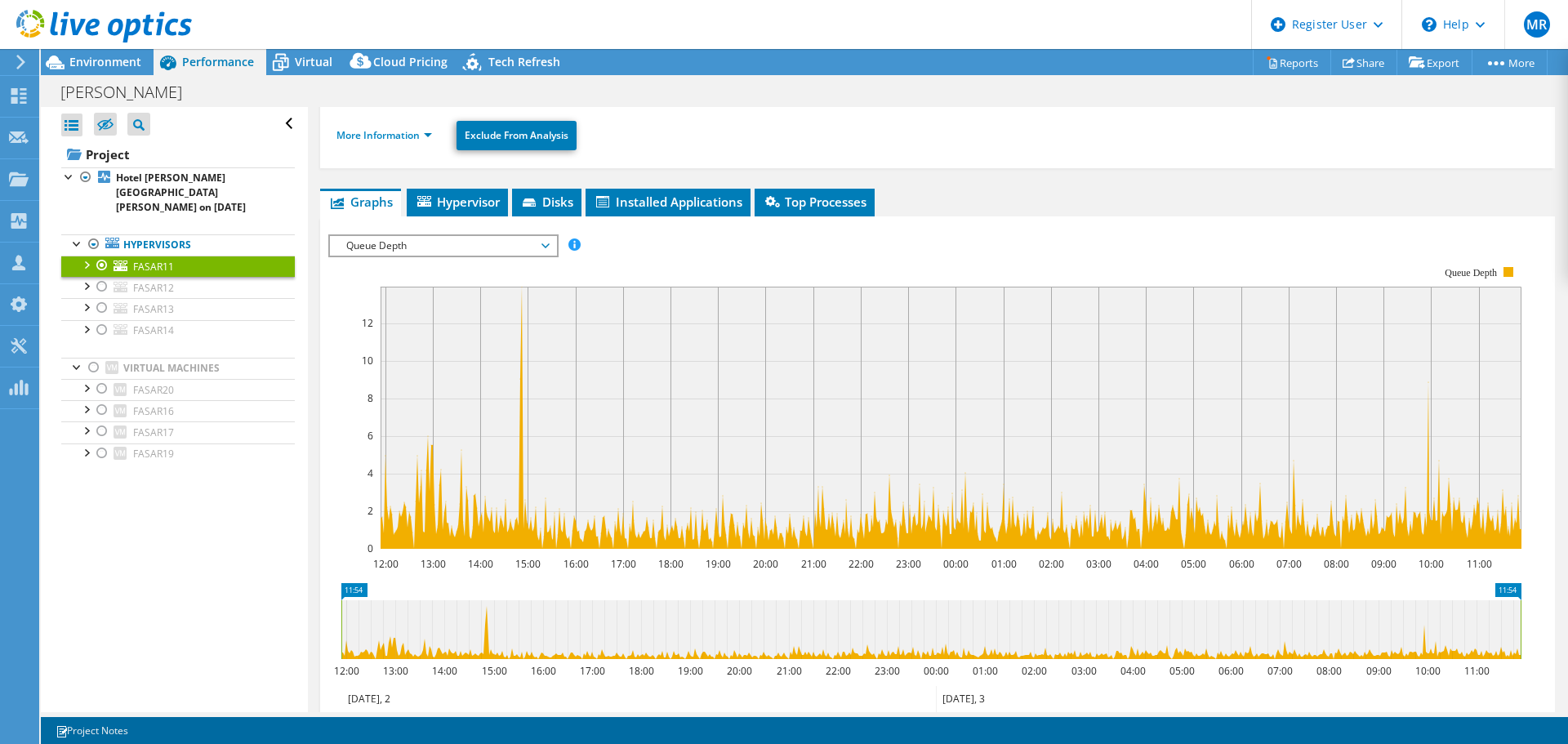
click at [297, 67] on span "Virtual" at bounding box center [313, 61] width 37 height 16
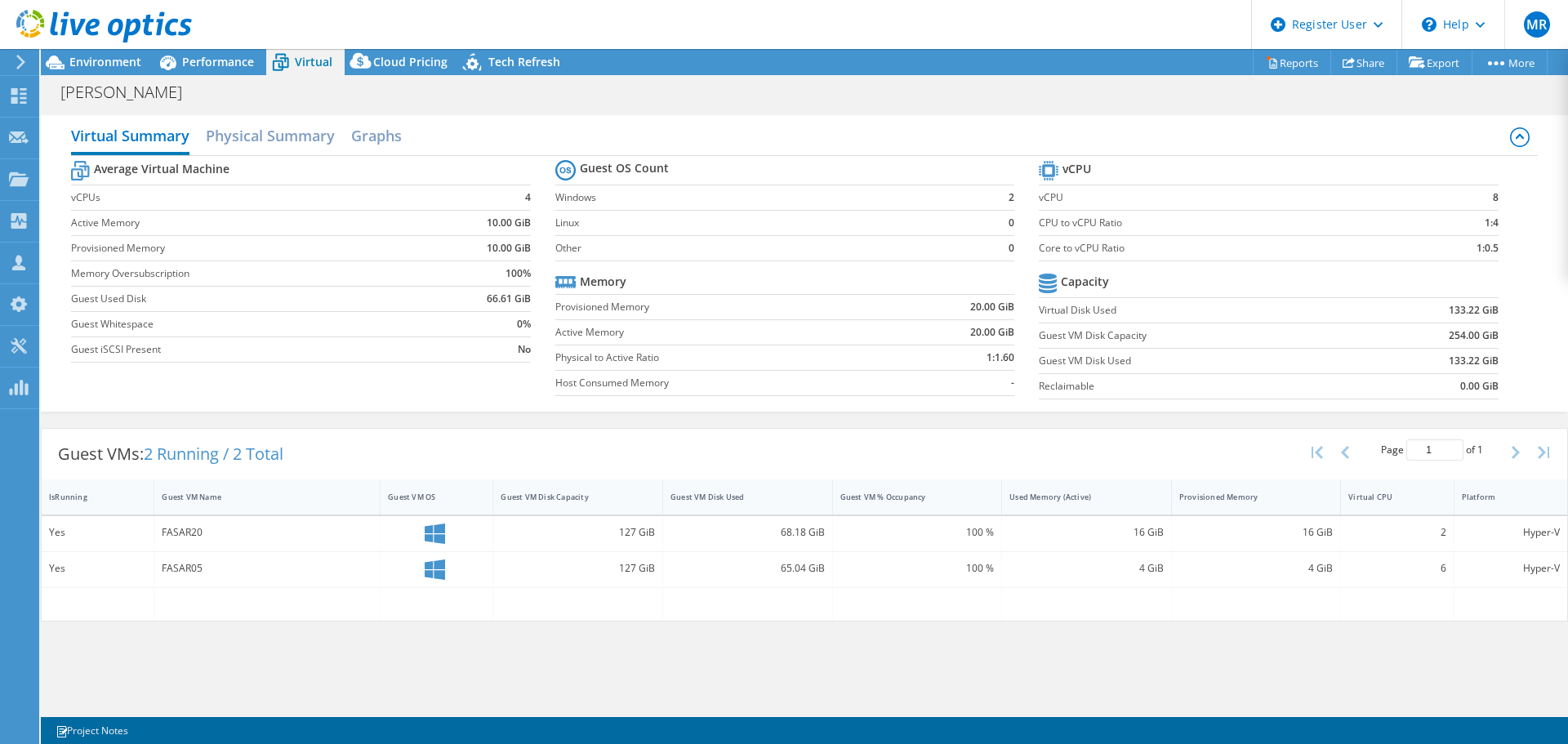
click at [236, 60] on span "Performance" at bounding box center [218, 61] width 72 height 16
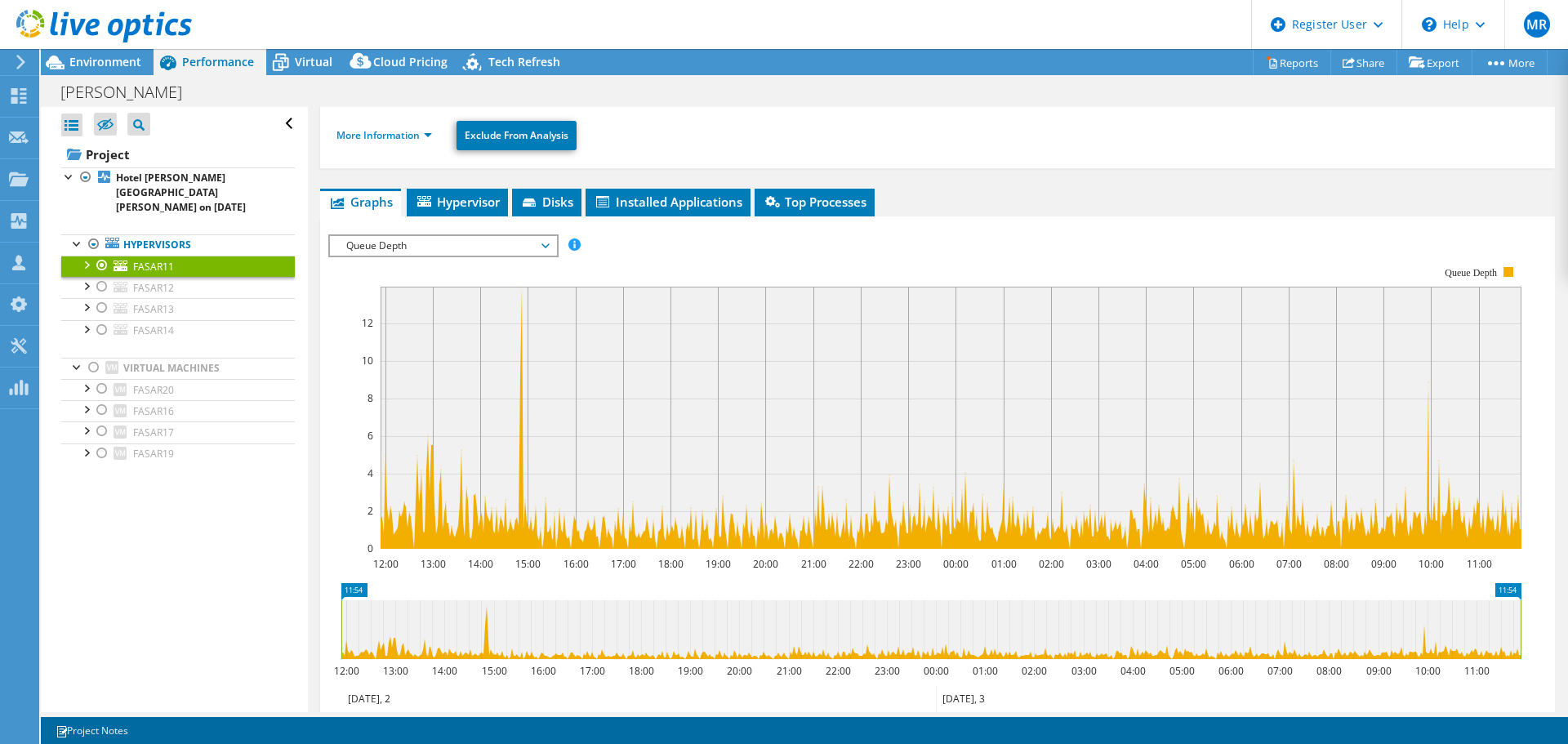
click at [309, 70] on div "Virtual" at bounding box center [305, 62] width 79 height 26
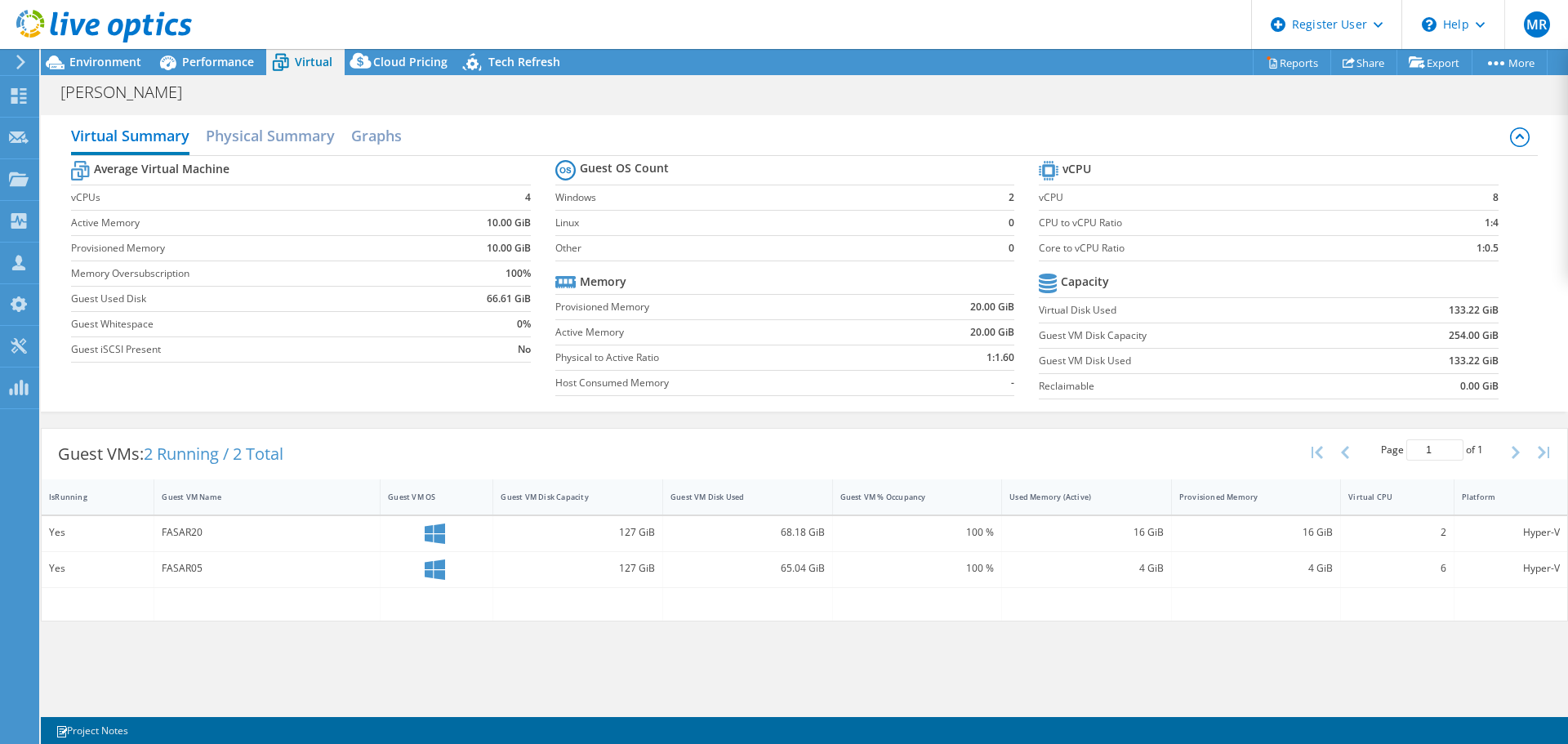
click at [228, 55] on span "Performance" at bounding box center [218, 61] width 72 height 16
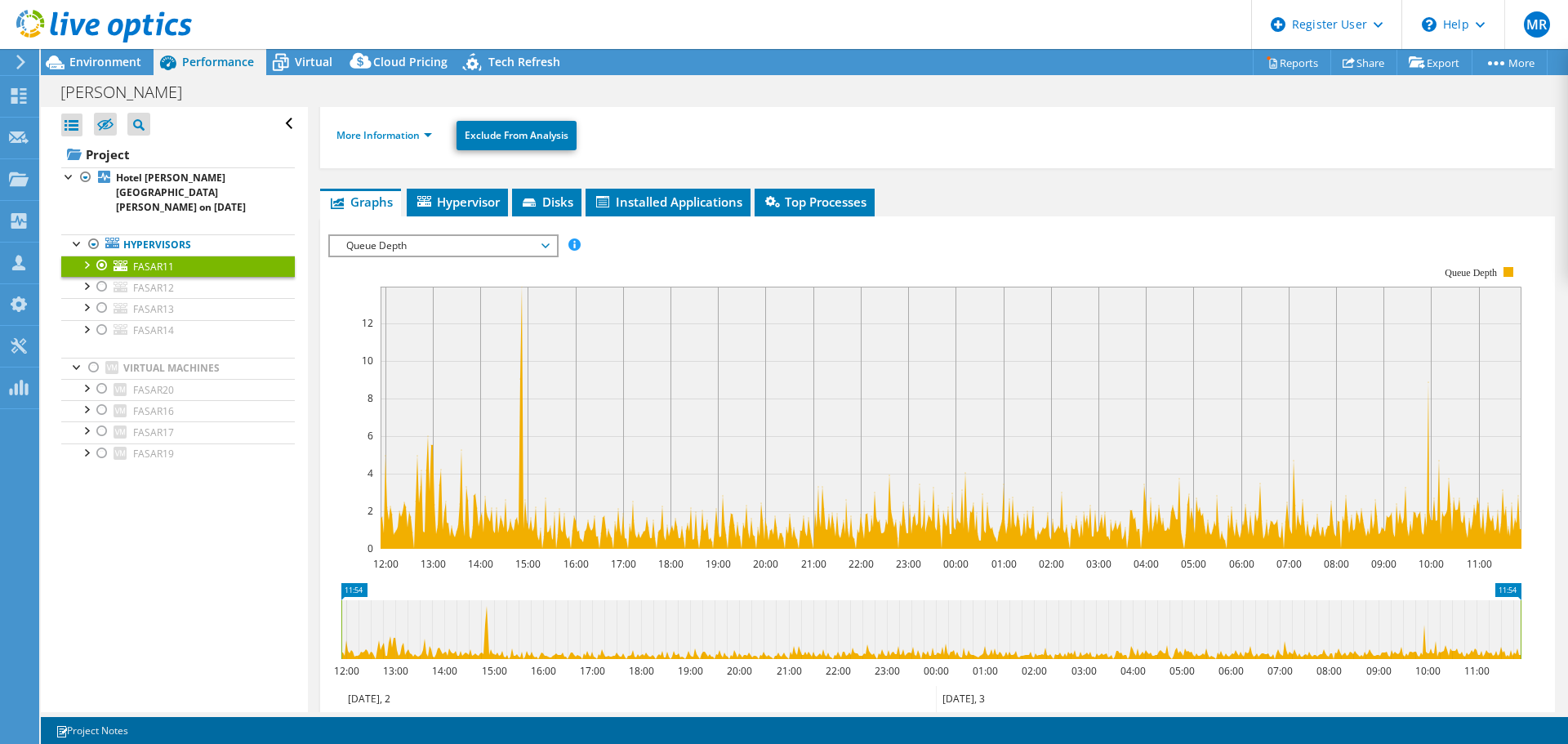
click at [313, 50] on div "Virtual" at bounding box center [305, 62] width 79 height 26
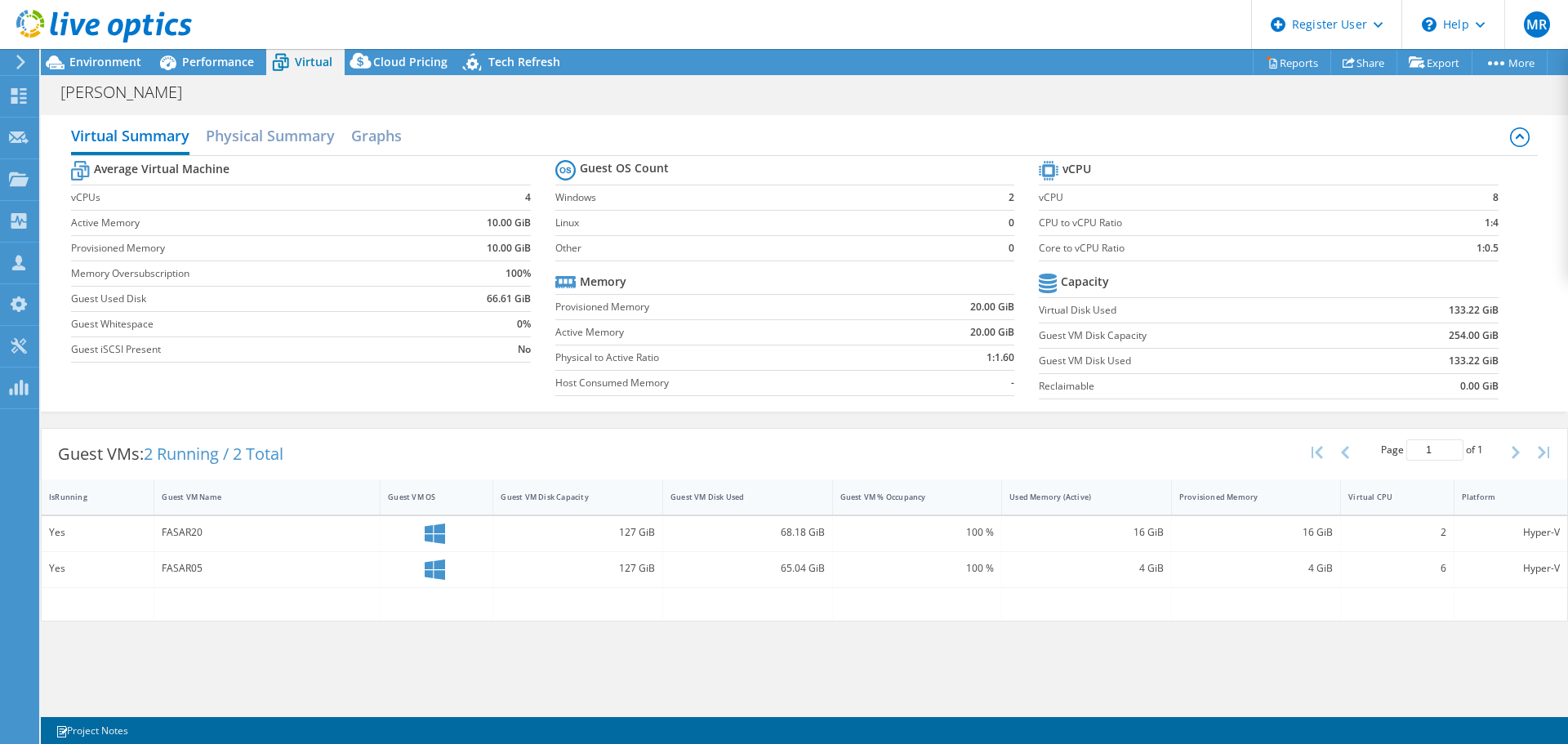
click at [242, 67] on span "Performance" at bounding box center [218, 61] width 72 height 16
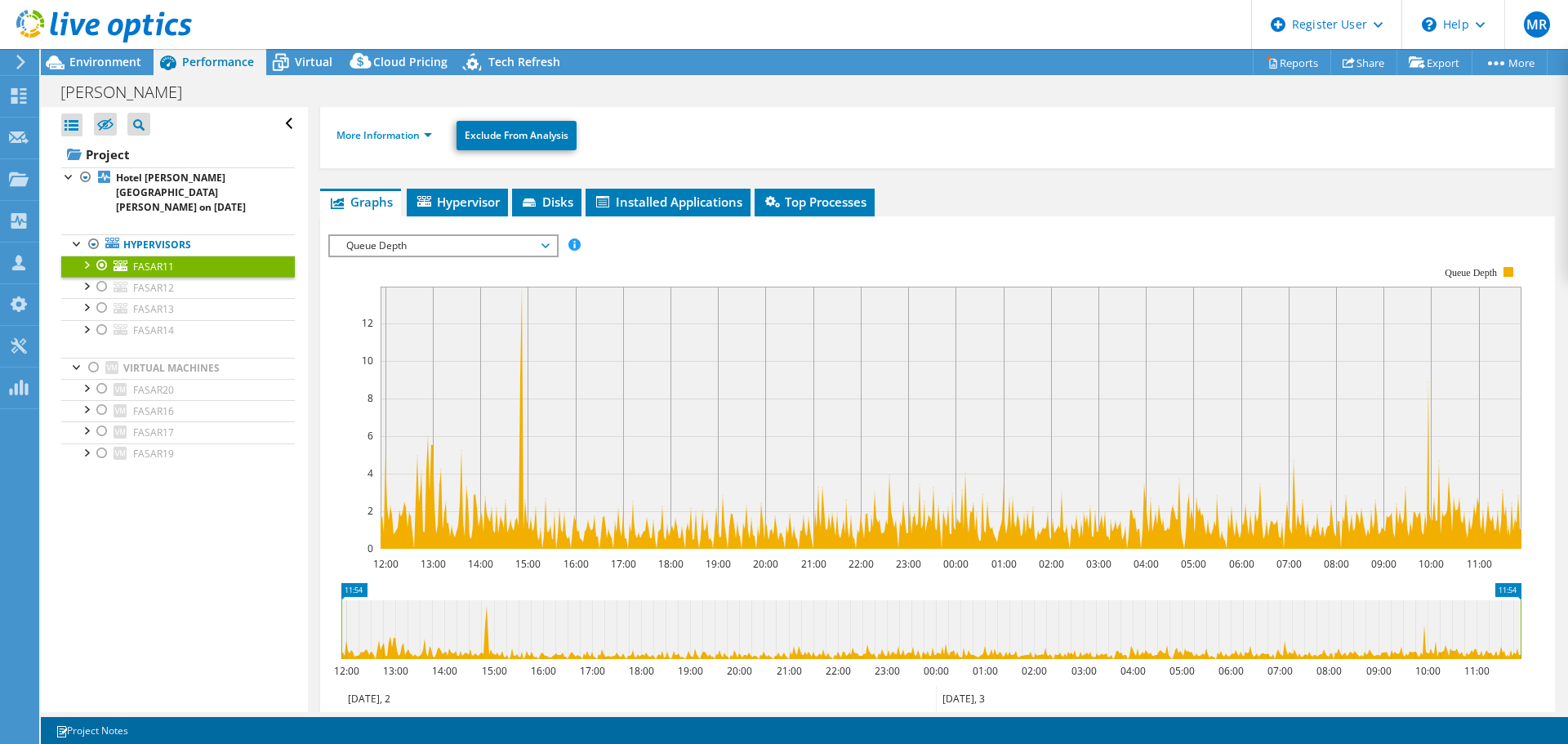
click at [95, 234] on div at bounding box center [93, 244] width 16 height 20
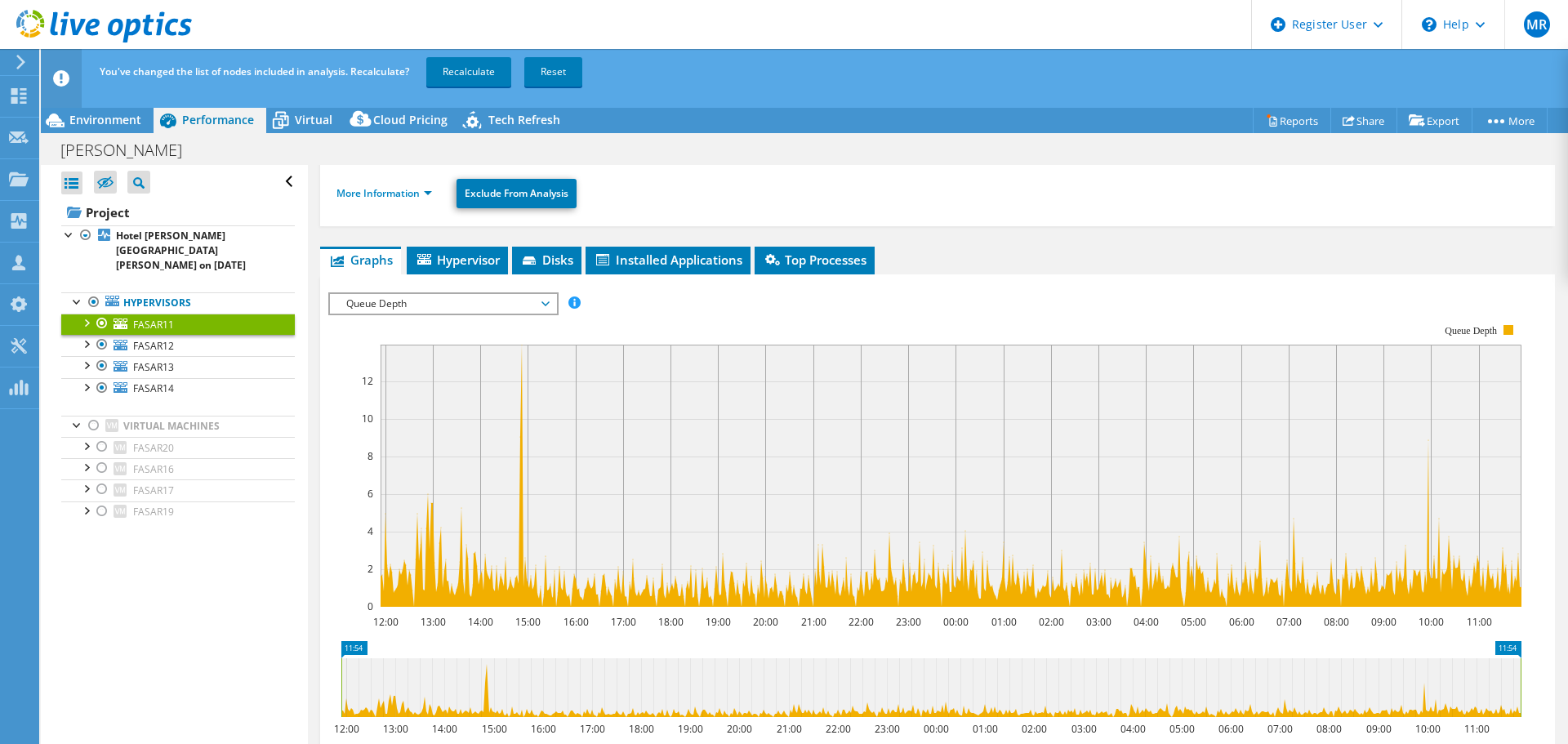
click at [466, 72] on link "Recalculate" at bounding box center [468, 72] width 85 height 29
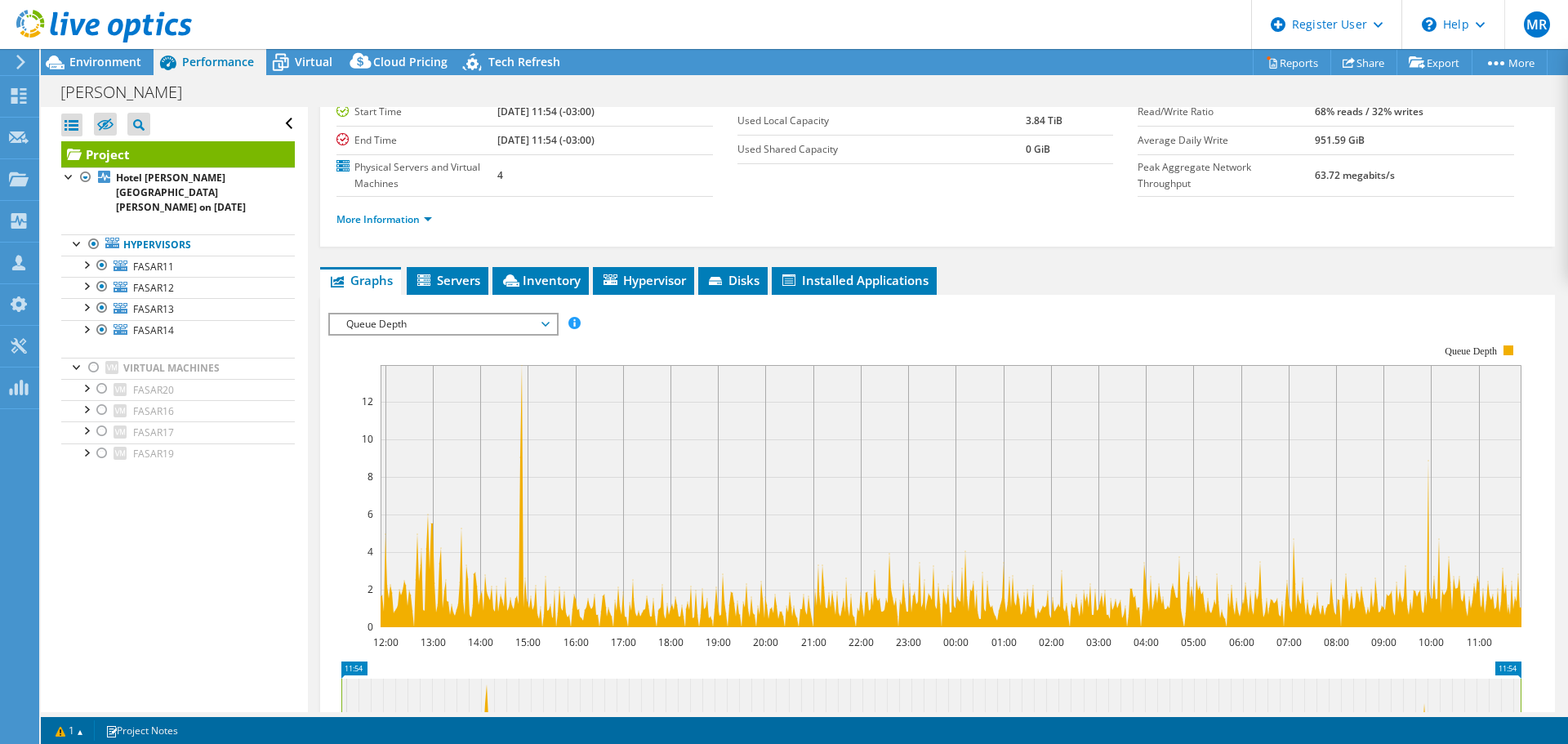
click at [300, 64] on span "Virtual" at bounding box center [313, 61] width 37 height 16
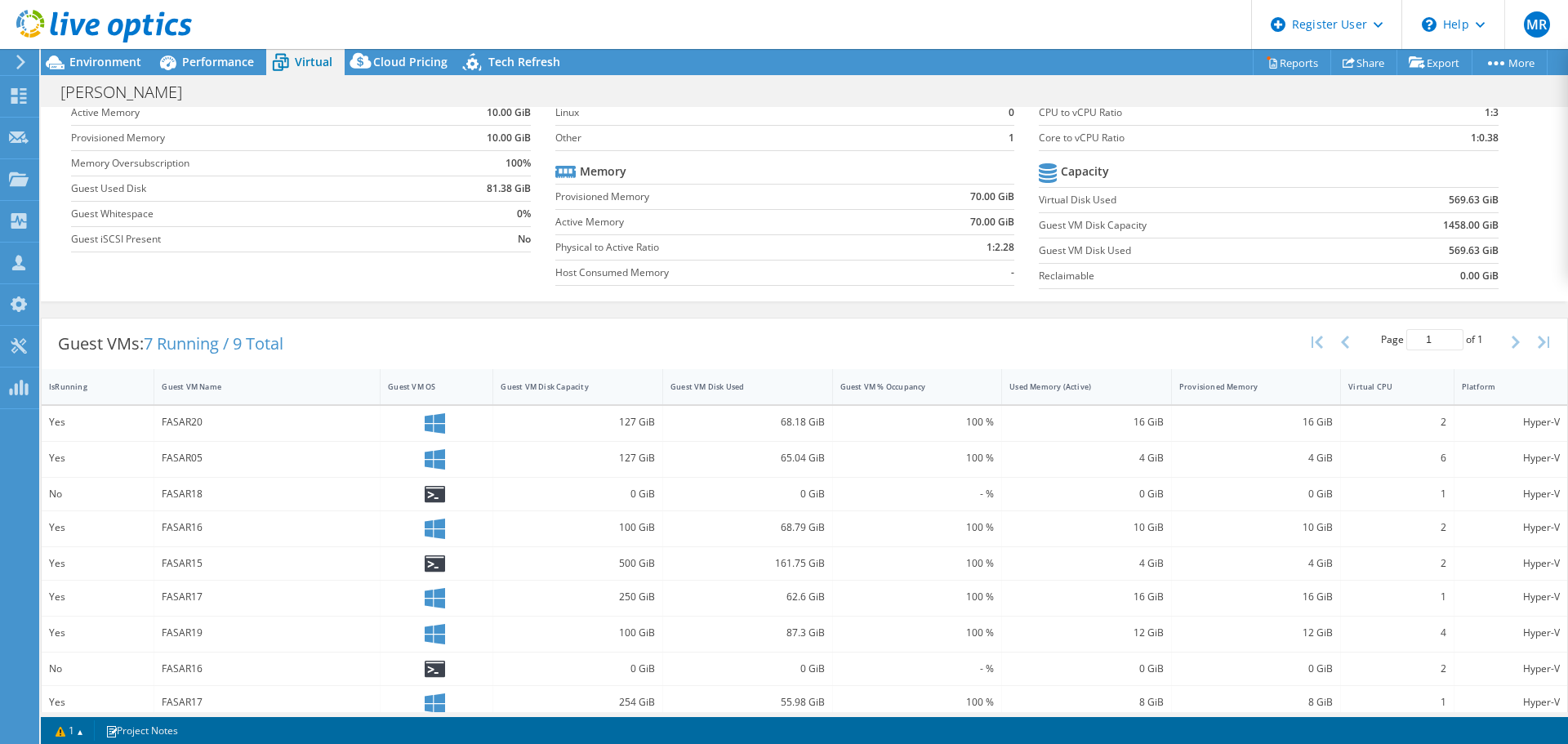
scroll to position [128, 0]
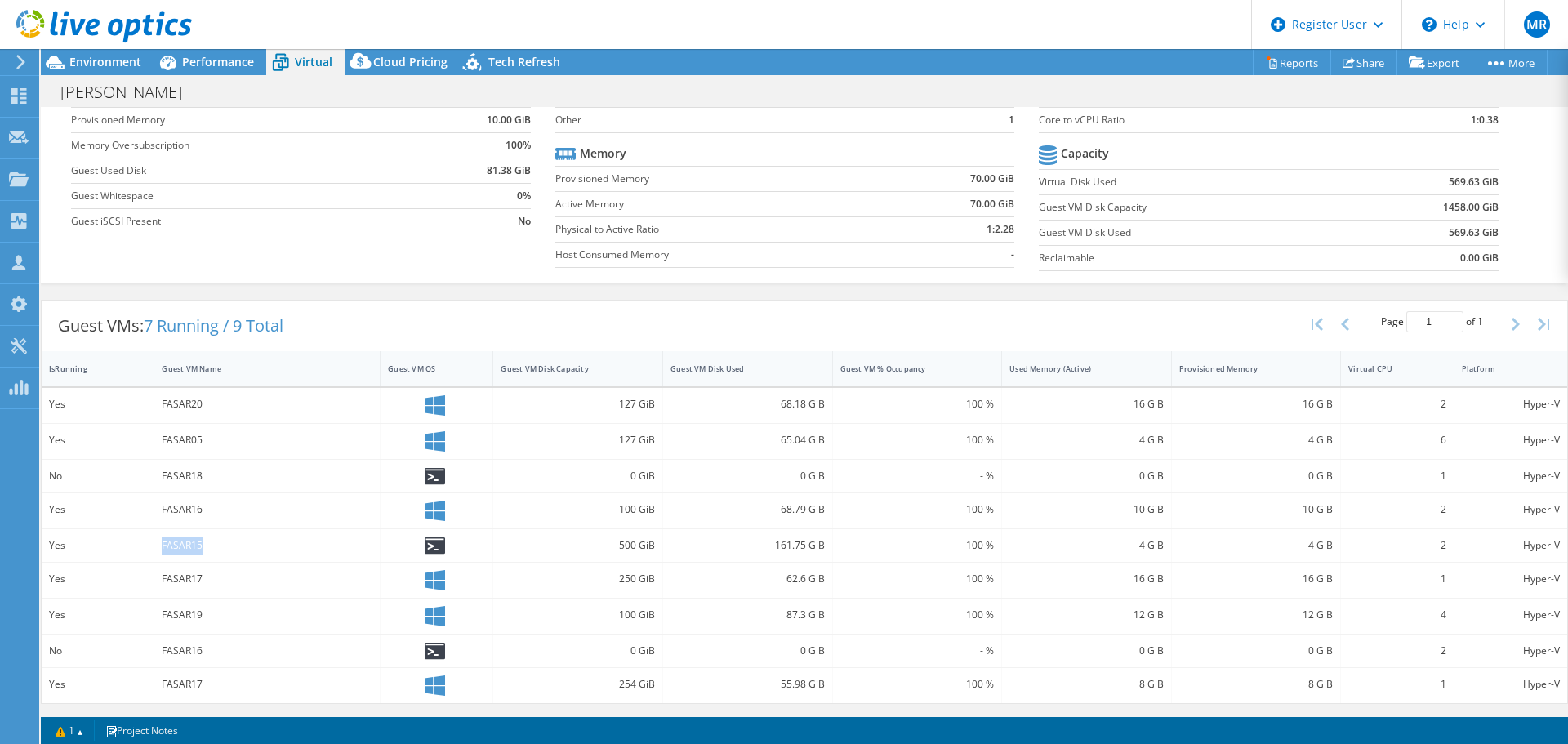
drag, startPoint x: 162, startPoint y: 544, endPoint x: 207, endPoint y: 545, distance: 45.0
click at [207, 545] on div "FASAR15" at bounding box center [267, 545] width 211 height 18
click at [205, 68] on span "Performance" at bounding box center [218, 61] width 72 height 16
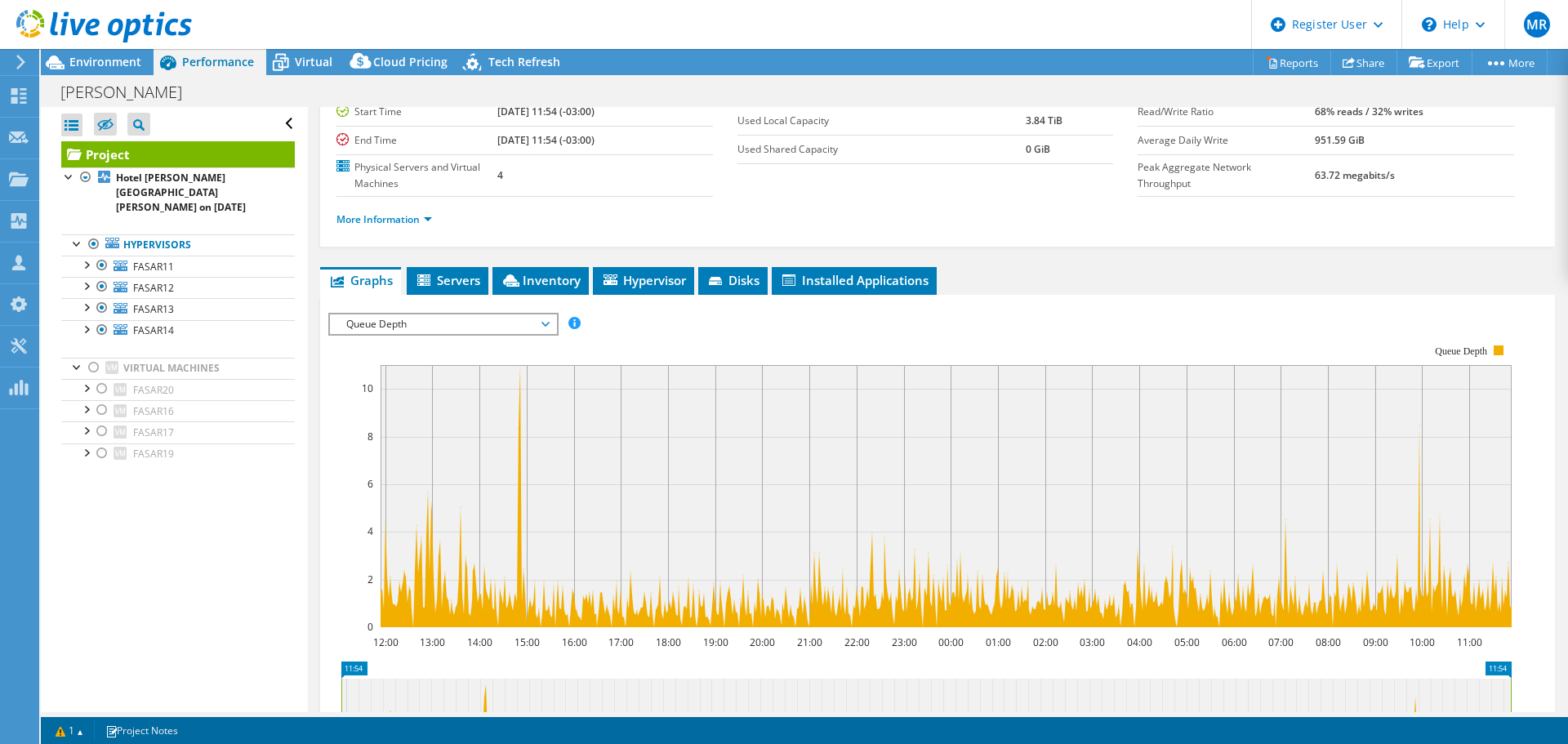
scroll to position [0, 0]
click at [308, 66] on span "Virtual" at bounding box center [313, 61] width 37 height 16
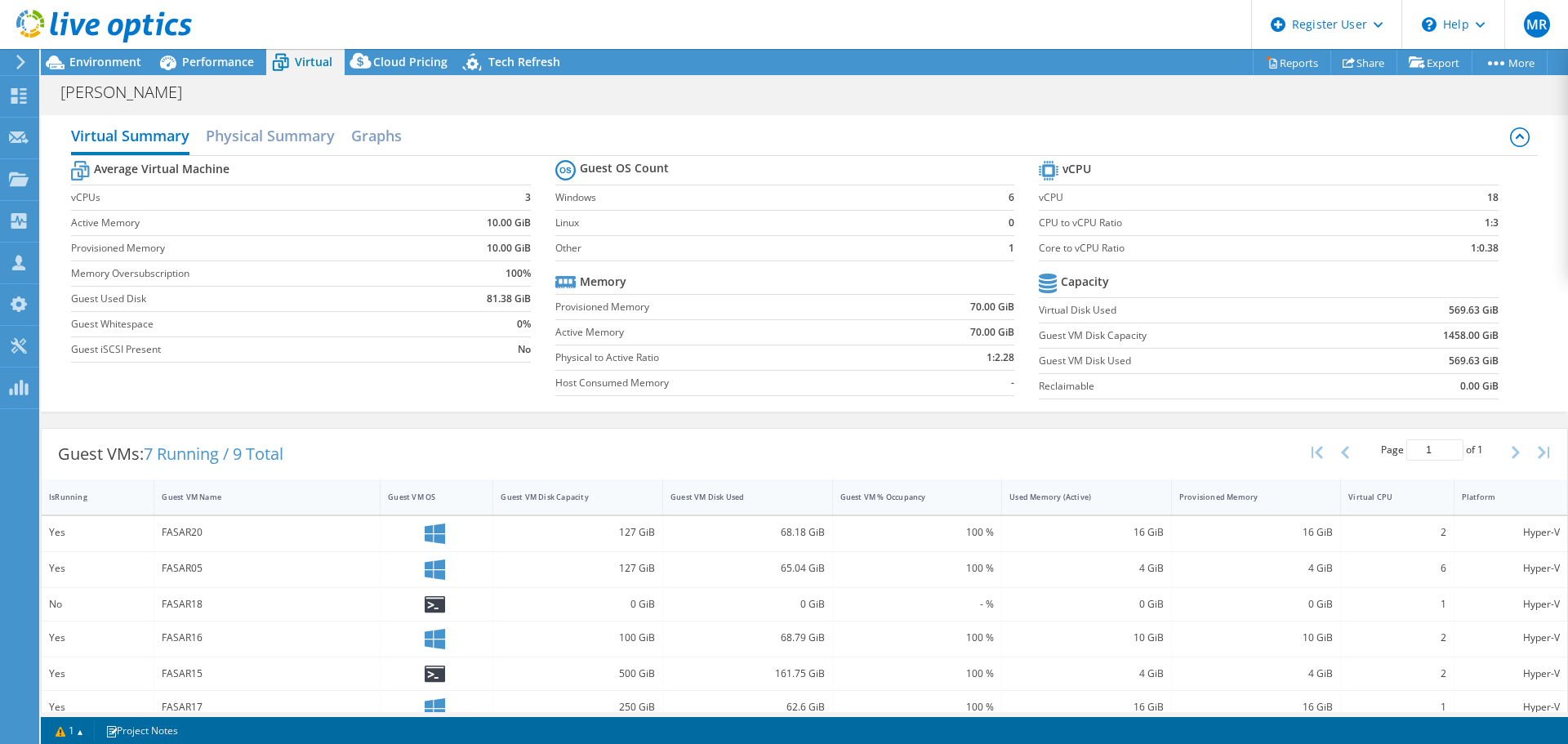
click at [237, 52] on div "Performance" at bounding box center [210, 62] width 112 height 26
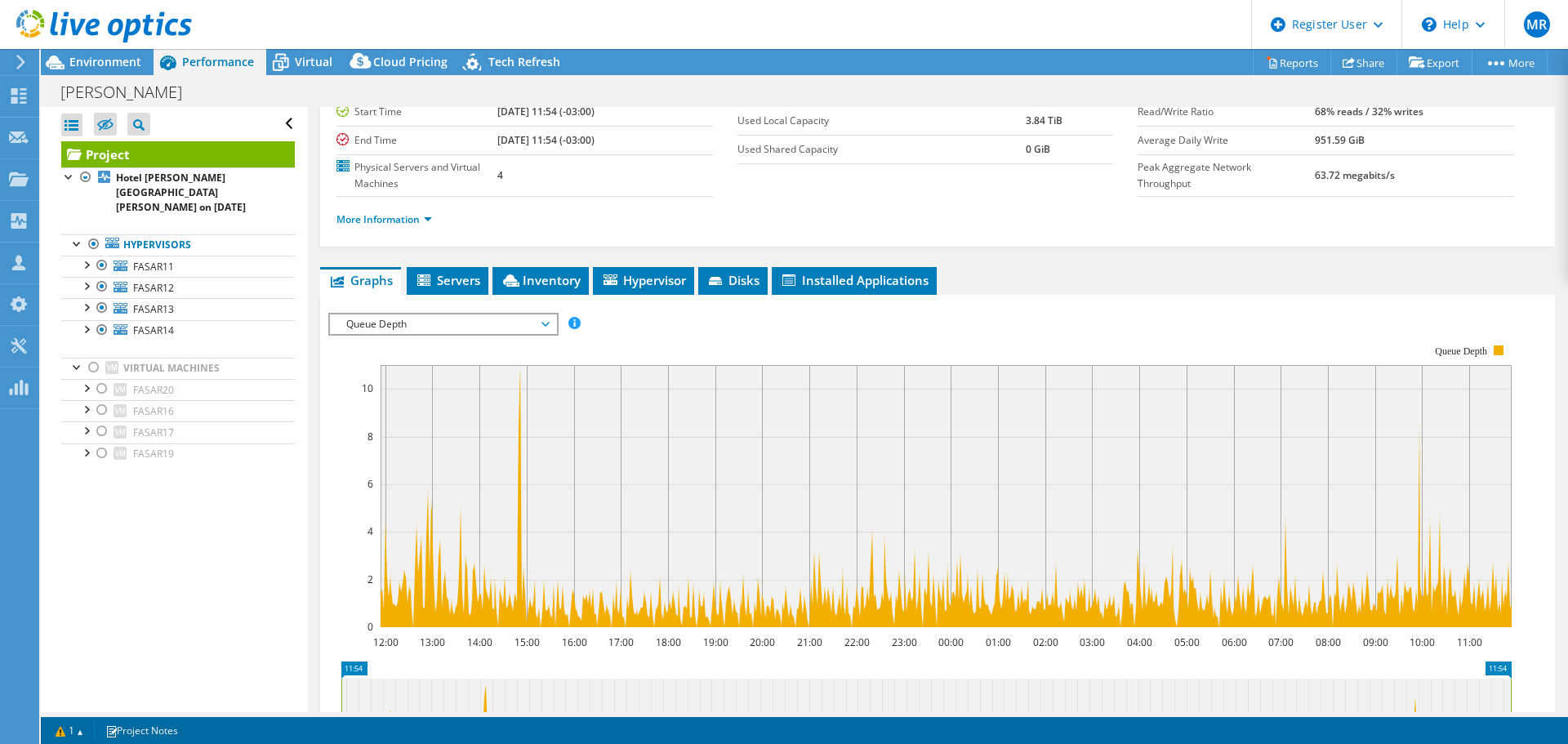
click at [320, 69] on div "Virtual" at bounding box center [305, 62] width 79 height 26
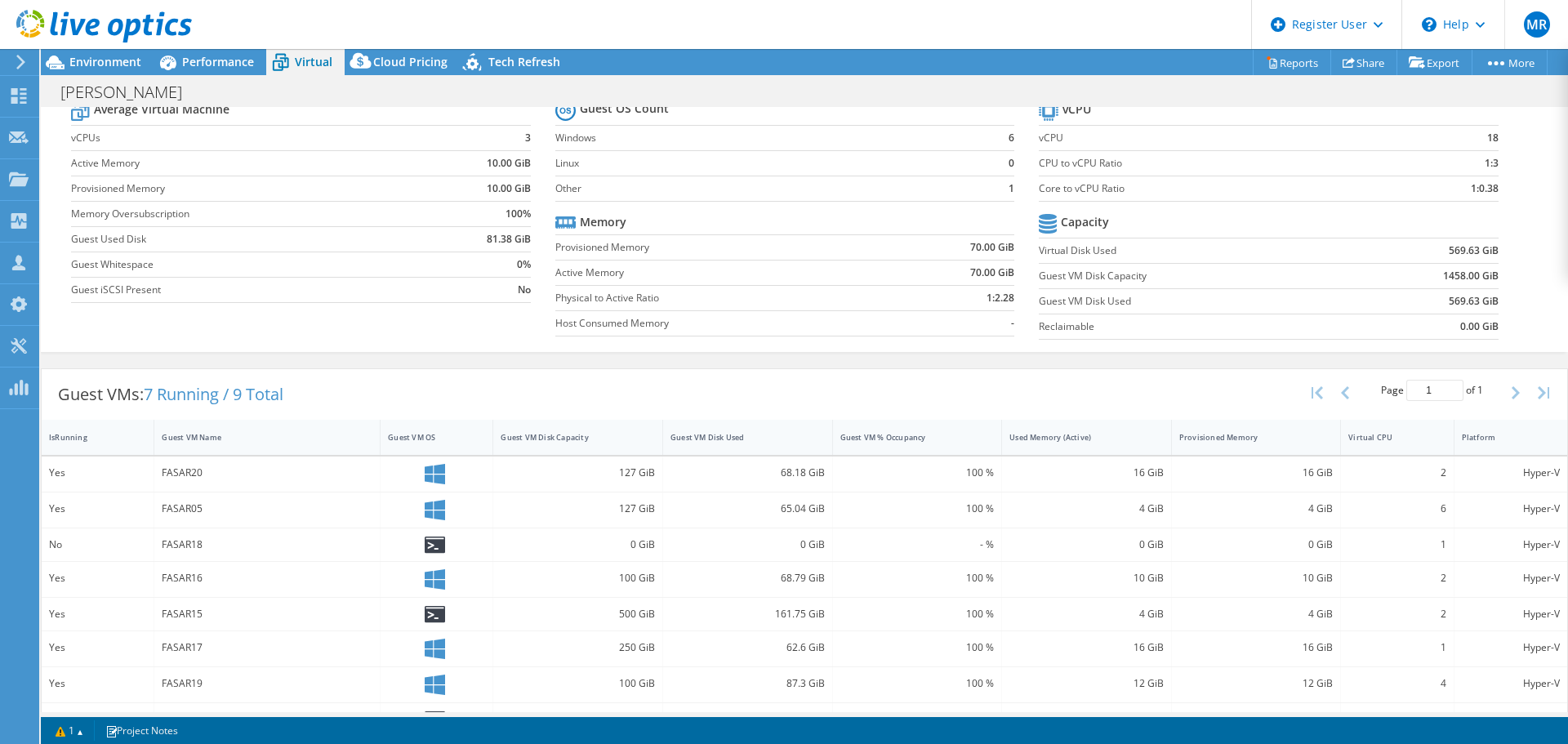
scroll to position [128, 0]
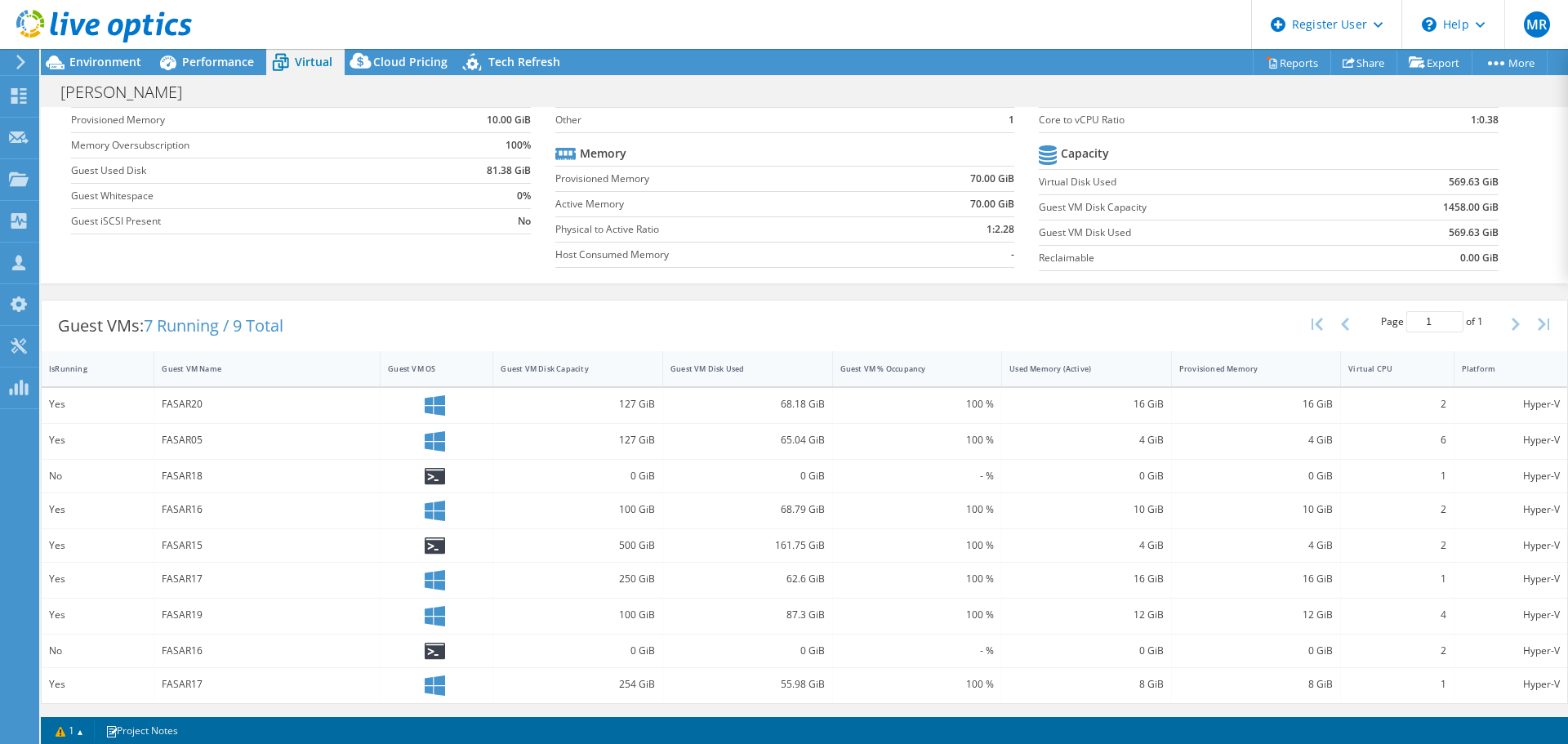
click at [241, 67] on span "Performance" at bounding box center [218, 61] width 72 height 16
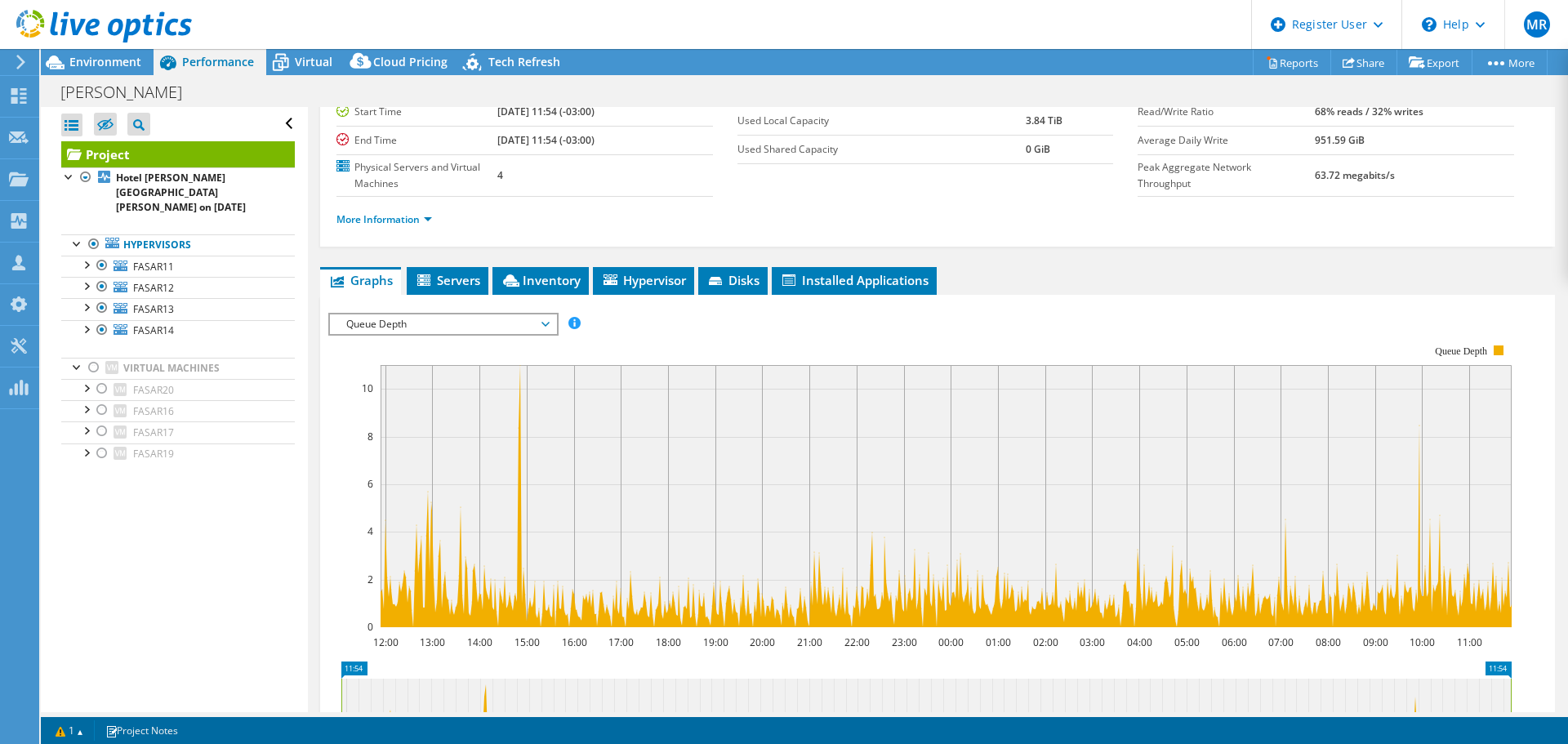
click at [315, 60] on span "Virtual" at bounding box center [313, 61] width 37 height 16
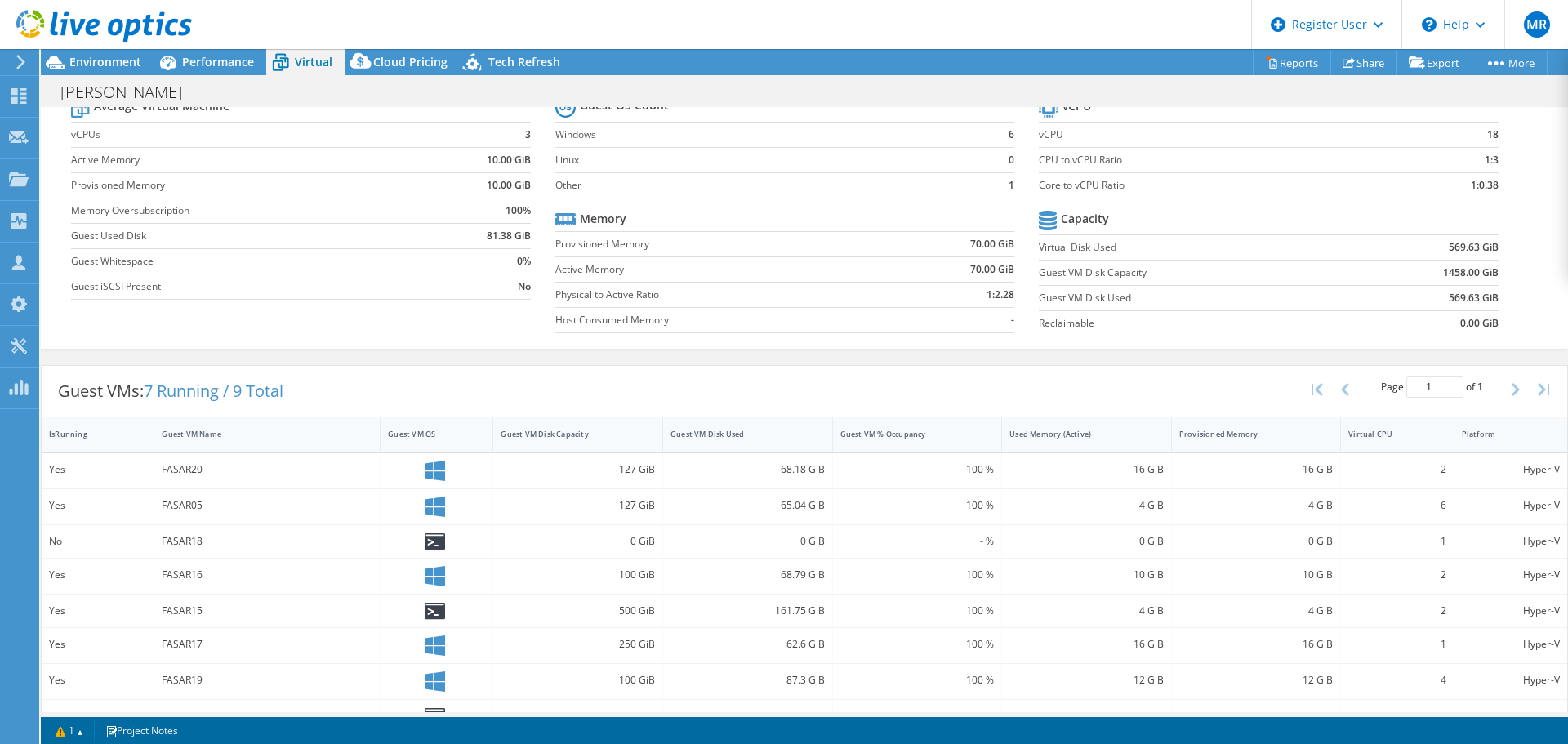
scroll to position [128, 0]
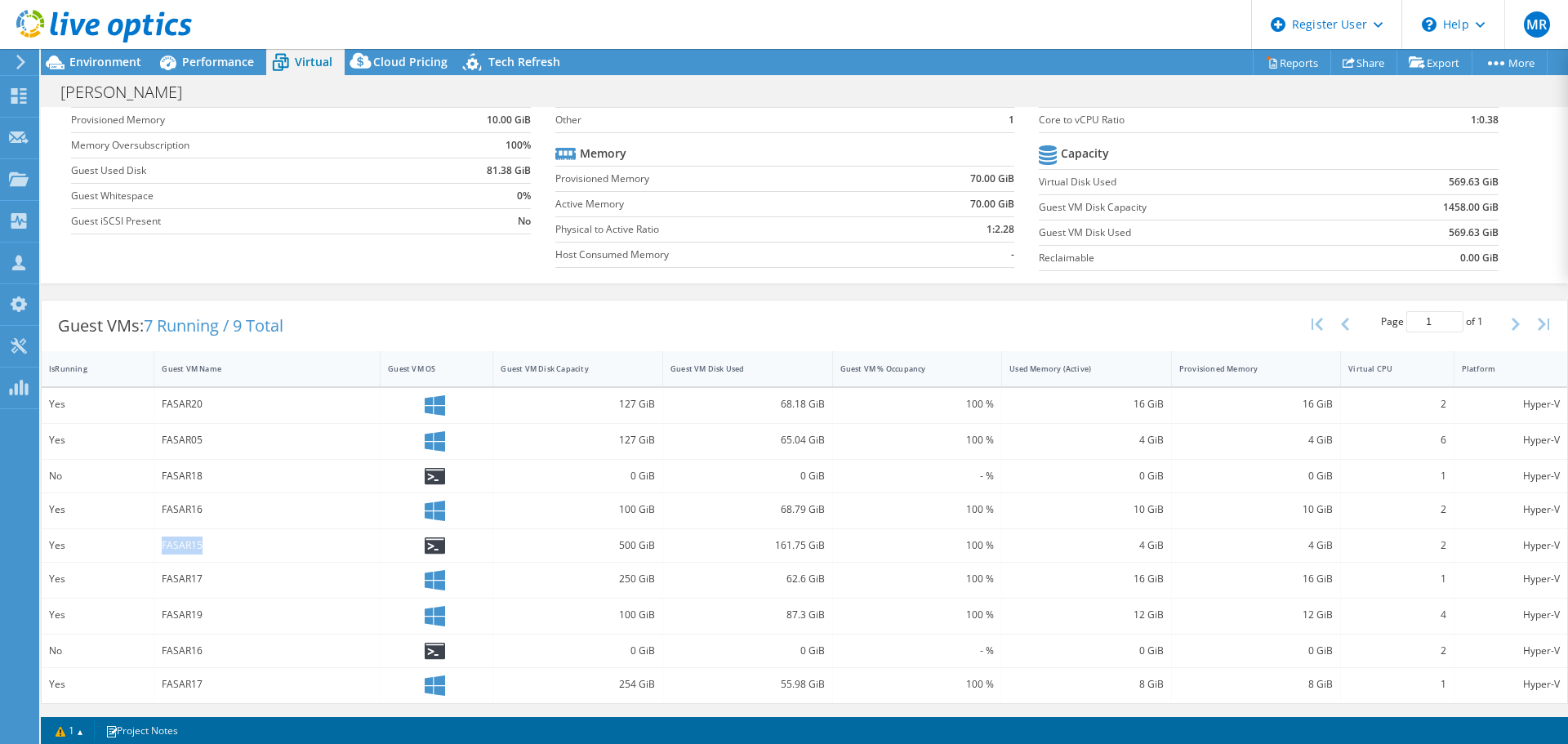
drag, startPoint x: 200, startPoint y: 544, endPoint x: 156, endPoint y: 543, distance: 44.0
click at [156, 543] on div "FASAR15" at bounding box center [268, 545] width 226 height 33
drag, startPoint x: 164, startPoint y: 475, endPoint x: 225, endPoint y: 475, distance: 61.0
click at [225, 475] on div "FASAR18" at bounding box center [267, 476] width 211 height 18
click at [189, 477] on div "FASAR18" at bounding box center [267, 476] width 211 height 18
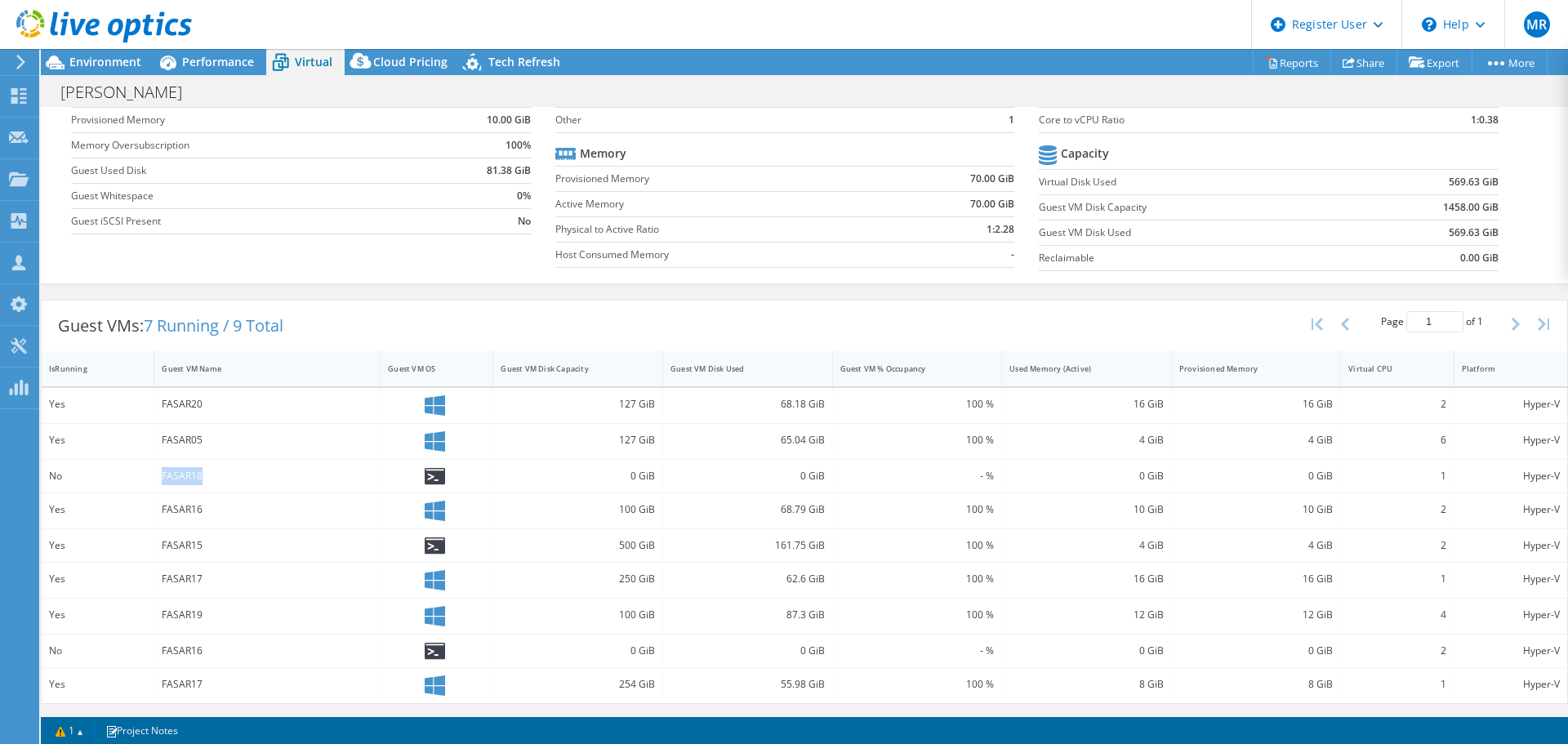
click at [189, 477] on div "FASAR18" at bounding box center [267, 476] width 211 height 18
drag, startPoint x: 159, startPoint y: 542, endPoint x: 201, endPoint y: 542, distance: 42.0
click at [201, 542] on div "FASAR15" at bounding box center [268, 545] width 226 height 33
click at [238, 567] on div "FASAR17" at bounding box center [268, 580] width 226 height 35
click at [232, 60] on span "Performance" at bounding box center [218, 61] width 72 height 16
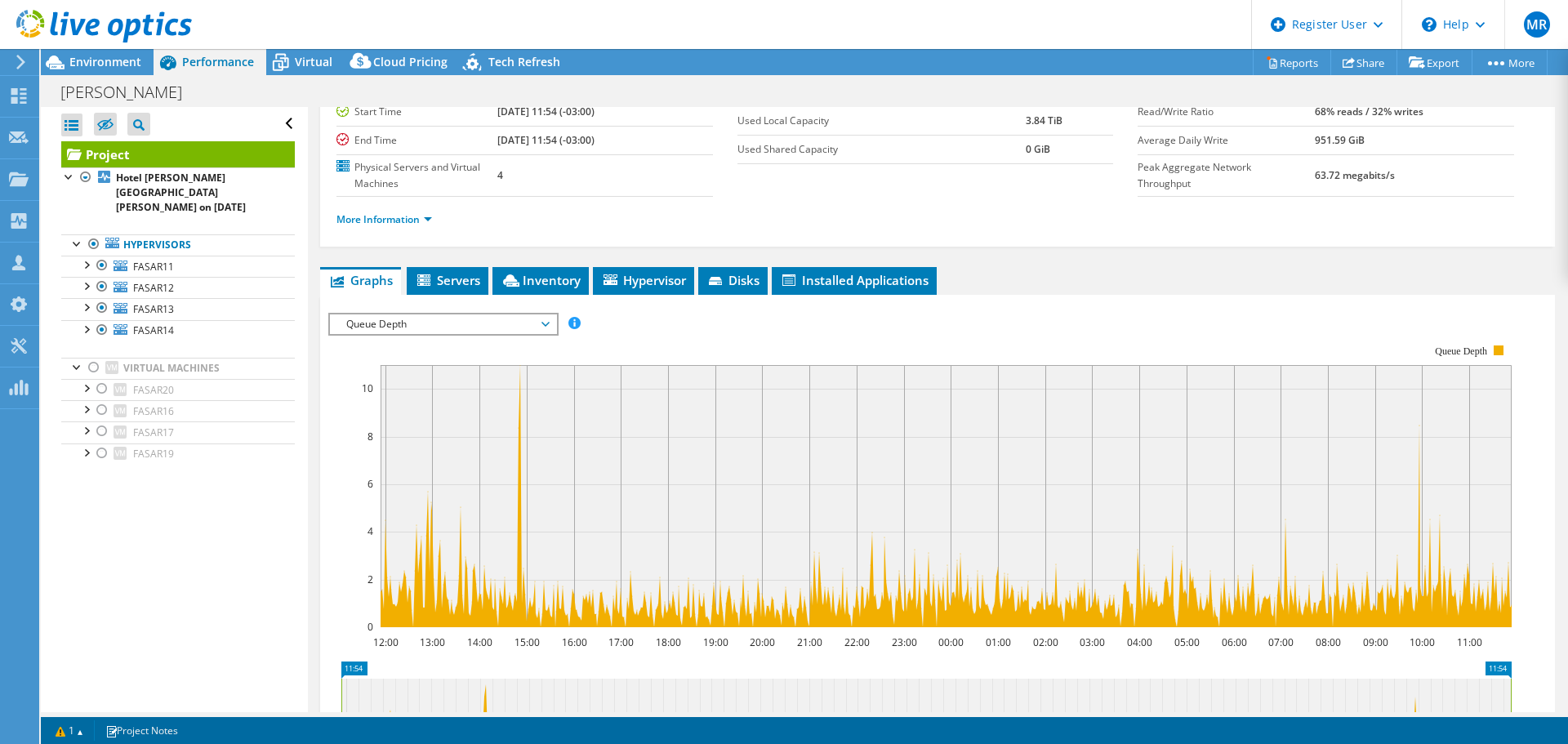
scroll to position [0, 0]
click at [110, 71] on div "Environment" at bounding box center [97, 62] width 112 height 26
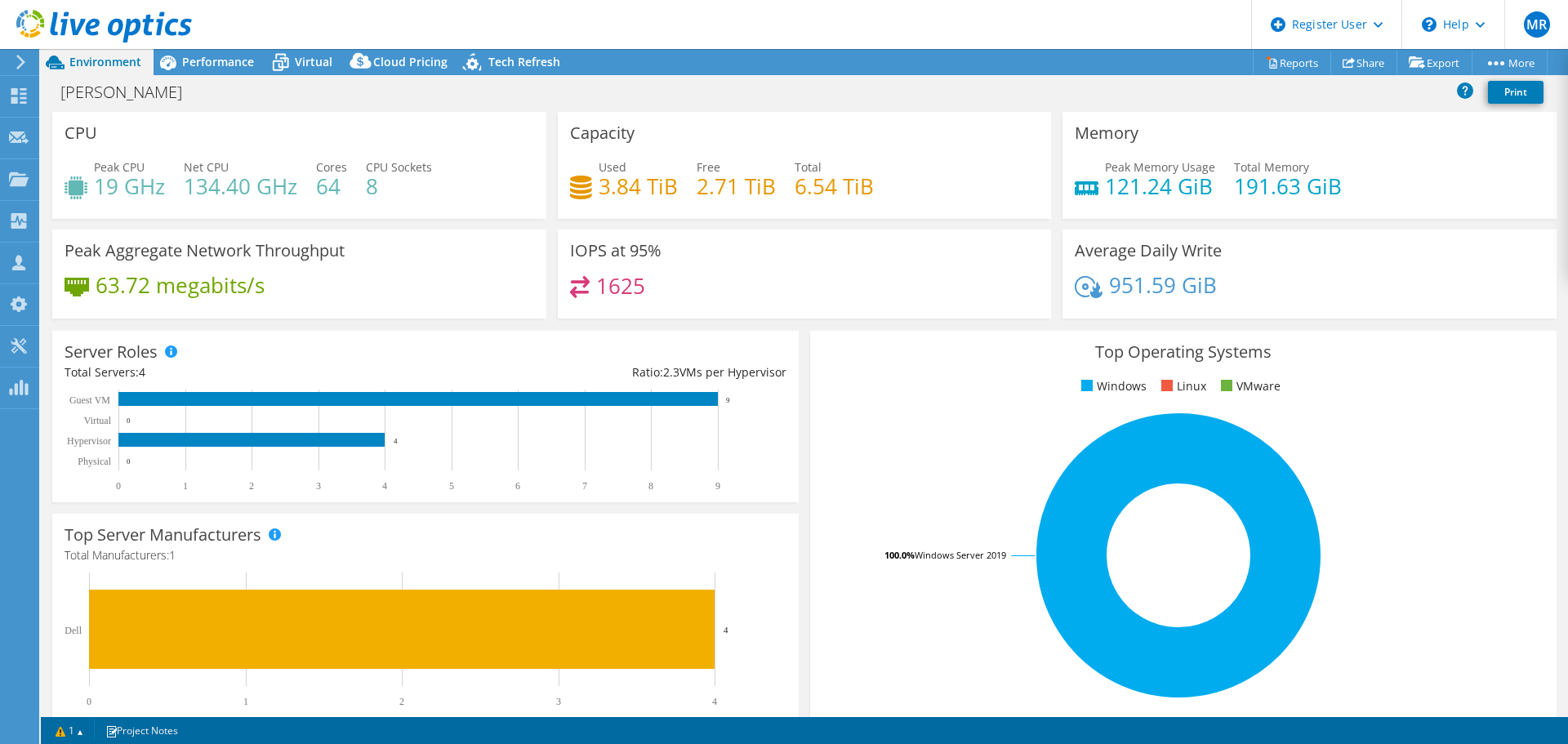
click at [301, 70] on div "Virtual" at bounding box center [305, 62] width 79 height 26
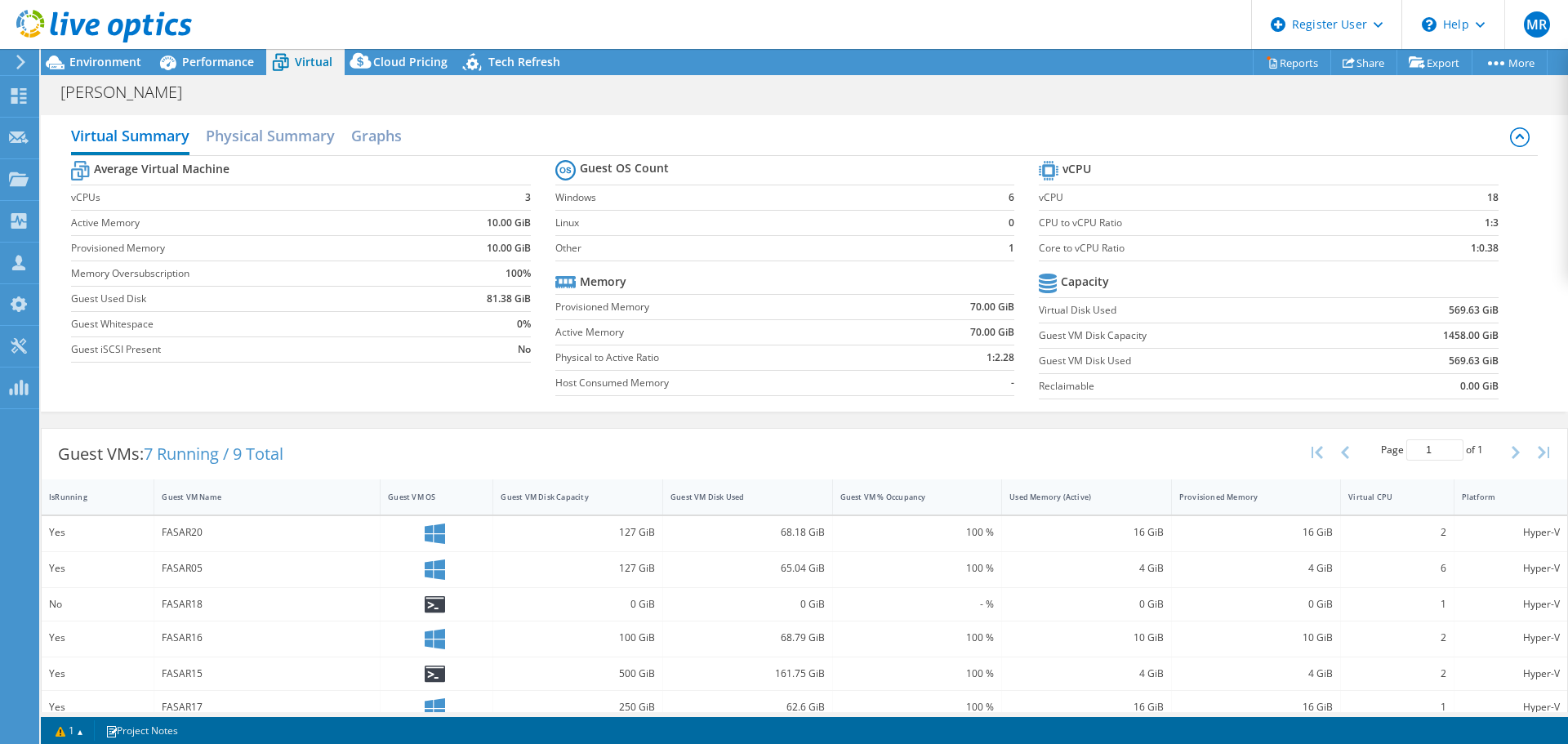
drag, startPoint x: 202, startPoint y: 57, endPoint x: 212, endPoint y: 105, distance: 49.0
click at [202, 57] on span "Performance" at bounding box center [218, 61] width 72 height 16
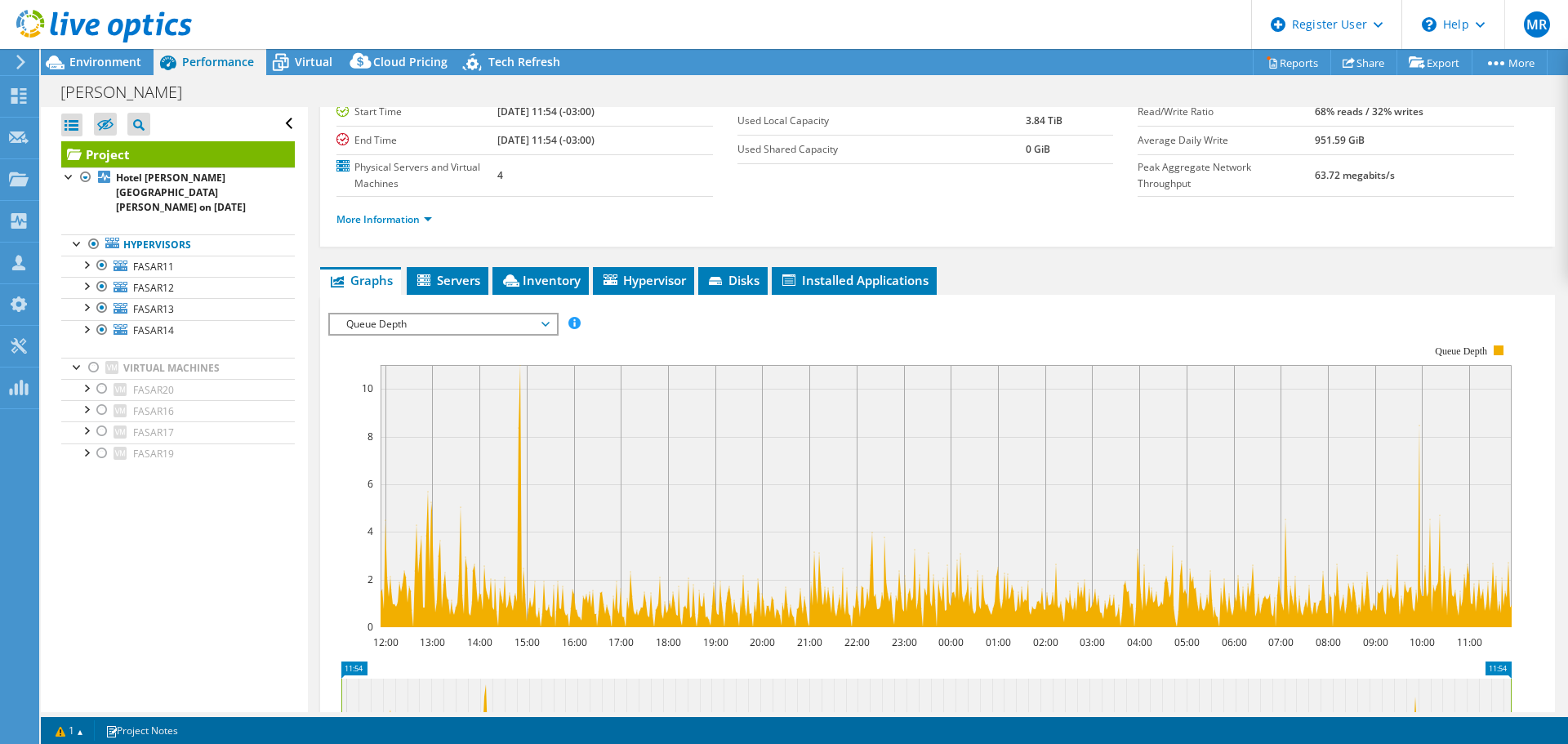
click at [95, 60] on span "Environment" at bounding box center [105, 61] width 72 height 16
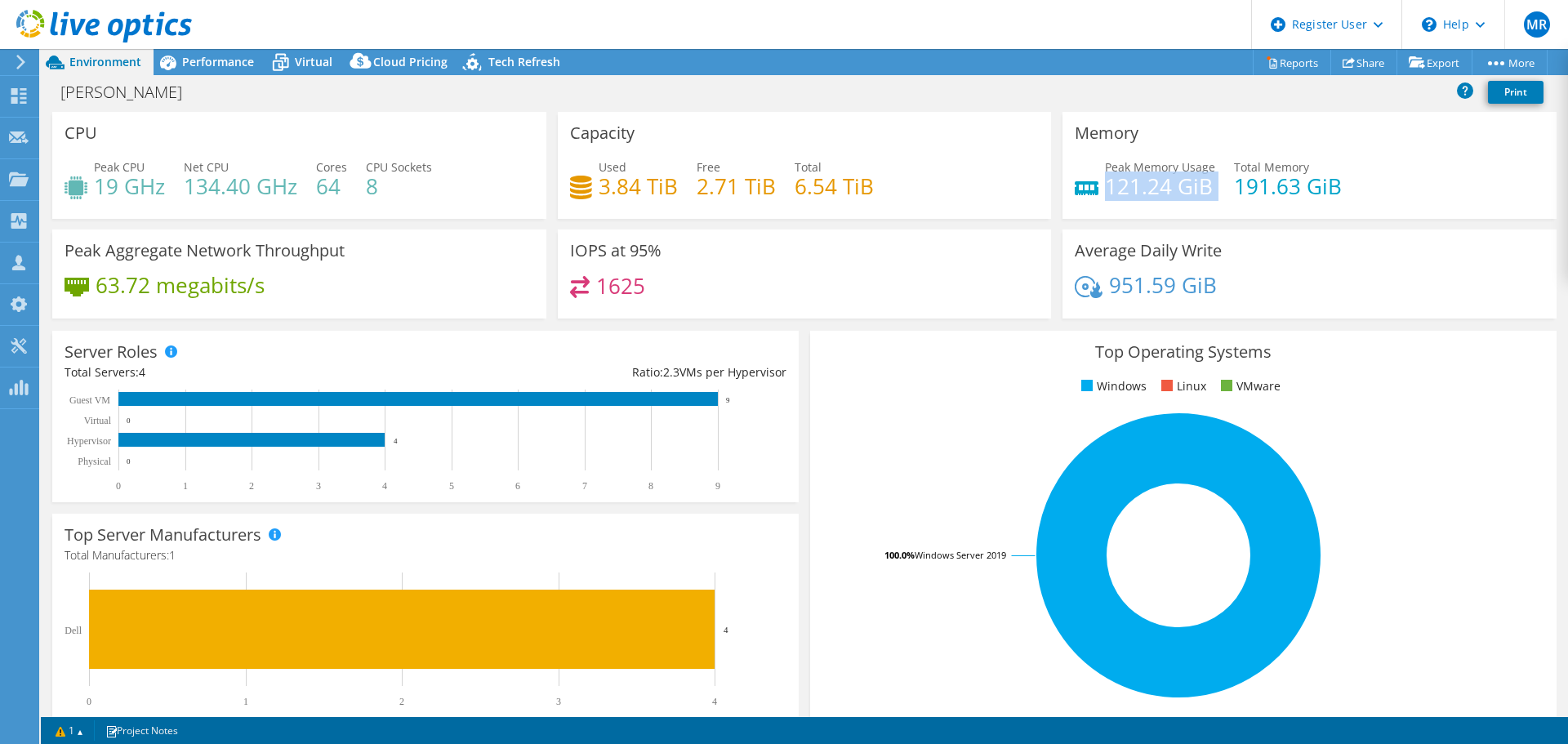
drag, startPoint x: 1097, startPoint y: 185, endPoint x: 1206, endPoint y: 190, distance: 109.1
click at [1208, 190] on div "Peak Memory Usage 121.24 GiB Total Memory 191.63 GiB" at bounding box center [1309, 184] width 469 height 53
click at [216, 72] on div "Performance" at bounding box center [210, 62] width 112 height 26
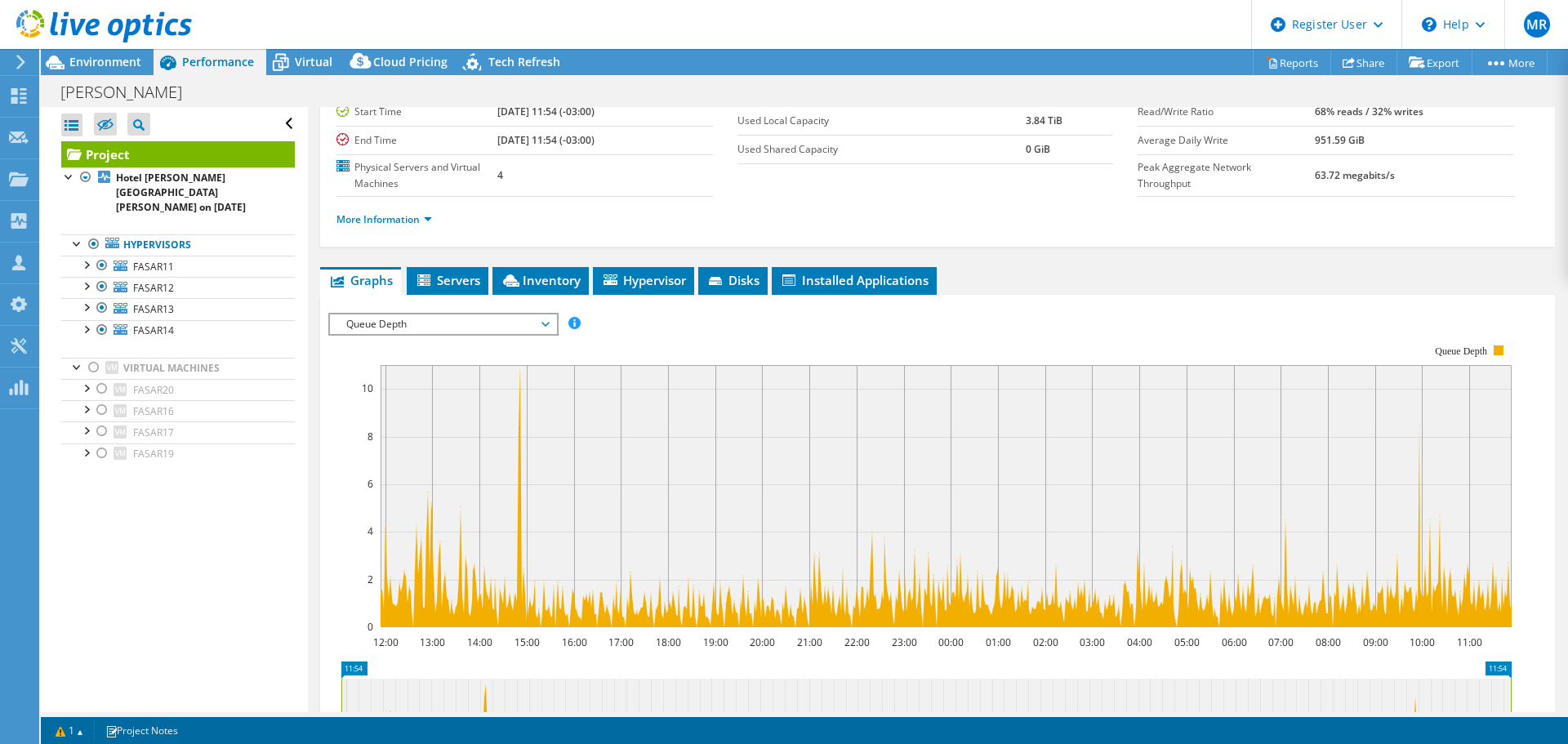
click at [91, 320] on div at bounding box center [86, 327] width 16 height 16
click at [91, 298] on div at bounding box center [86, 306] width 16 height 16
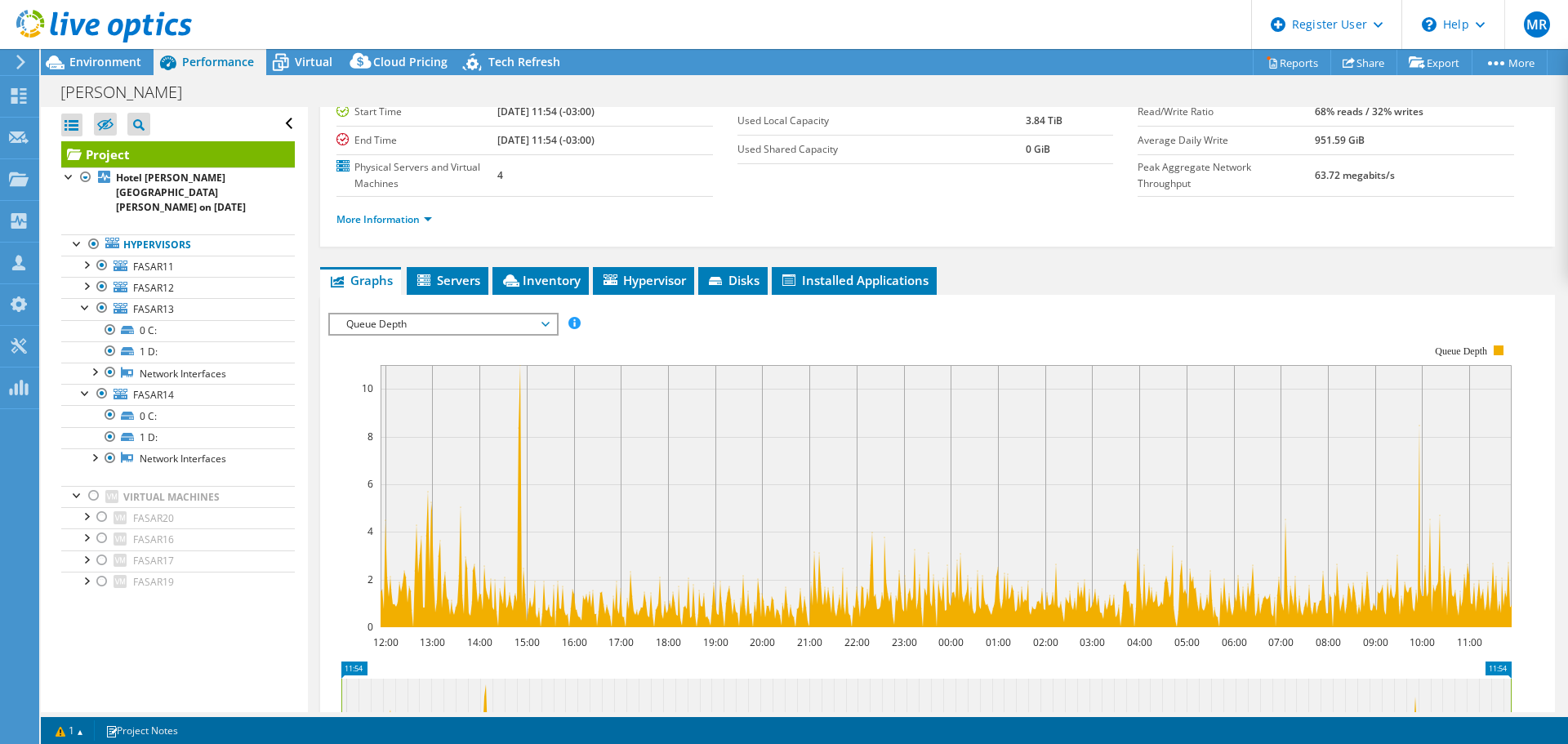
click at [88, 277] on div at bounding box center [86, 284] width 16 height 16
click at [89, 256] on div at bounding box center [86, 264] width 16 height 16
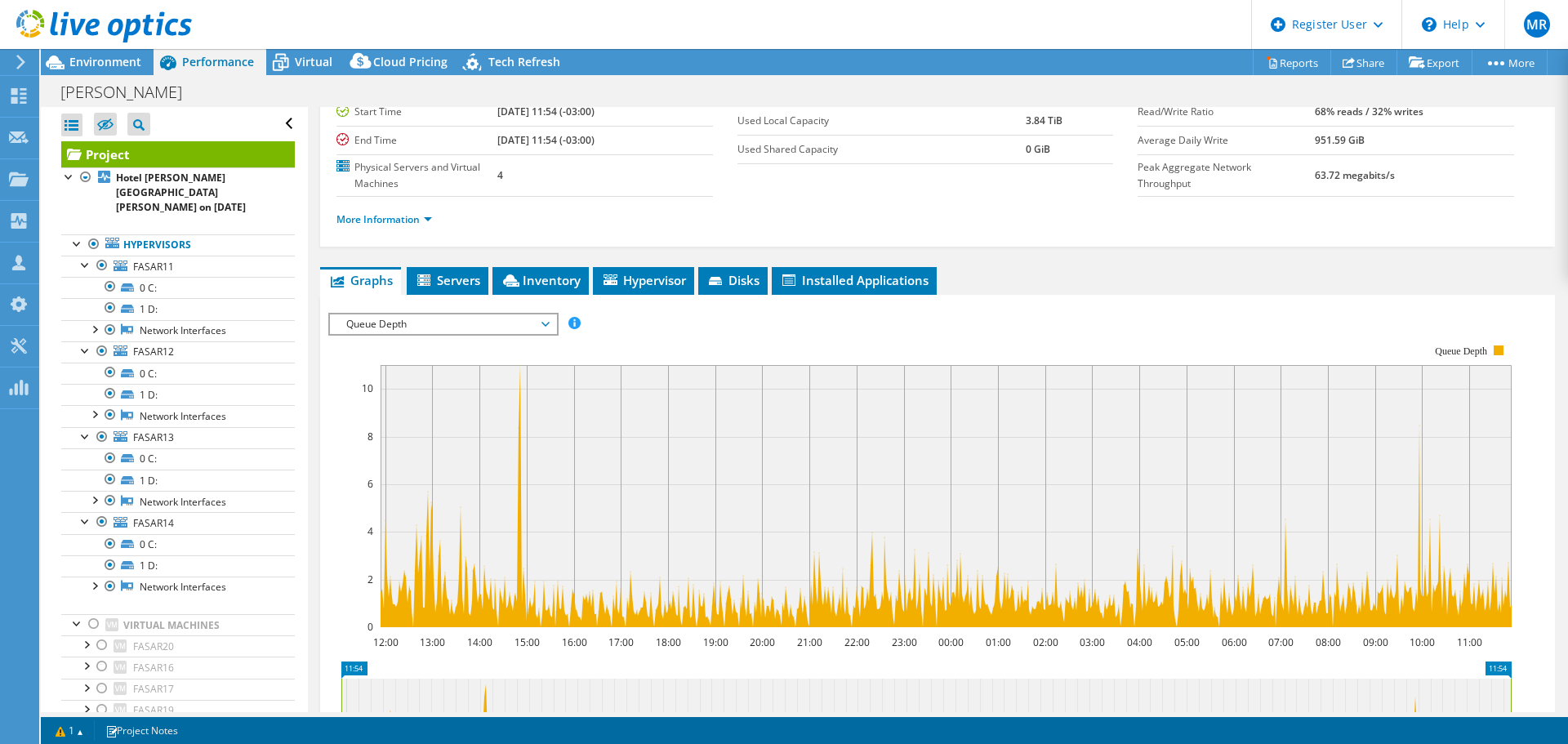
click at [90, 256] on div at bounding box center [86, 264] width 16 height 16
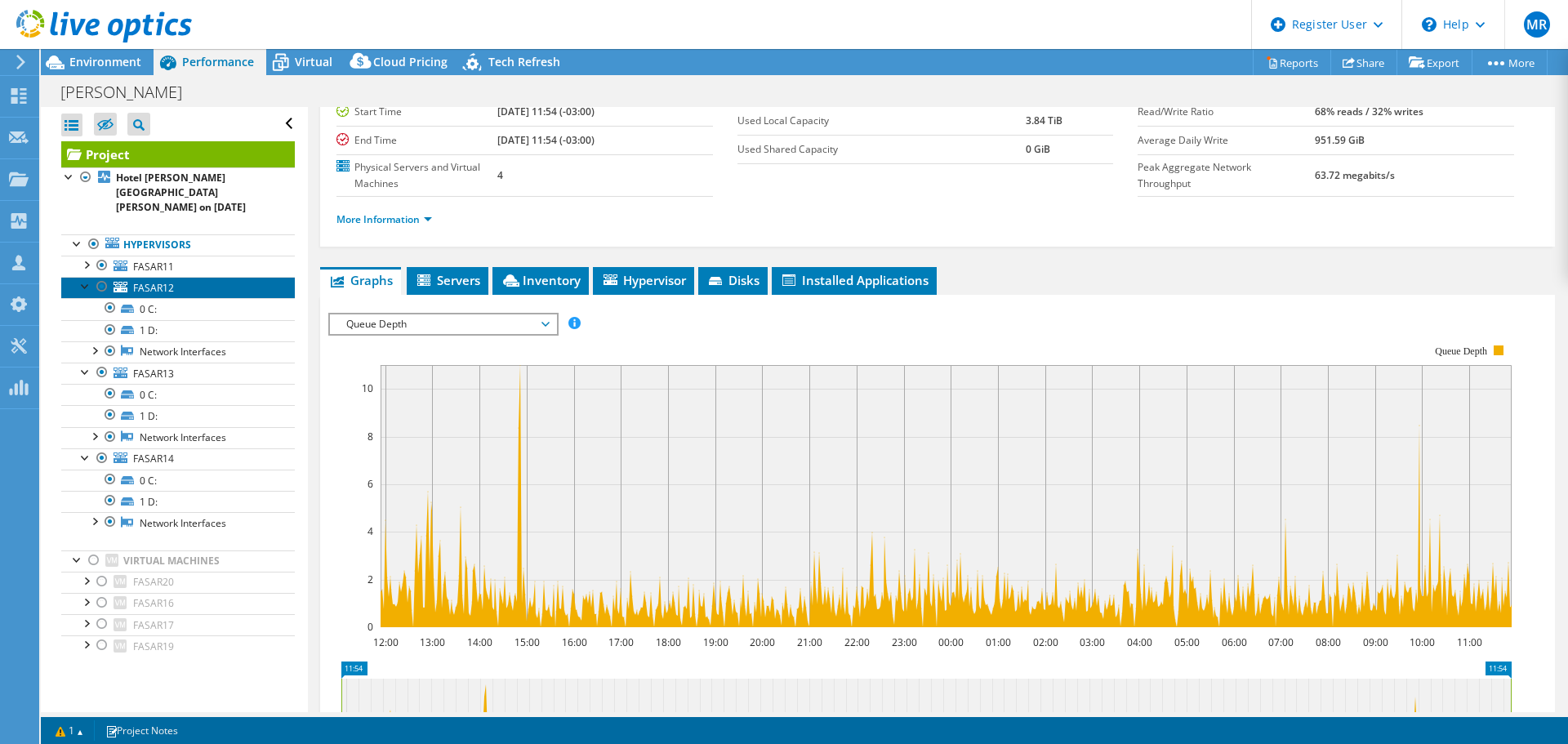
click at [83, 280] on link "FASAR12" at bounding box center [178, 287] width 233 height 22
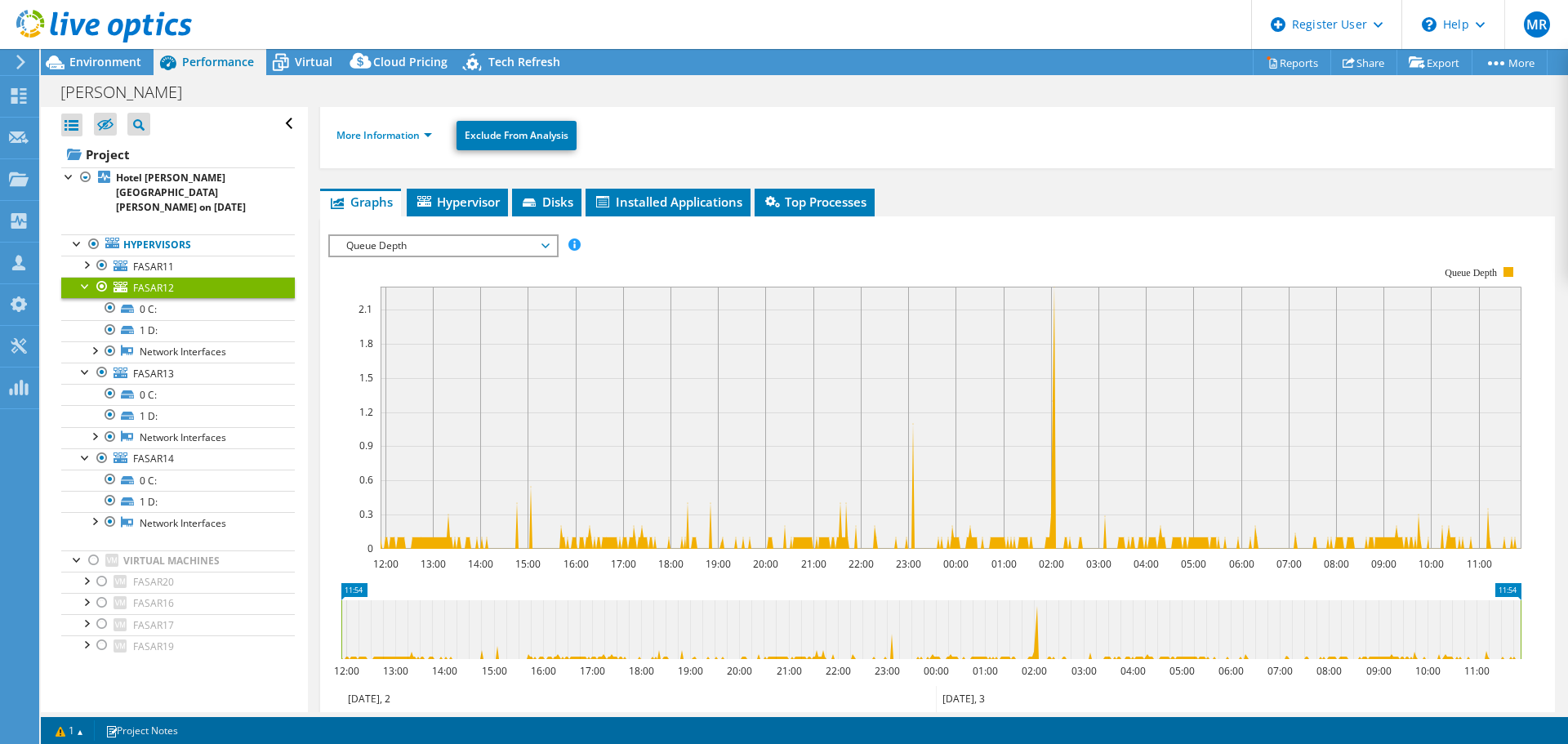
click at [82, 277] on div at bounding box center [86, 284] width 16 height 16
click at [84, 298] on div at bounding box center [86, 306] width 16 height 16
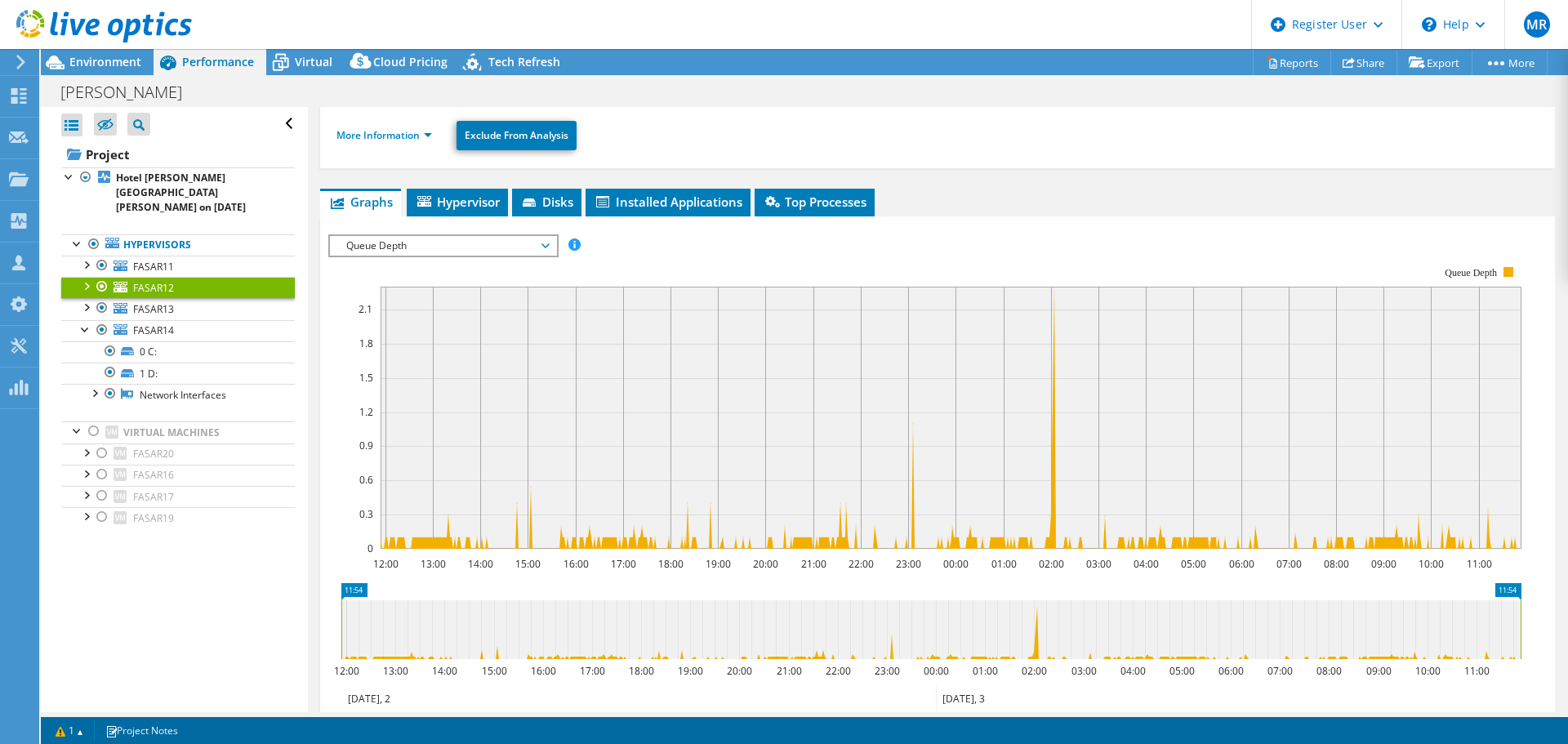
click at [84, 320] on div at bounding box center [86, 327] width 16 height 16
click at [108, 67] on span "Environment" at bounding box center [105, 61] width 72 height 16
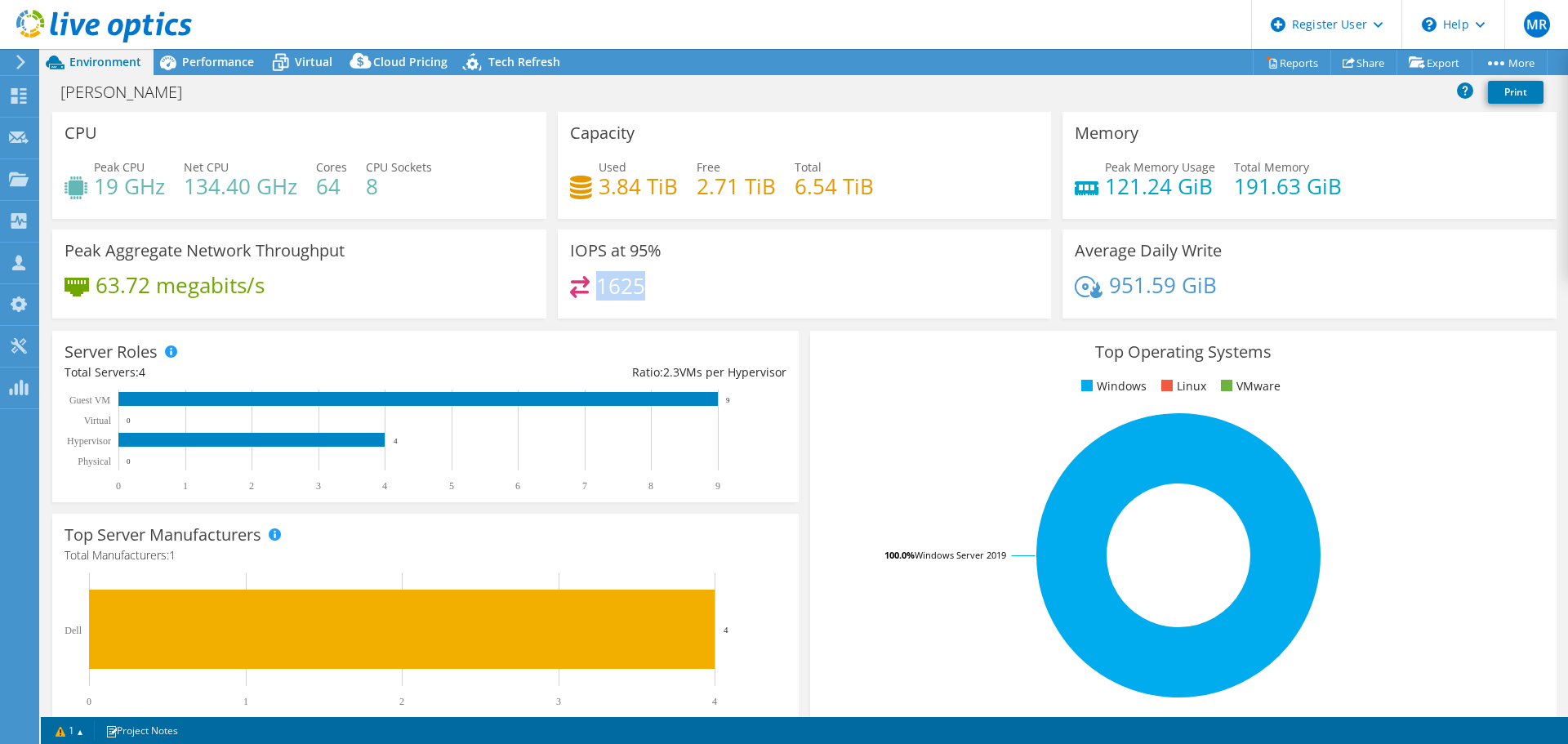
drag, startPoint x: 595, startPoint y: 286, endPoint x: 663, endPoint y: 285, distance: 68.0
click at [663, 285] on div "1625" at bounding box center [804, 293] width 469 height 35
click at [237, 66] on span "Performance" at bounding box center [218, 61] width 72 height 16
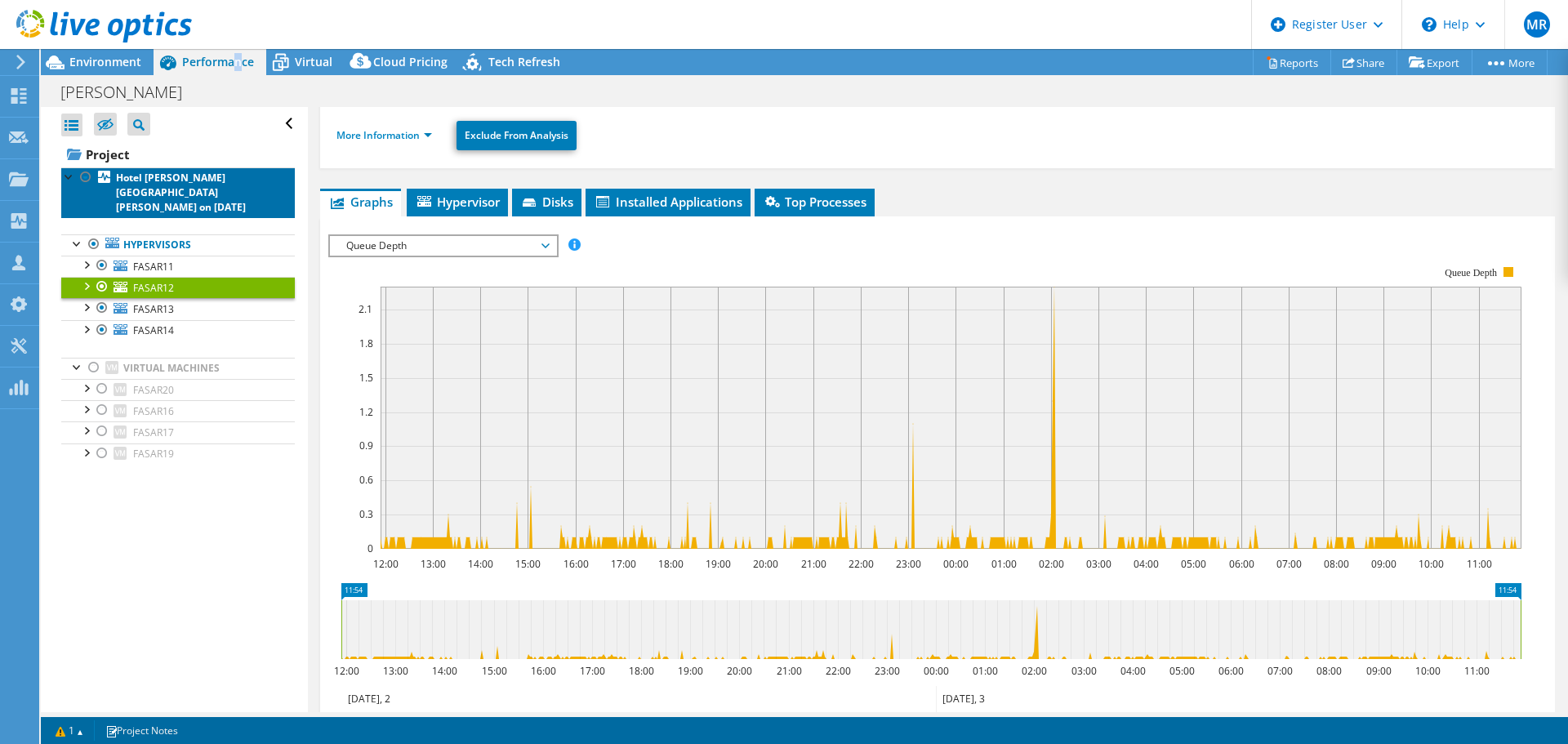
click at [164, 183] on b "Hotel Fasano Angra dos Reis on 10/13/2025" at bounding box center [181, 193] width 130 height 43
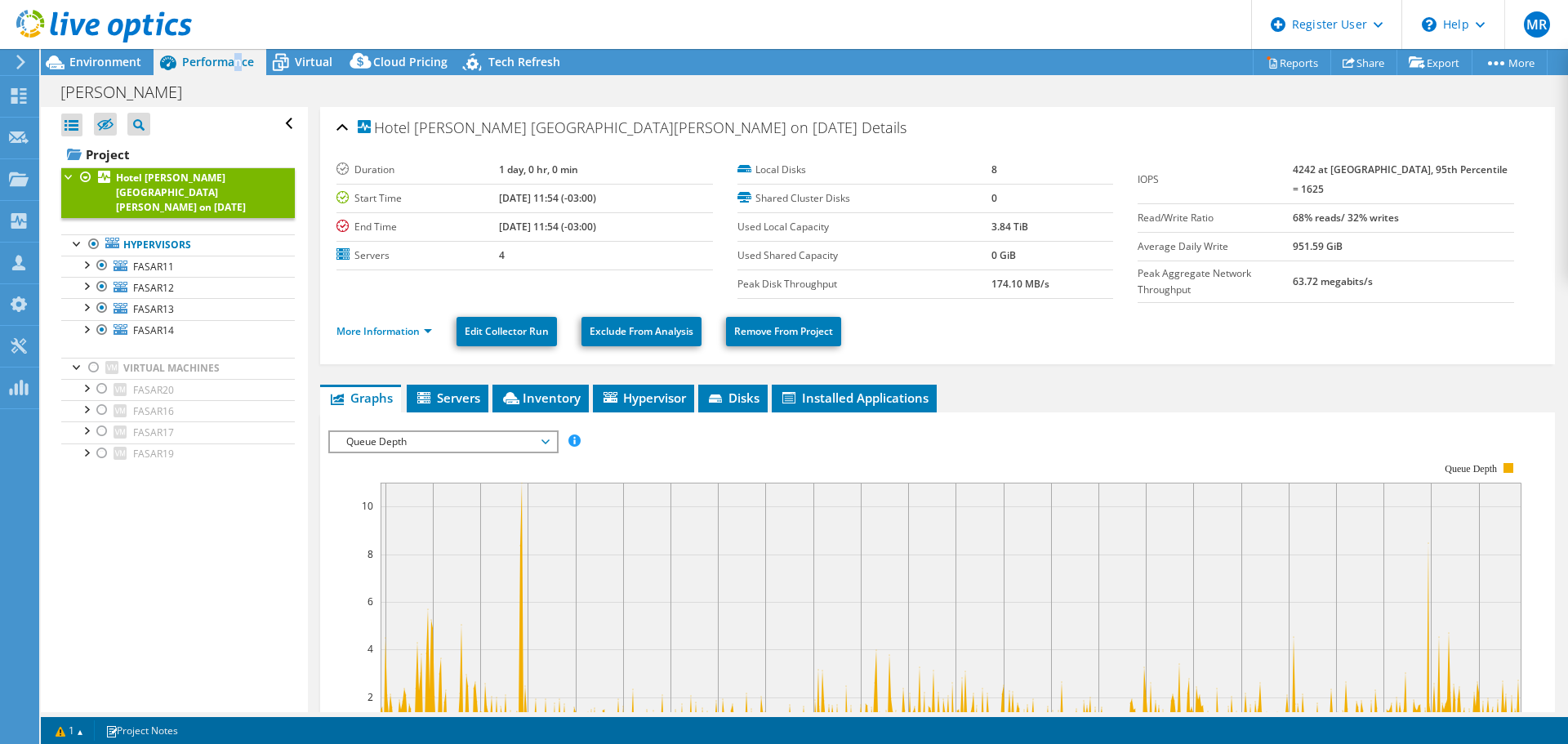
drag, startPoint x: 1317, startPoint y: 171, endPoint x: 1379, endPoint y: 171, distance: 62.0
click at [1379, 171] on tr "IOPS 4242 at Peak, 95th Percentile = 1625" at bounding box center [1326, 181] width 377 height 48
click at [1386, 169] on b "4242 at Peak, 95th Percentile = 1625" at bounding box center [1400, 179] width 215 height 34
drag, startPoint x: 1377, startPoint y: 171, endPoint x: 1321, endPoint y: 170, distance: 56.0
click at [1321, 170] on b "4242 at Peak, 95th Percentile = 1625" at bounding box center [1400, 179] width 215 height 34
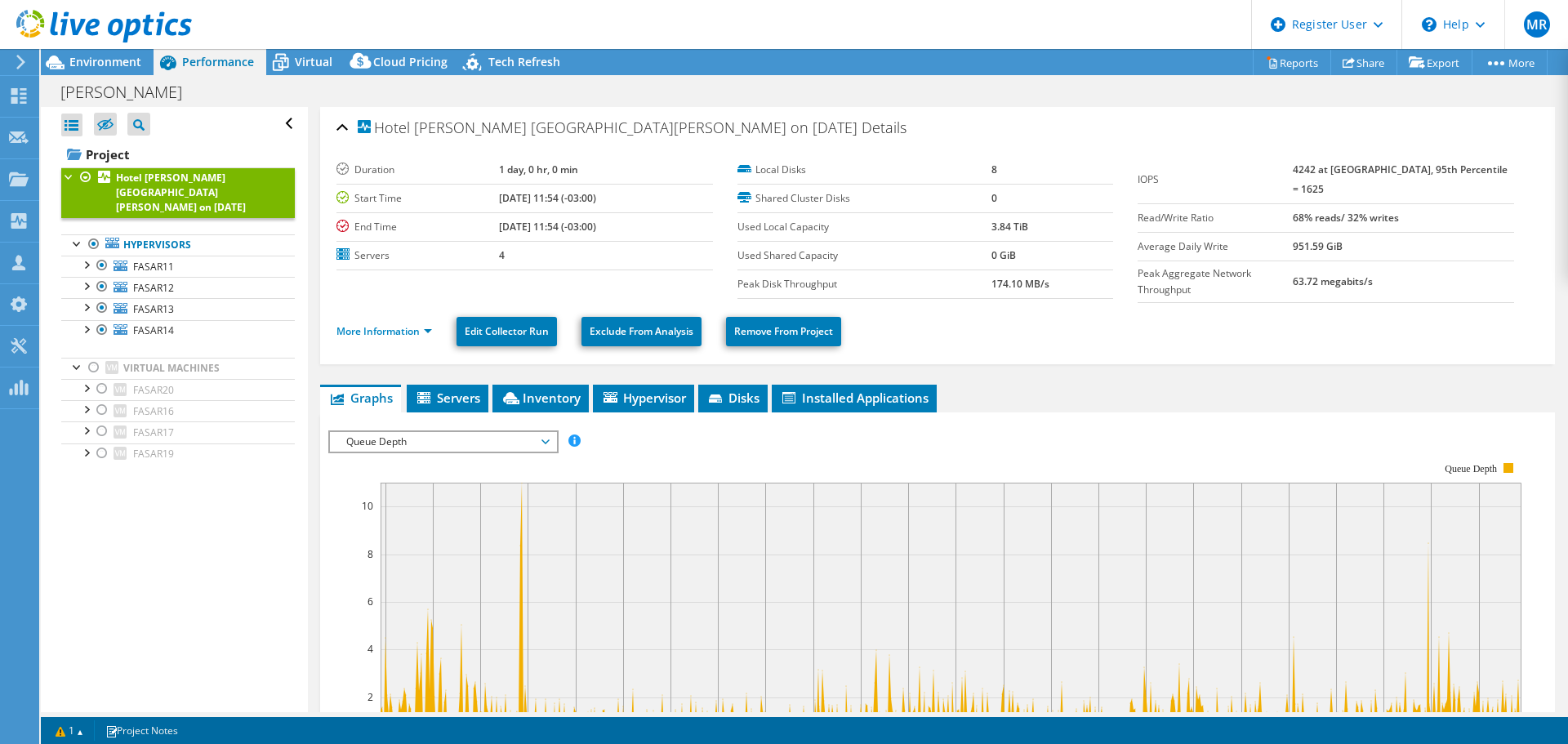
click at [1419, 203] on td "68% reads/ 32% writes" at bounding box center [1402, 217] width 220 height 29
click at [414, 449] on rect at bounding box center [924, 603] width 1193 height 327
click at [412, 436] on span "Queue Depth" at bounding box center [442, 442] width 210 height 20
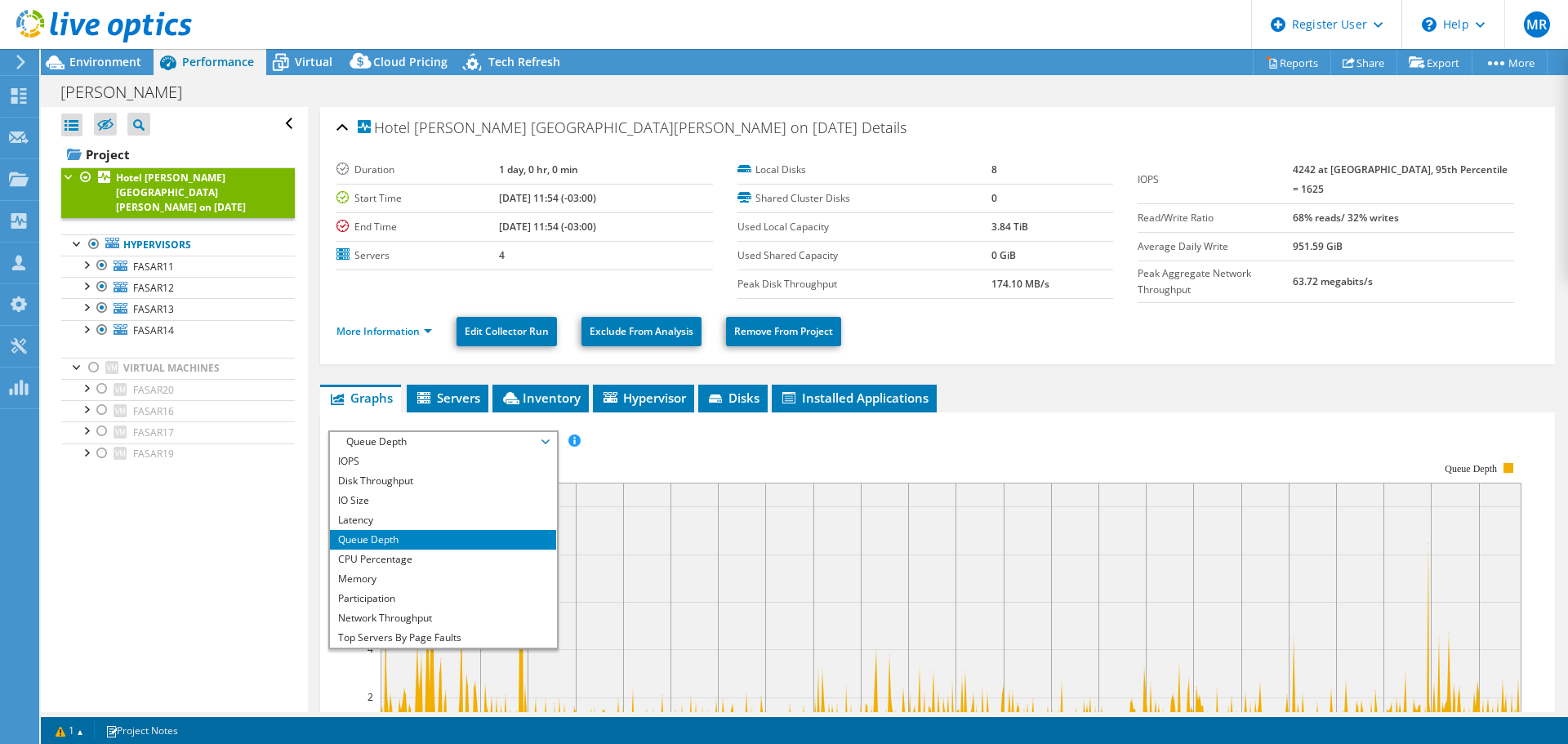
click at [400, 460] on li "IOPS" at bounding box center [443, 461] width 226 height 20
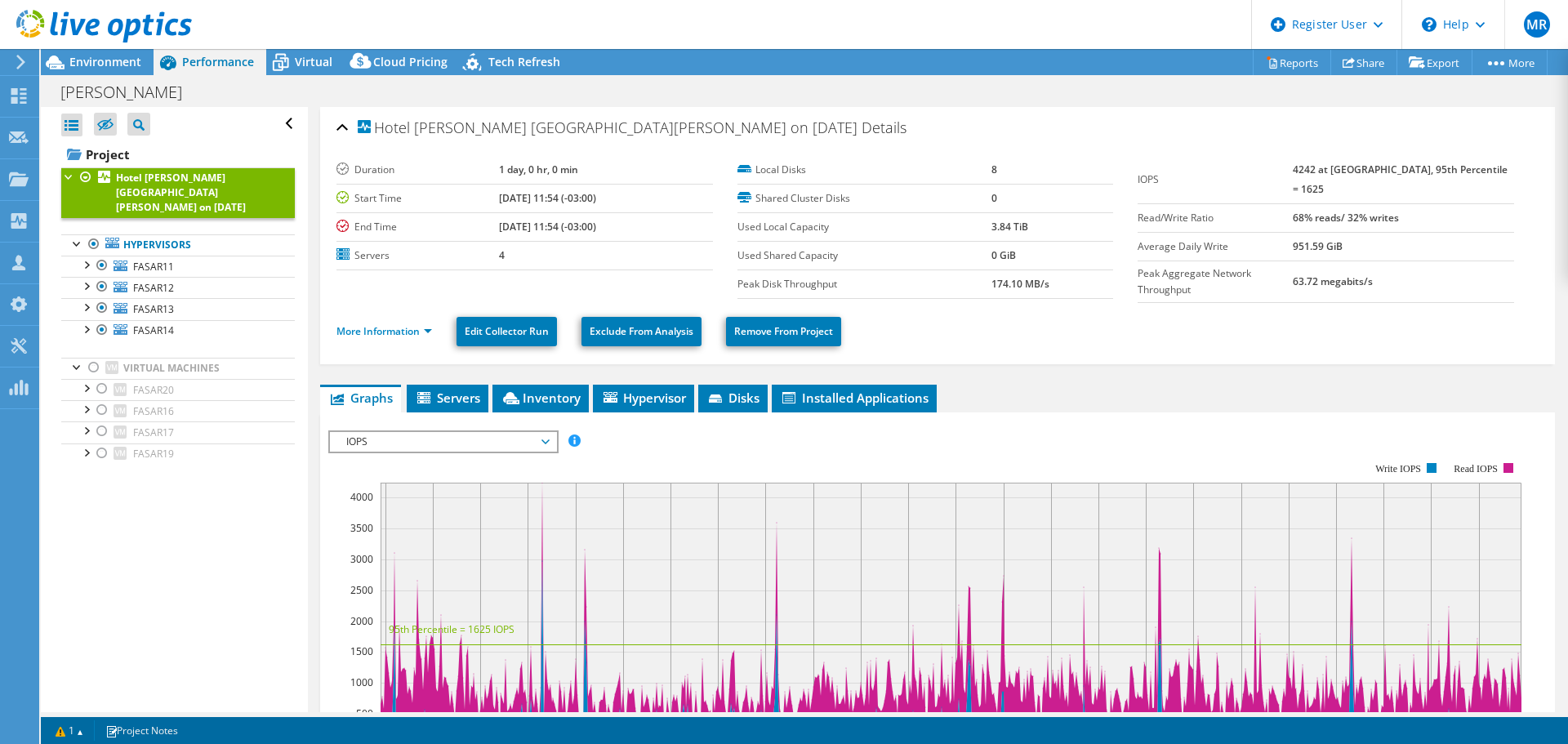
scroll to position [82, 0]
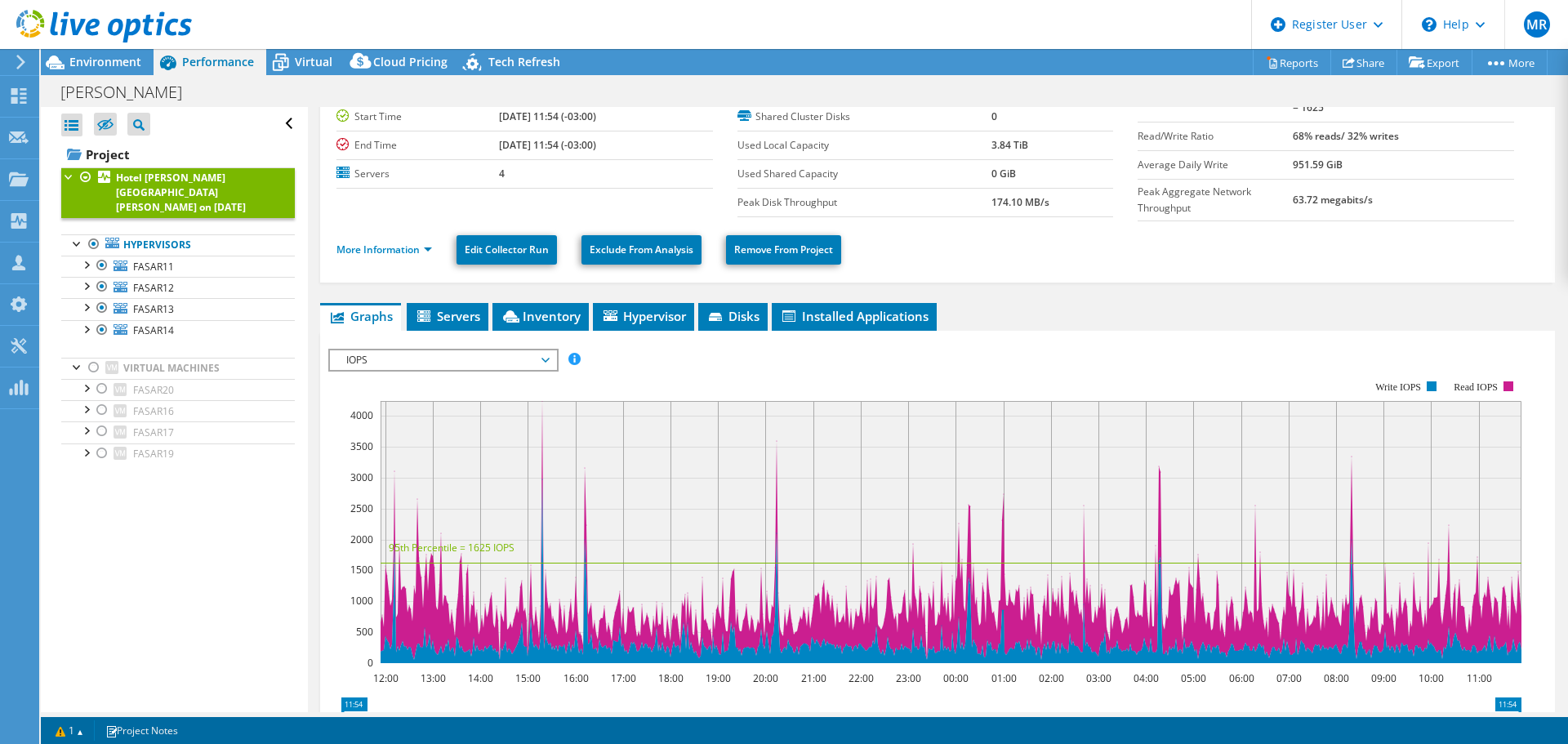
click at [479, 375] on rect at bounding box center [924, 522] width 1193 height 327
click at [91, 66] on span "Environment" at bounding box center [105, 61] width 72 height 16
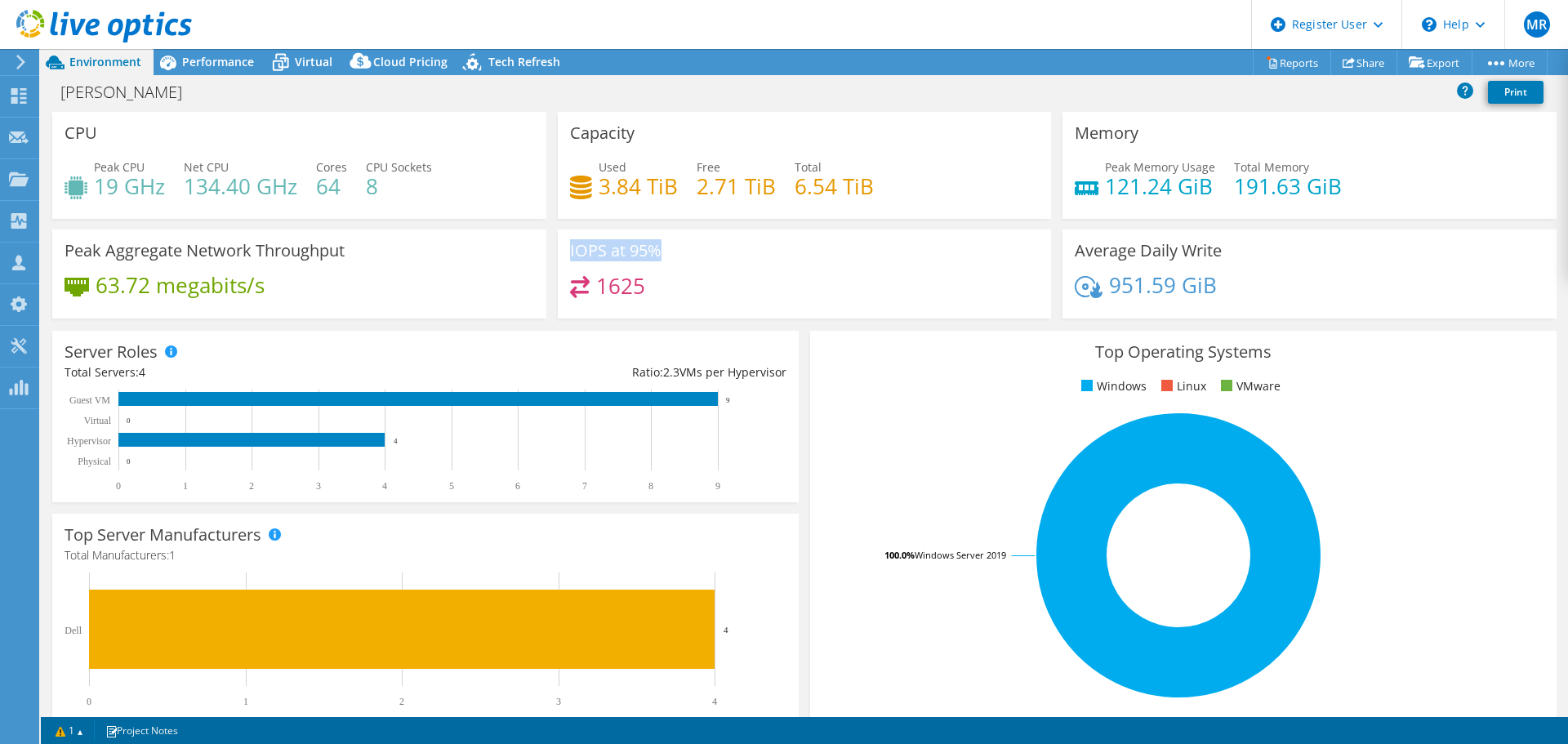
drag, startPoint x: 595, startPoint y: 247, endPoint x: 669, endPoint y: 245, distance: 74.0
click at [669, 245] on div "IOPS at 95% 1625" at bounding box center [805, 274] width 494 height 89
drag, startPoint x: 606, startPoint y: 283, endPoint x: 650, endPoint y: 283, distance: 44.0
click at [650, 283] on div "1625" at bounding box center [804, 293] width 469 height 35
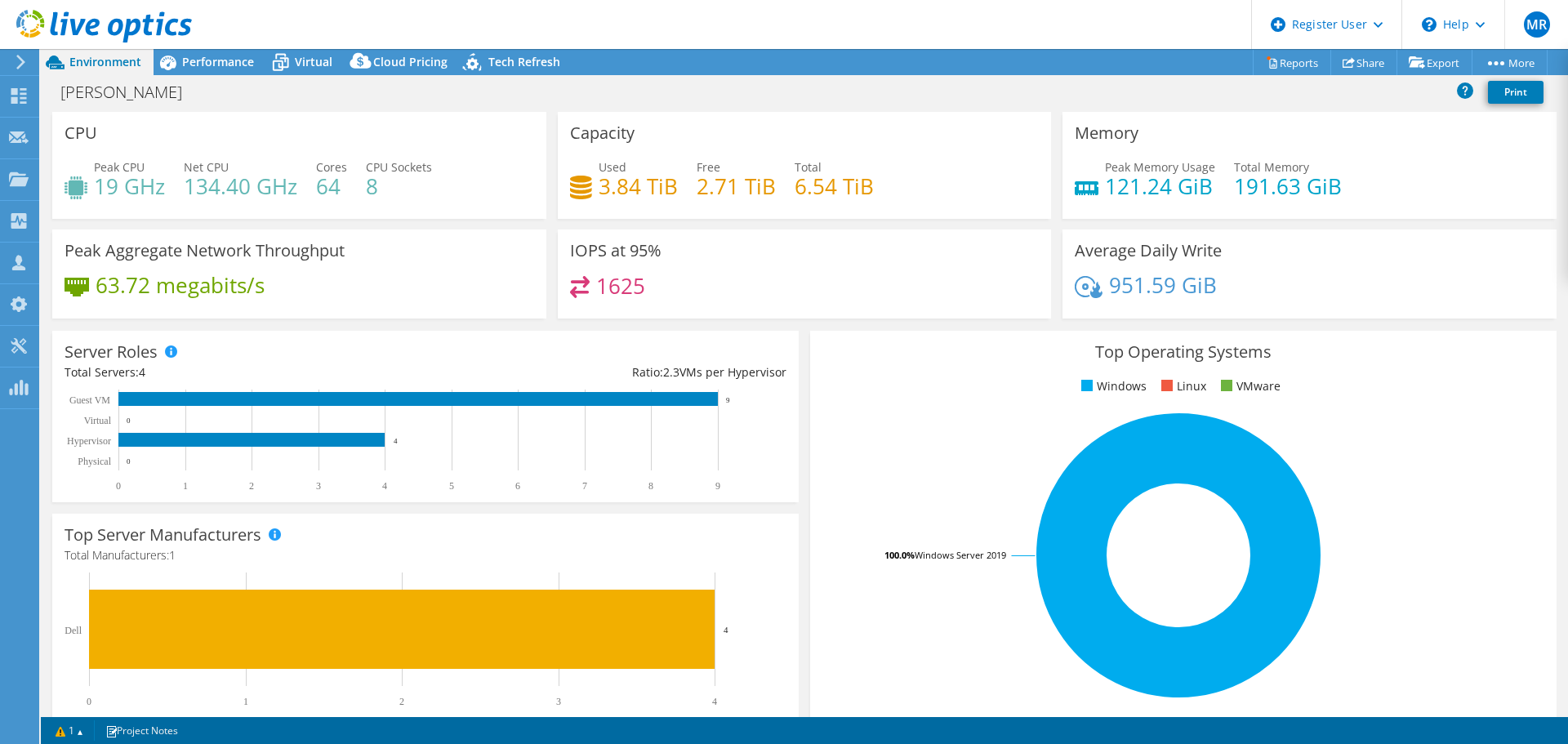
click at [646, 285] on div "1625" at bounding box center [804, 293] width 469 height 35
click at [216, 60] on span "Performance" at bounding box center [218, 61] width 72 height 16
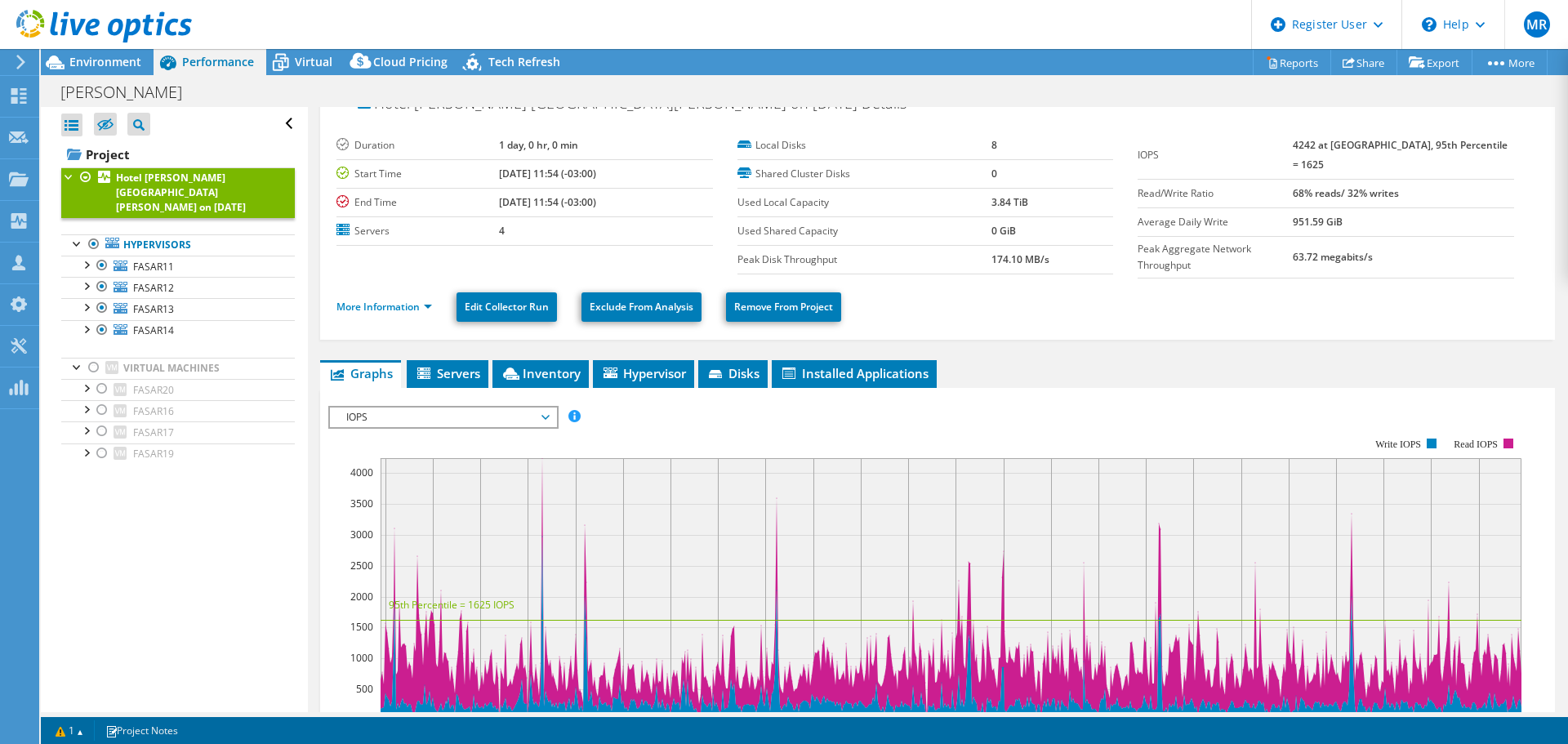
scroll to position [0, 0]
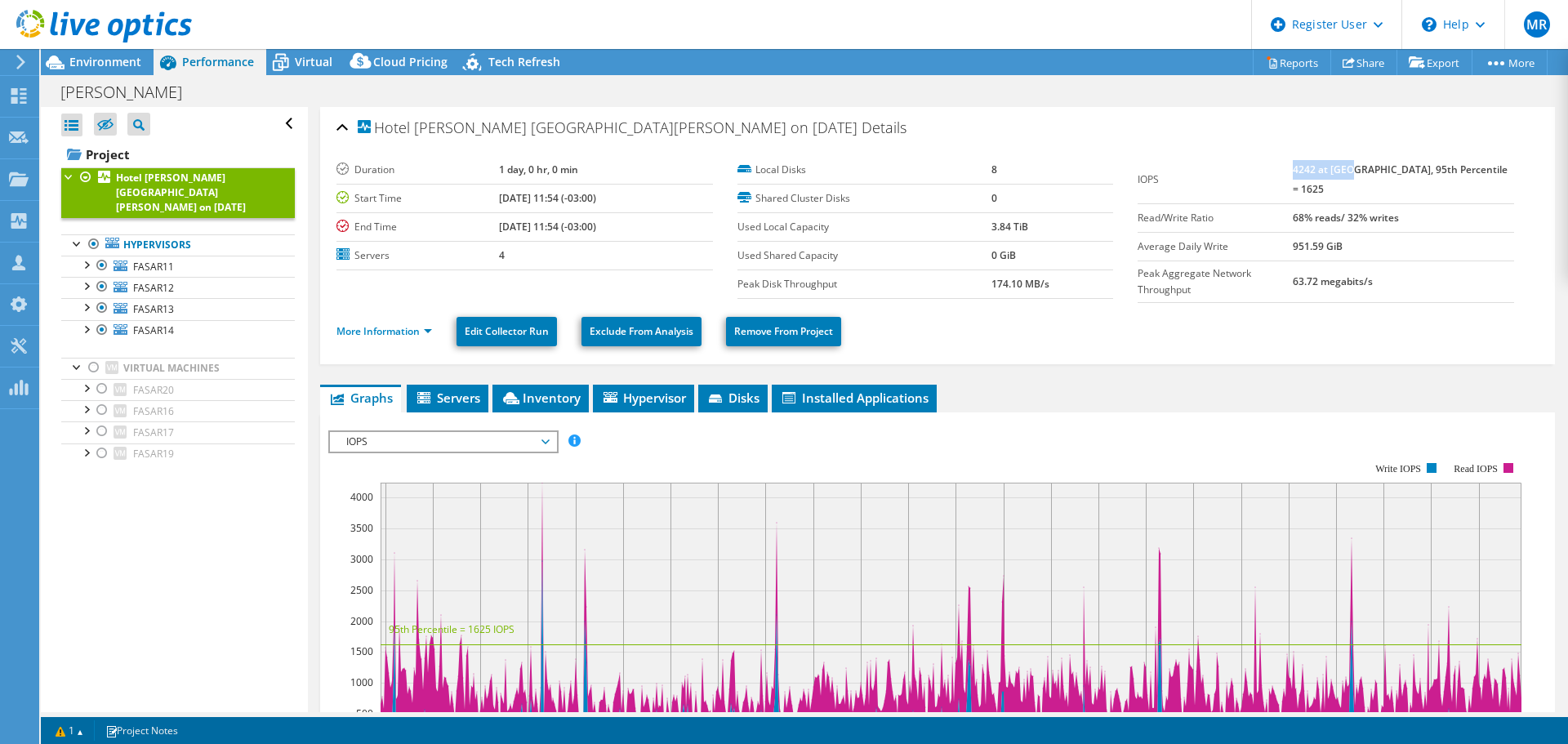
drag, startPoint x: 1375, startPoint y: 169, endPoint x: 1318, endPoint y: 170, distance: 57.0
click at [1318, 170] on b "4242 at Peak, 95th Percentile = 1625" at bounding box center [1400, 179] width 215 height 34
click at [1324, 167] on b "4242 at Peak, 95th Percentile = 1625" at bounding box center [1400, 179] width 215 height 34
click at [1322, 169] on b "4242 at Peak, 95th Percentile = 1625" at bounding box center [1400, 179] width 215 height 34
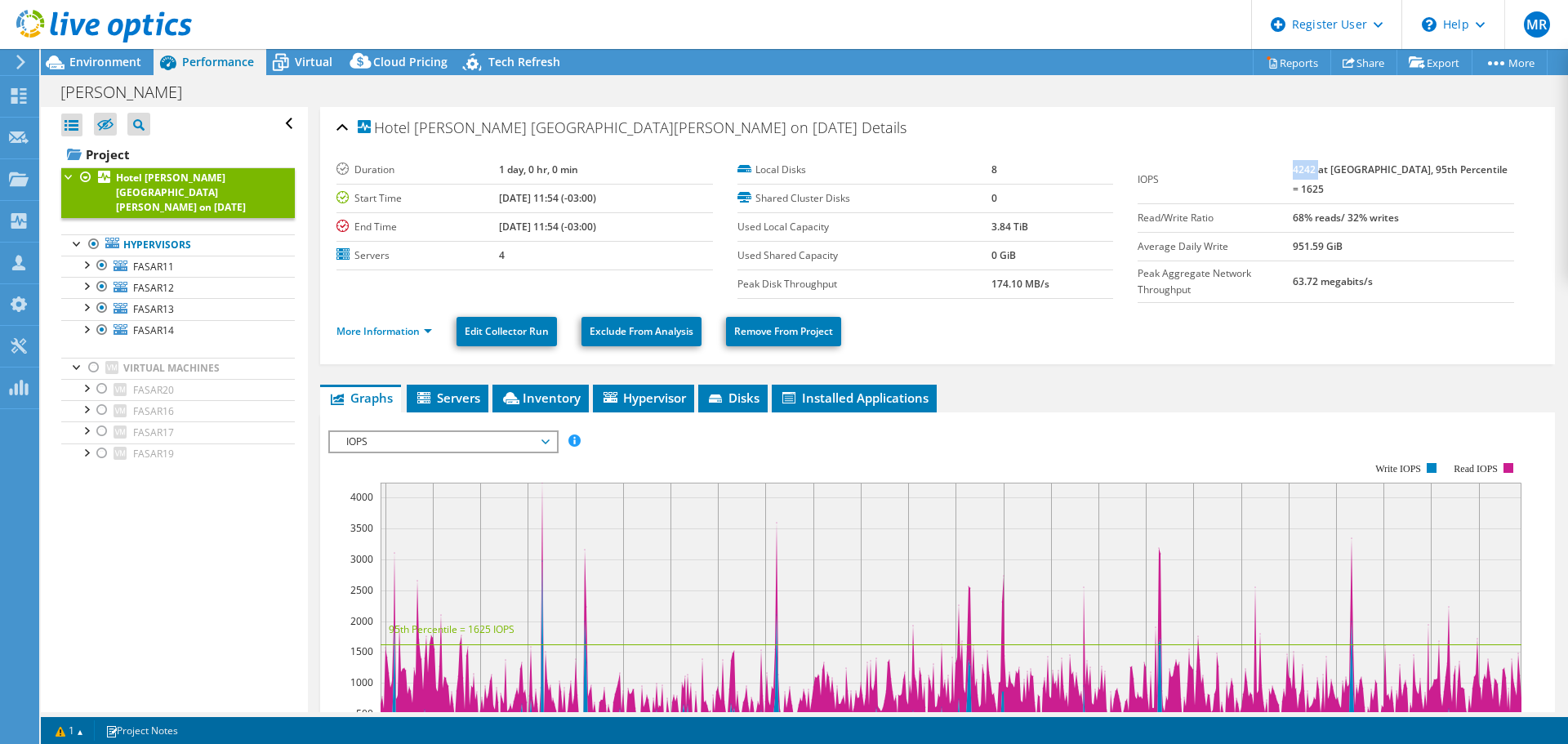
click at [1322, 169] on b "4242 at Peak, 95th Percentile = 1625" at bounding box center [1400, 179] width 215 height 34
drag, startPoint x: 987, startPoint y: 285, endPoint x: 1050, endPoint y: 282, distance: 63.1
click at [1050, 282] on td "174.10 MB/s" at bounding box center [1051, 283] width 122 height 29
click at [991, 282] on b "174.10 MB/s" at bounding box center [1019, 283] width 58 height 14
drag, startPoint x: 1046, startPoint y: 288, endPoint x: 1013, endPoint y: 320, distance: 46.0
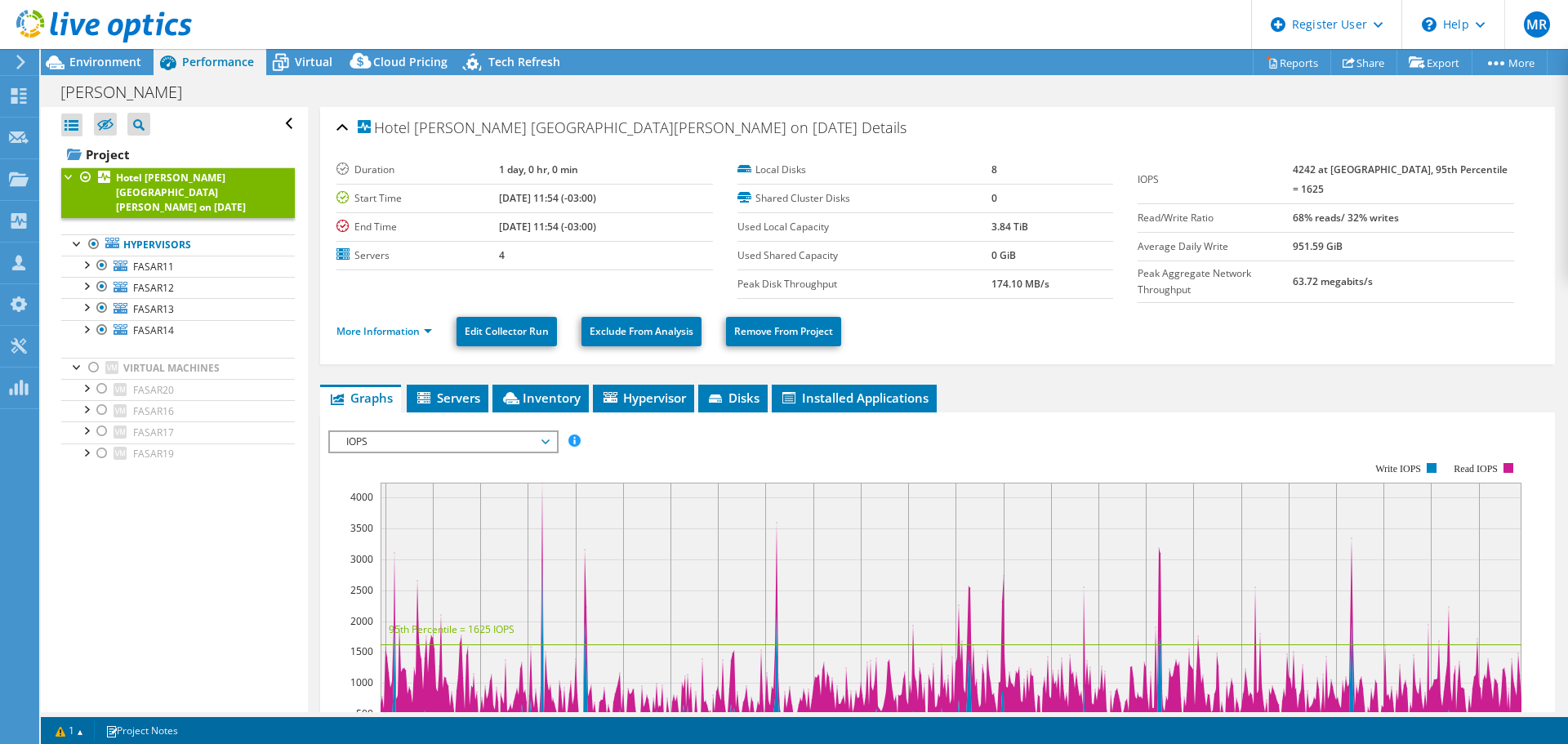
click at [970, 285] on tr "Peak Disk Throughput 174.10 MB/s" at bounding box center [925, 283] width 377 height 29
click at [1112, 320] on ul "More Information Edit Collector Run Exclude From Analysis Remove From Project" at bounding box center [936, 329] width 1202 height 34
click at [298, 67] on span "Virtual" at bounding box center [313, 61] width 37 height 16
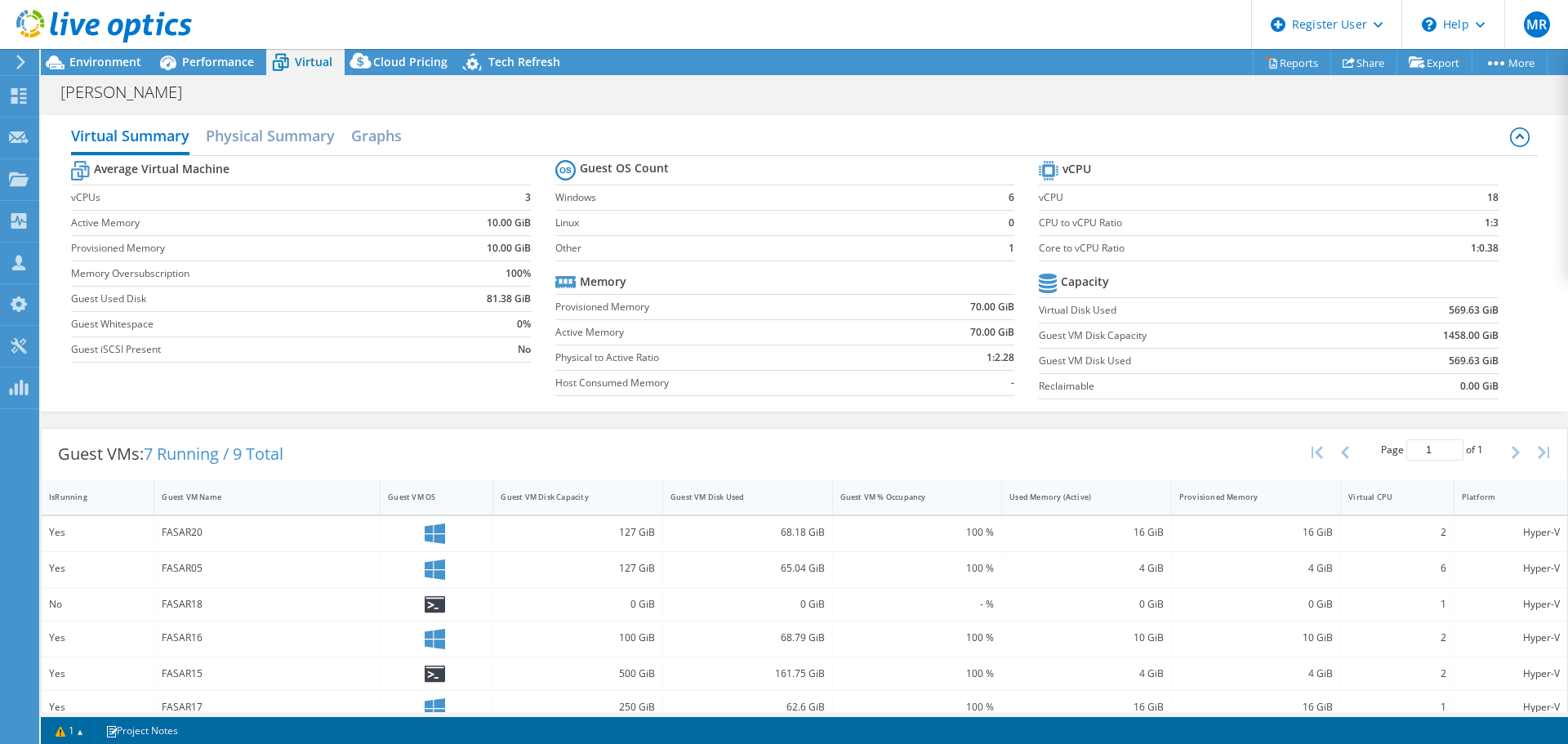
click at [216, 65] on span "Performance" at bounding box center [218, 61] width 72 height 16
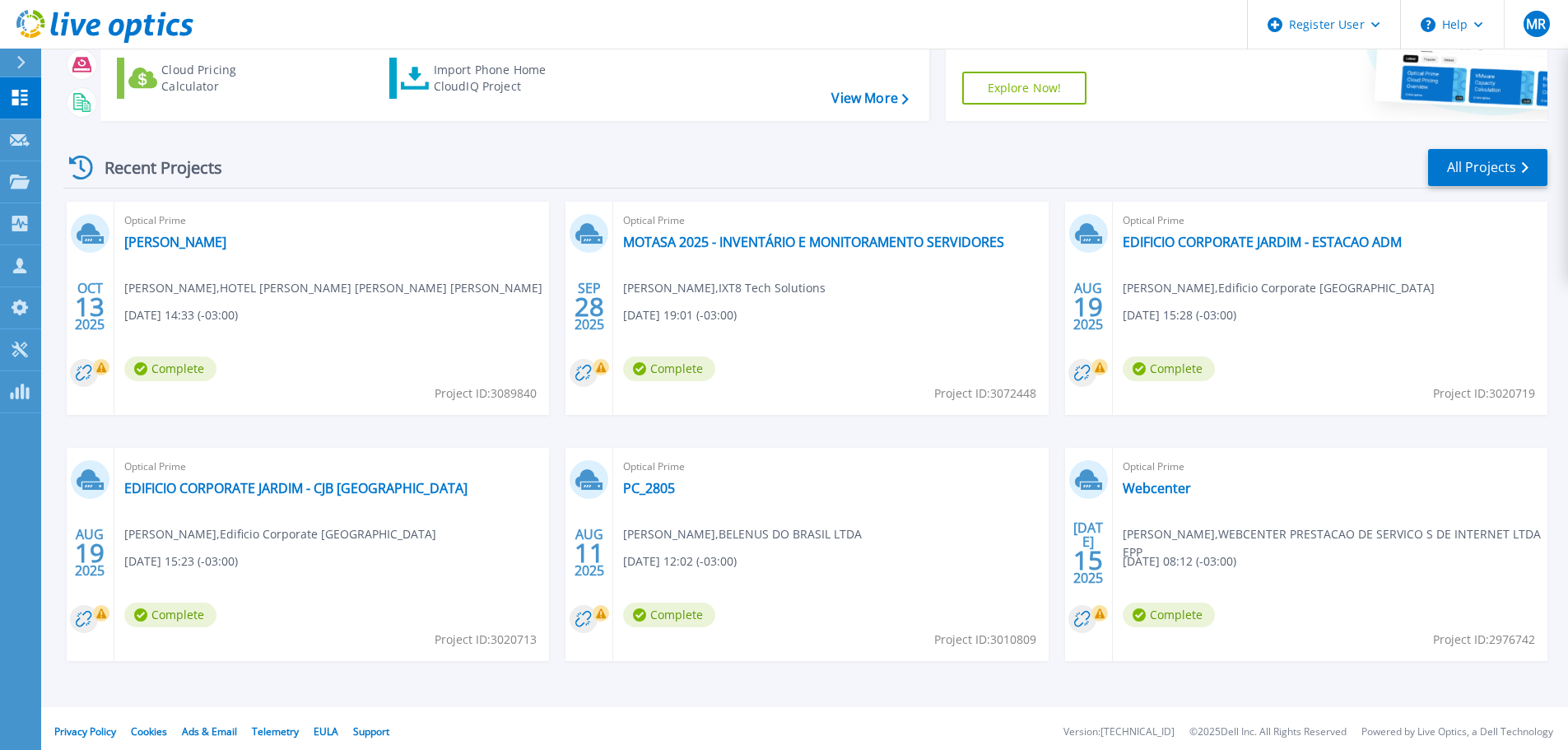
scroll to position [162, 0]
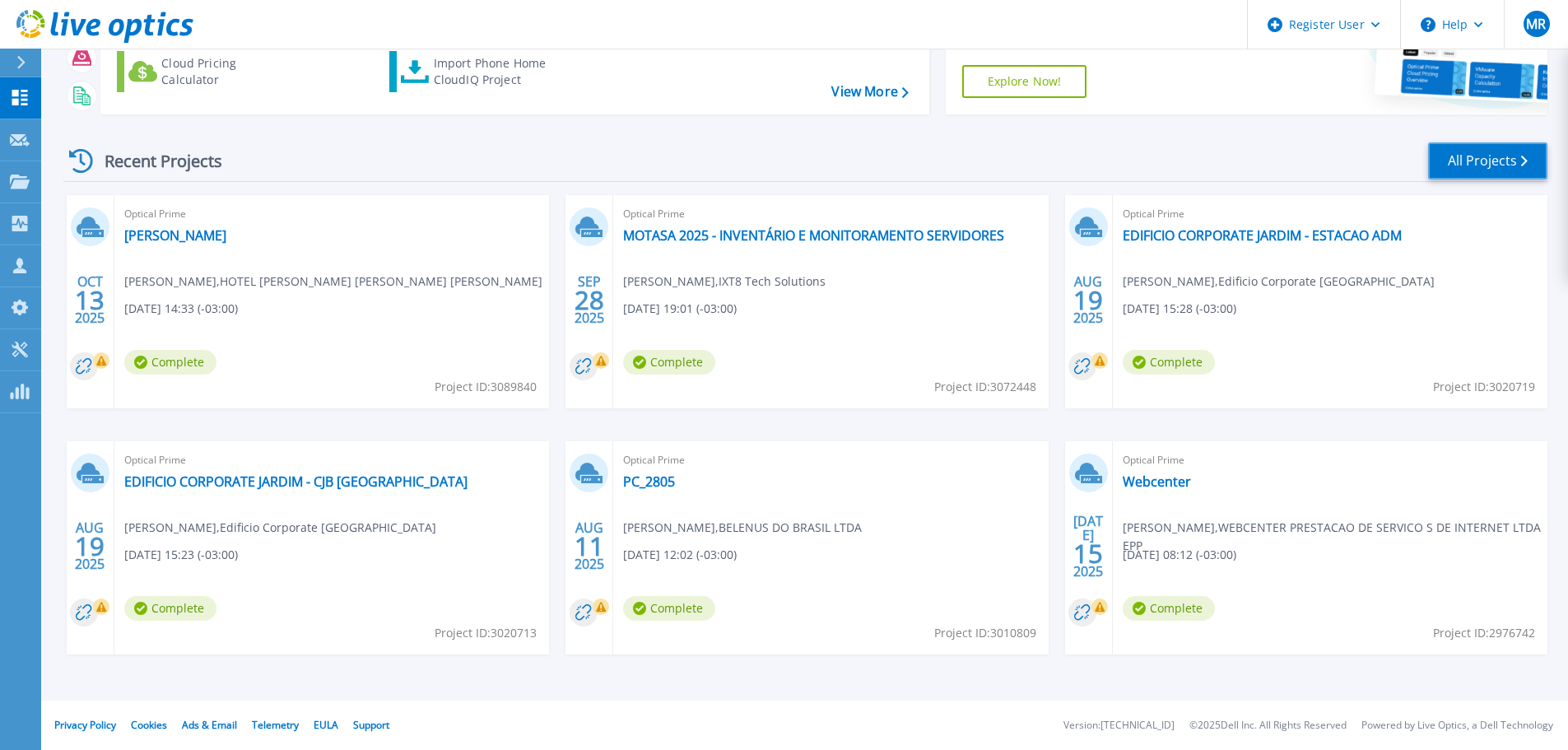
click at [1476, 159] on link "All Projects" at bounding box center [1487, 161] width 119 height 37
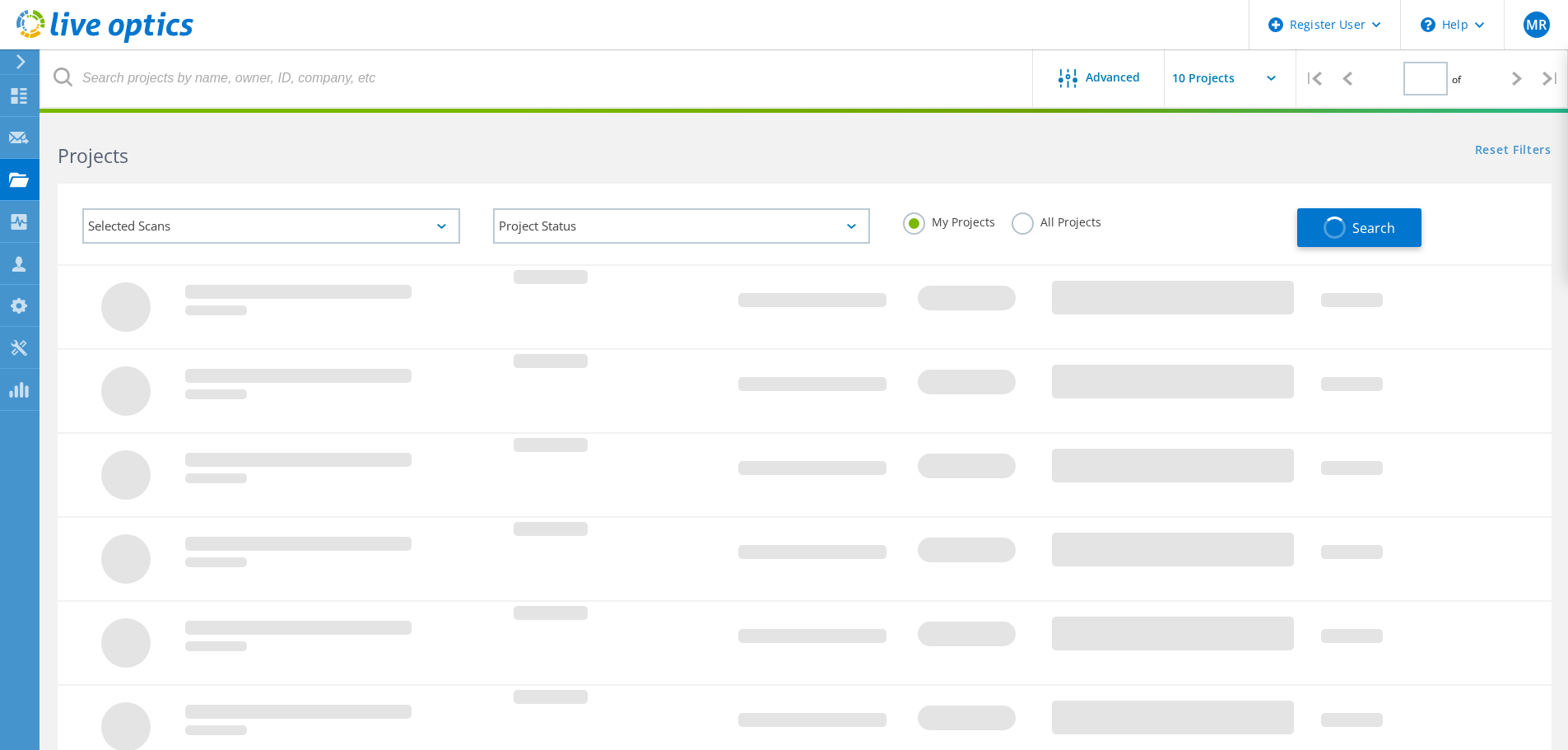
type input "1"
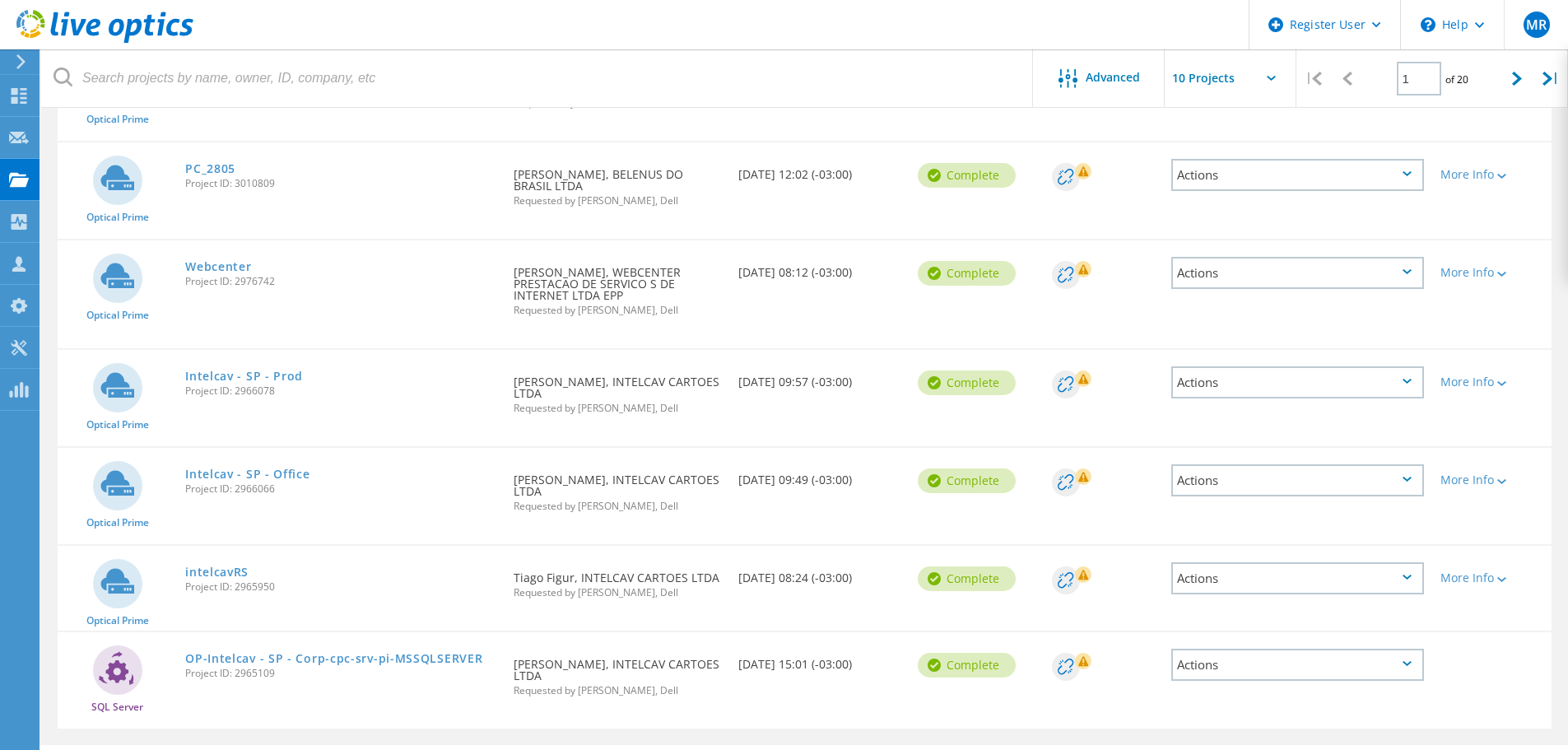
scroll to position [577, 0]
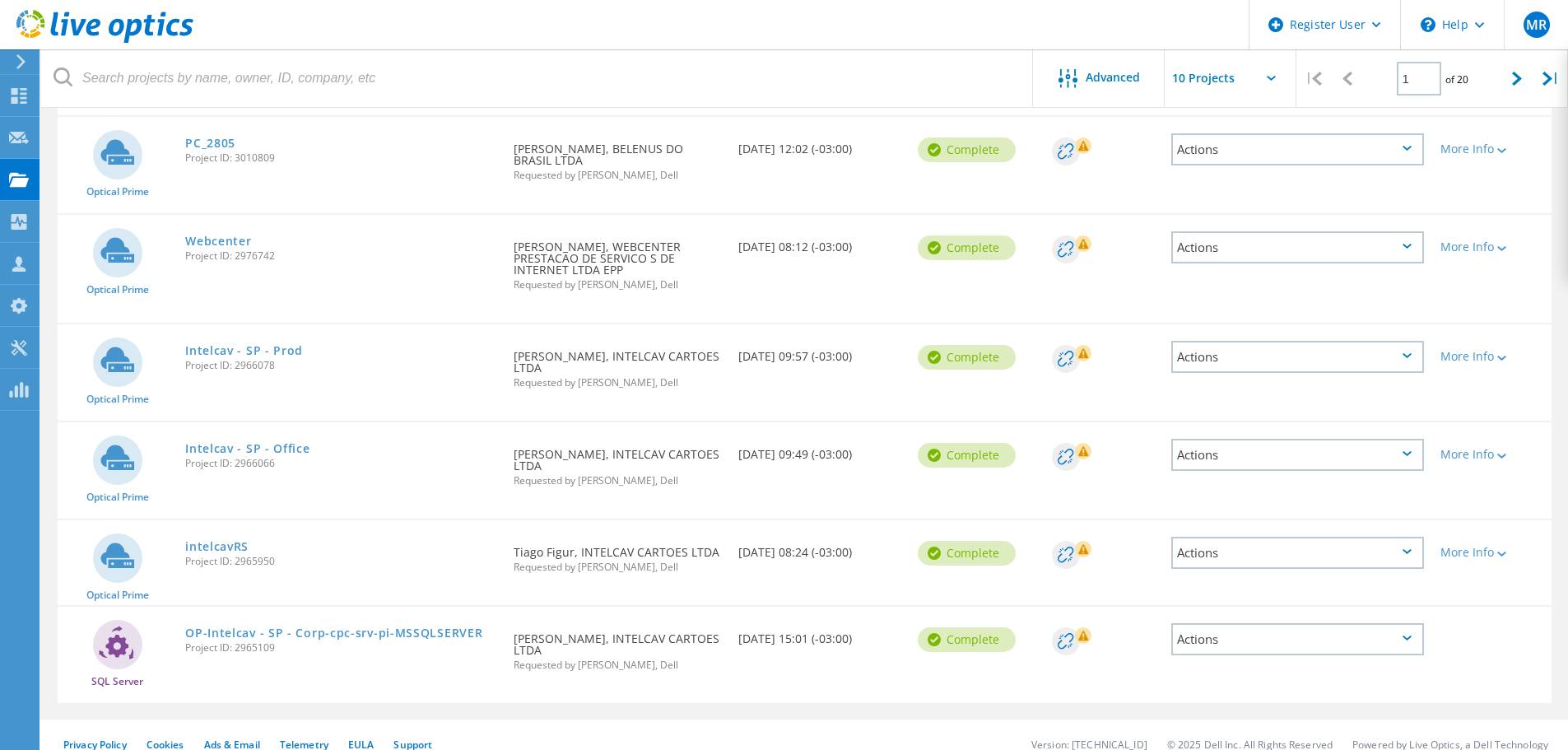
click at [228, 345] on link "Intelcav - SP - Prod" at bounding box center [244, 350] width 118 height 11
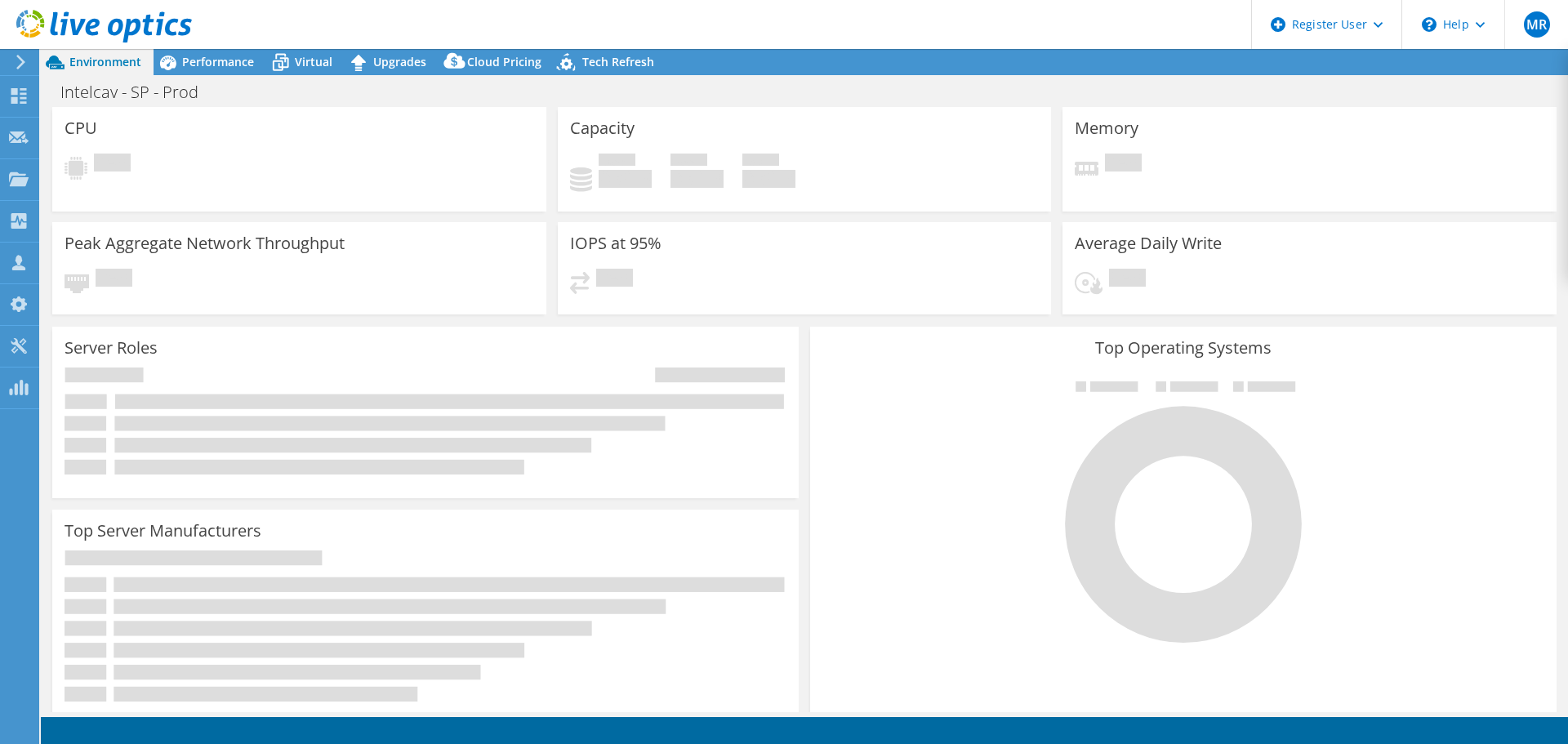
select select "USD"
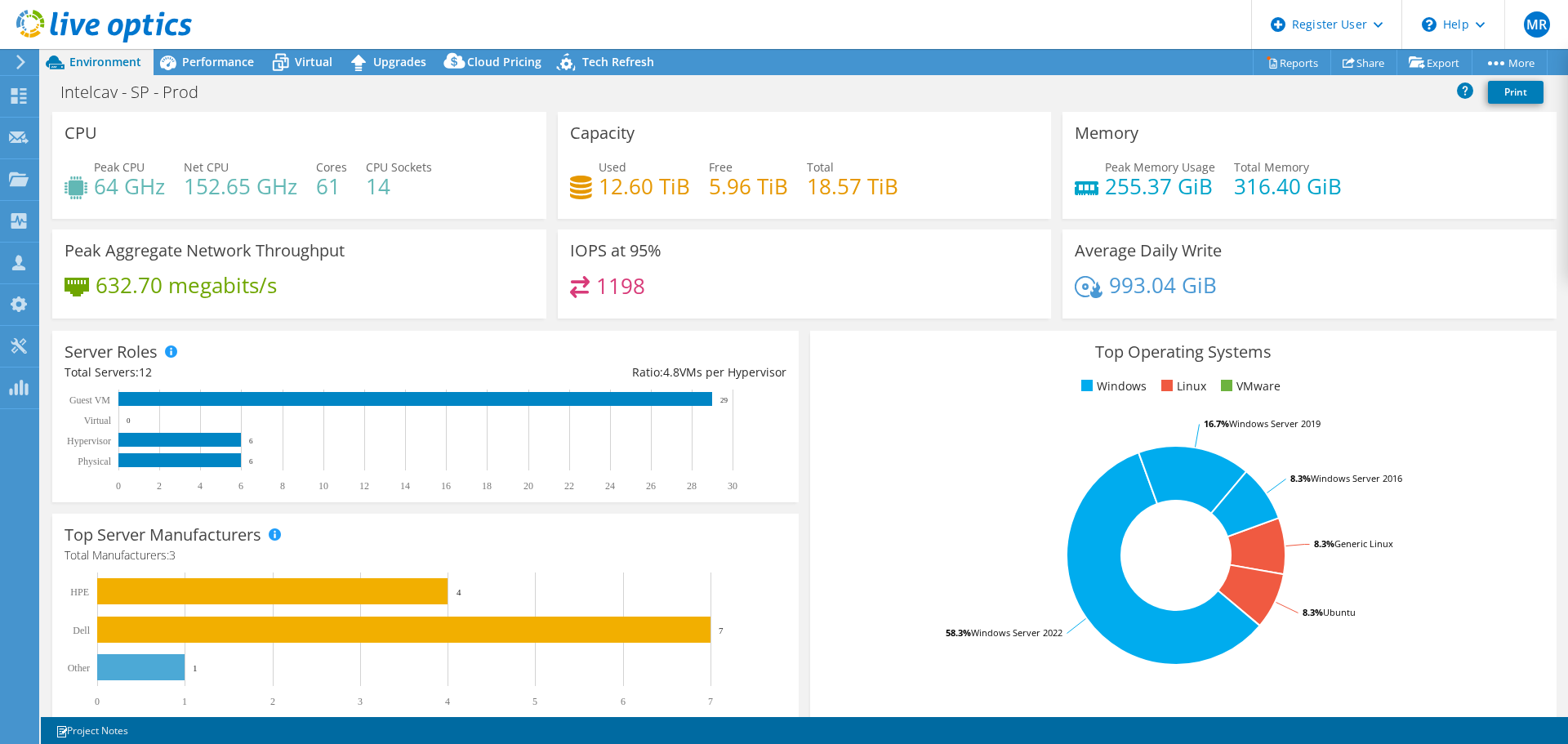
click at [235, 64] on span "Performance" at bounding box center [218, 61] width 72 height 16
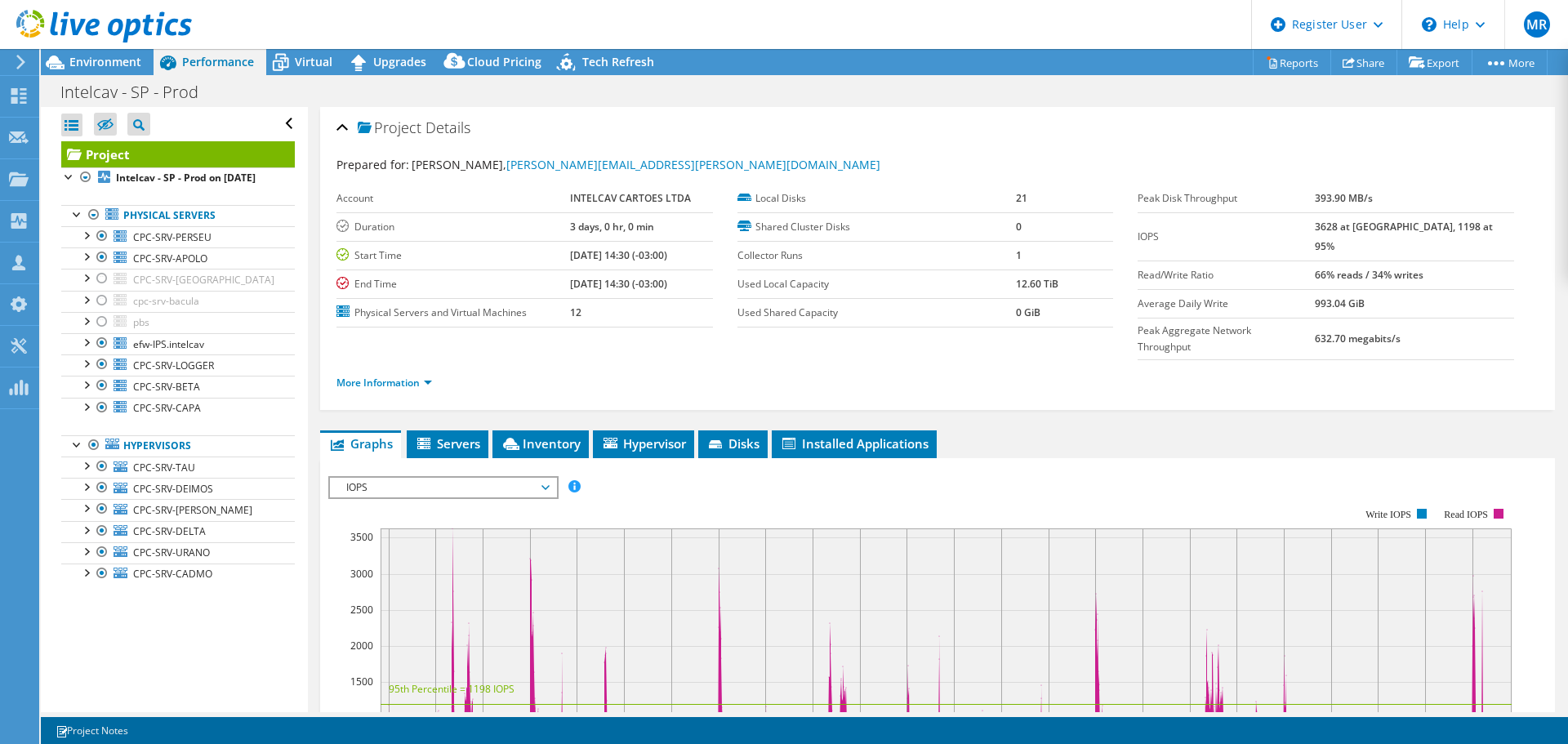
click at [293, 61] on icon at bounding box center [280, 62] width 29 height 29
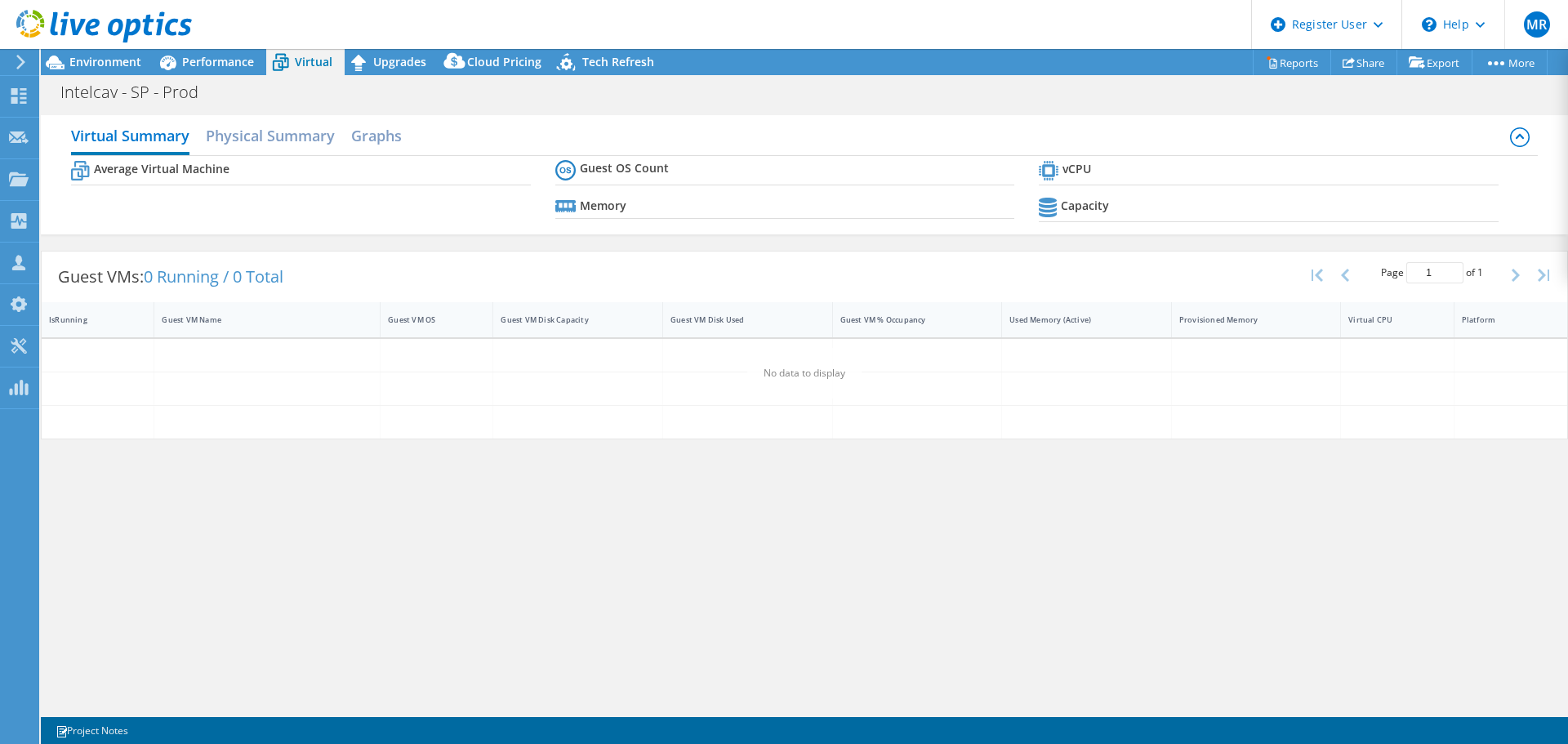
click at [235, 59] on span "Performance" at bounding box center [218, 61] width 72 height 16
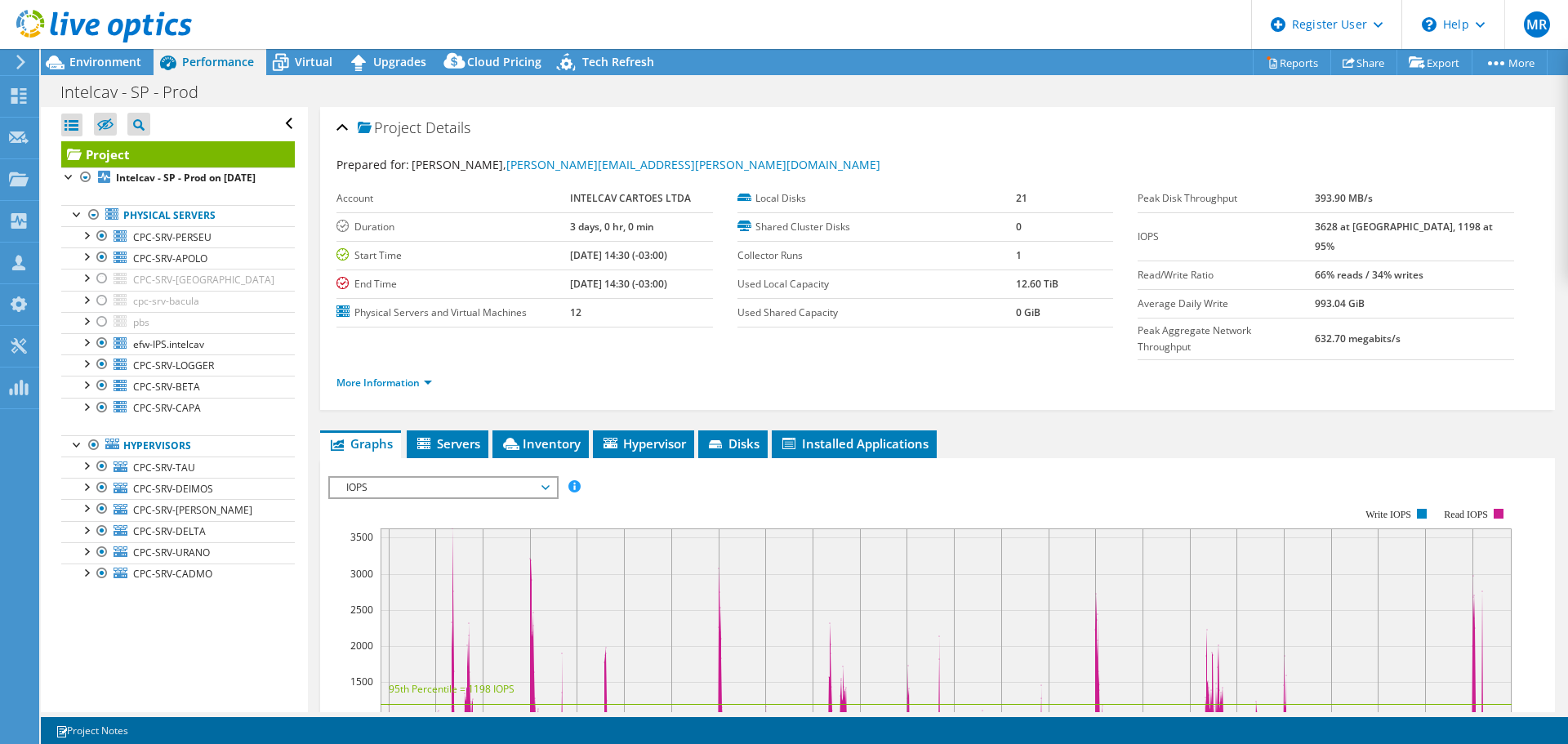
click at [129, 66] on span "Environment" at bounding box center [105, 61] width 72 height 16
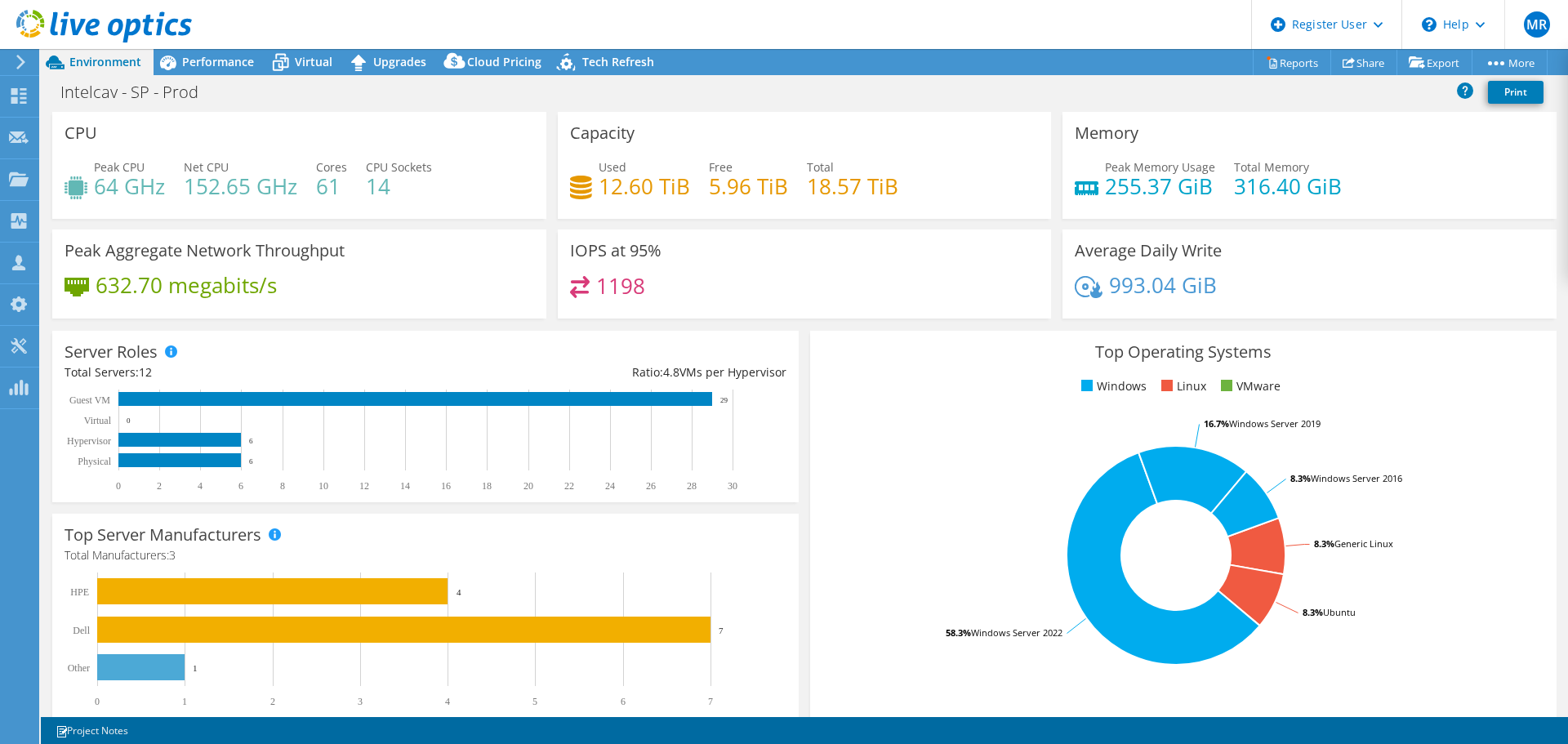
click at [212, 64] on span "Performance" at bounding box center [218, 61] width 72 height 16
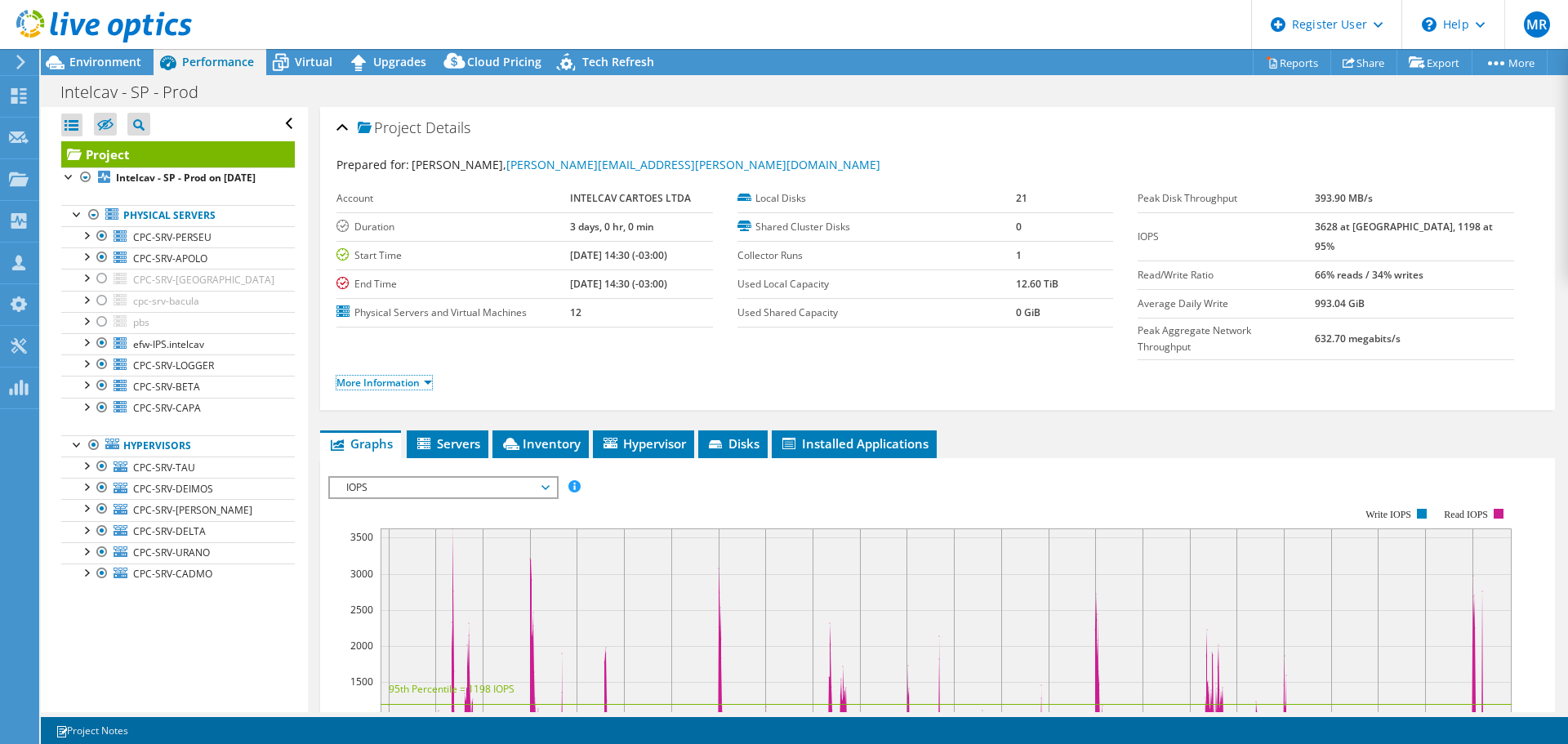
click at [421, 376] on link "More Information" at bounding box center [384, 383] width 96 height 14
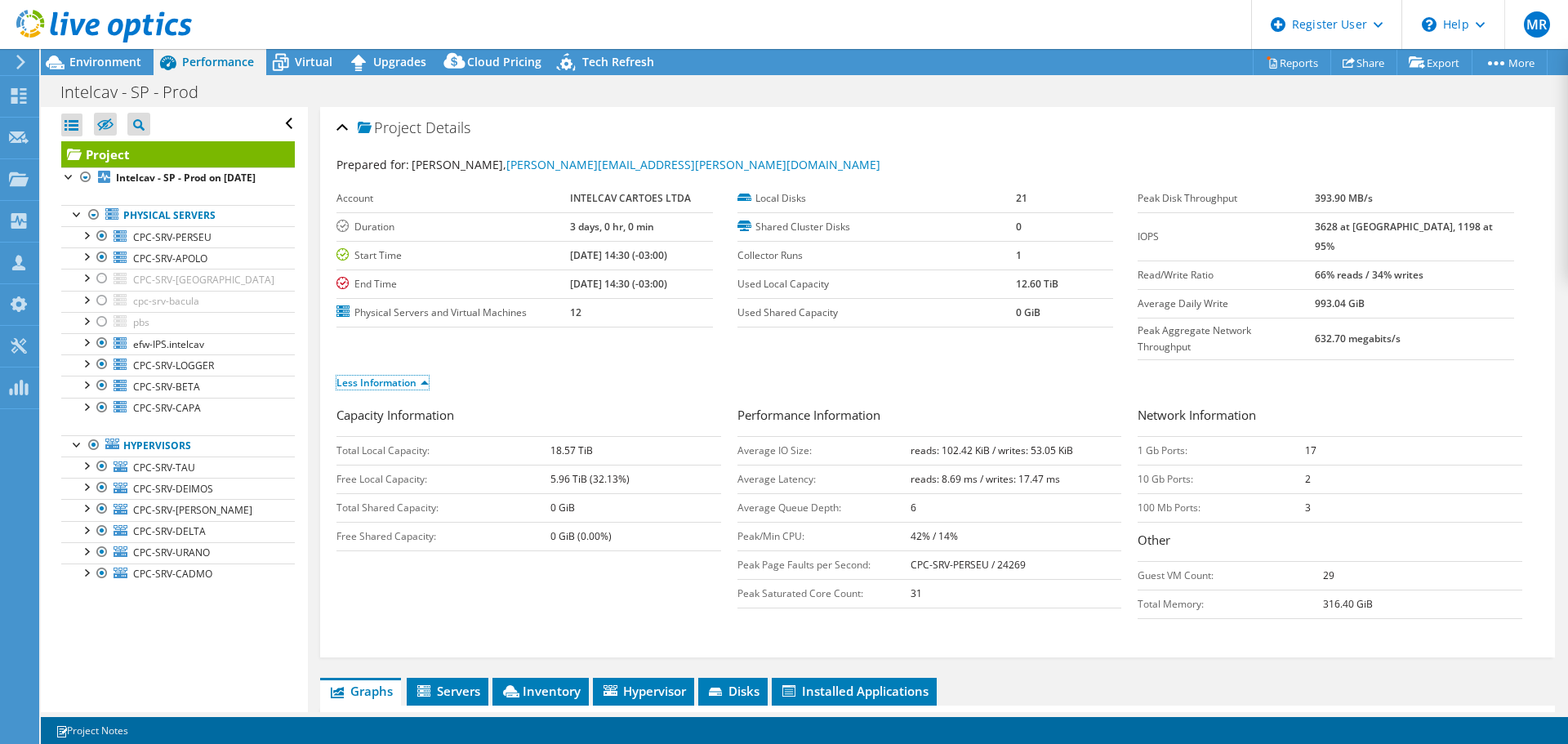
click at [421, 376] on link "Less Information" at bounding box center [382, 383] width 92 height 14
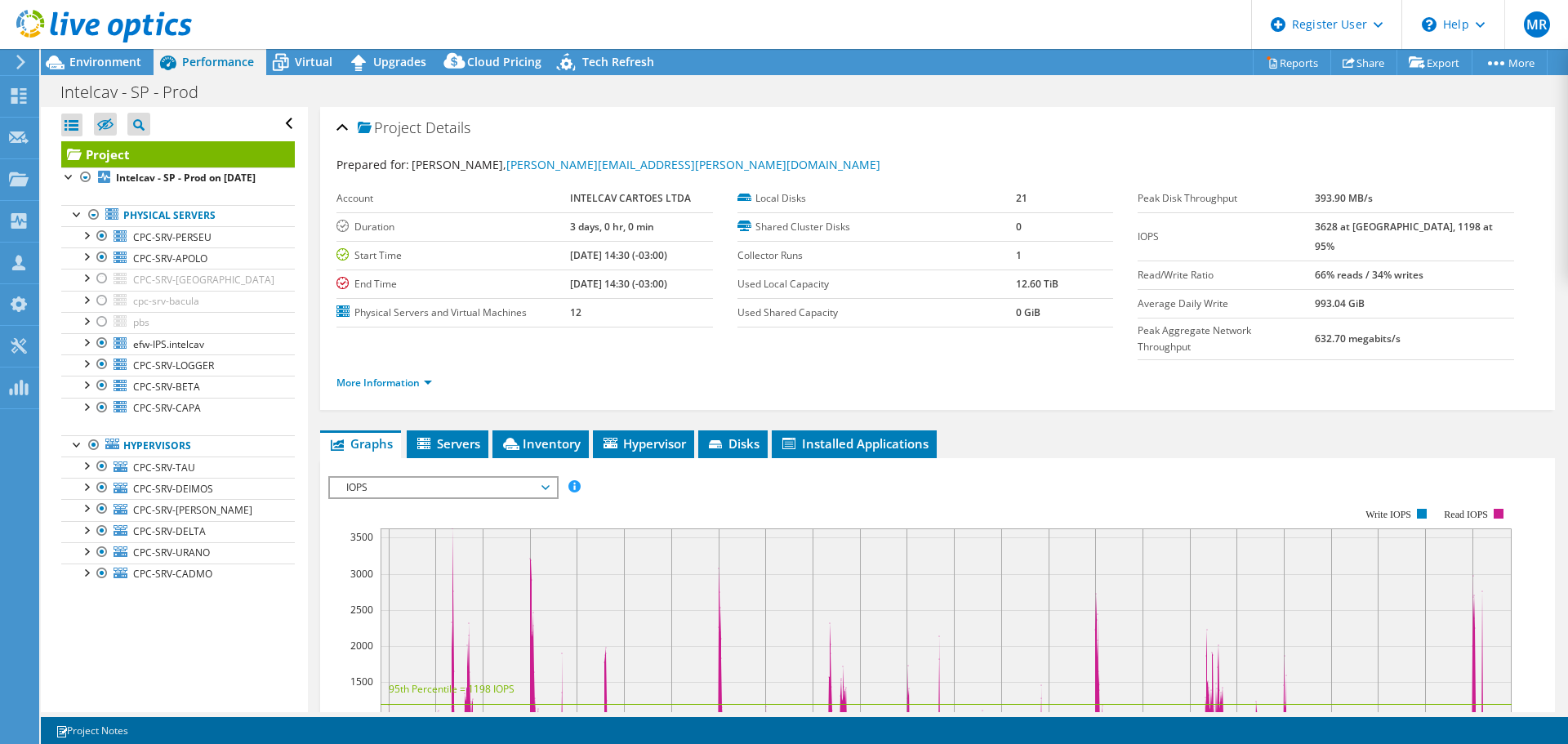
click at [409, 478] on span "IOPS" at bounding box center [442, 487] width 210 height 20
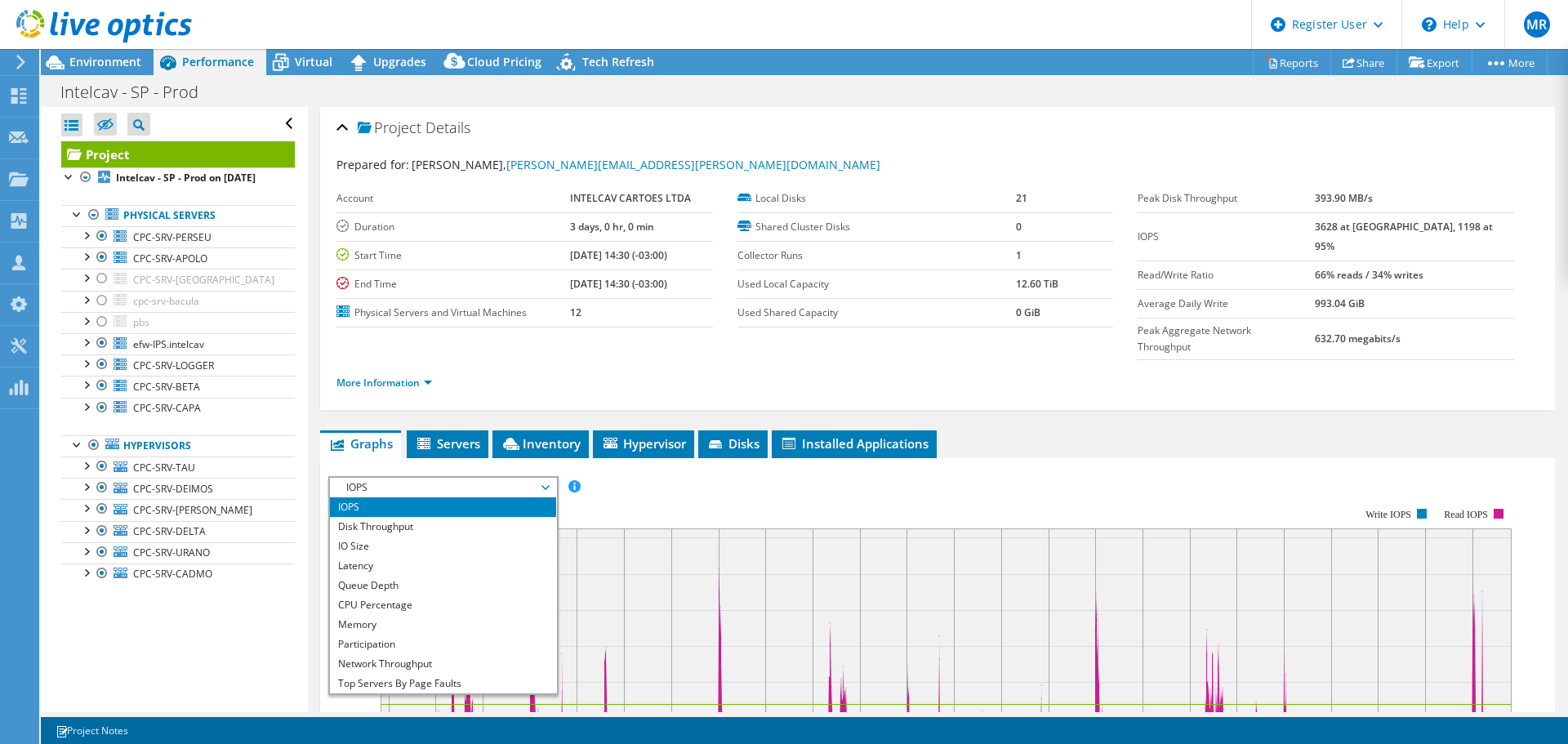
click at [595, 476] on div "IOPS Disk Throughput IO Size Latency Queue Depth CPU Percentage Memory Page Fau…" at bounding box center [937, 487] width 1218 height 22
